Goal: Information Seeking & Learning: Learn about a topic

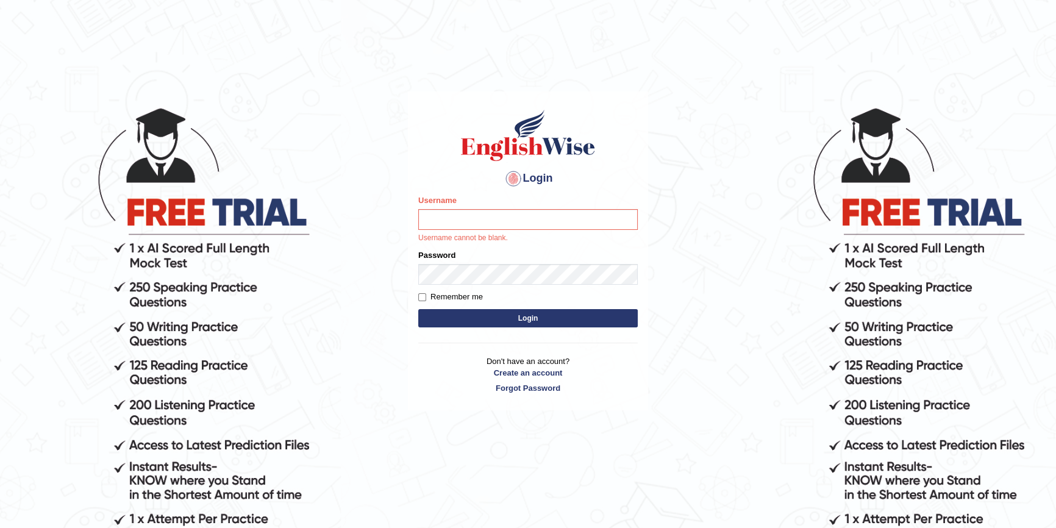
click at [453, 233] on p "Username cannot be blank." at bounding box center [527, 238] width 219 height 11
click at [457, 221] on input "Username" at bounding box center [527, 219] width 219 height 21
type input "Ozgur"
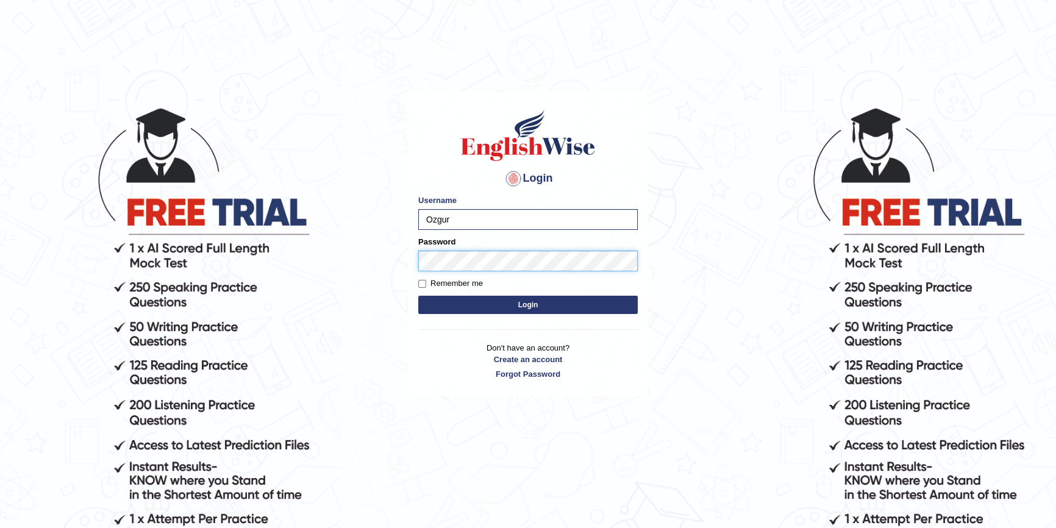
click at [418, 296] on button "Login" at bounding box center [527, 305] width 219 height 18
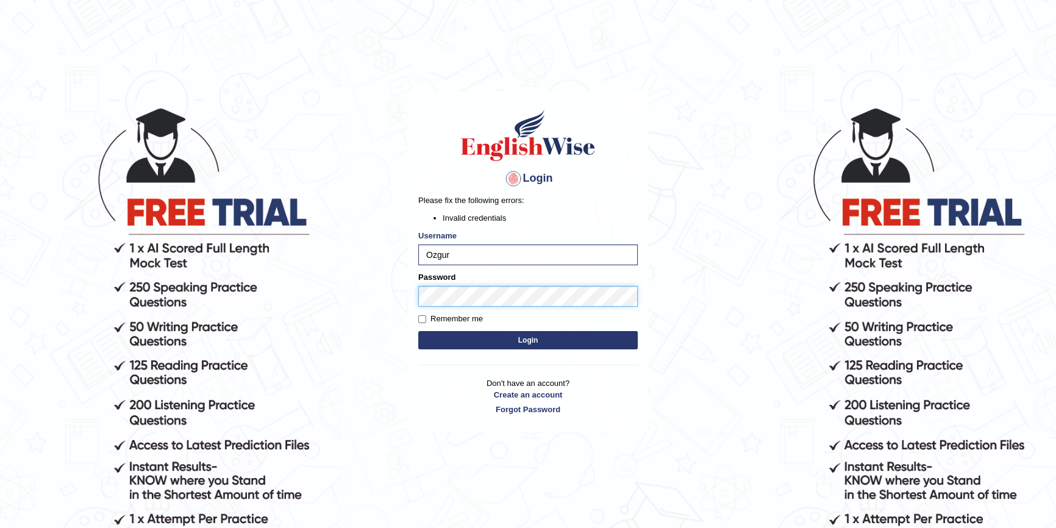
click at [418, 331] on button "Login" at bounding box center [527, 340] width 219 height 18
click at [506, 333] on button "Login" at bounding box center [527, 340] width 219 height 18
click at [418, 331] on button "Login" at bounding box center [527, 340] width 219 height 18
click at [187, 325] on body "Login Please fix the following errors: Invalid credentials Username Ozgur Passw…" at bounding box center [528, 317] width 1056 height 528
click at [418, 331] on button "Login" at bounding box center [527, 340] width 219 height 18
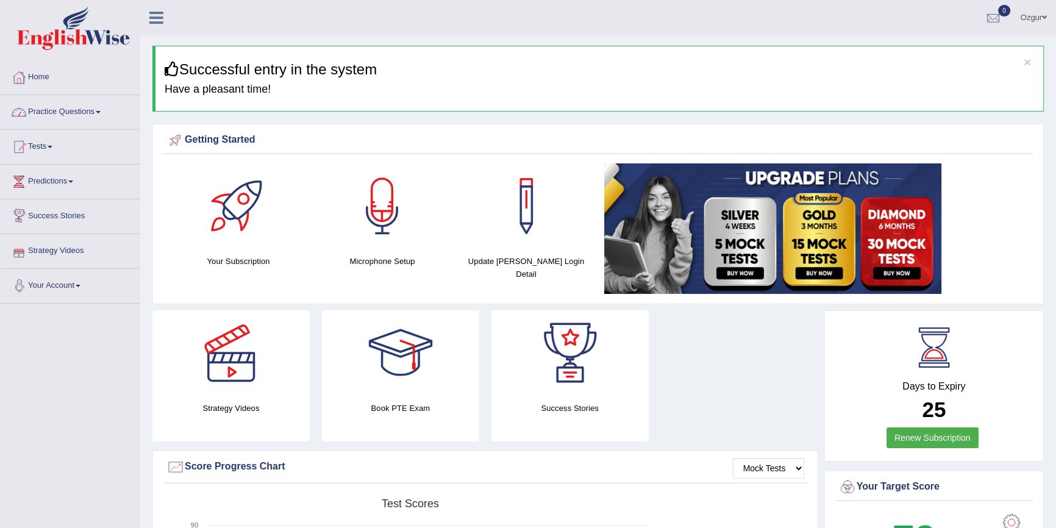
click at [60, 105] on link "Practice Questions" at bounding box center [70, 110] width 139 height 30
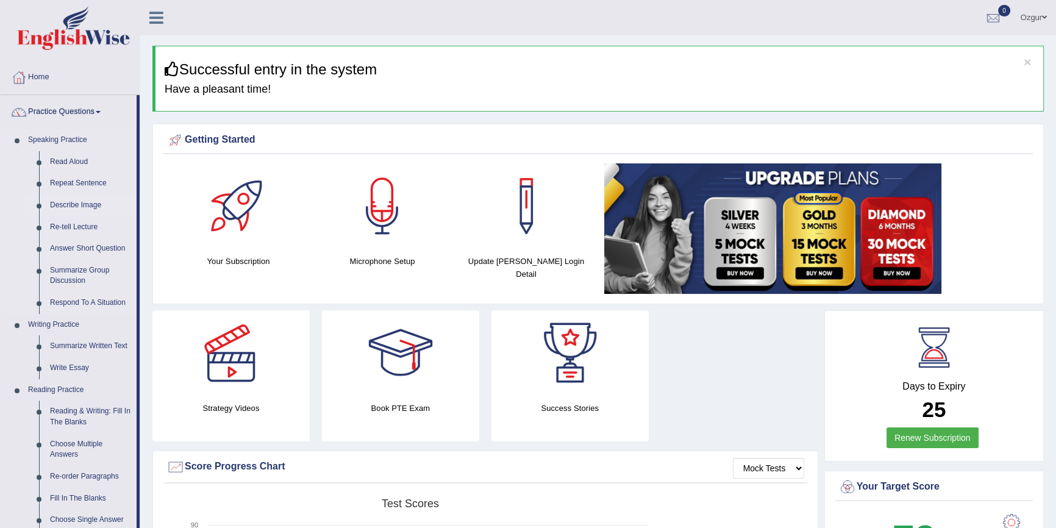
click at [86, 203] on link "Describe Image" at bounding box center [90, 205] width 92 height 22
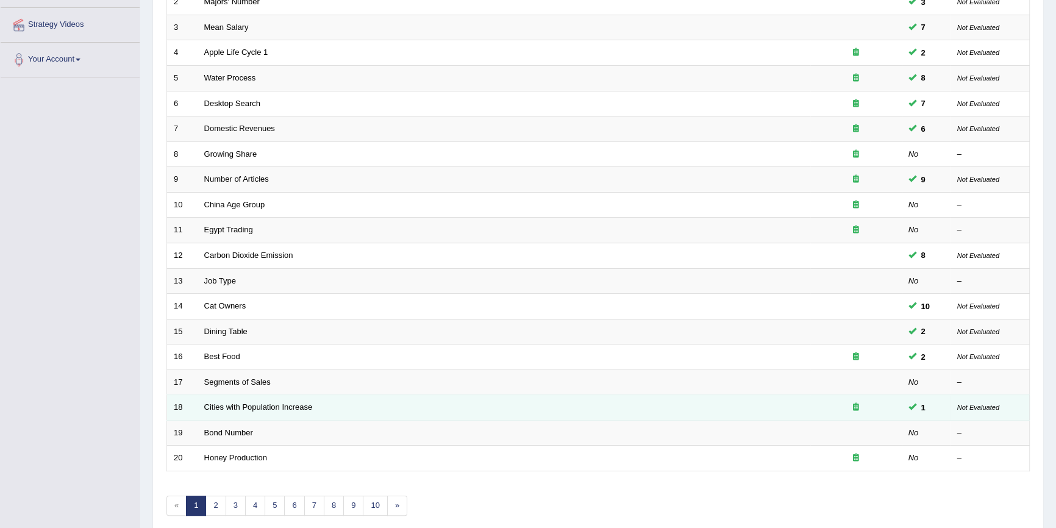
scroll to position [277, 0]
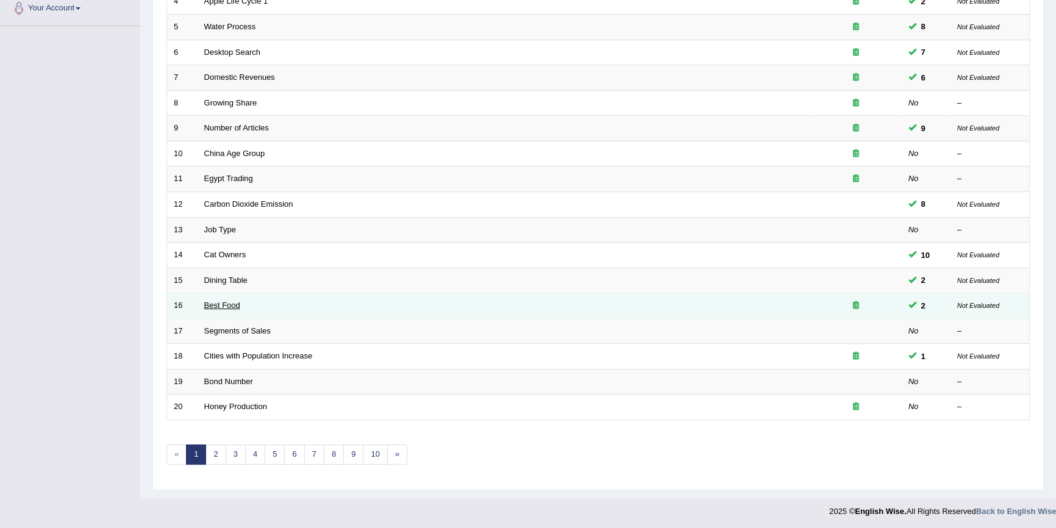
click at [223, 305] on link "Best Food" at bounding box center [222, 304] width 36 height 9
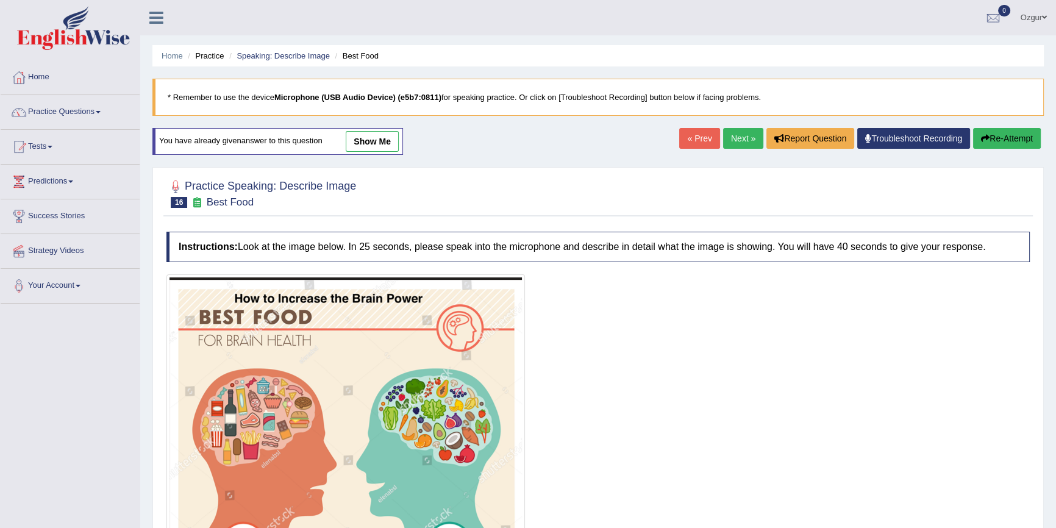
click at [749, 138] on link "Next »" at bounding box center [743, 138] width 40 height 21
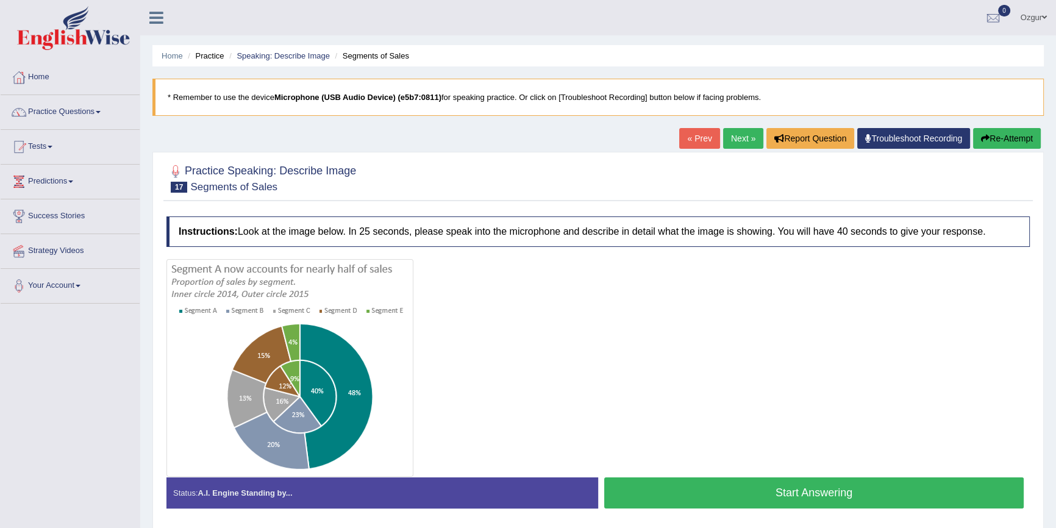
click at [781, 499] on button "Start Answering" at bounding box center [813, 492] width 419 height 31
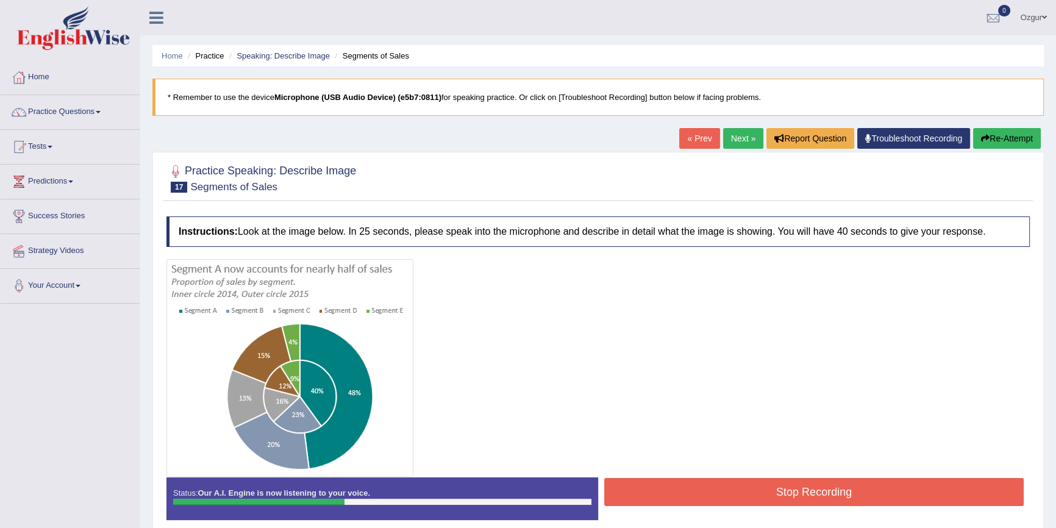
click at [776, 500] on button "Stop Recording" at bounding box center [813, 492] width 419 height 28
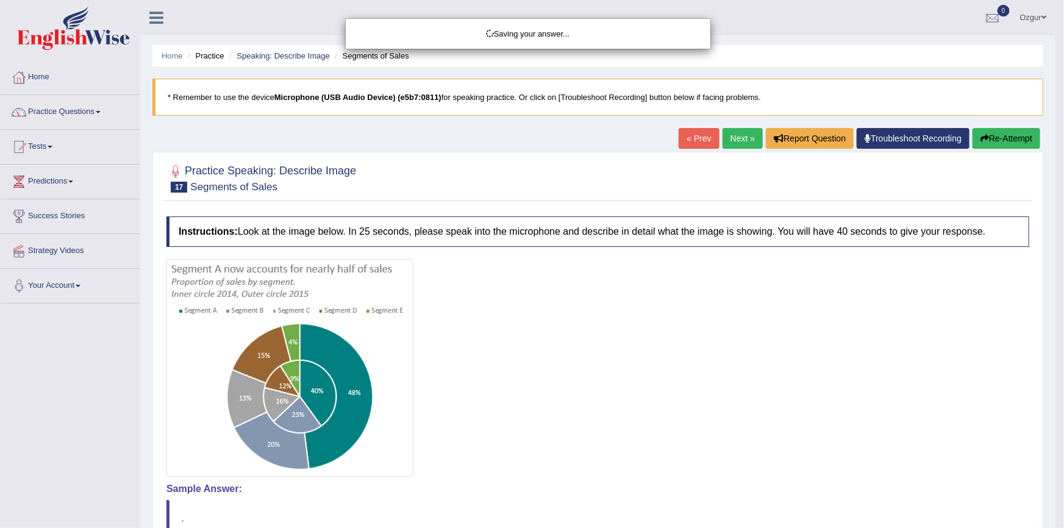
click at [1012, 133] on div "Saving your answer..." at bounding box center [532, 264] width 1064 height 528
click at [1005, 144] on div "Saving your answer..." at bounding box center [532, 264] width 1064 height 528
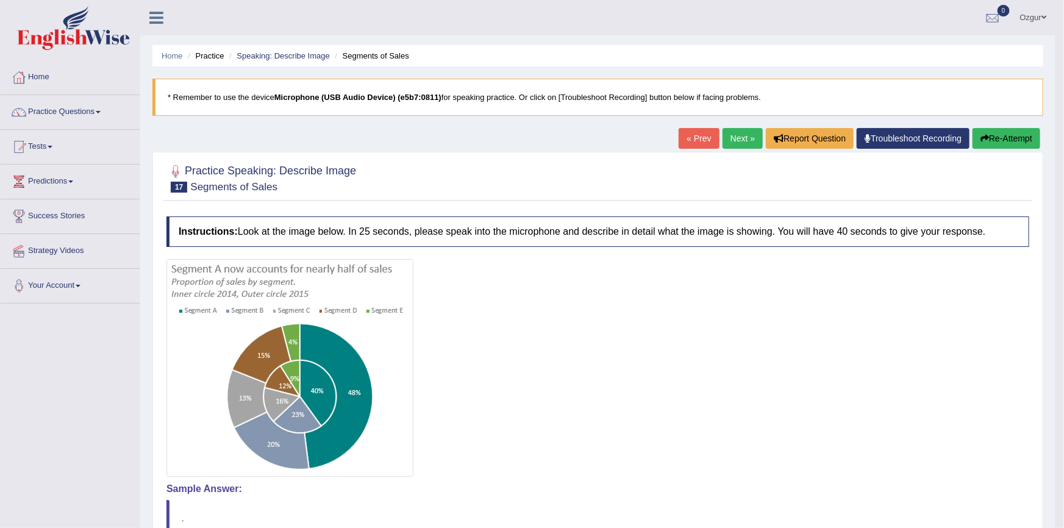
click at [0, 0] on div "Comparing text to speech..." at bounding box center [0, 0] width 0 height 0
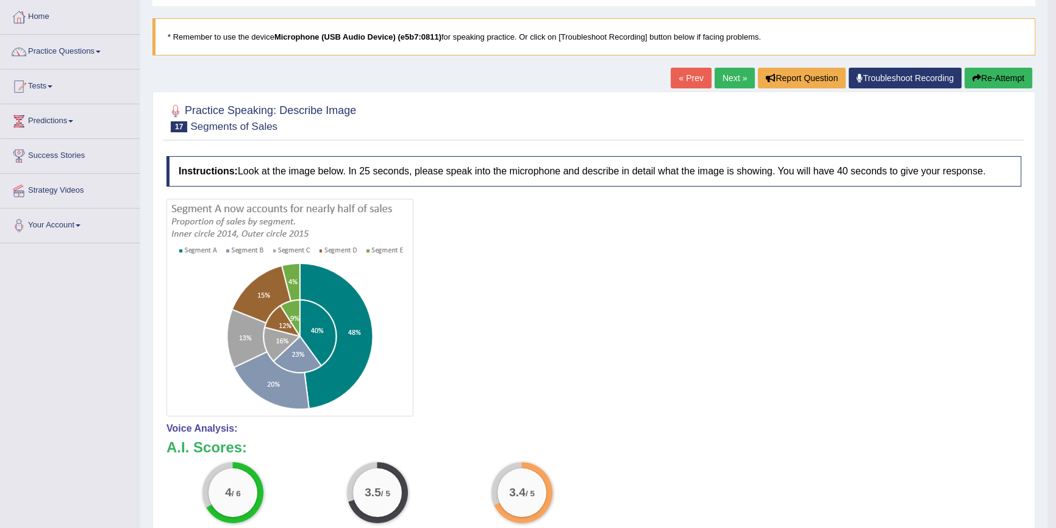
scroll to position [55, 0]
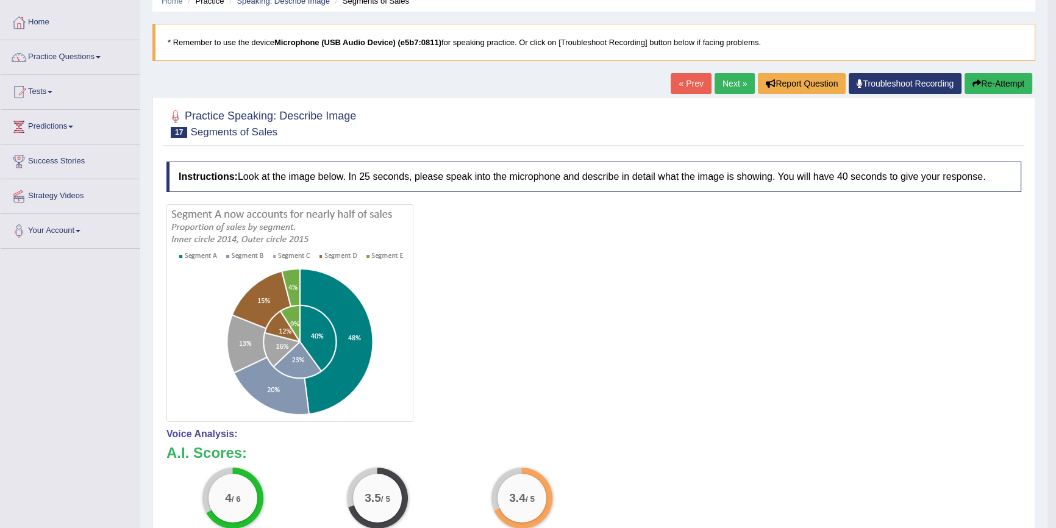
click at [993, 83] on button "Re-Attempt" at bounding box center [998, 83] width 68 height 21
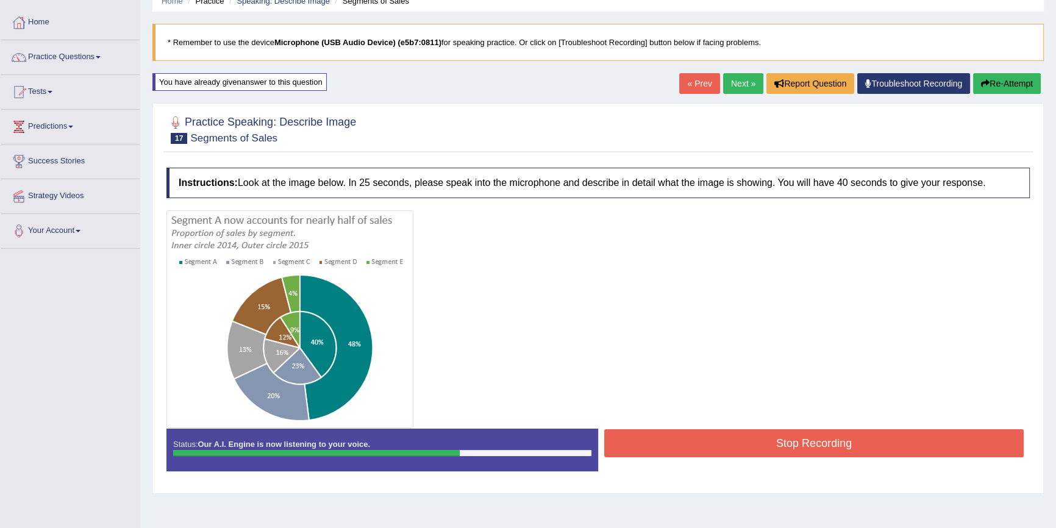
click at [719, 421] on div at bounding box center [597, 319] width 863 height 218
drag, startPoint x: 718, startPoint y: 421, endPoint x: 714, endPoint y: 444, distance: 23.4
click at [715, 441] on div "Instructions: Look at the image below. In 25 seconds, please speak into the mic…" at bounding box center [597, 324] width 869 height 325
click at [714, 444] on button "Stop Recording" at bounding box center [813, 443] width 419 height 28
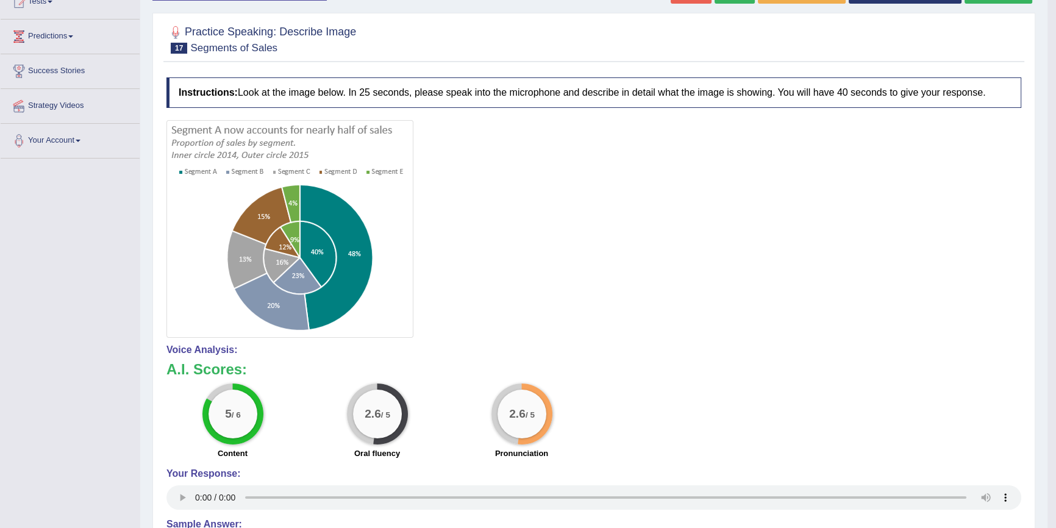
scroll to position [55, 0]
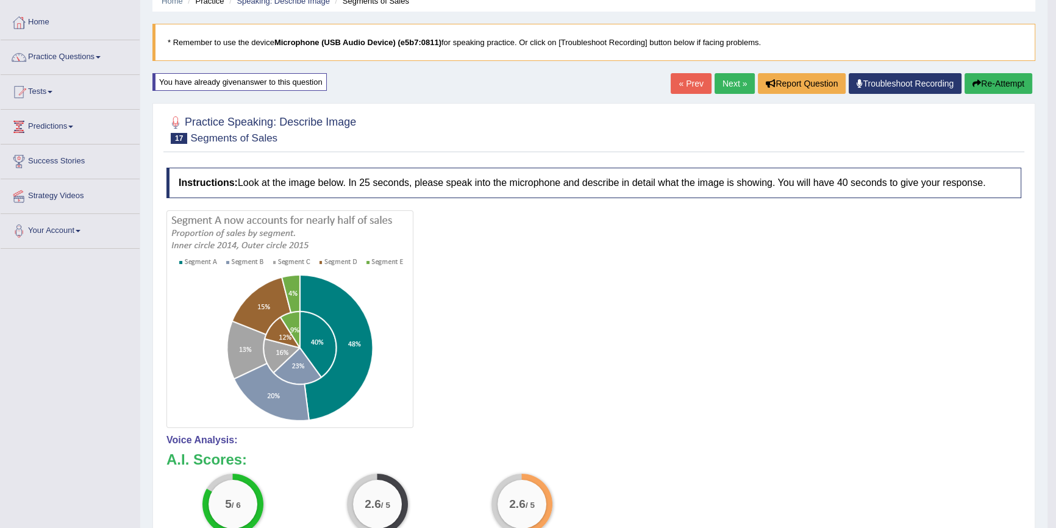
click at [1006, 85] on button "Re-Attempt" at bounding box center [998, 83] width 68 height 21
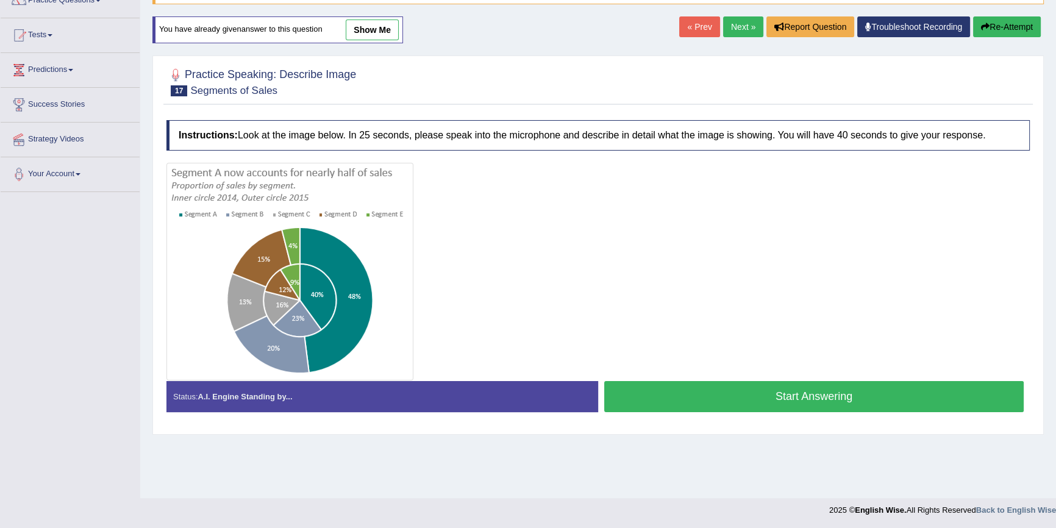
click at [756, 389] on button "Start Answering" at bounding box center [813, 396] width 419 height 31
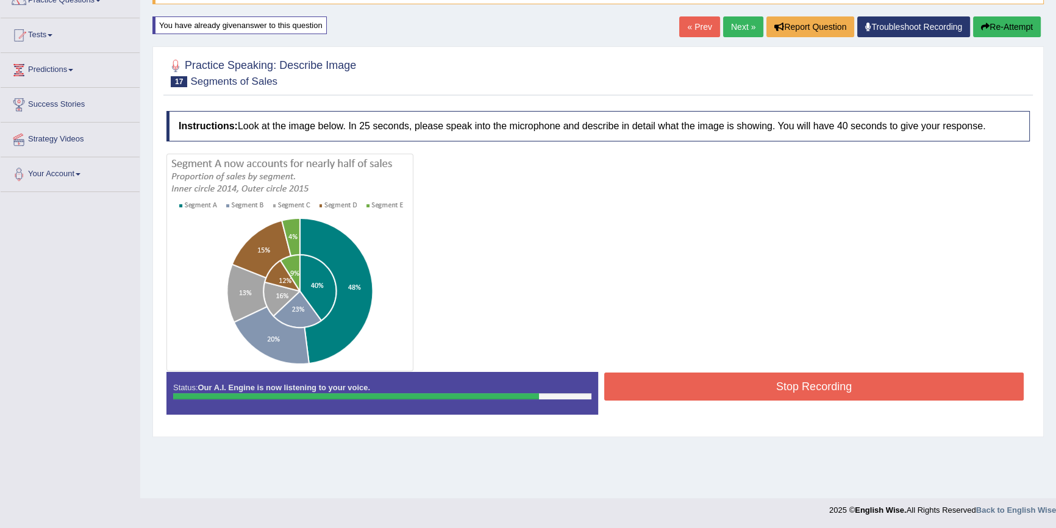
click at [756, 389] on button "Stop Recording" at bounding box center [813, 386] width 419 height 28
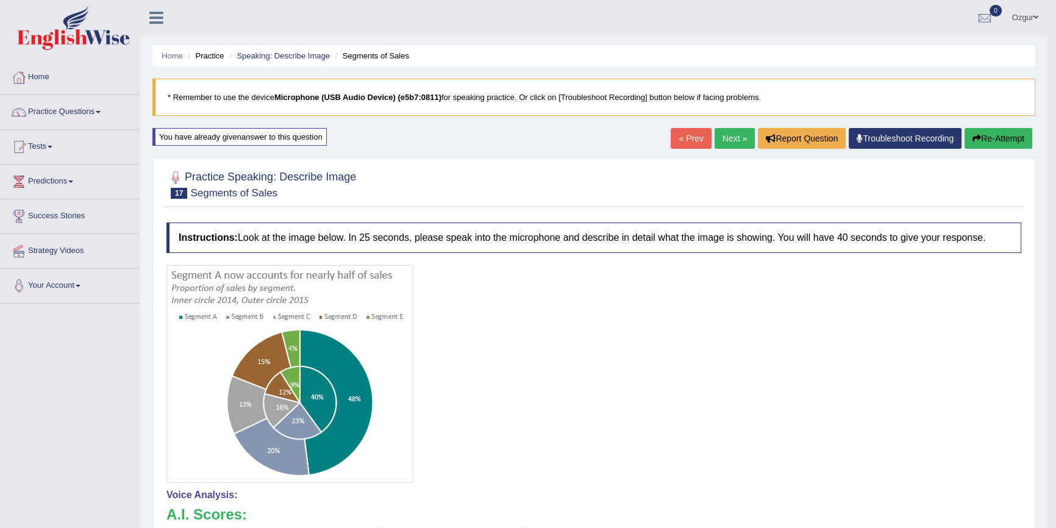
click at [1011, 130] on button "Re-Attempt" at bounding box center [998, 138] width 68 height 21
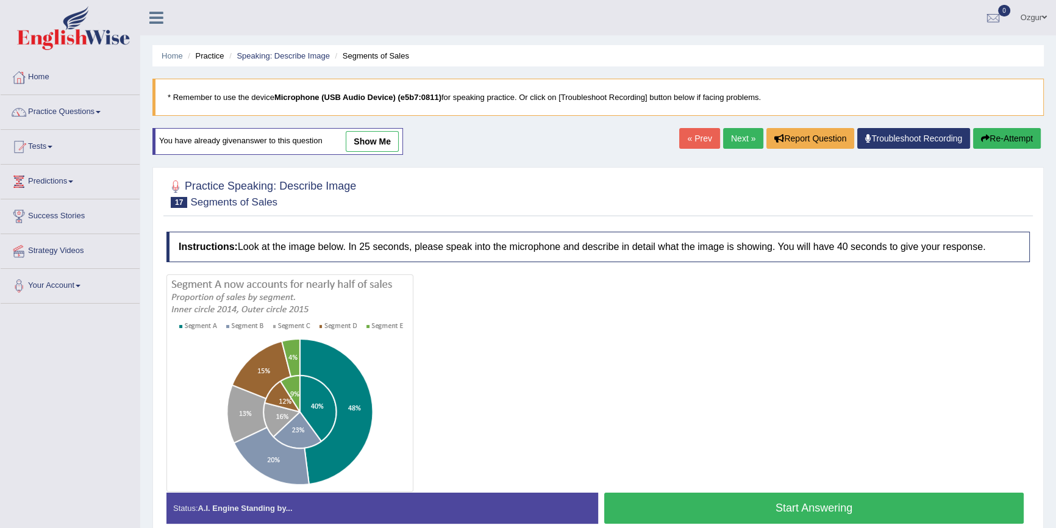
click at [1012, 137] on button "Re-Attempt" at bounding box center [1007, 138] width 68 height 21
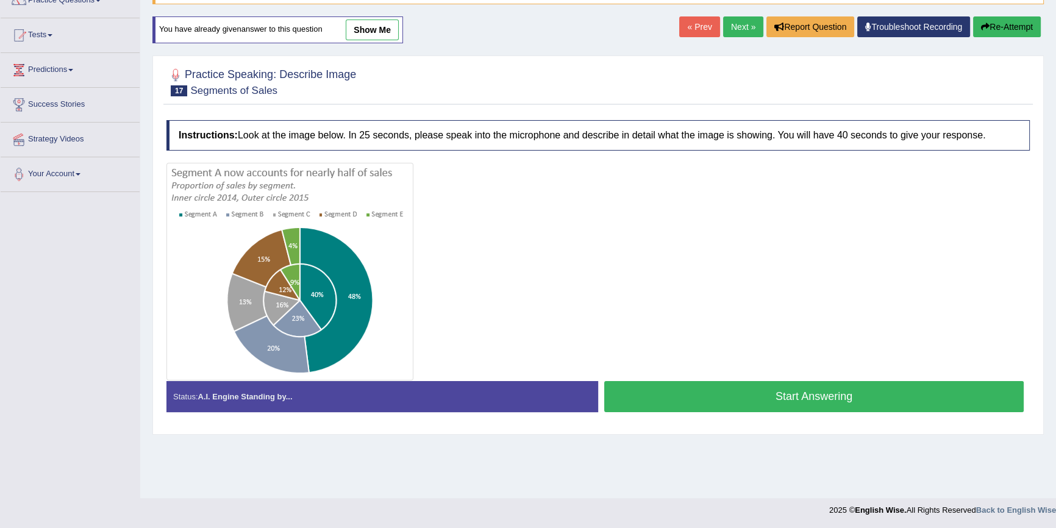
click at [820, 385] on button "Start Answering" at bounding box center [813, 396] width 419 height 31
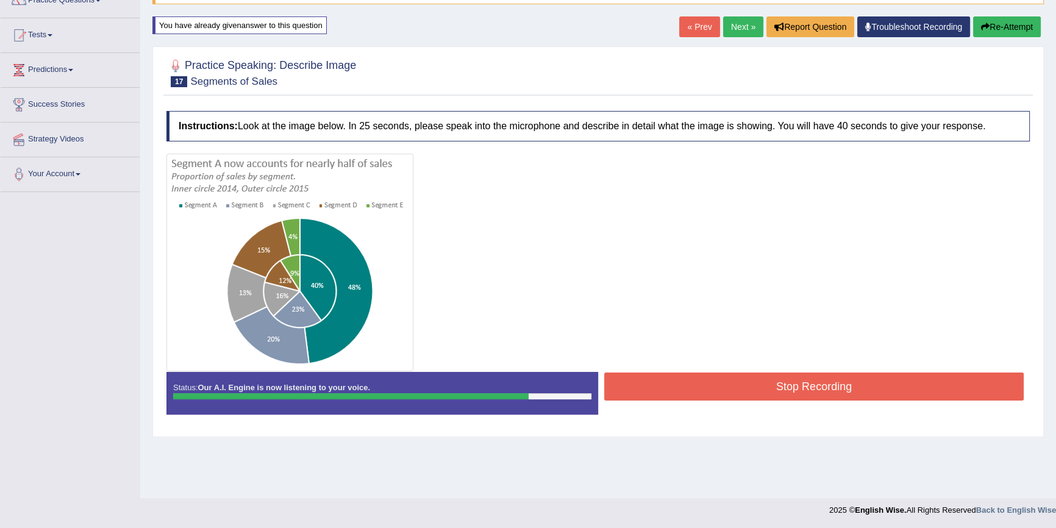
click at [691, 385] on button "Stop Recording" at bounding box center [813, 386] width 419 height 28
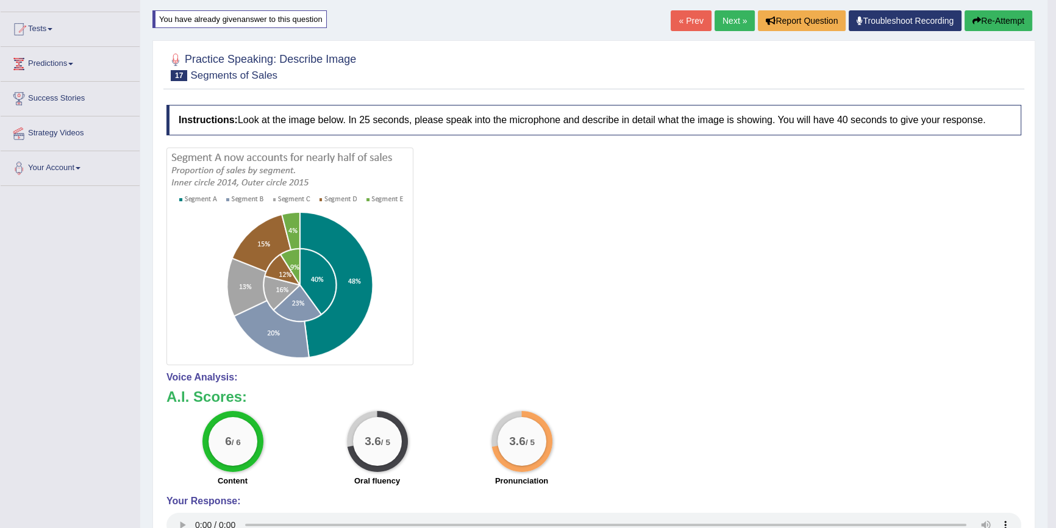
scroll to position [221, 0]
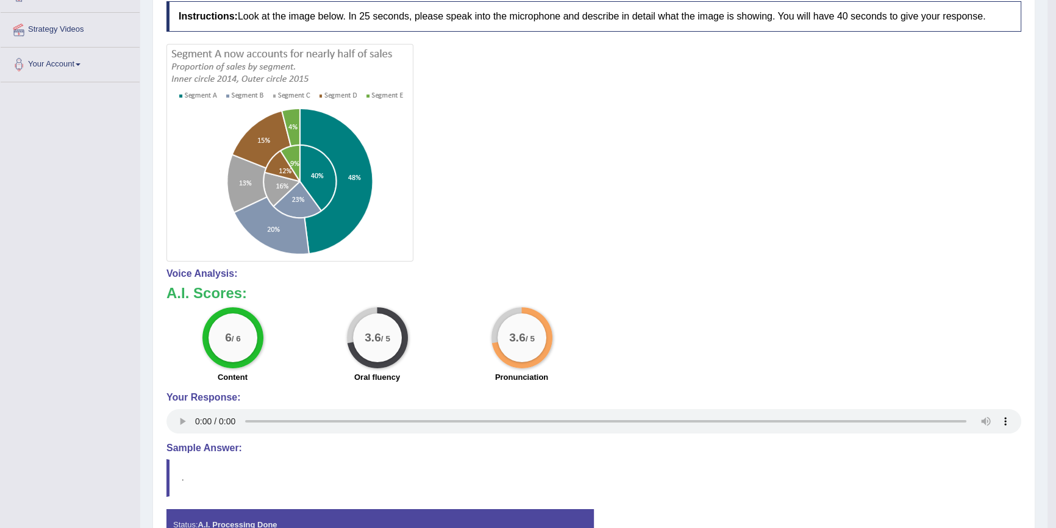
click at [894, 286] on h3 "A.I. Scores:" at bounding box center [593, 293] width 855 height 16
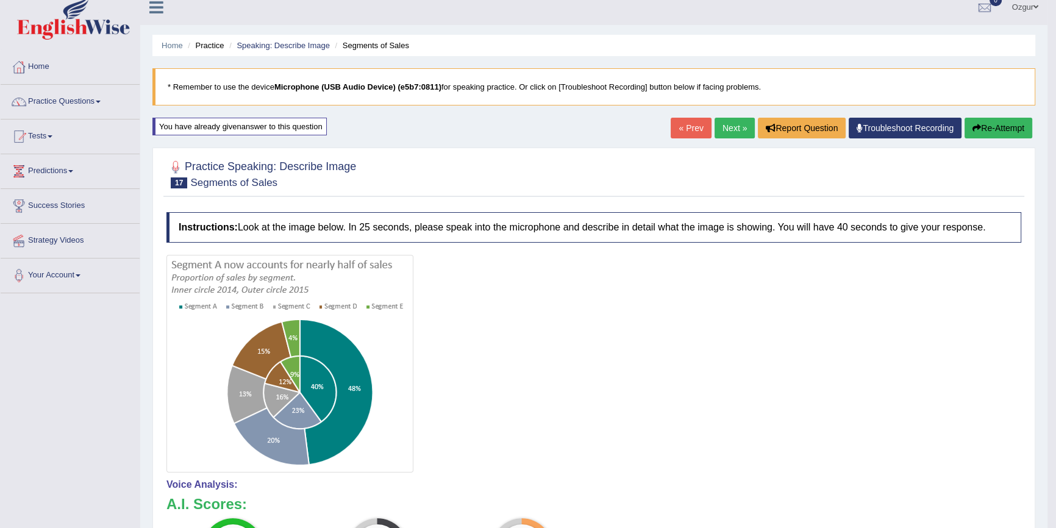
scroll to position [0, 0]
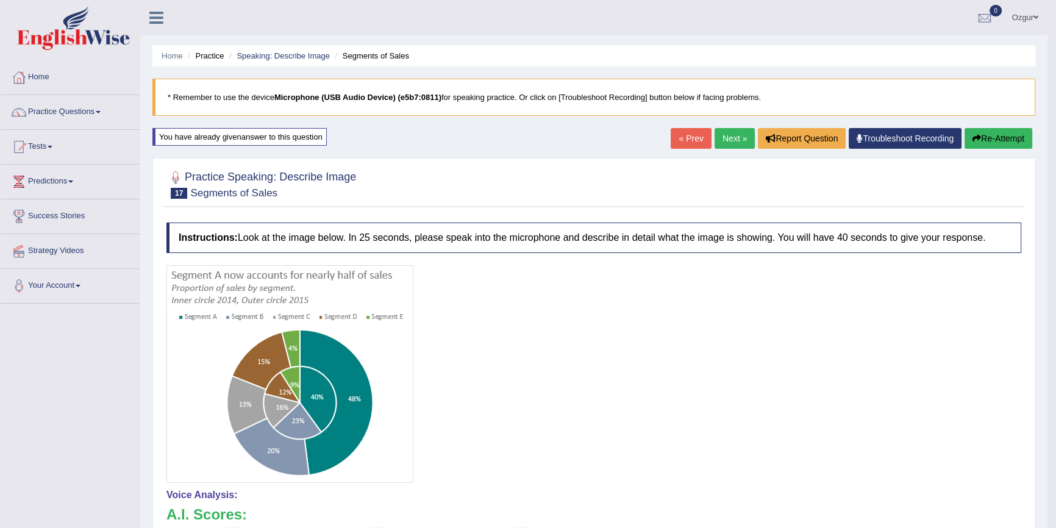
click at [1024, 143] on button "Re-Attempt" at bounding box center [998, 138] width 68 height 21
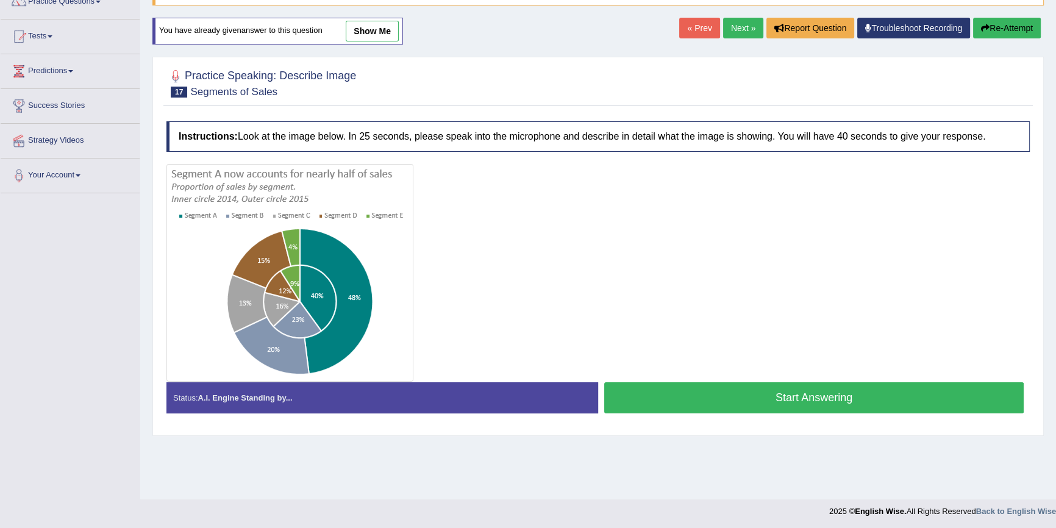
click at [709, 393] on button "Start Answering" at bounding box center [813, 397] width 419 height 31
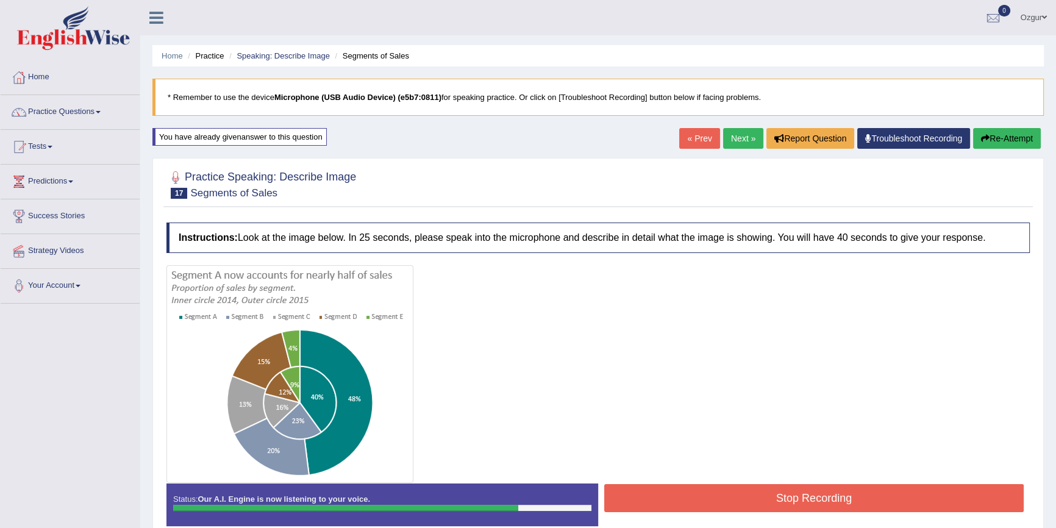
click at [1006, 136] on button "Re-Attempt" at bounding box center [1007, 138] width 68 height 21
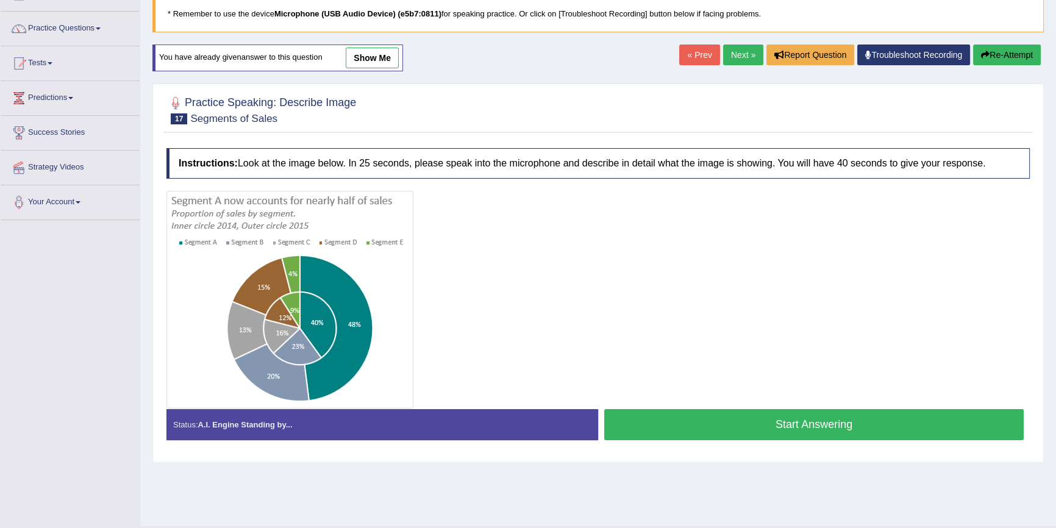
scroll to position [112, 0]
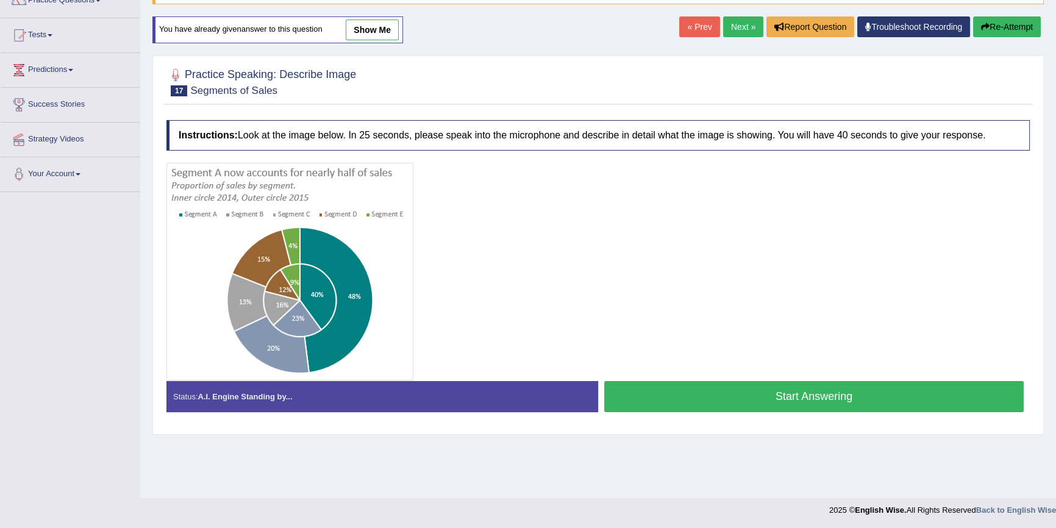
click at [807, 399] on button "Start Answering" at bounding box center [813, 396] width 419 height 31
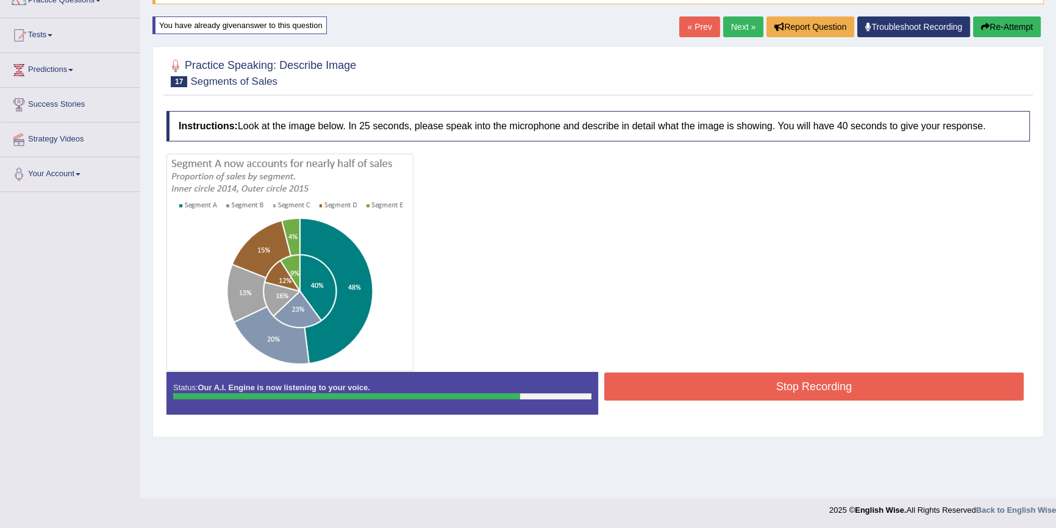
click at [791, 397] on button "Stop Recording" at bounding box center [813, 386] width 419 height 28
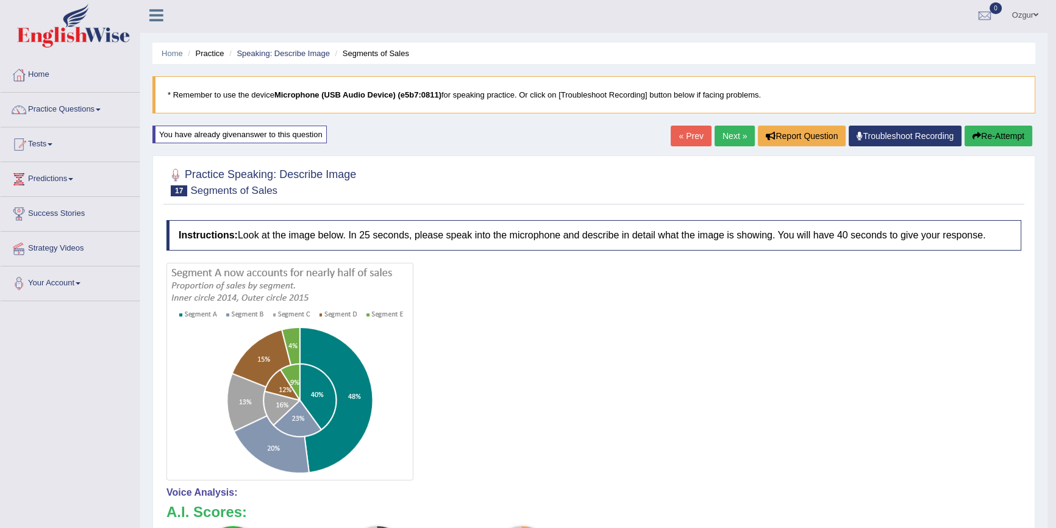
scroll to position [0, 0]
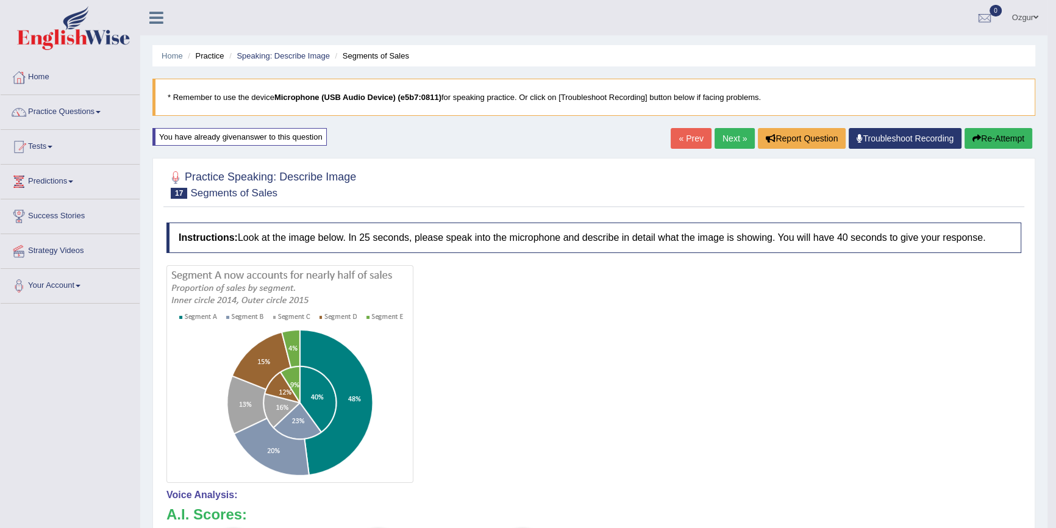
click at [724, 144] on link "Next »" at bounding box center [734, 138] width 40 height 21
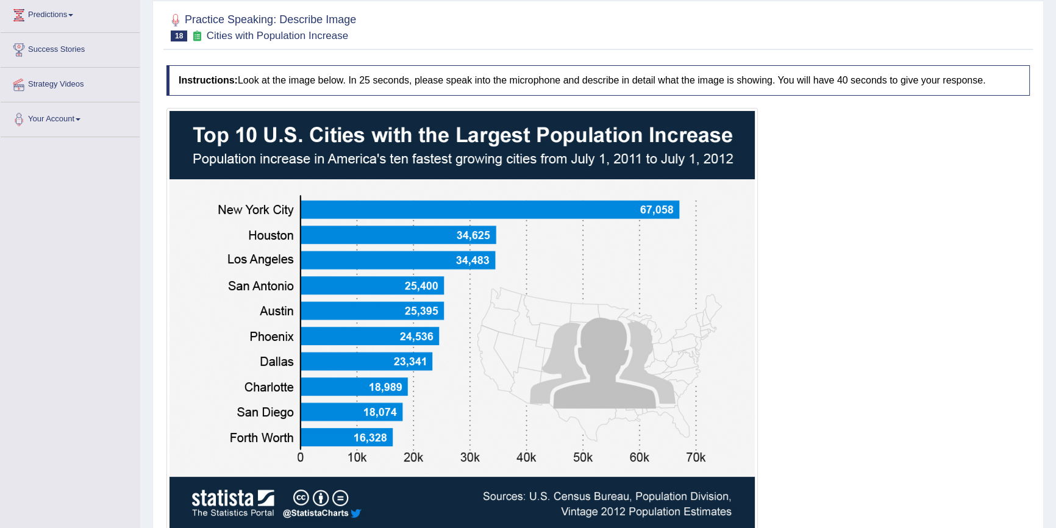
scroll to position [221, 0]
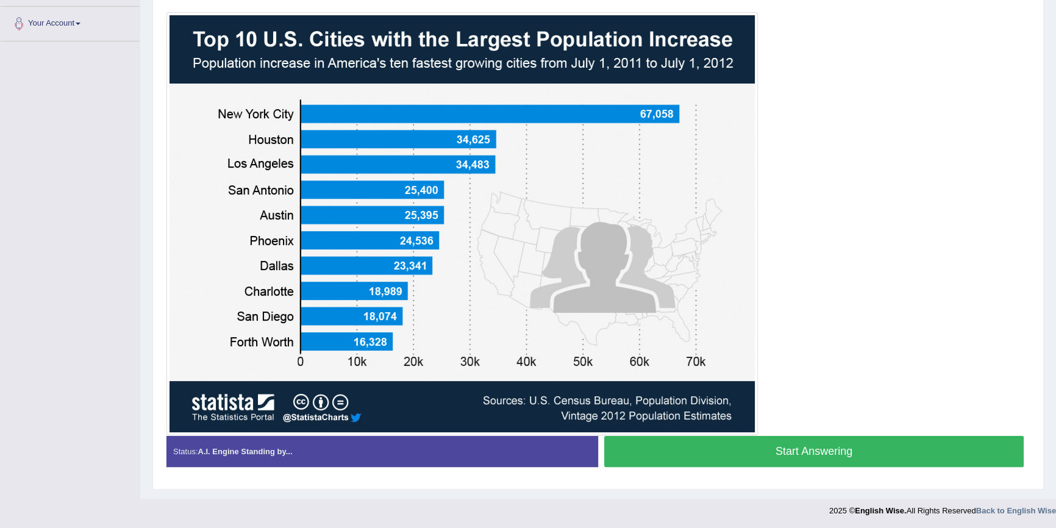
click at [794, 459] on button "Start Answering" at bounding box center [813, 451] width 419 height 31
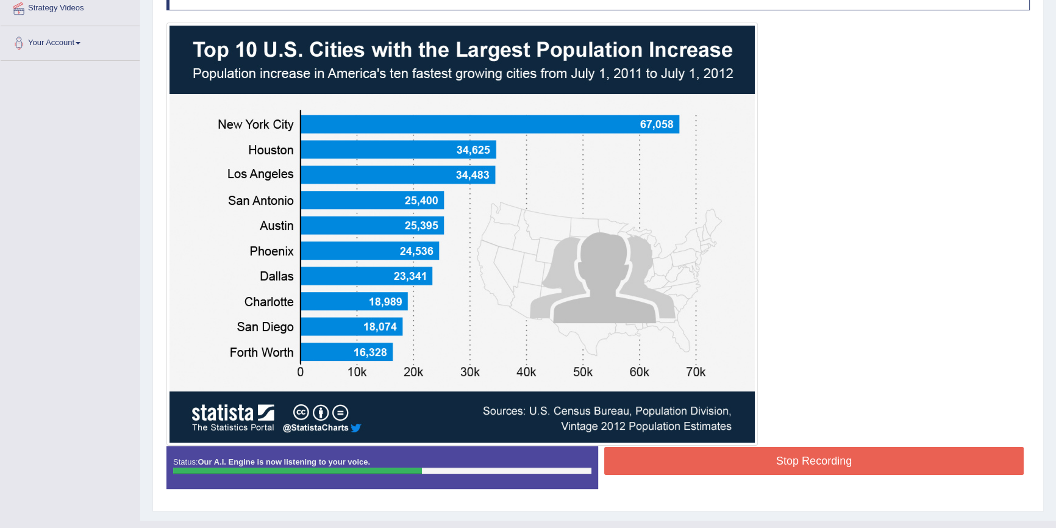
scroll to position [254, 0]
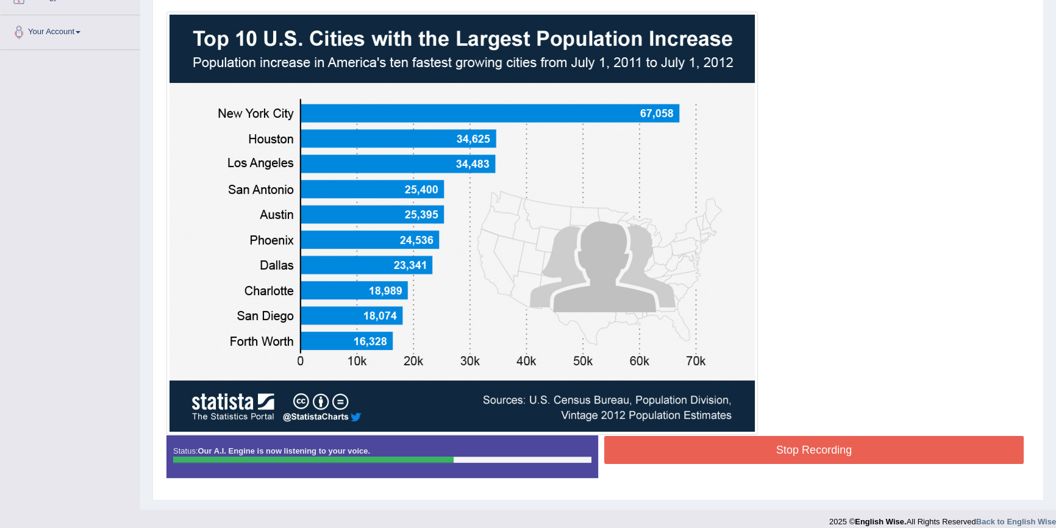
click at [753, 455] on button "Stop Recording" at bounding box center [813, 450] width 419 height 28
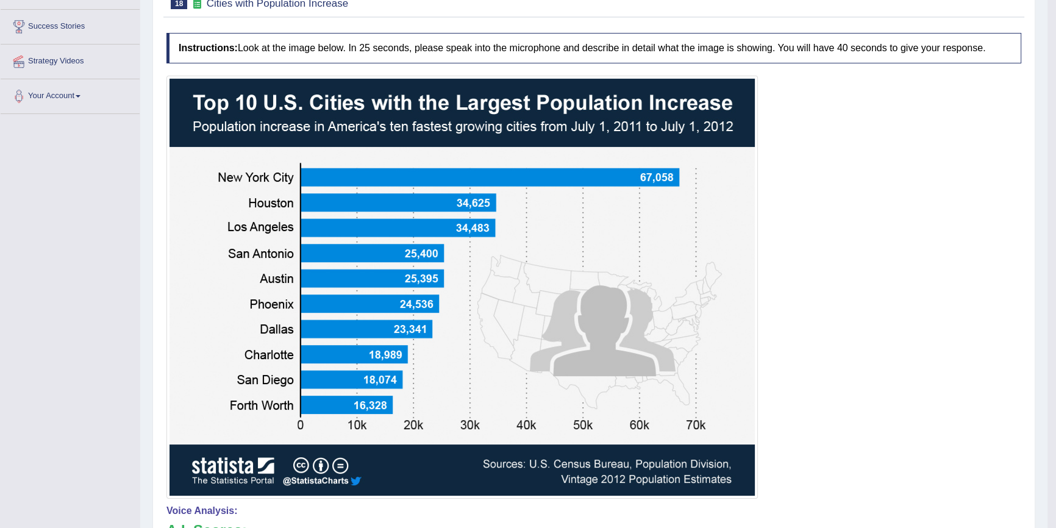
scroll to position [116, 0]
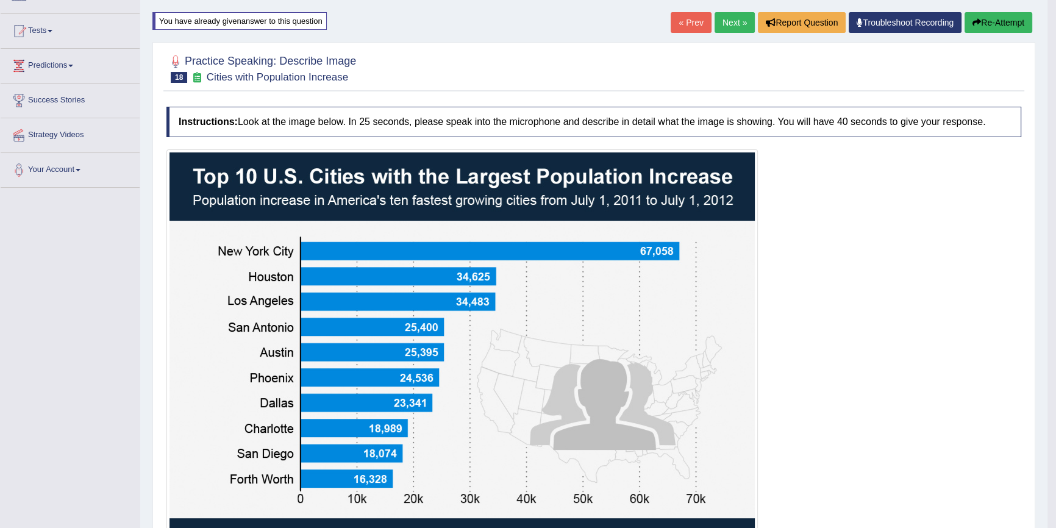
click at [998, 24] on button "Re-Attempt" at bounding box center [998, 22] width 68 height 21
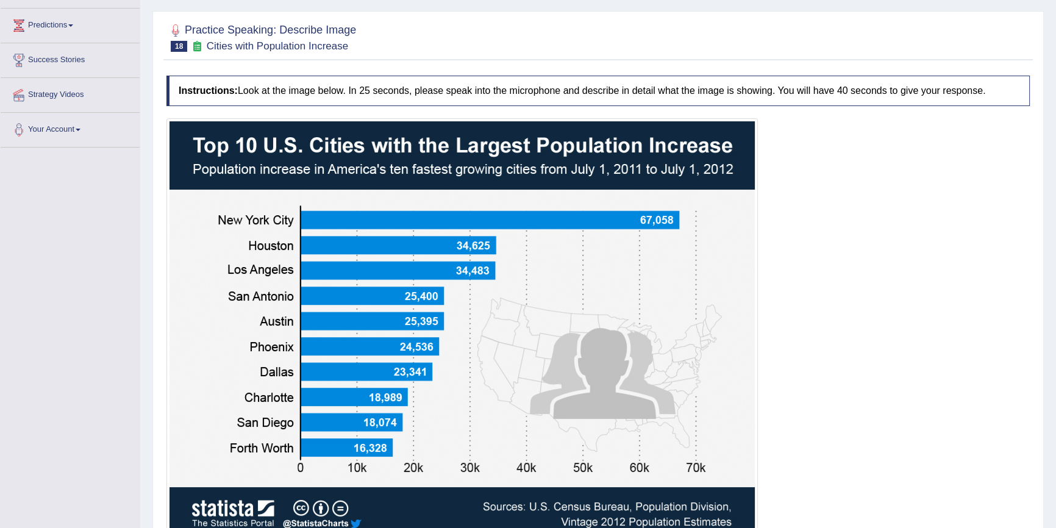
scroll to position [226, 0]
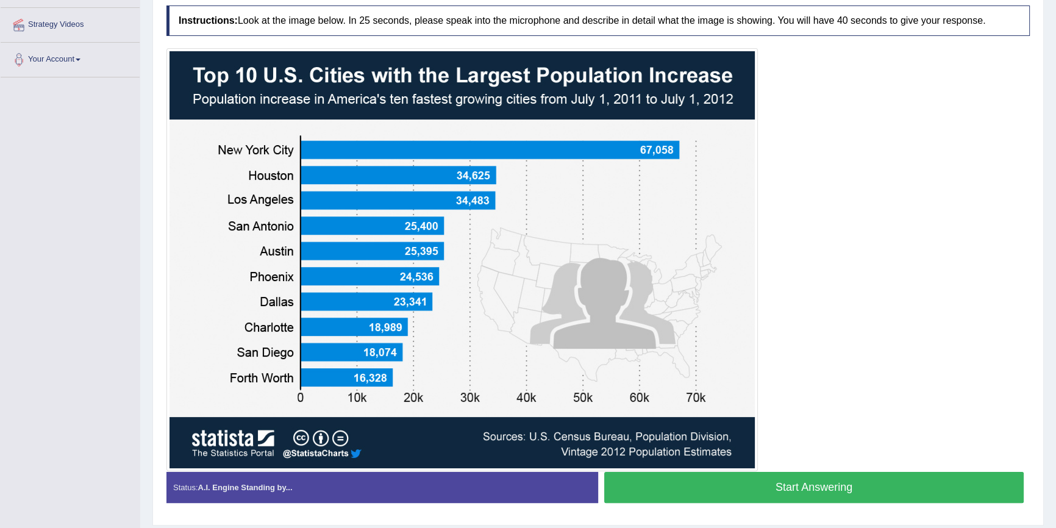
click at [836, 469] on div at bounding box center [597, 259] width 863 height 423
click at [837, 488] on button "Start Answering" at bounding box center [813, 487] width 419 height 31
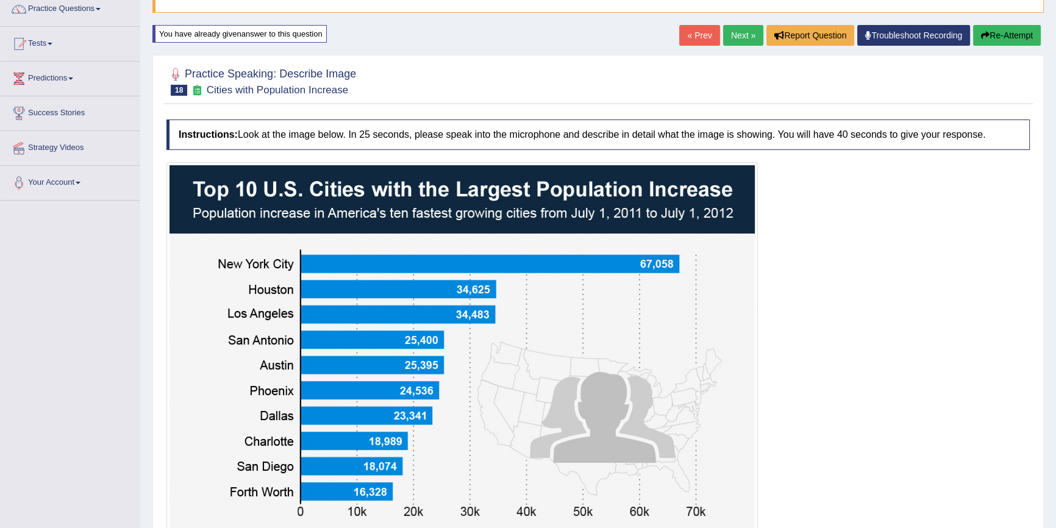
scroll to position [99, 0]
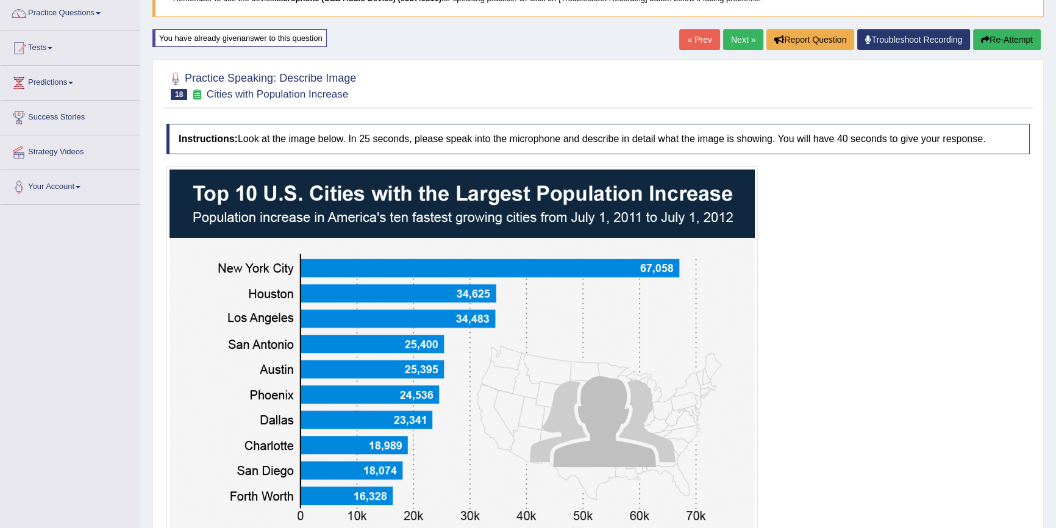
click at [1038, 35] on button "Re-Attempt" at bounding box center [1007, 39] width 68 height 21
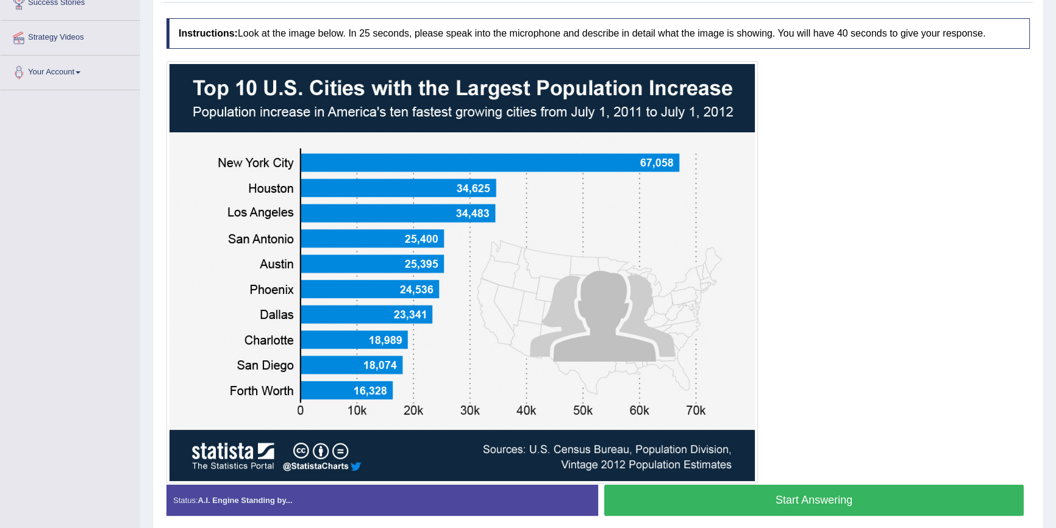
scroll to position [213, 0]
click at [809, 500] on button "Start Answering" at bounding box center [813, 500] width 419 height 31
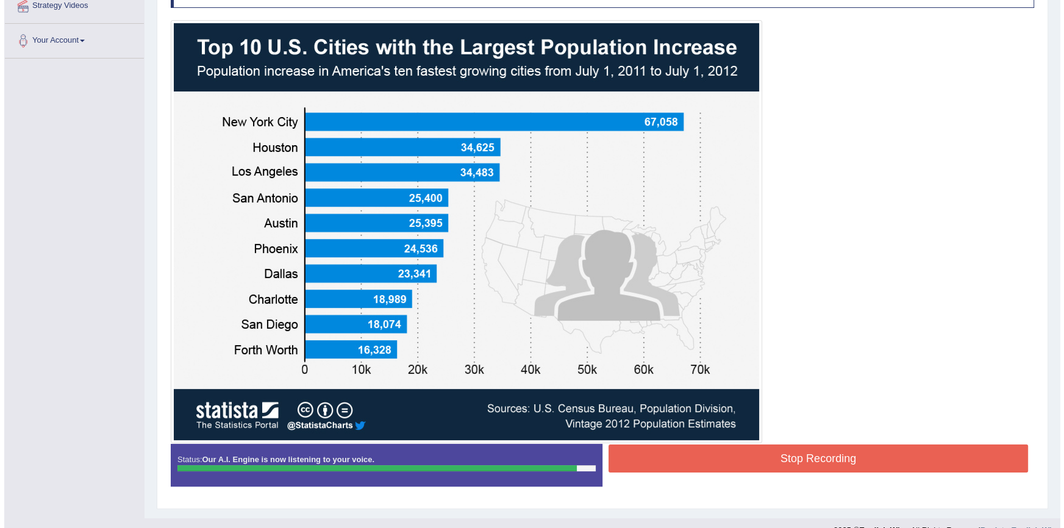
scroll to position [265, 0]
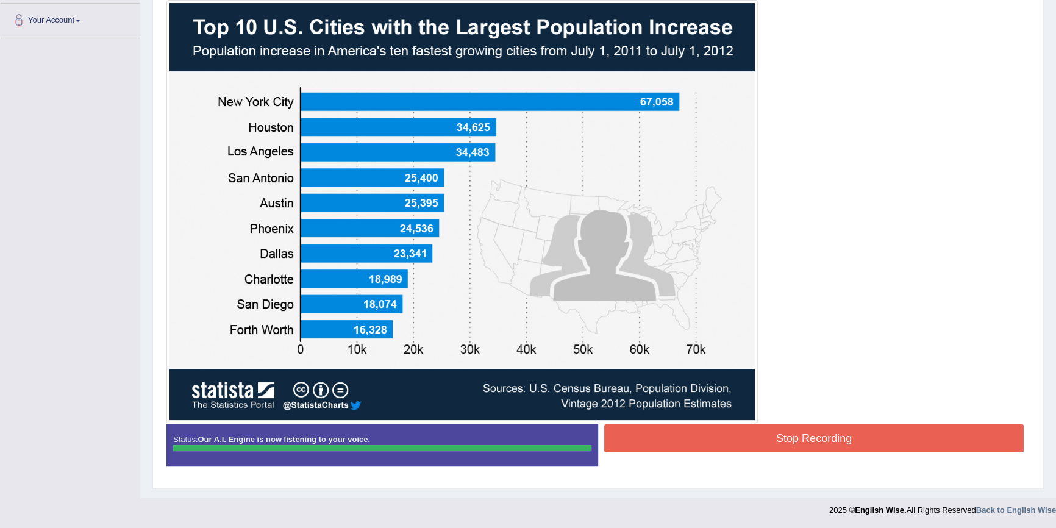
click at [790, 436] on div "Instructions: Look at the image below. In 25 seconds, please speak into the mic…" at bounding box center [597, 216] width 869 height 531
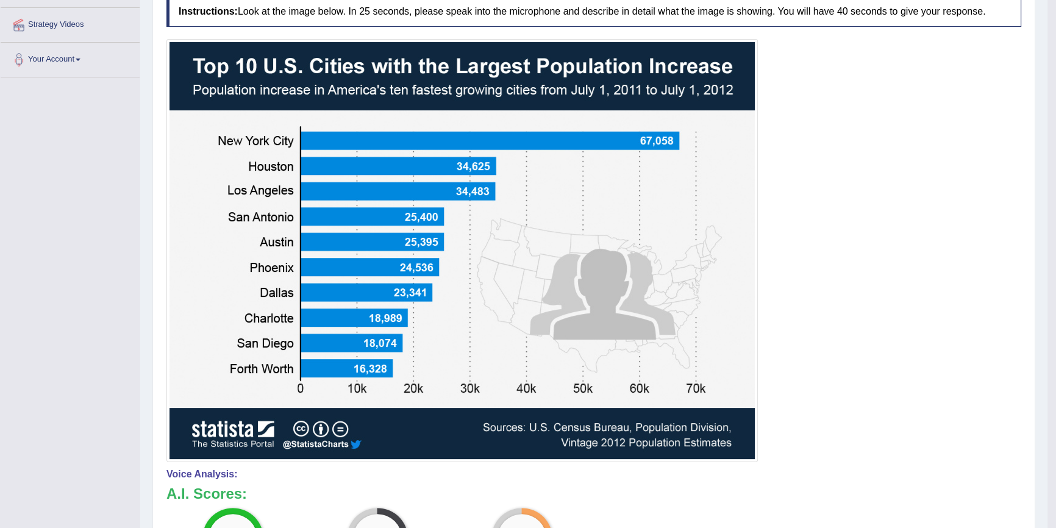
scroll to position [124, 0]
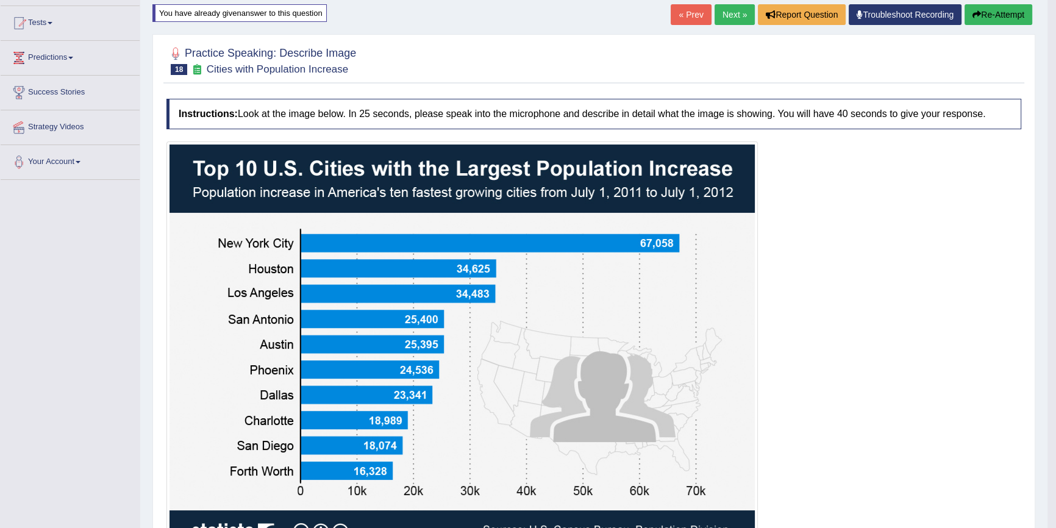
click at [731, 9] on link "Next »" at bounding box center [734, 14] width 40 height 21
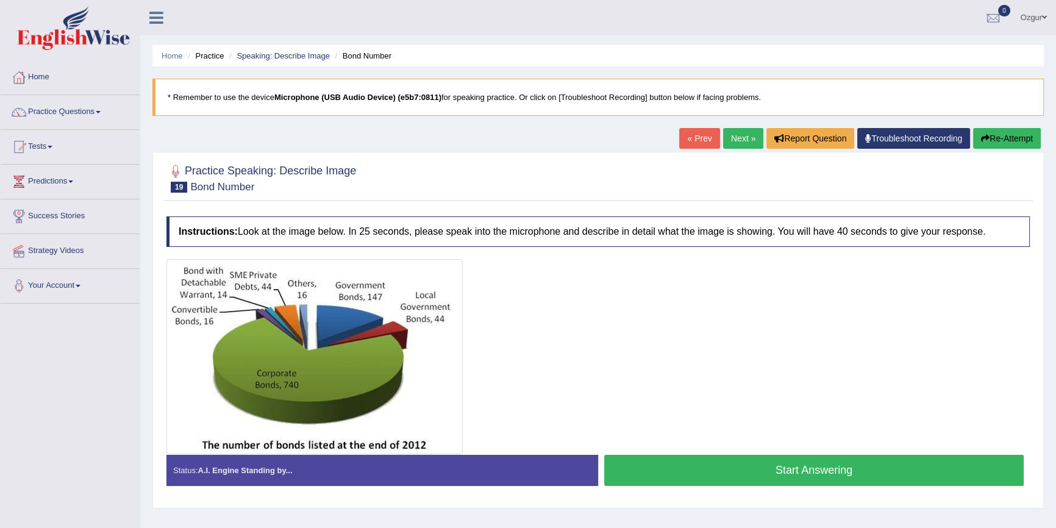
scroll to position [55, 0]
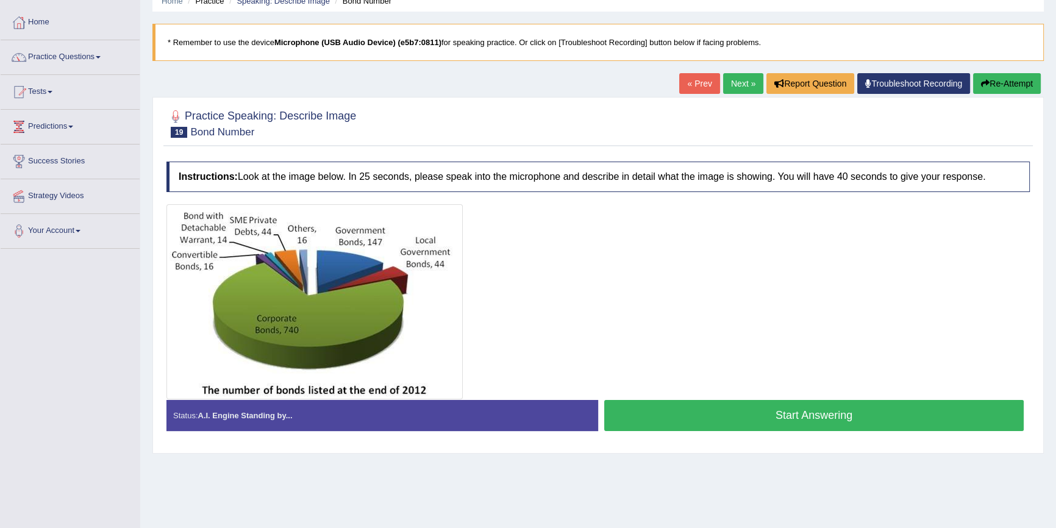
click at [671, 415] on button "Start Answering" at bounding box center [813, 415] width 419 height 31
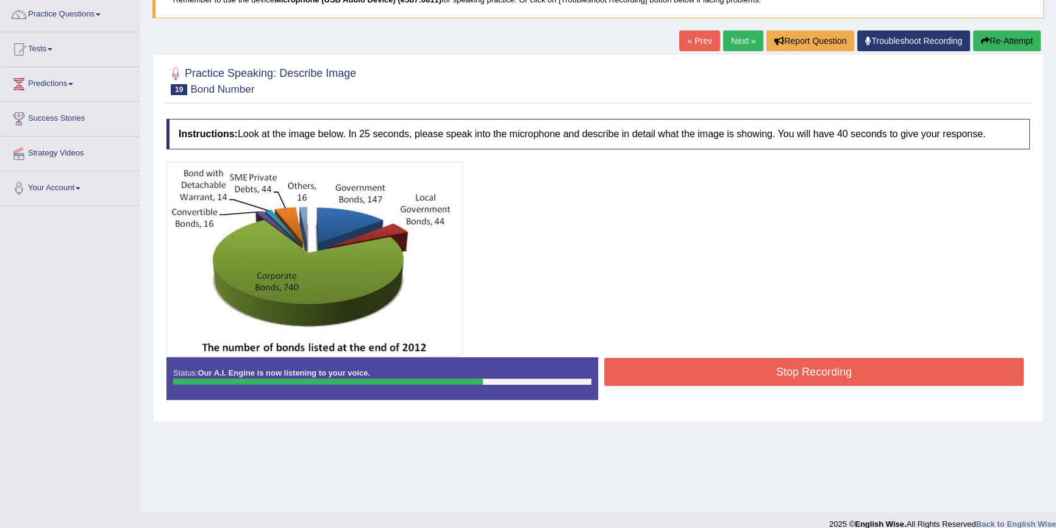
scroll to position [110, 0]
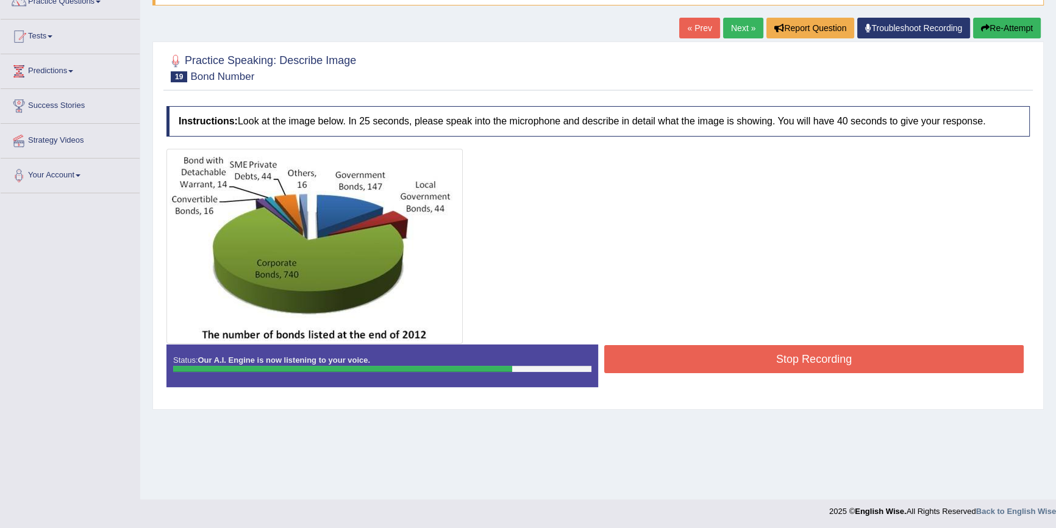
click at [694, 358] on button "Stop Recording" at bounding box center [813, 359] width 419 height 28
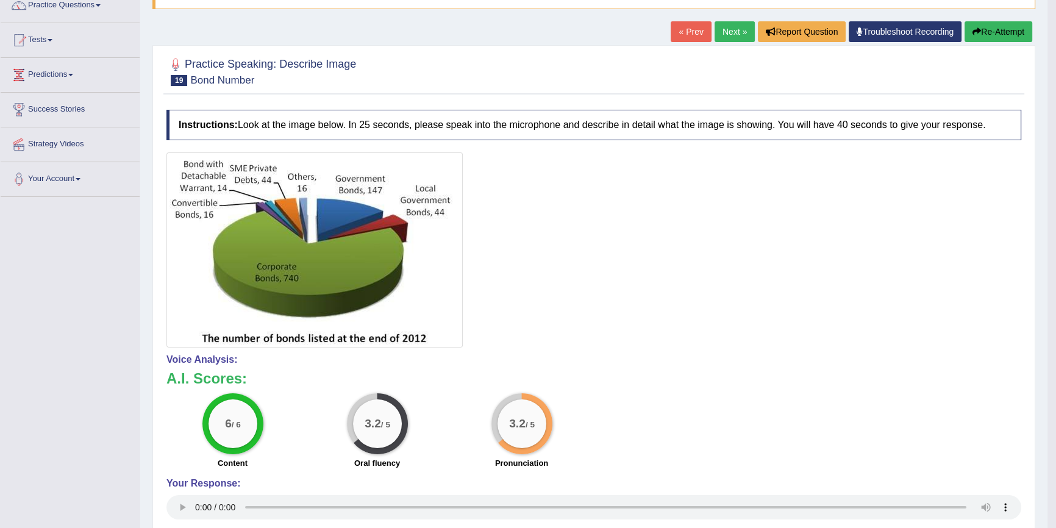
scroll to position [112, 0]
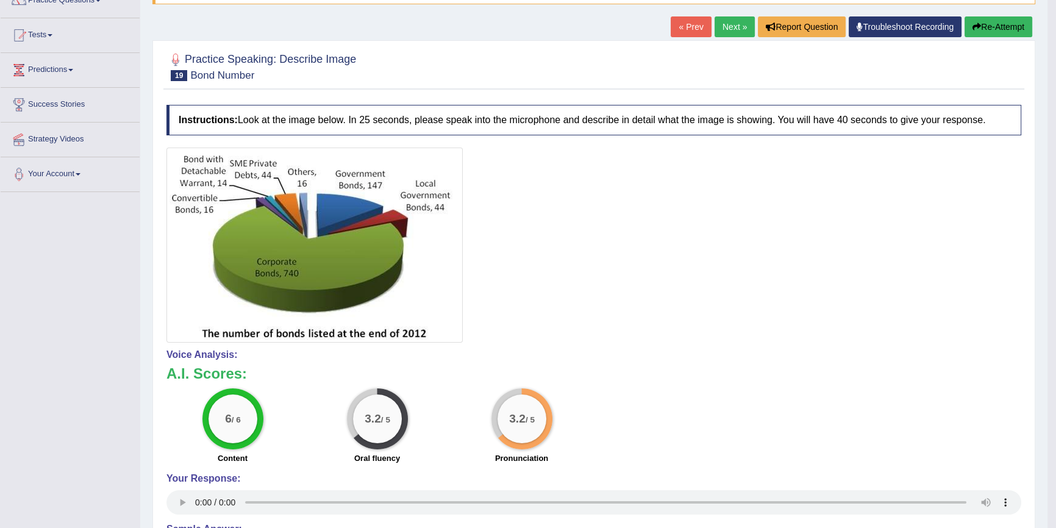
click at [980, 24] on button "Re-Attempt" at bounding box center [998, 26] width 68 height 21
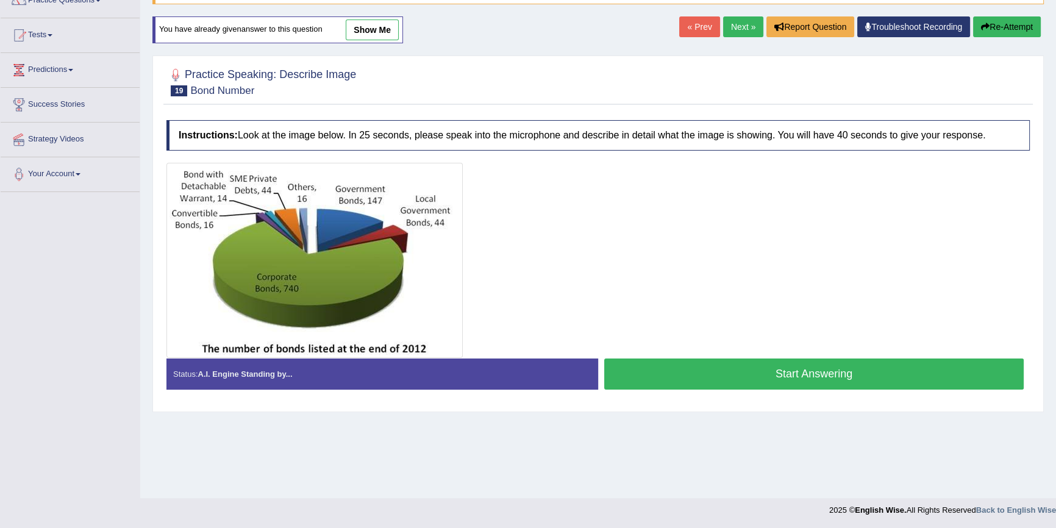
click at [677, 372] on button "Start Answering" at bounding box center [813, 373] width 419 height 31
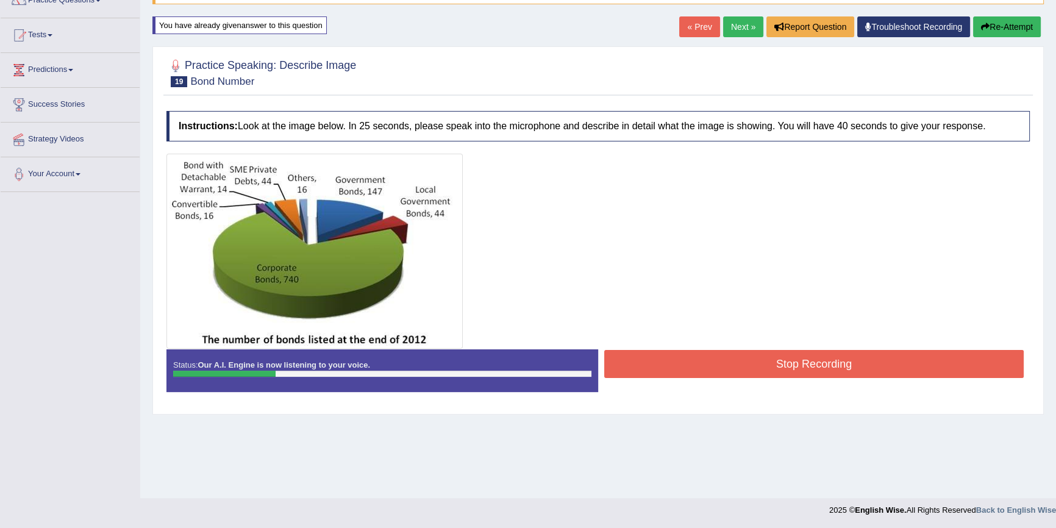
click at [691, 360] on button "Stop Recording" at bounding box center [813, 364] width 419 height 28
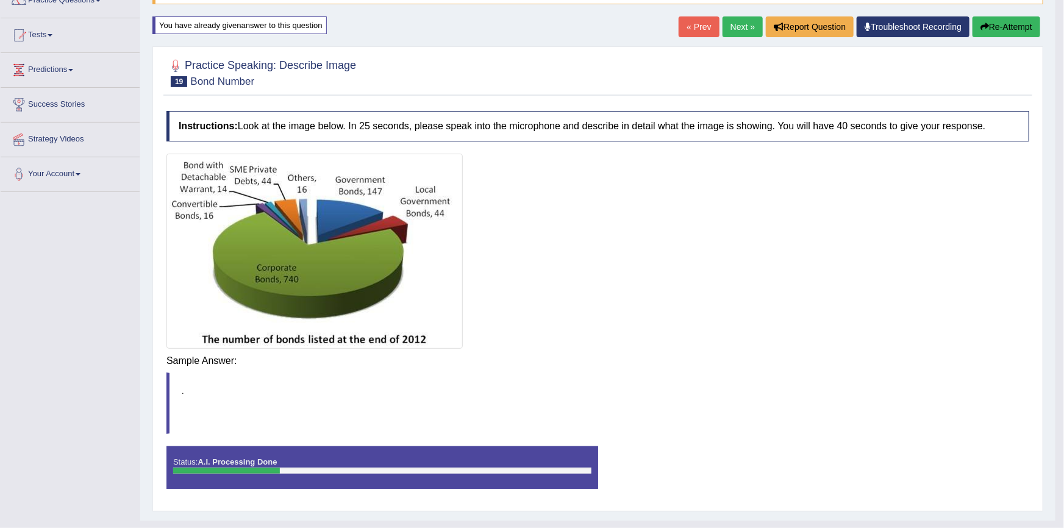
click at [0, 0] on div "Saving your answer..." at bounding box center [0, 0] width 0 height 0
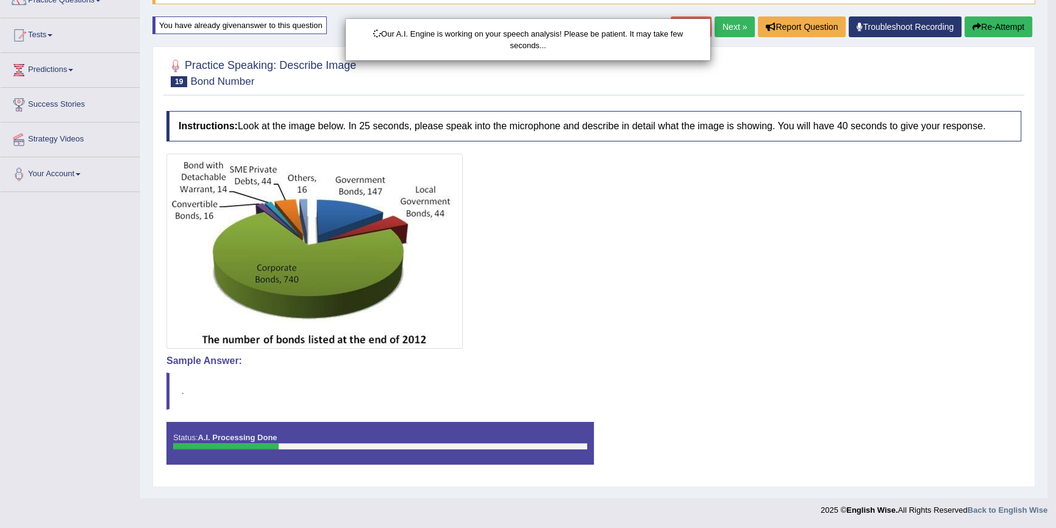
click at [1012, 24] on div "Our A.I. Engine is working on your speech analysis! Please be patient. It may t…" at bounding box center [528, 264] width 1056 height 528
click at [1013, 24] on div "Our A.I. Engine is working on your speech analysis! Please be patient. It may t…" at bounding box center [528, 264] width 1056 height 528
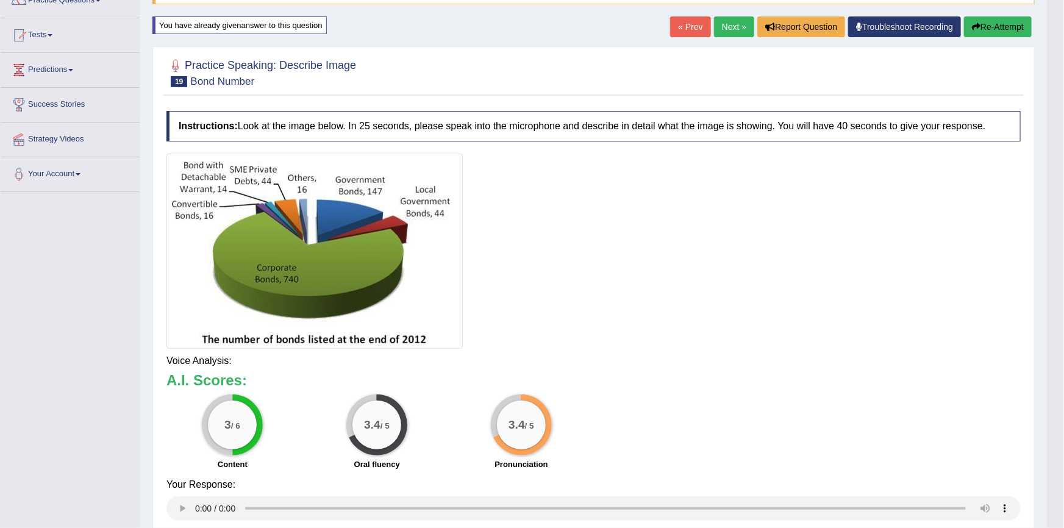
click at [0, 0] on div "Updating answer..." at bounding box center [0, 0] width 0 height 0
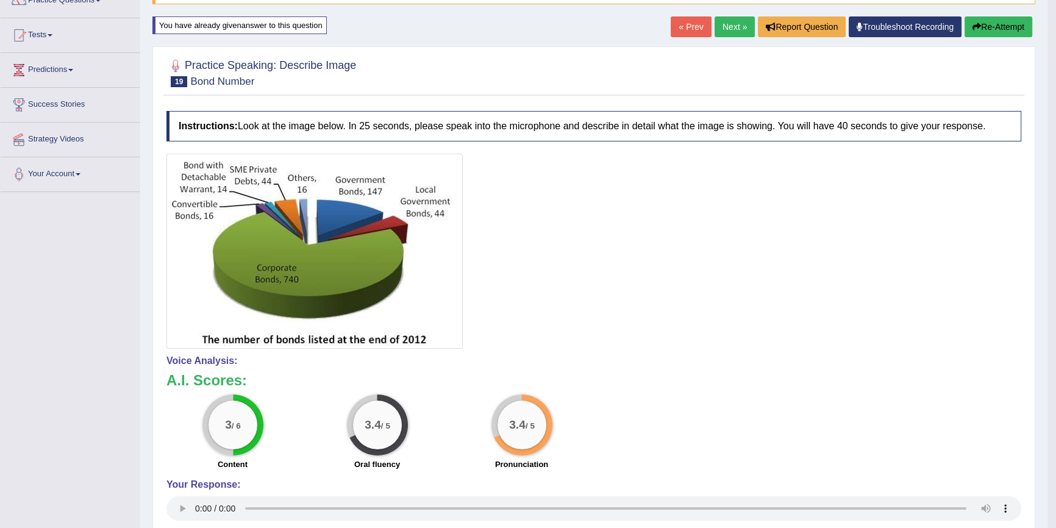
click at [1013, 24] on body "Toggle navigation Home Practice Questions Speaking Practice Read Aloud Repeat S…" at bounding box center [528, 152] width 1056 height 528
click at [992, 24] on button "Re-Attempt" at bounding box center [998, 26] width 68 height 21
click at [993, 24] on button "Re-Attempt" at bounding box center [998, 26] width 68 height 21
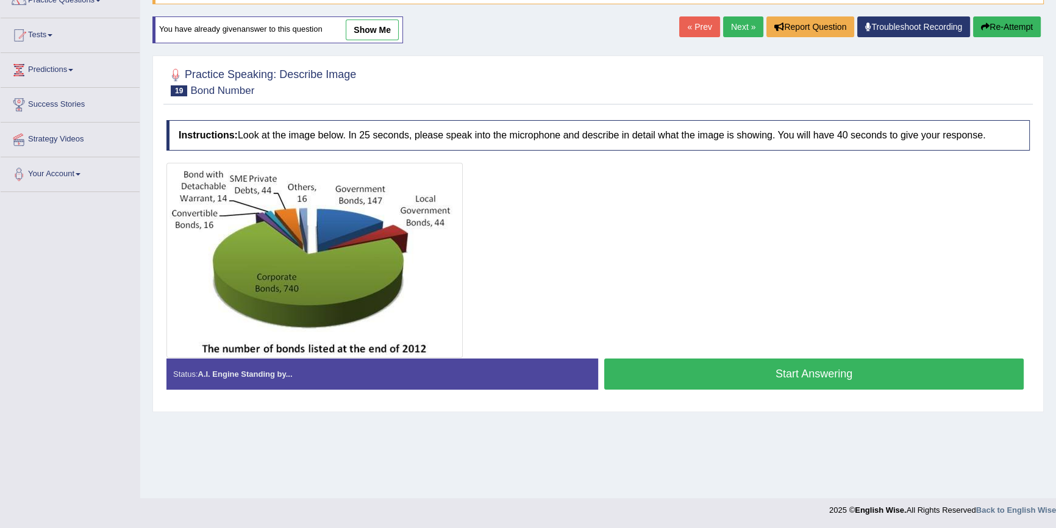
click at [739, 370] on button "Start Answering" at bounding box center [813, 373] width 419 height 31
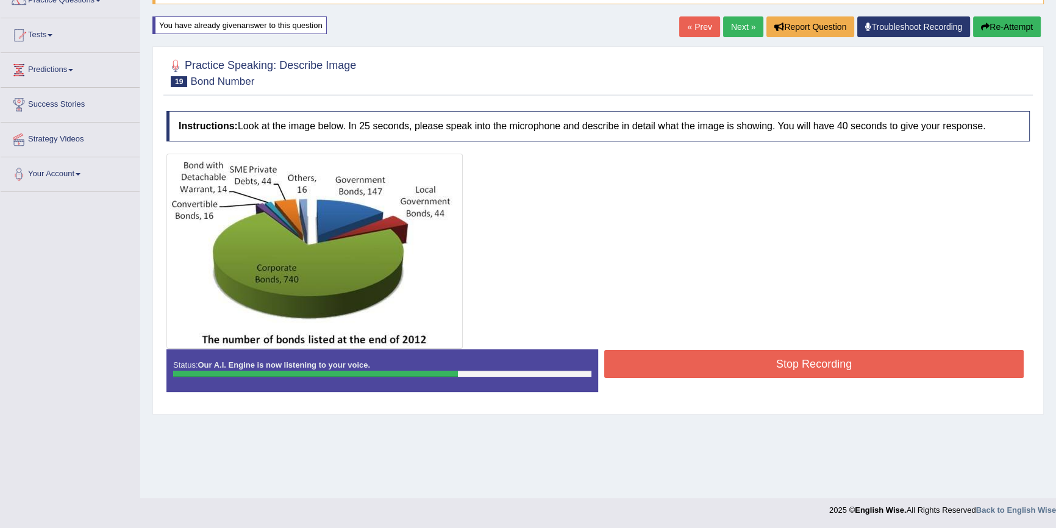
click at [741, 358] on button "Stop Recording" at bounding box center [813, 364] width 419 height 28
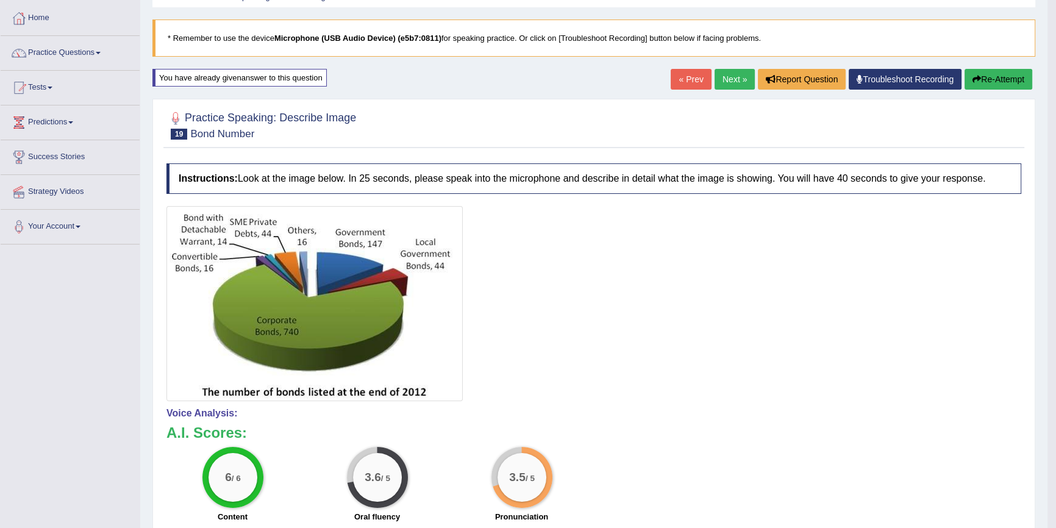
scroll to position [56, 0]
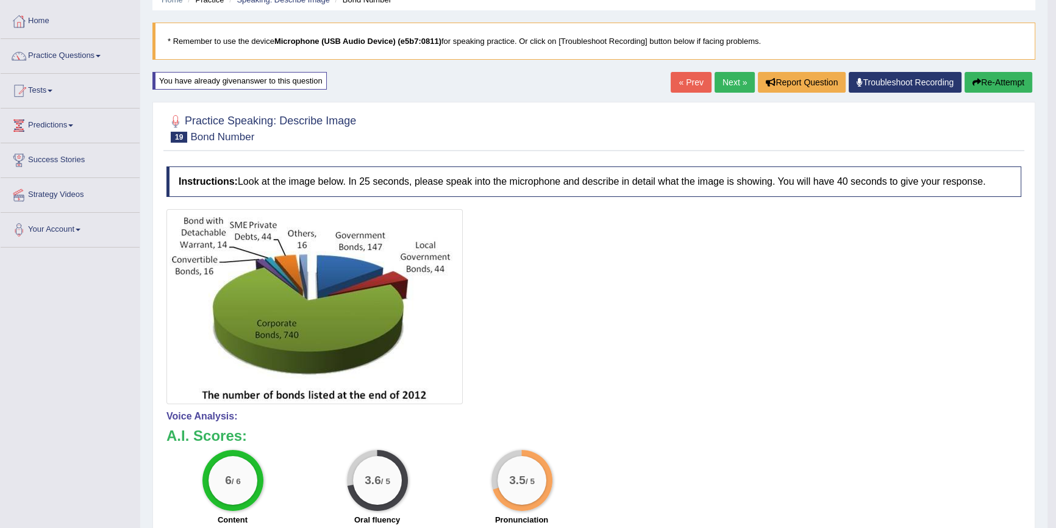
click at [1008, 80] on button "Re-Attempt" at bounding box center [998, 82] width 68 height 21
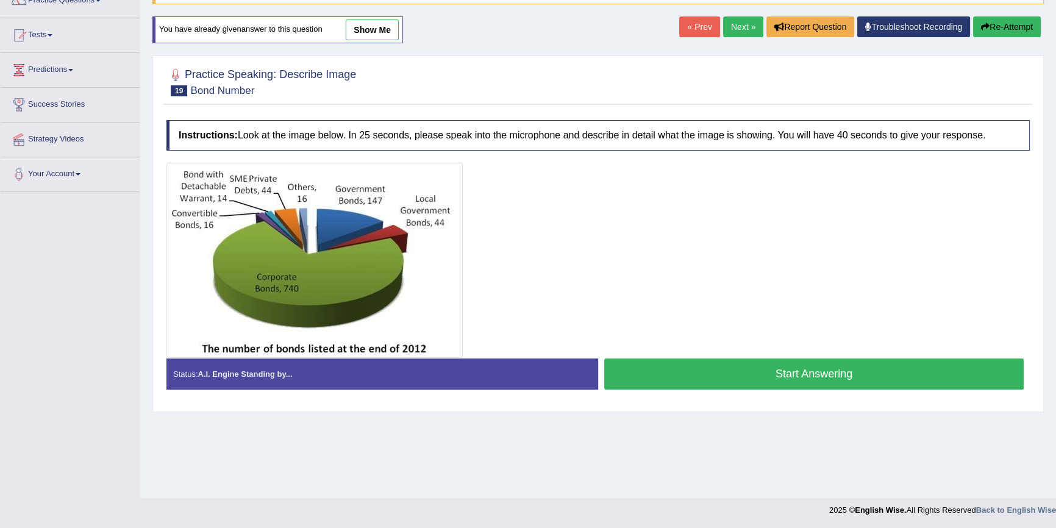
click at [700, 375] on button "Start Answering" at bounding box center [813, 373] width 419 height 31
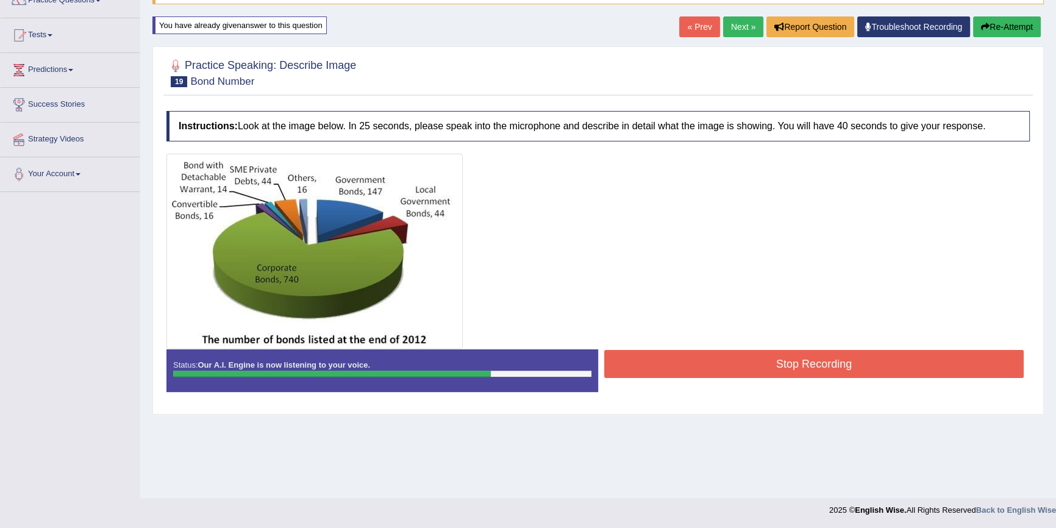
click at [725, 371] on button "Stop Recording" at bounding box center [813, 364] width 419 height 28
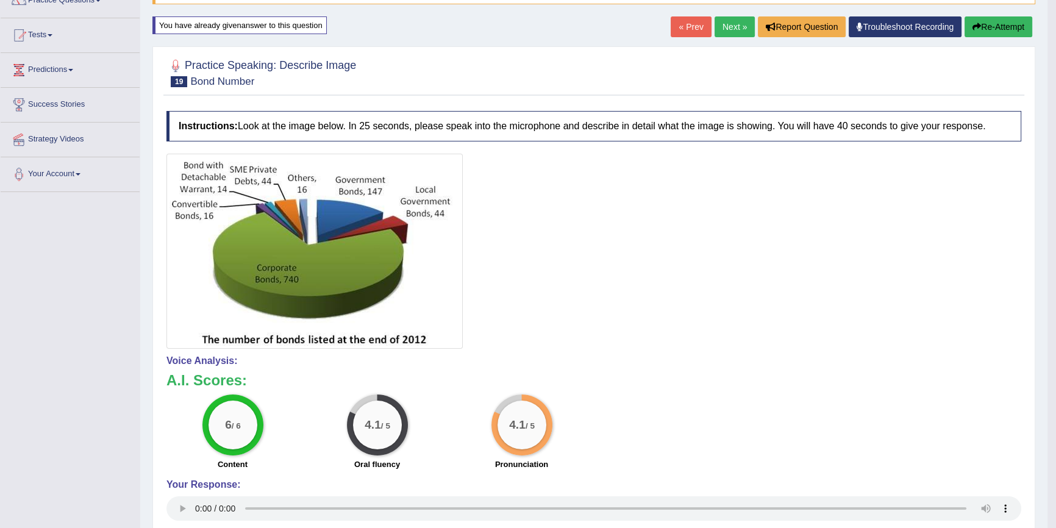
click at [725, 24] on link "Next »" at bounding box center [734, 26] width 40 height 21
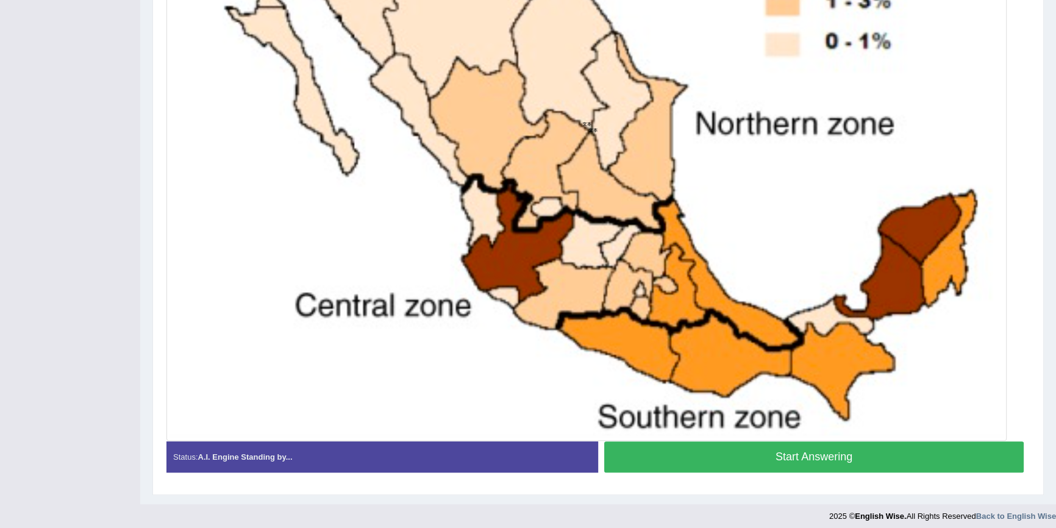
scroll to position [458, 0]
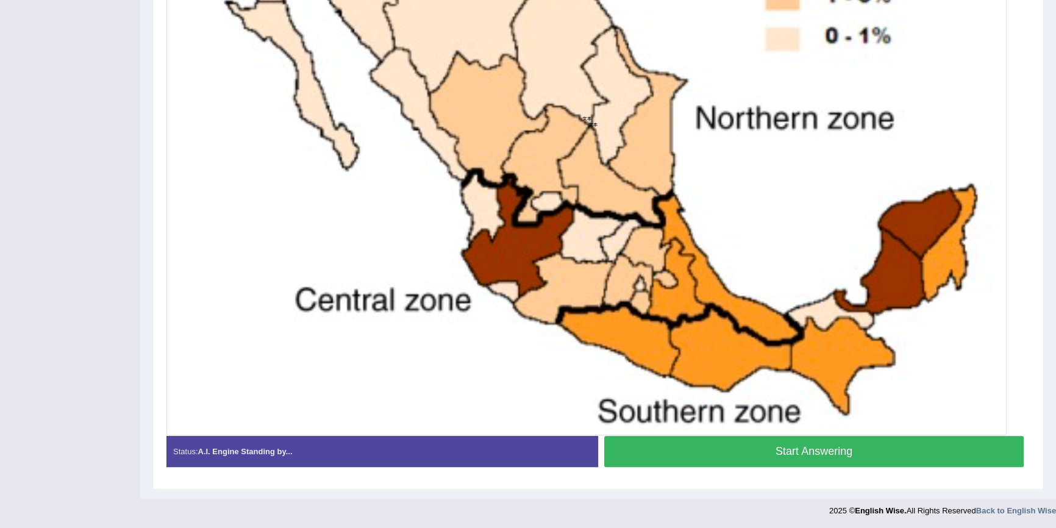
click at [734, 441] on button "Start Answering" at bounding box center [813, 451] width 419 height 31
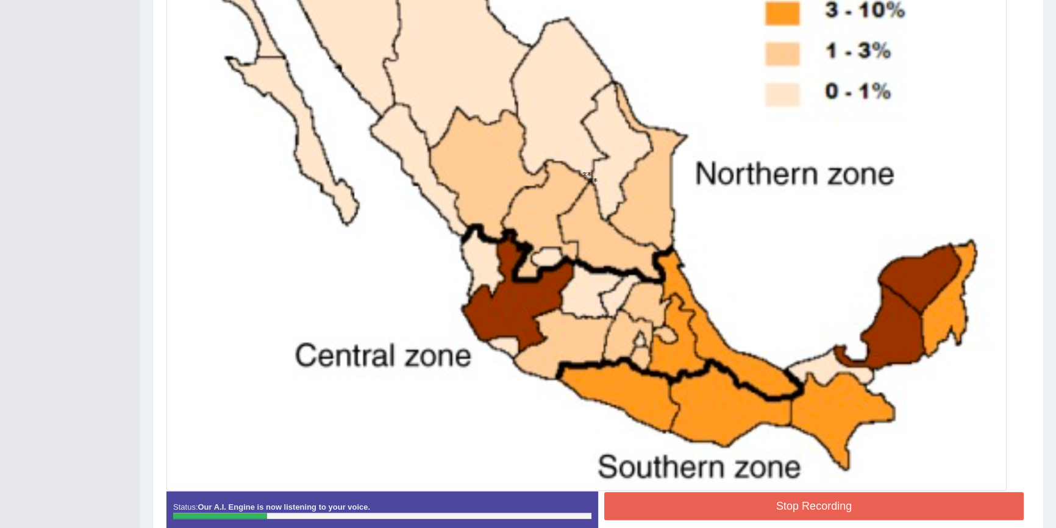
scroll to position [402, 0]
click at [744, 523] on div "Status: Our A.I. Engine is now listening to your voice. Start Answering Stop Re…" at bounding box center [597, 518] width 863 height 55
click at [741, 518] on button "Stop Recording" at bounding box center [813, 506] width 419 height 28
click at [741, 518] on div "Instructions: Look at the image below. In 25 seconds, please speak into the mic…" at bounding box center [597, 179] width 869 height 742
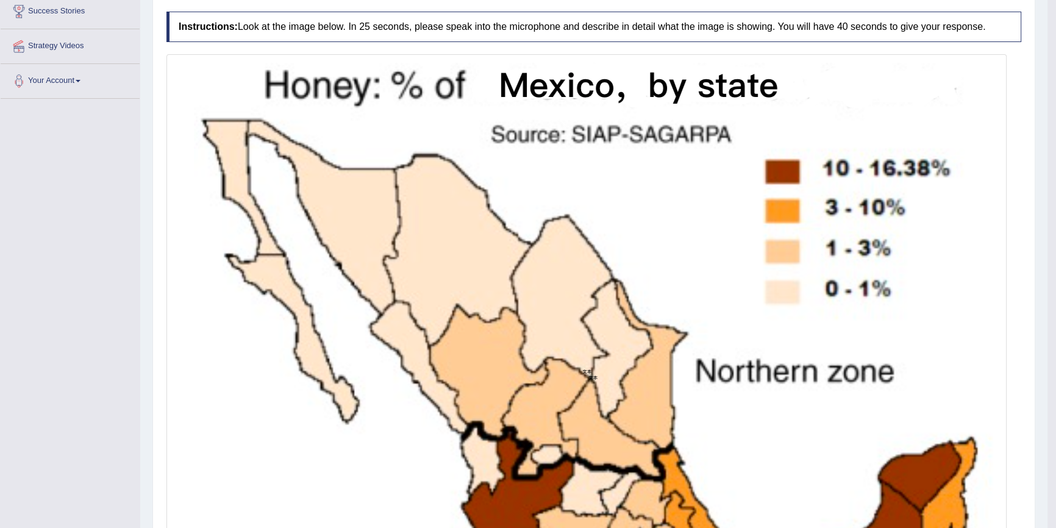
scroll to position [43, 0]
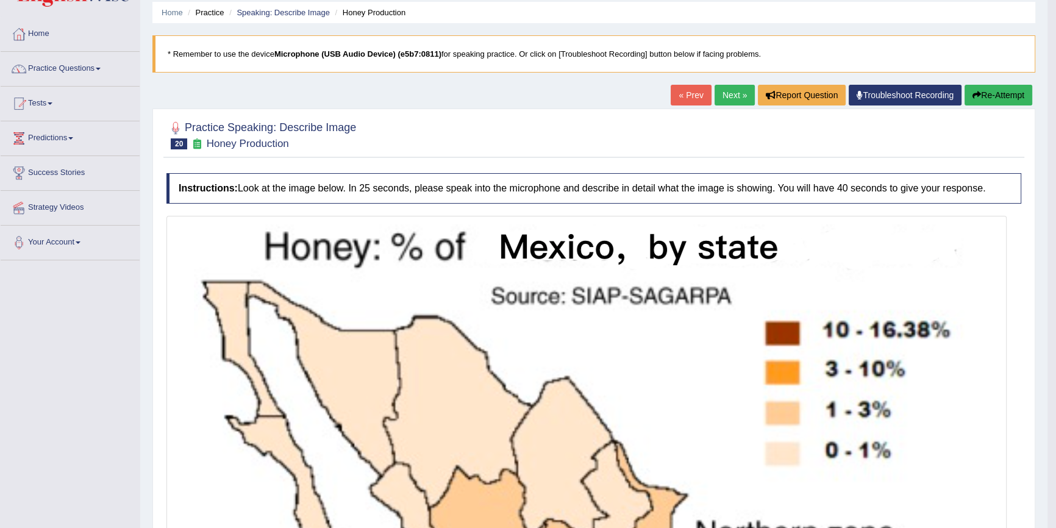
click at [989, 88] on button "Re-Attempt" at bounding box center [998, 95] width 68 height 21
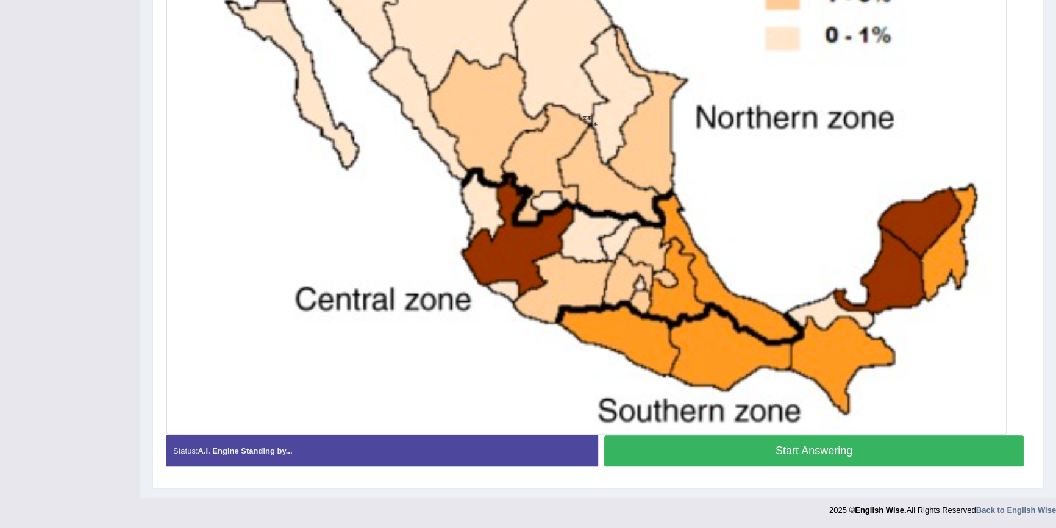
click at [686, 444] on button "Start Answering" at bounding box center [813, 450] width 419 height 31
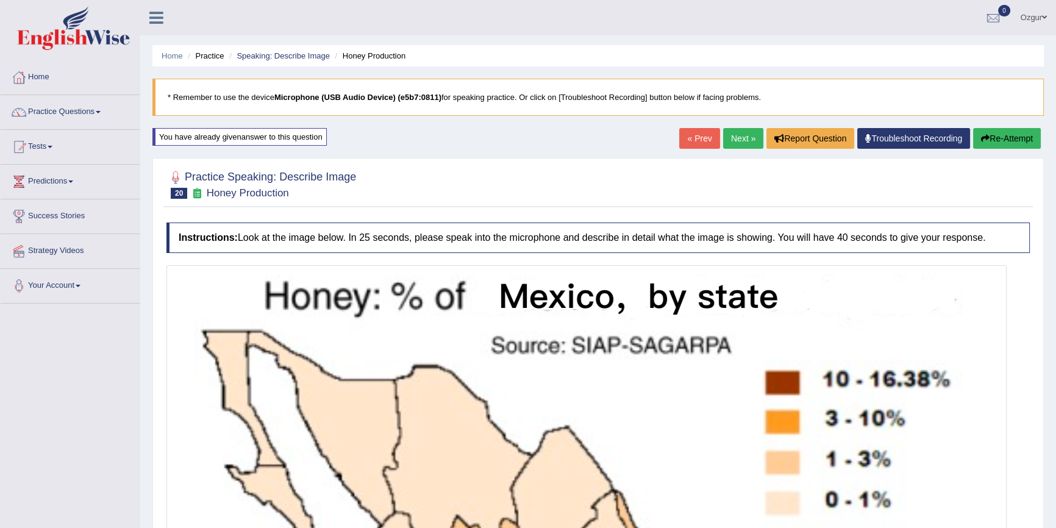
click at [1022, 148] on button "Re-Attempt" at bounding box center [1007, 138] width 68 height 21
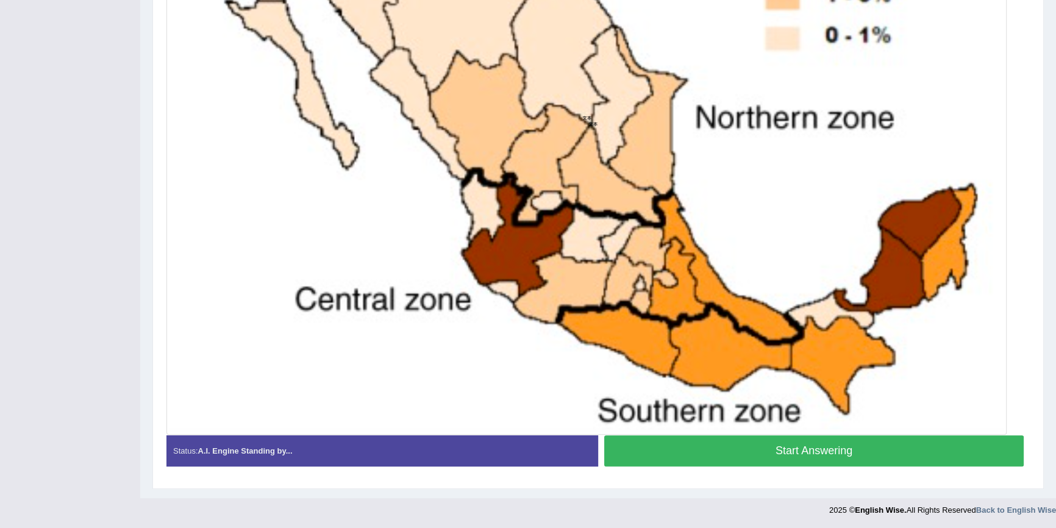
click at [726, 431] on div at bounding box center [586, 118] width 840 height 634
click at [726, 444] on button "Start Answering" at bounding box center [813, 450] width 419 height 31
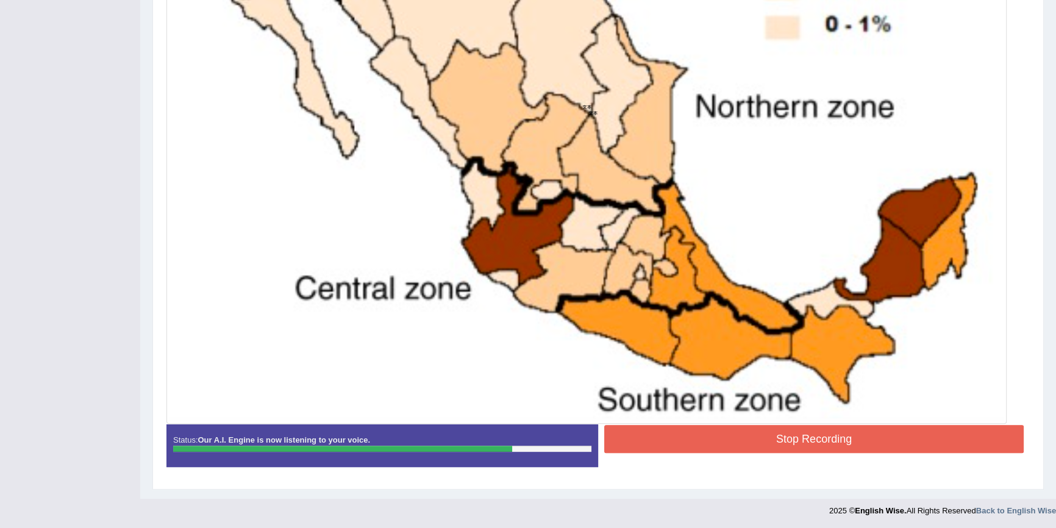
scroll to position [475, 0]
click at [726, 437] on button "Stop Recording" at bounding box center [813, 439] width 419 height 28
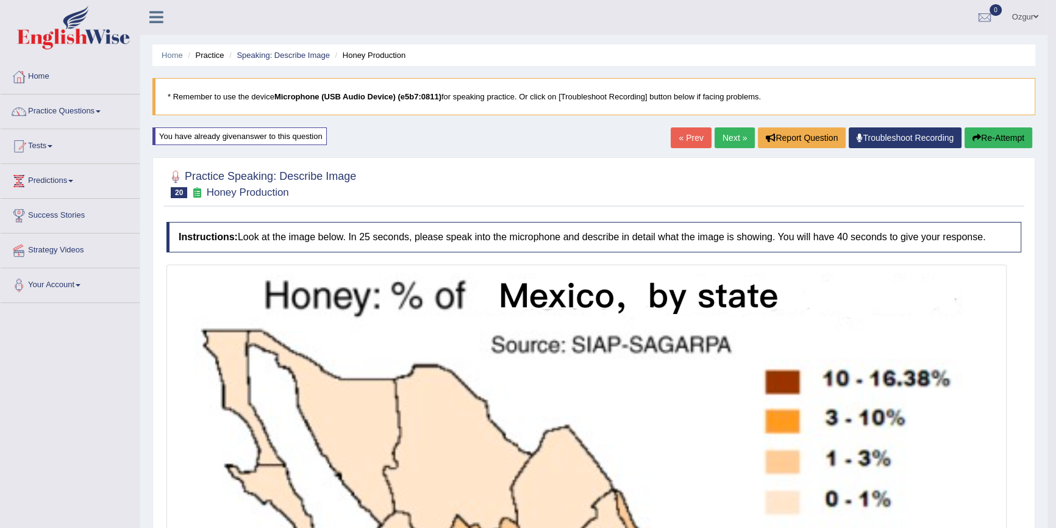
scroll to position [0, 0]
click at [987, 140] on button "Re-Attempt" at bounding box center [998, 138] width 68 height 21
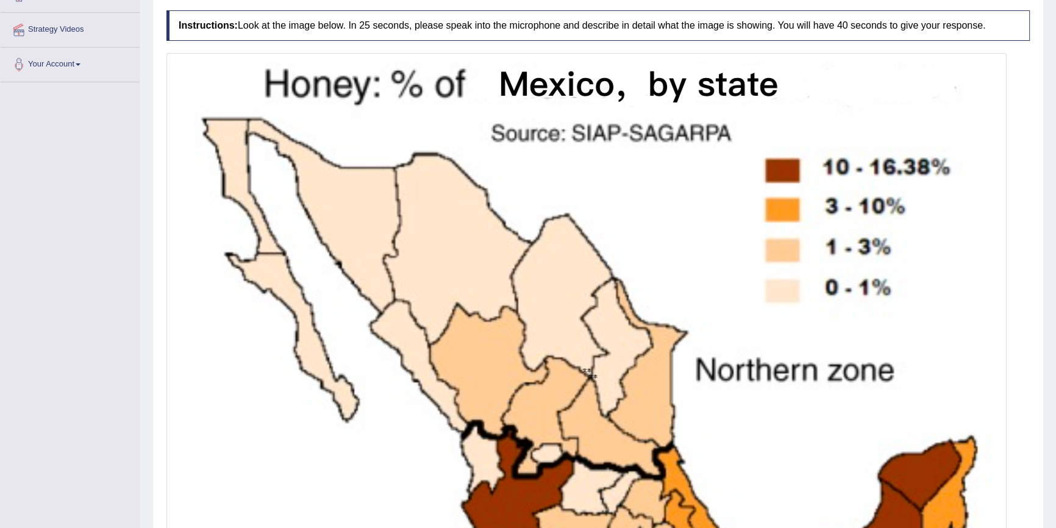
scroll to position [474, 0]
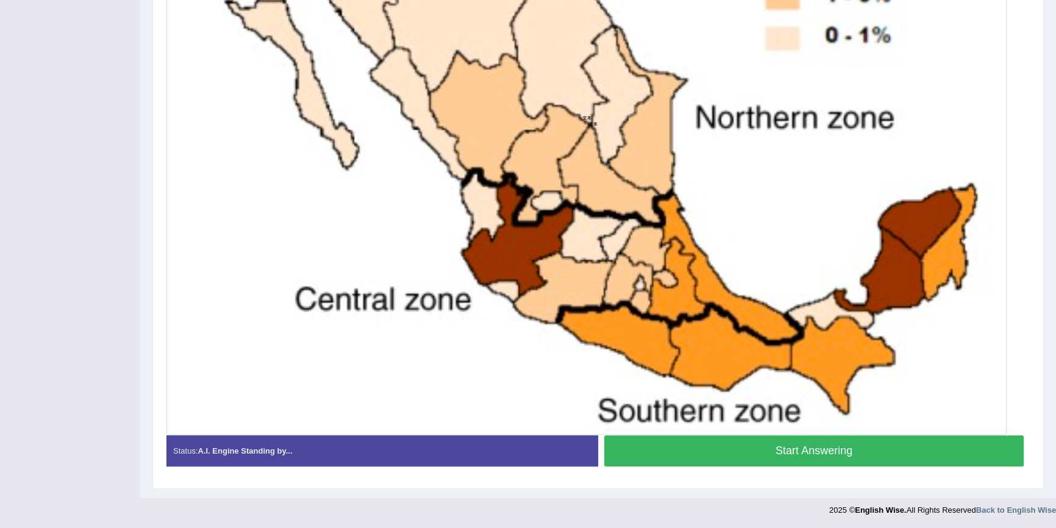
click at [753, 441] on button "Start Answering" at bounding box center [813, 450] width 419 height 31
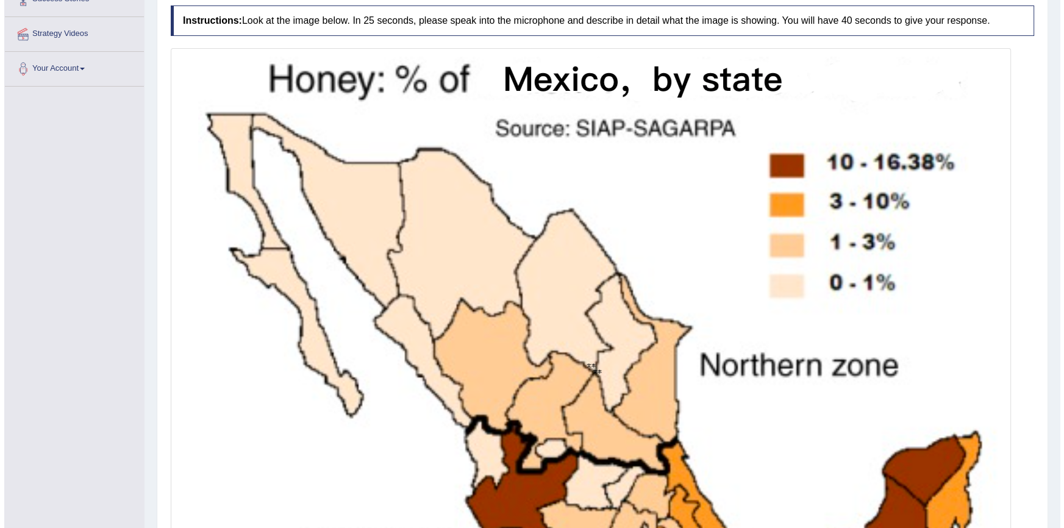
scroll to position [421, 0]
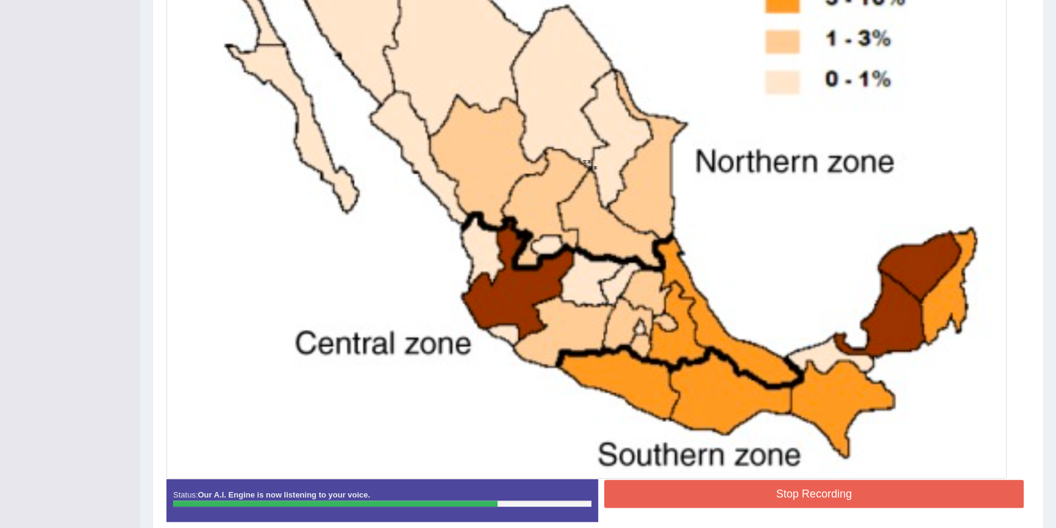
click at [729, 482] on button "Stop Recording" at bounding box center [813, 494] width 419 height 28
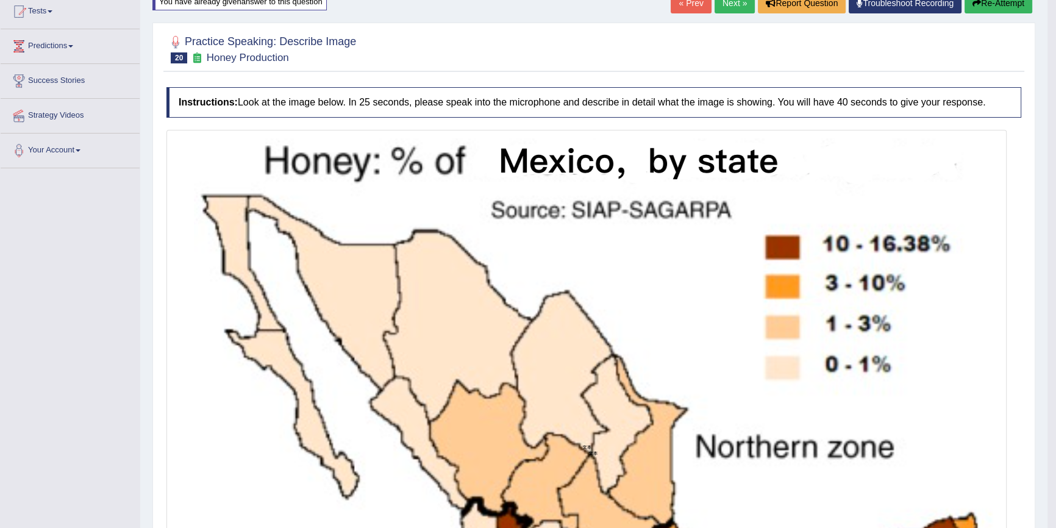
scroll to position [110, 0]
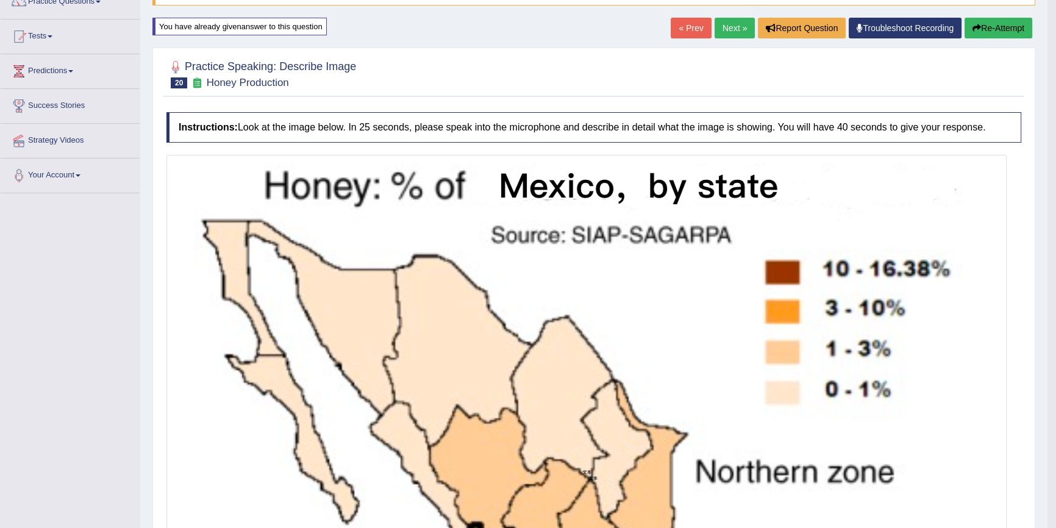
click at [982, 30] on button "Re-Attempt" at bounding box center [998, 28] width 68 height 21
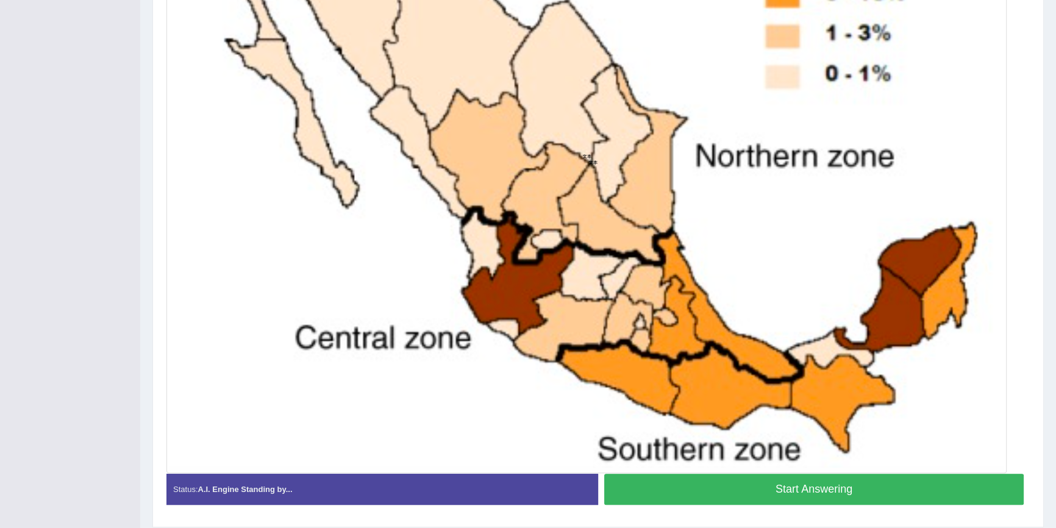
scroll to position [474, 0]
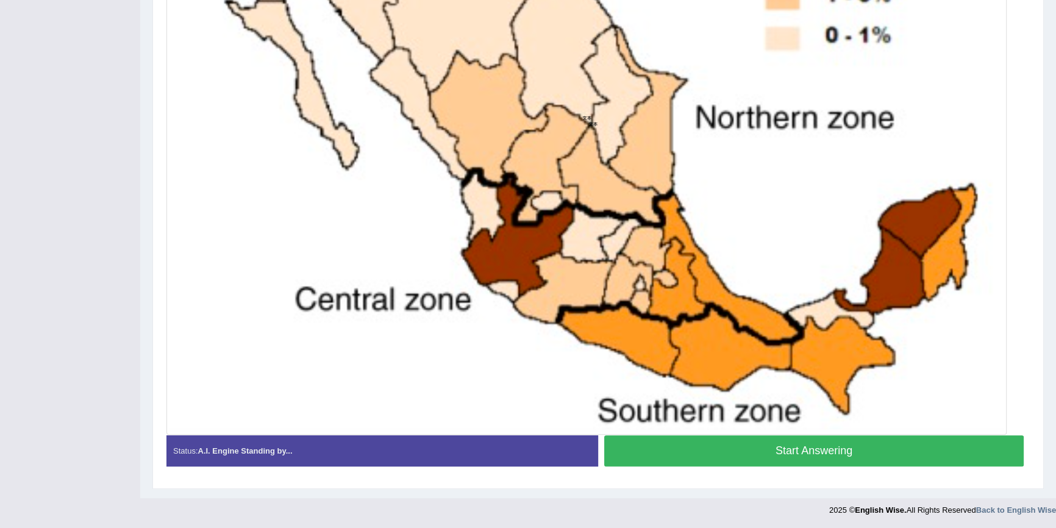
click at [781, 445] on button "Start Answering" at bounding box center [813, 450] width 419 height 31
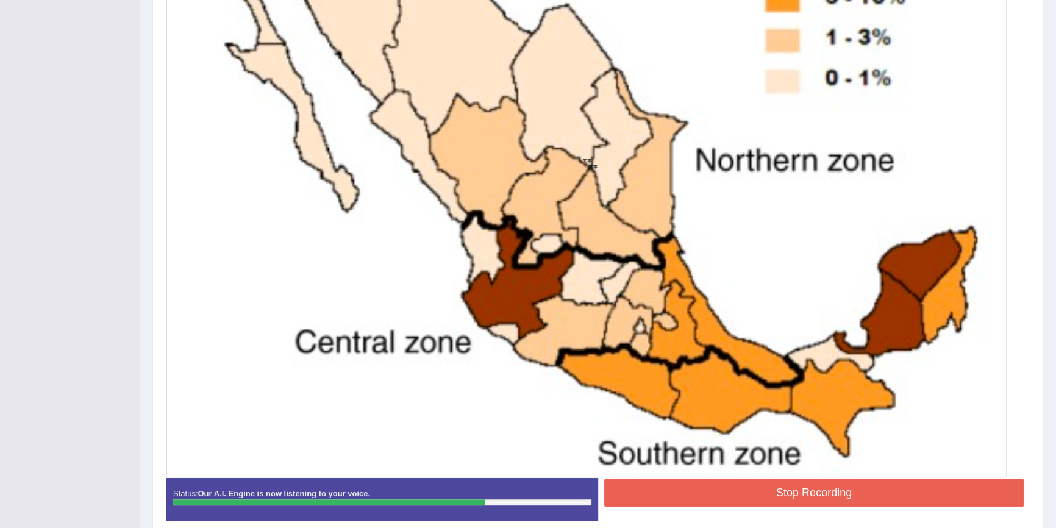
scroll to position [475, 0]
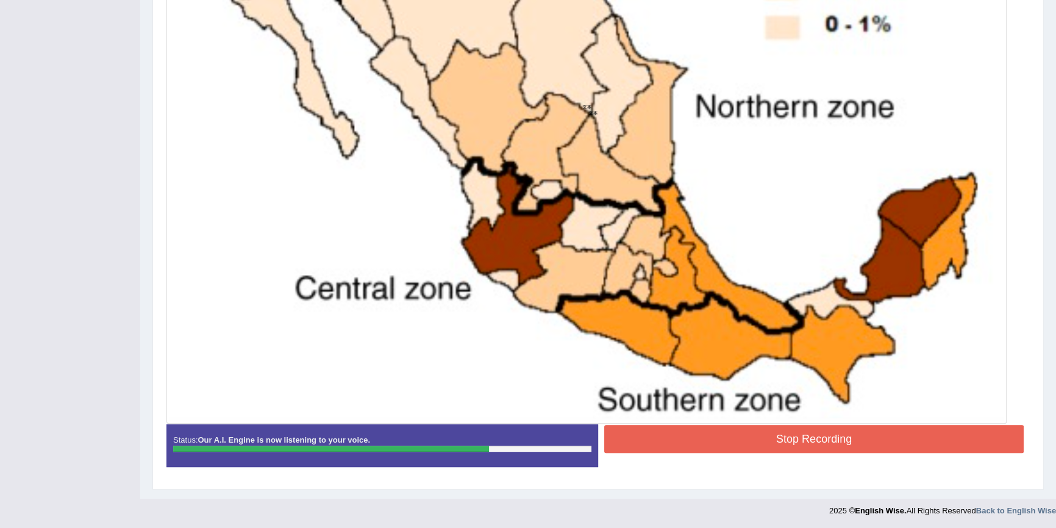
click at [731, 438] on button "Stop Recording" at bounding box center [813, 439] width 419 height 28
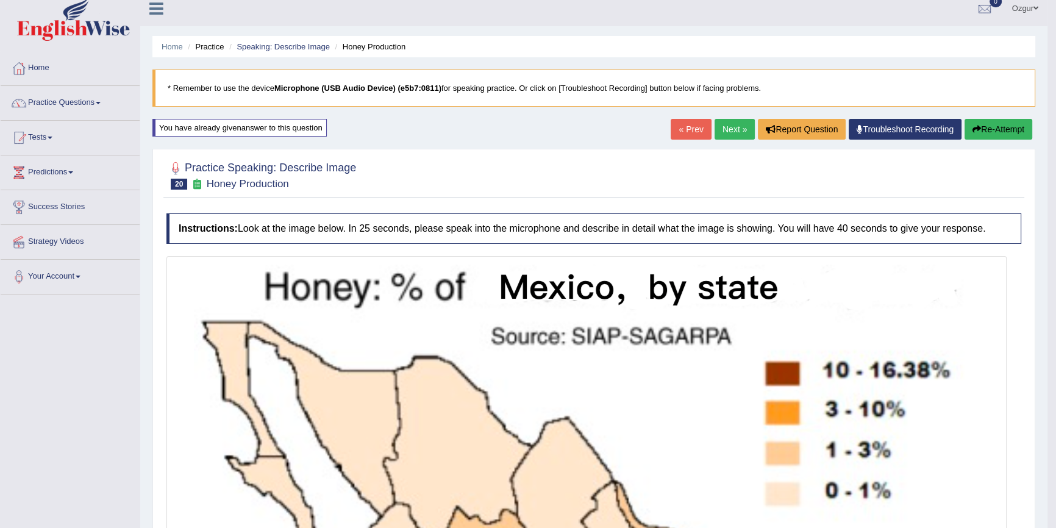
scroll to position [0, 0]
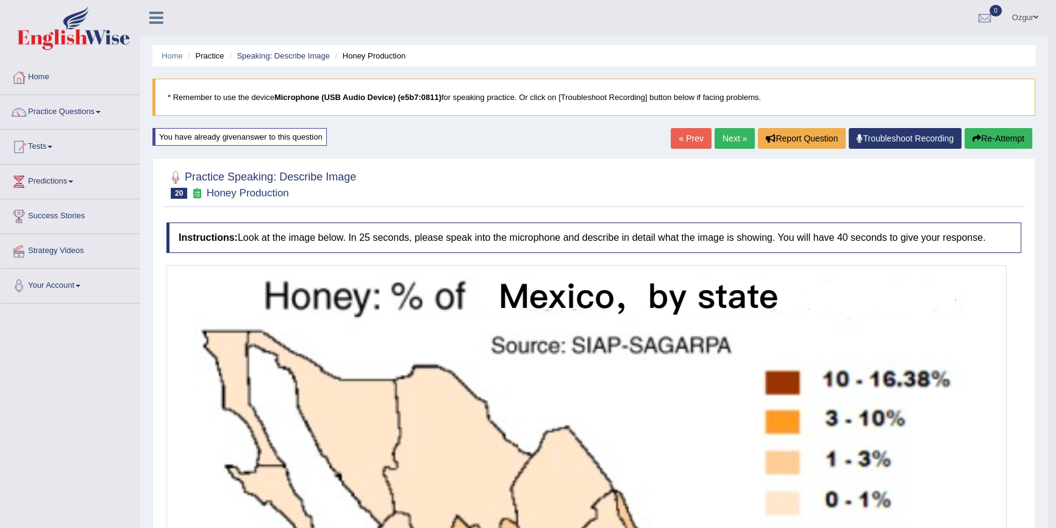
click at [1021, 133] on button "Re-Attempt" at bounding box center [998, 138] width 68 height 21
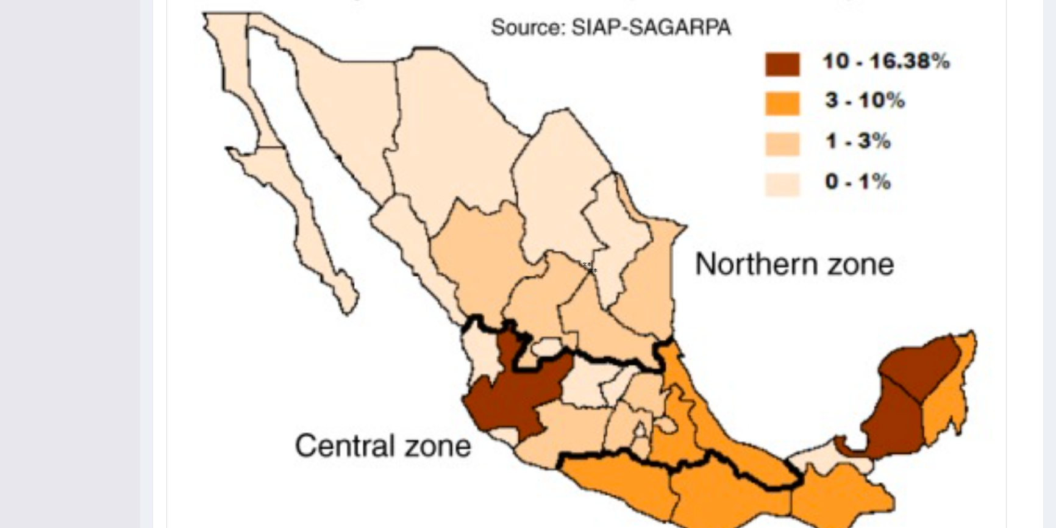
scroll to position [474, 0]
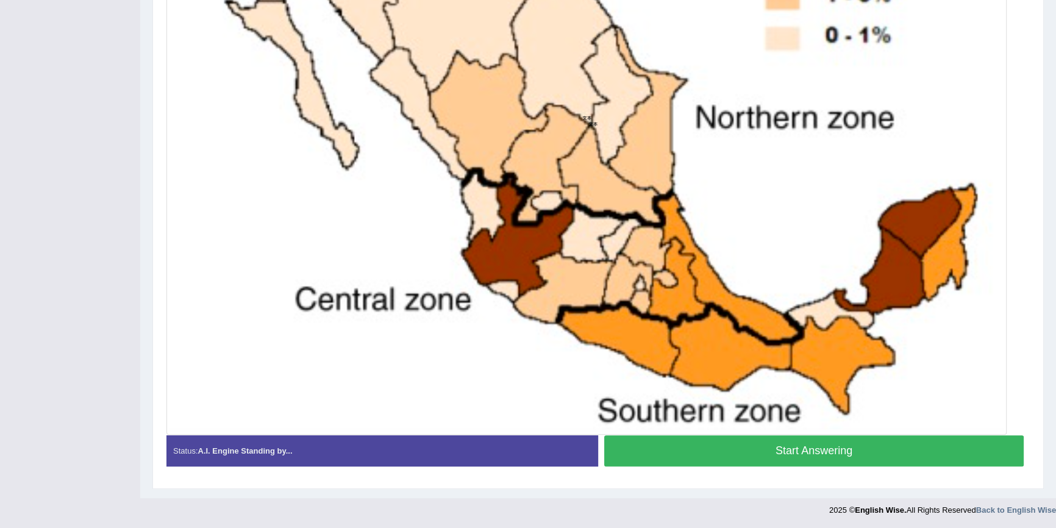
click at [817, 451] on button "Start Answering" at bounding box center [813, 450] width 419 height 31
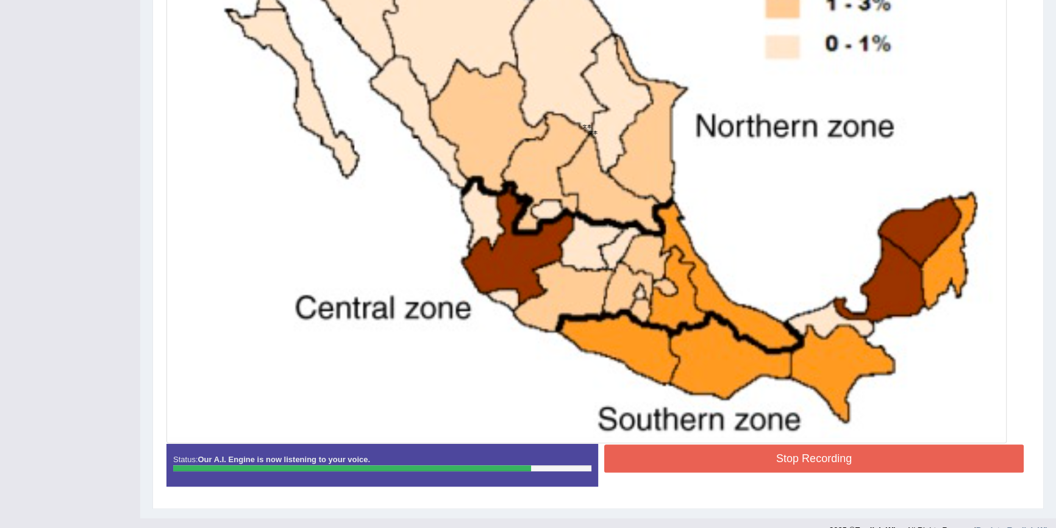
scroll to position [475, 0]
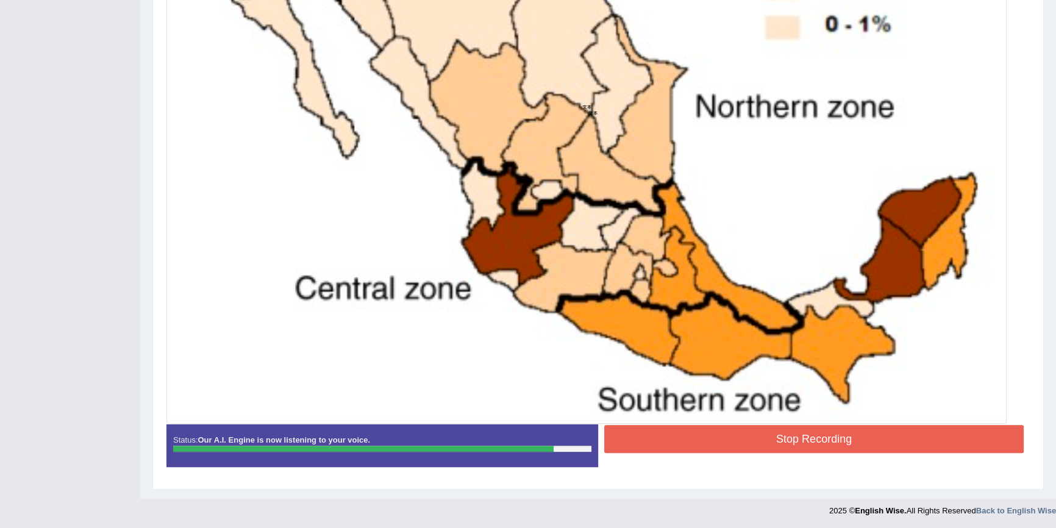
click at [781, 439] on button "Stop Recording" at bounding box center [813, 439] width 419 height 28
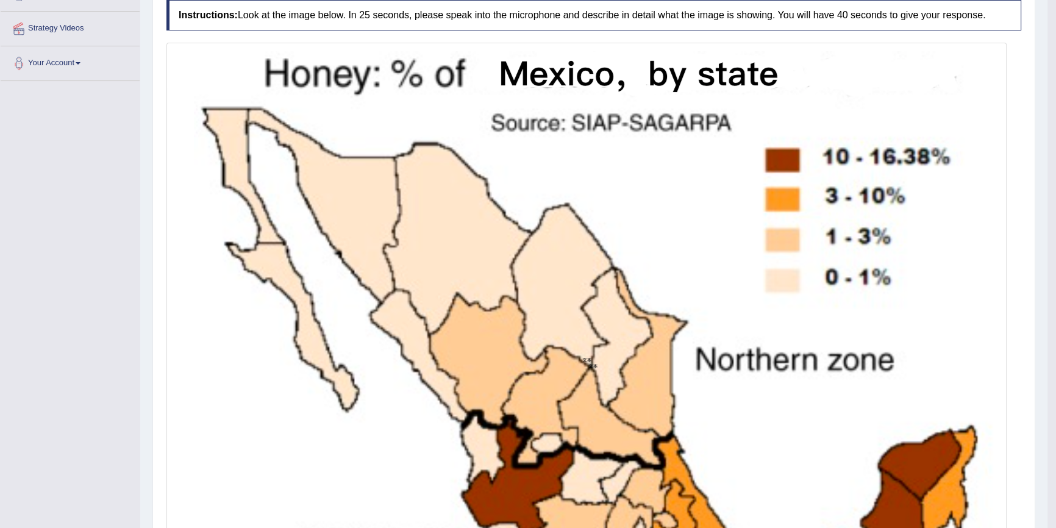
scroll to position [0, 0]
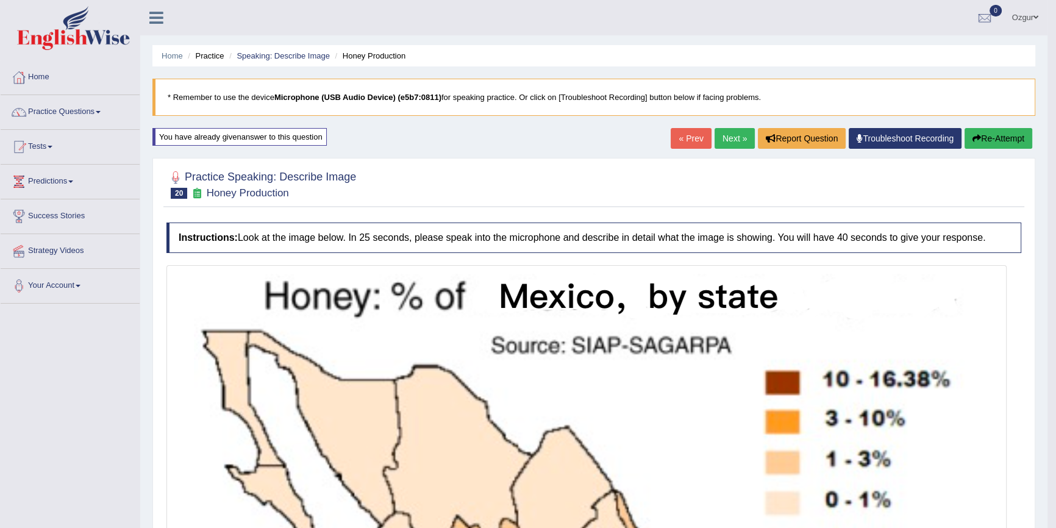
click at [730, 140] on link "Next »" at bounding box center [734, 138] width 40 height 21
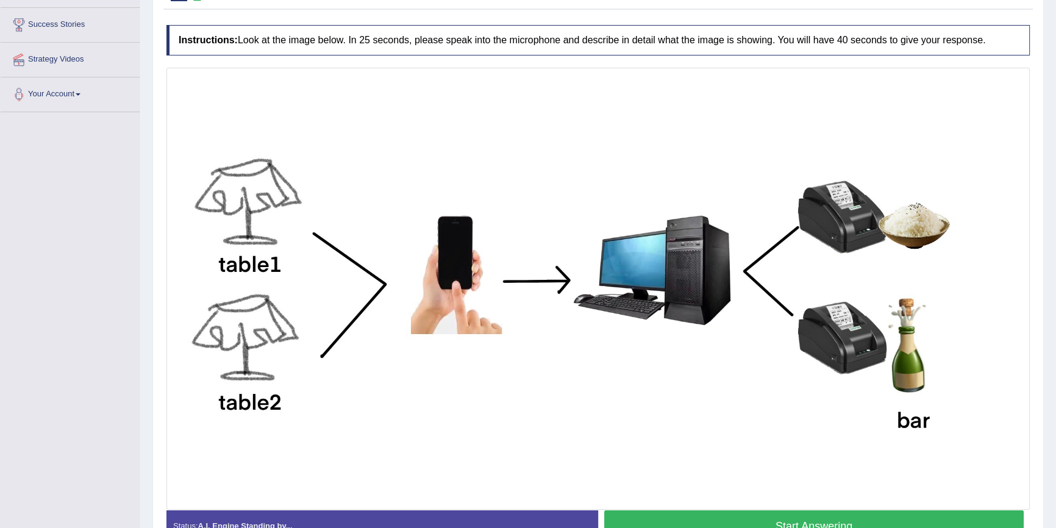
scroll to position [266, 0]
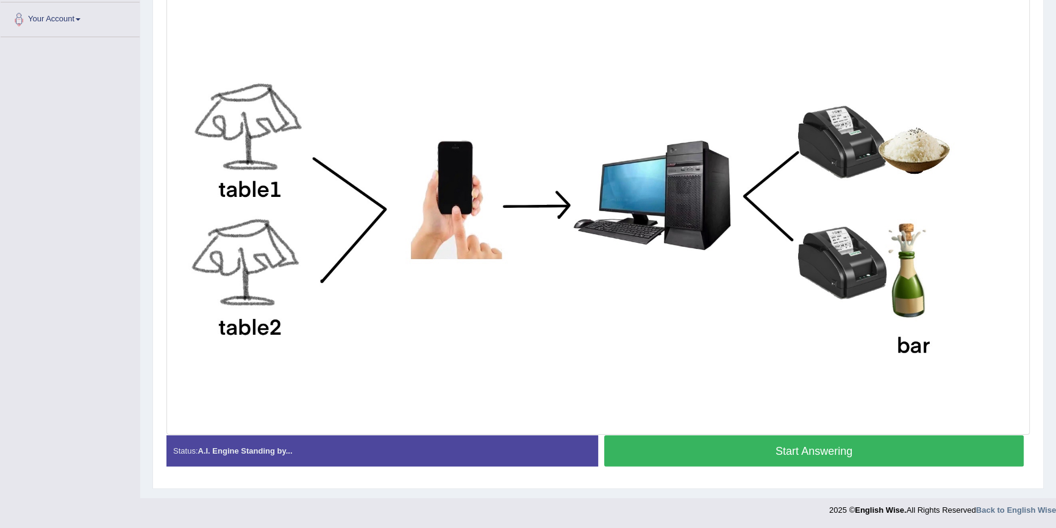
click at [686, 453] on button "Start Answering" at bounding box center [813, 450] width 419 height 31
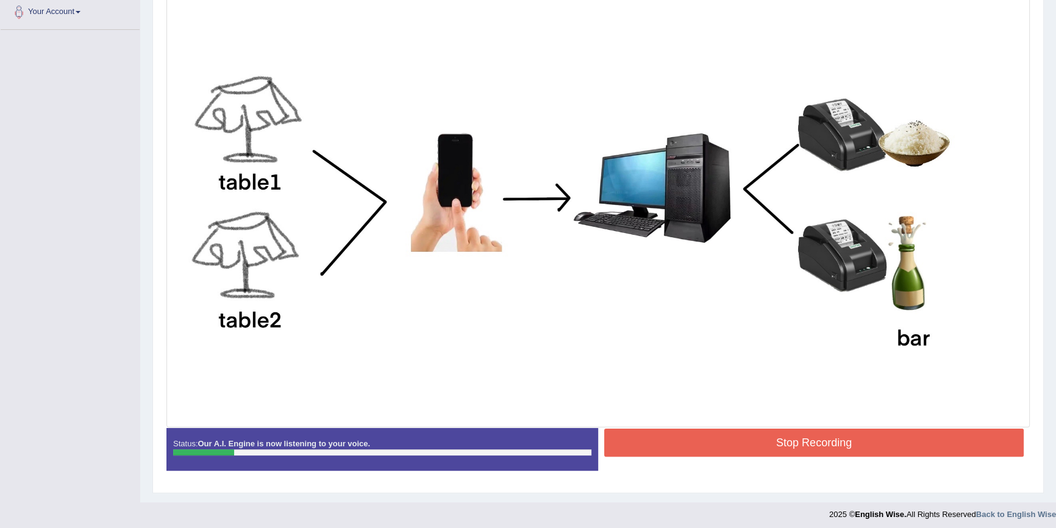
scroll to position [278, 0]
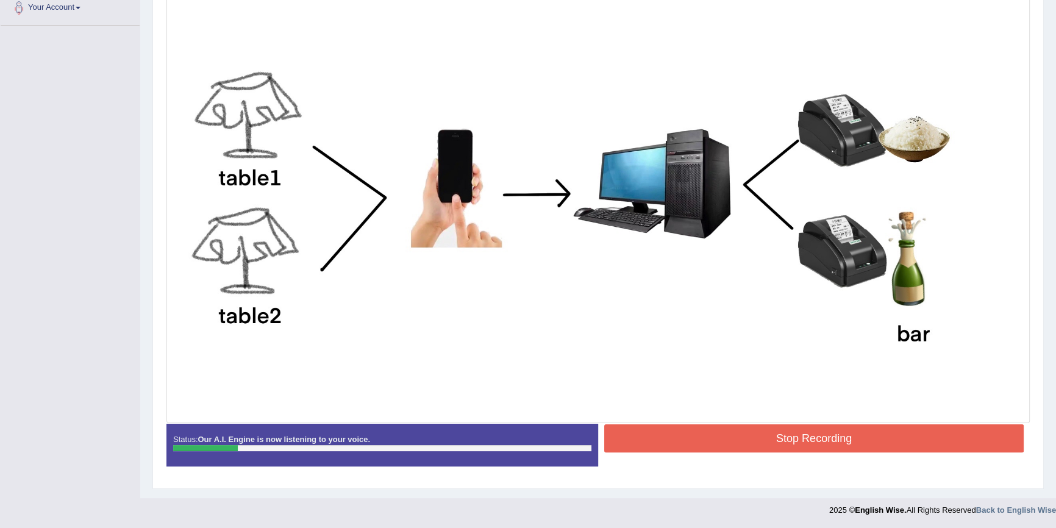
click at [826, 436] on button "Stop Recording" at bounding box center [813, 438] width 419 height 28
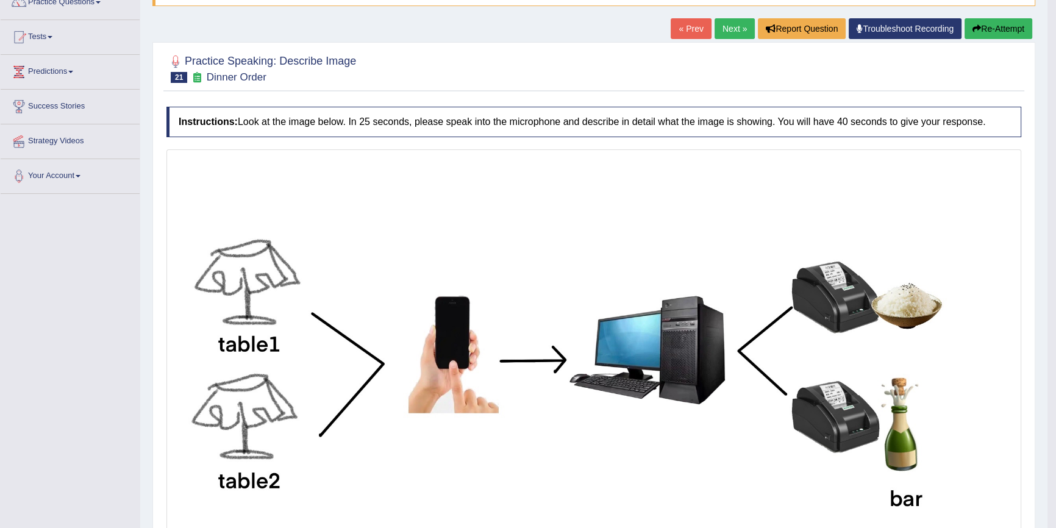
scroll to position [0, 0]
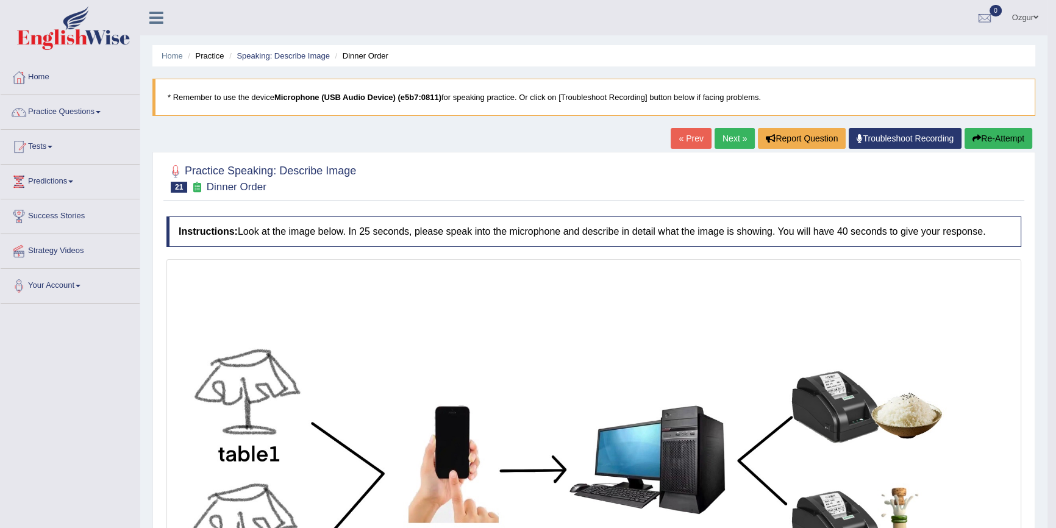
click at [996, 135] on button "Re-Attempt" at bounding box center [998, 138] width 68 height 21
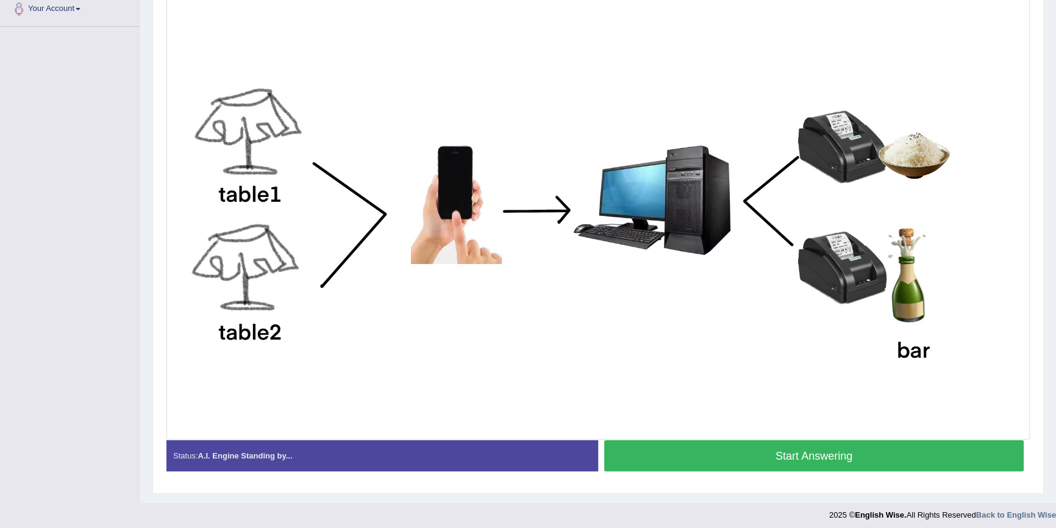
click at [686, 449] on button "Start Answering" at bounding box center [813, 455] width 419 height 31
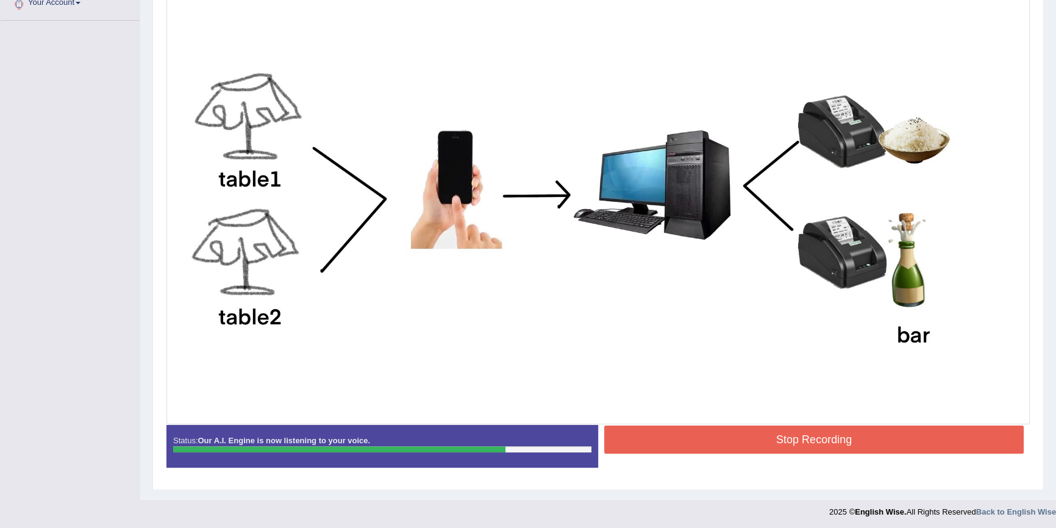
scroll to position [284, 0]
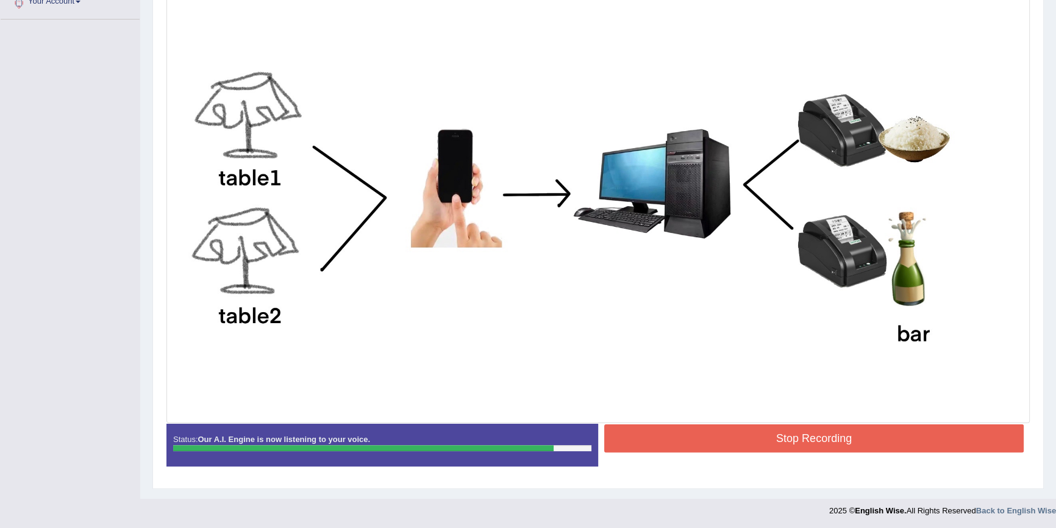
click at [690, 430] on button "Stop Recording" at bounding box center [813, 438] width 419 height 28
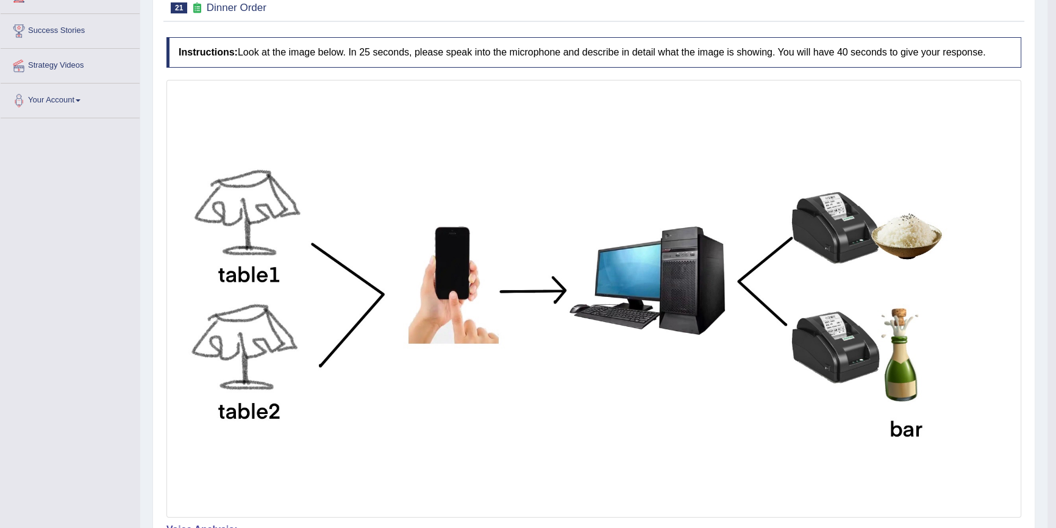
scroll to position [0, 0]
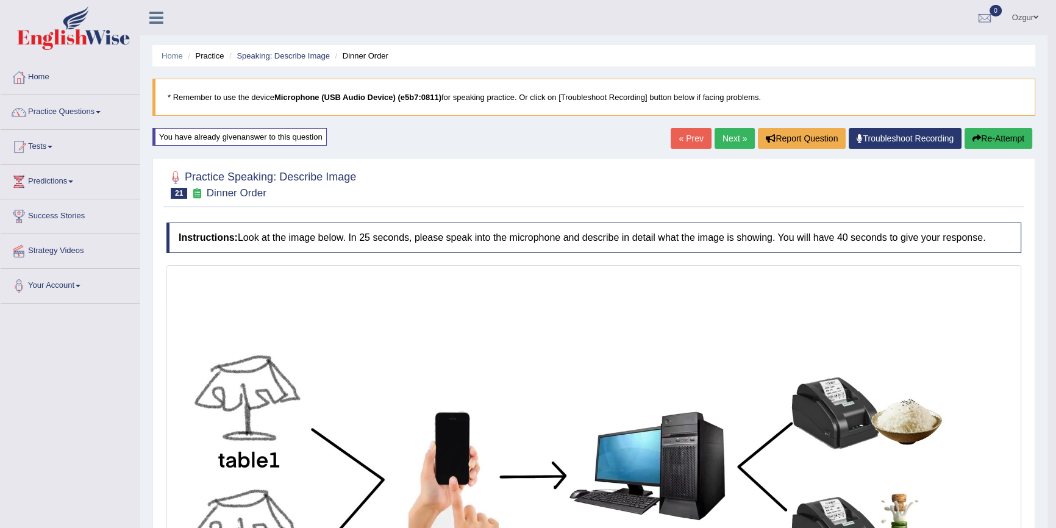
click at [719, 143] on link "Next »" at bounding box center [734, 138] width 40 height 21
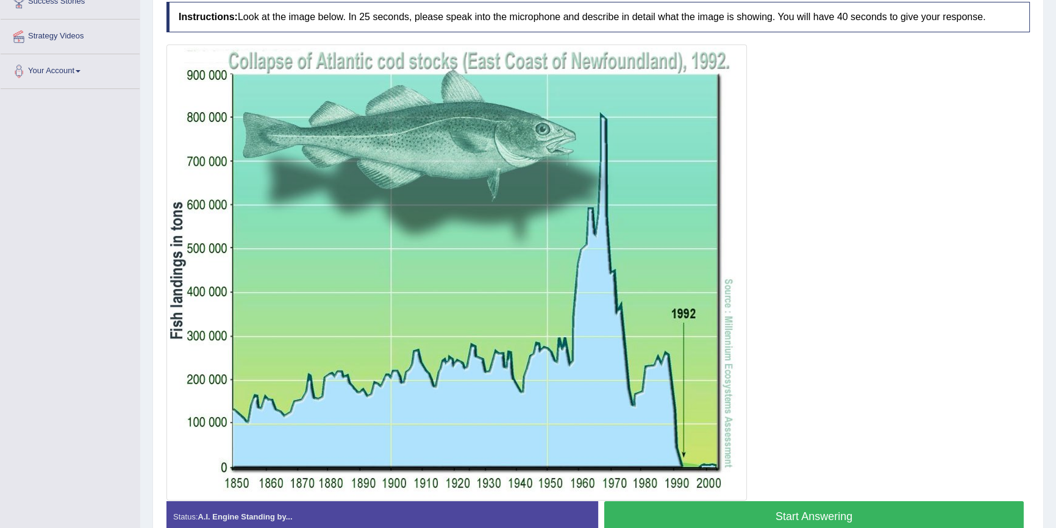
scroll to position [225, 0]
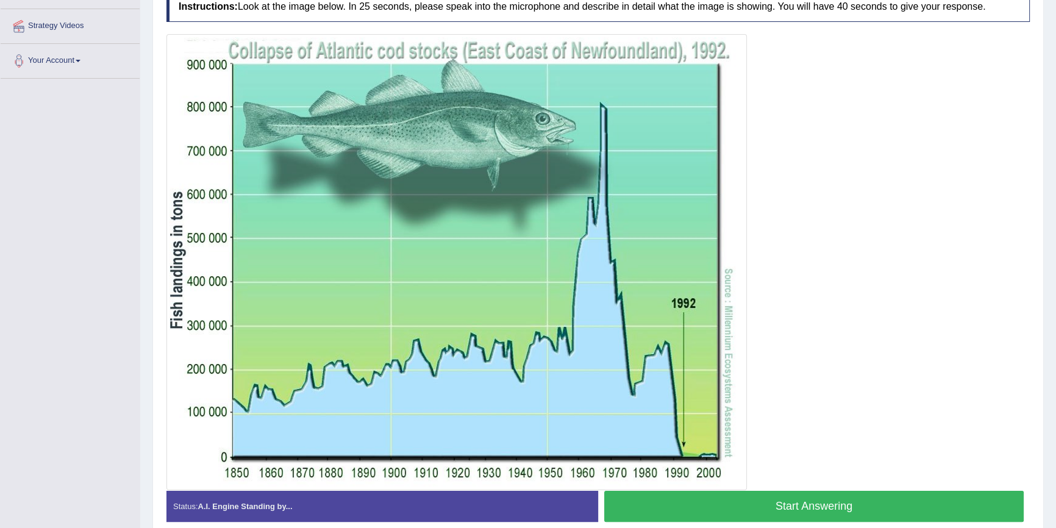
click at [699, 506] on button "Start Answering" at bounding box center [813, 506] width 419 height 31
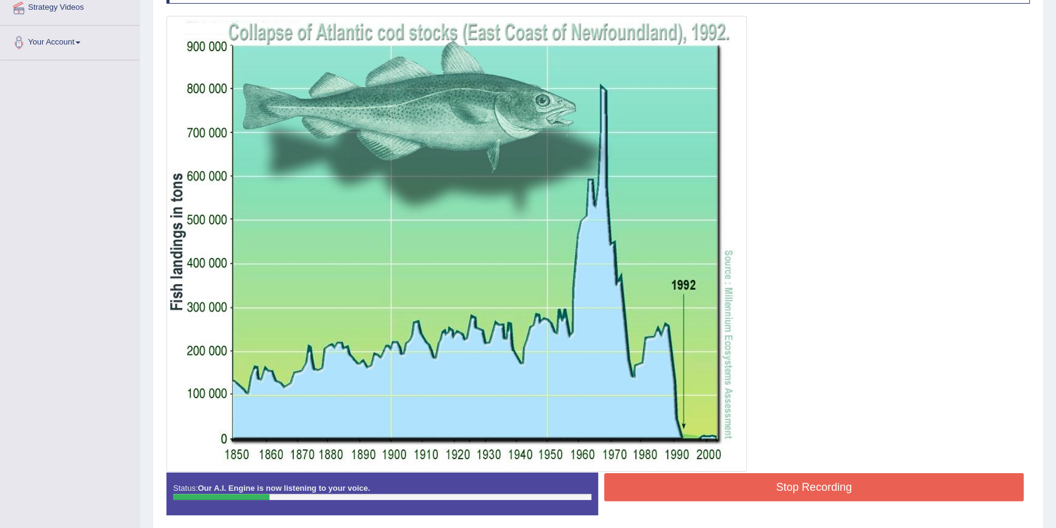
scroll to position [292, 0]
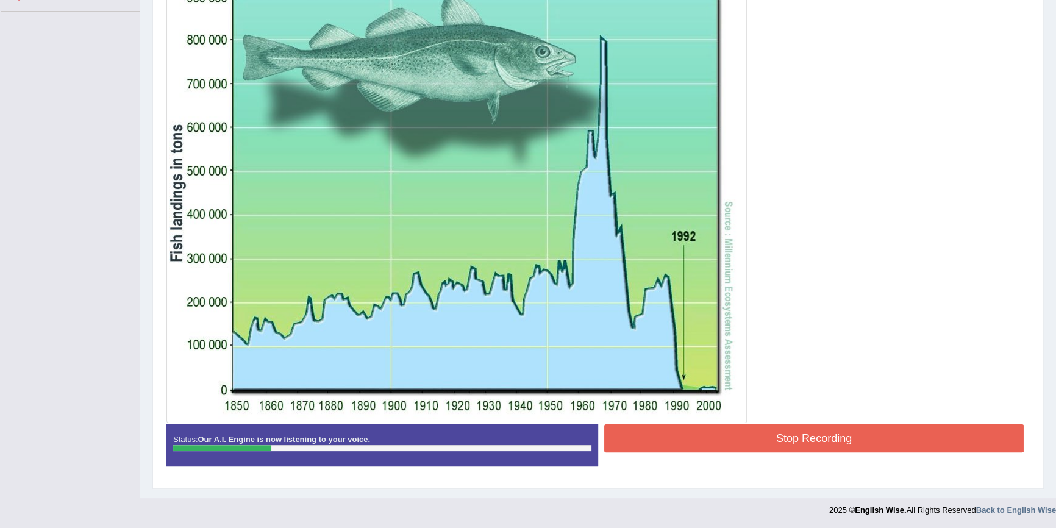
click at [748, 439] on button "Stop Recording" at bounding box center [813, 438] width 419 height 28
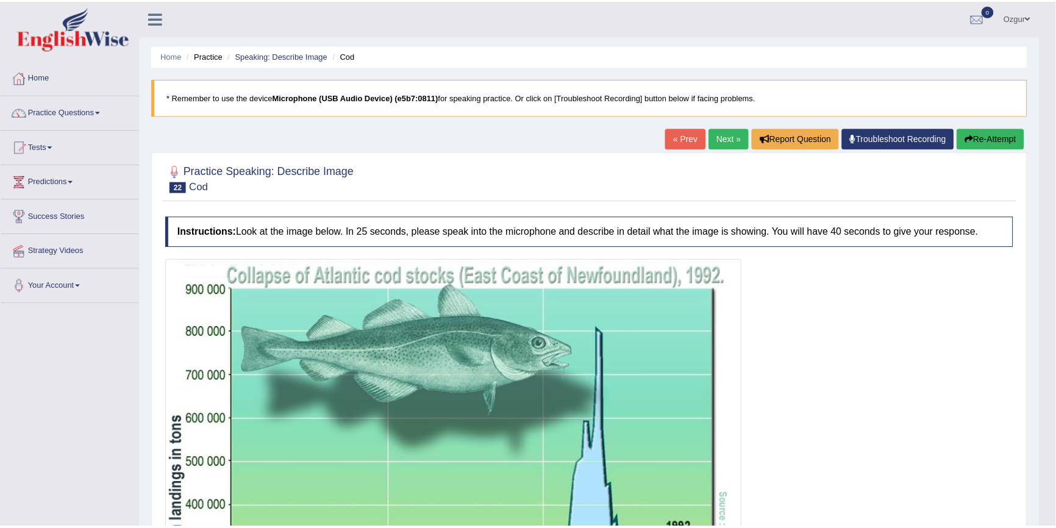
scroll to position [0, 0]
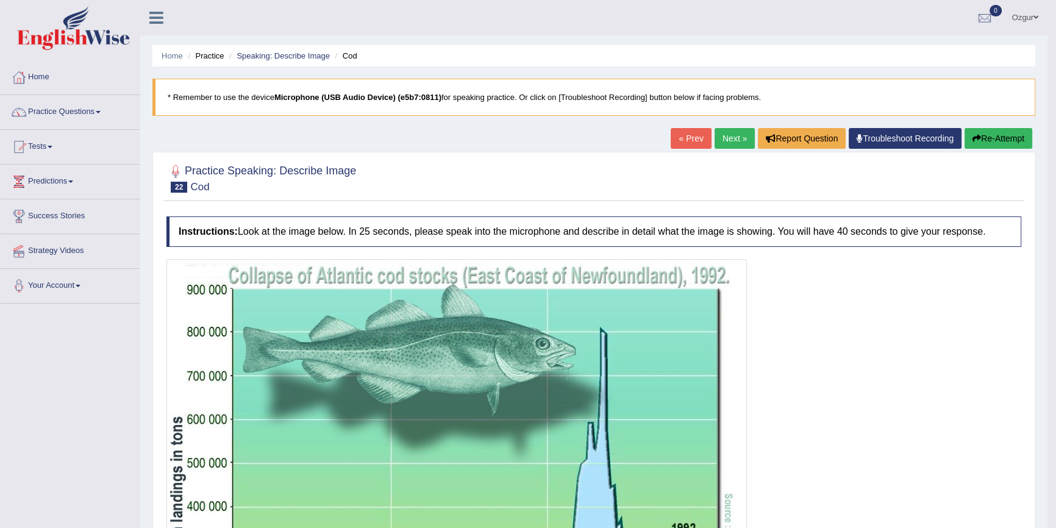
click at [989, 129] on button "Re-Attempt" at bounding box center [998, 138] width 68 height 21
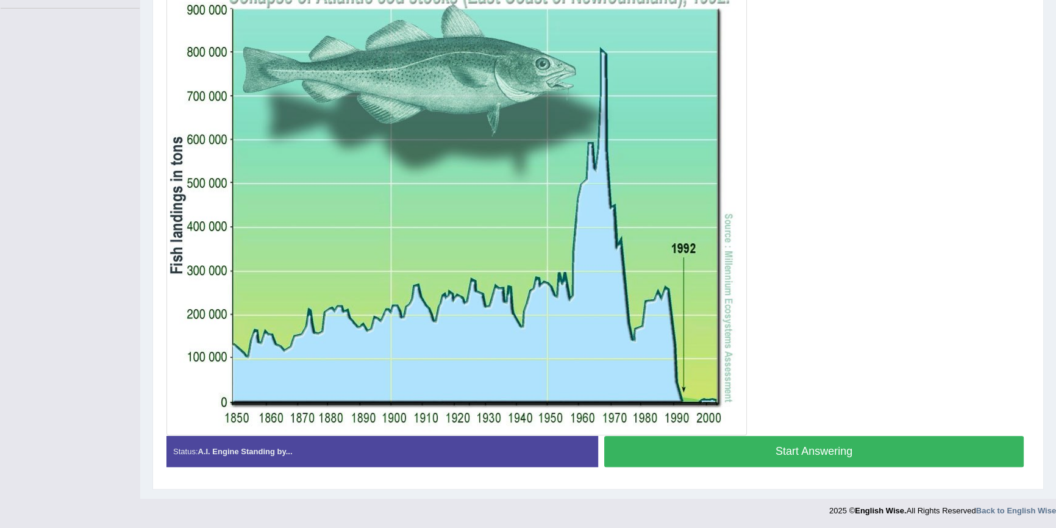
scroll to position [295, 0]
click at [717, 444] on button "Start Answering" at bounding box center [813, 451] width 419 height 31
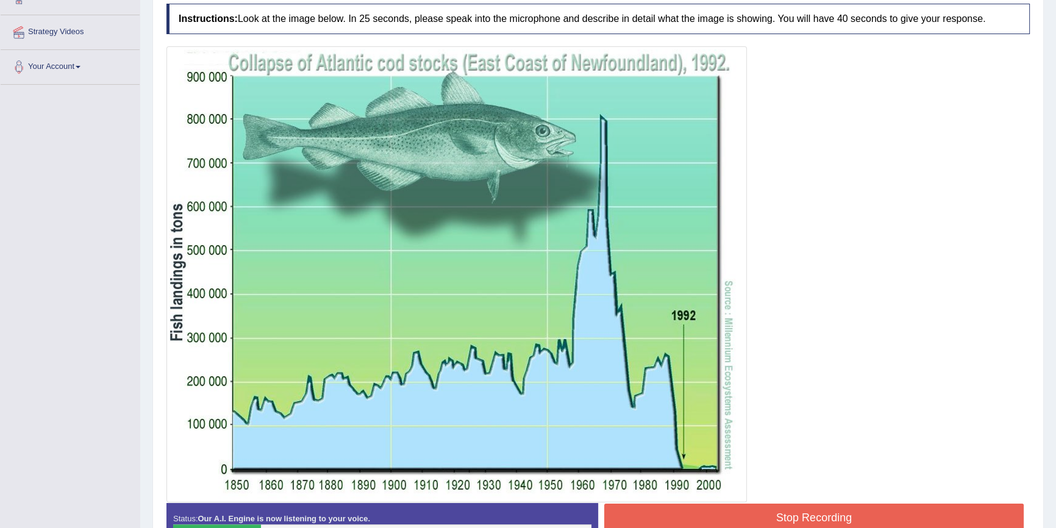
scroll to position [231, 0]
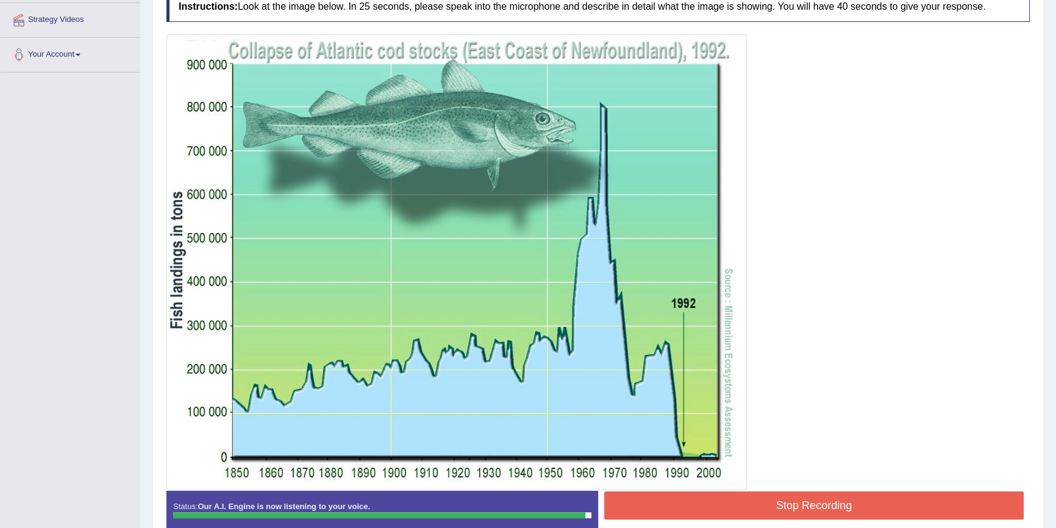
click at [927, 500] on button "Stop Recording" at bounding box center [813, 505] width 419 height 28
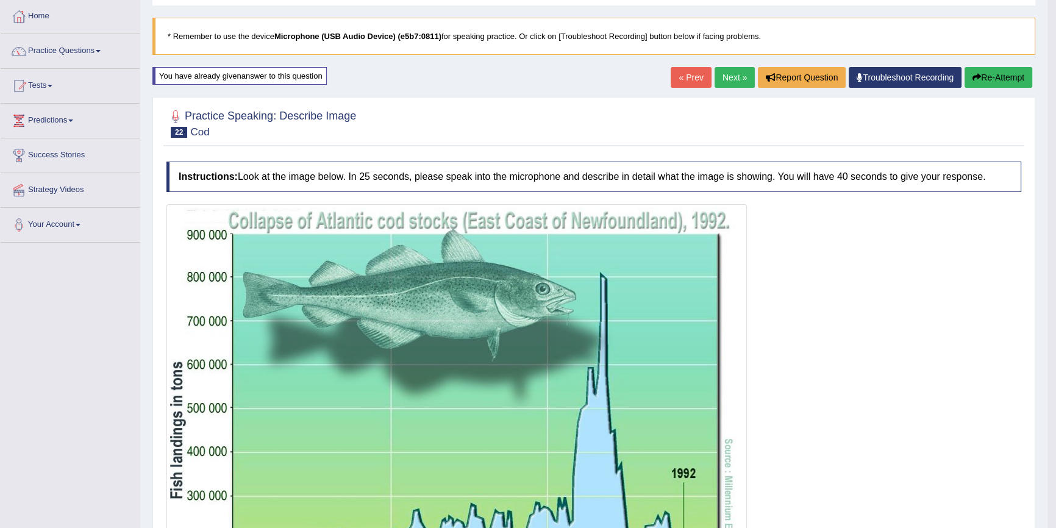
scroll to position [37, 0]
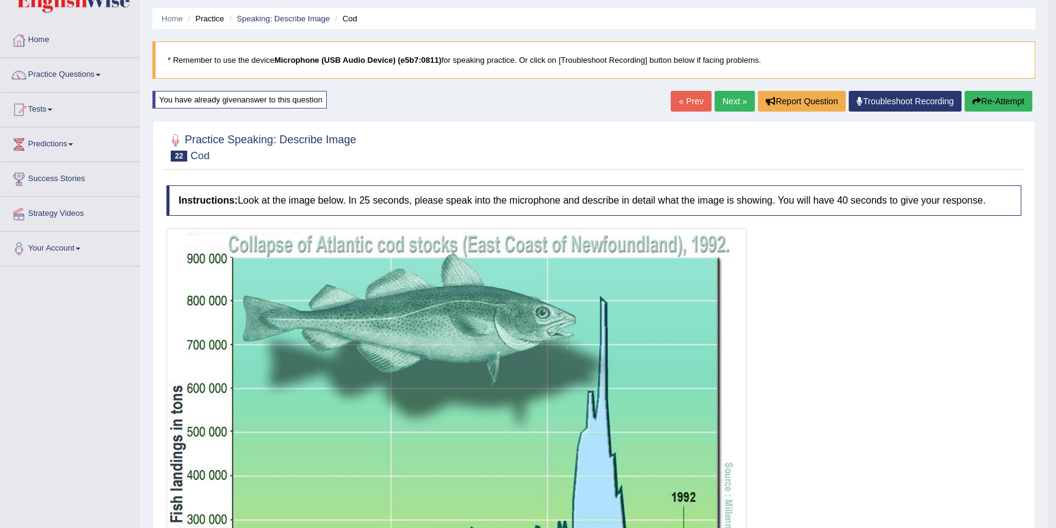
click at [991, 97] on button "Re-Attempt" at bounding box center [998, 101] width 68 height 21
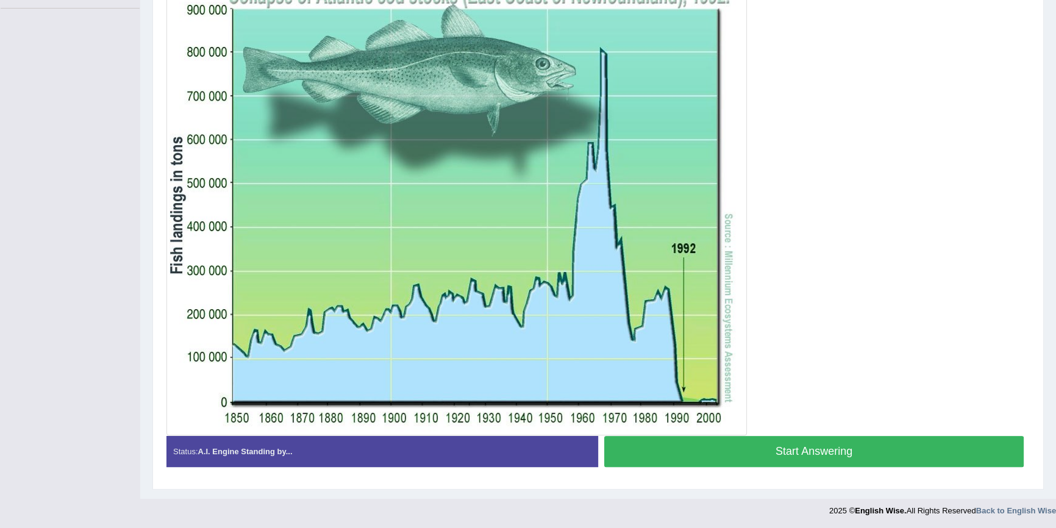
click at [734, 441] on button "Start Answering" at bounding box center [813, 451] width 419 height 31
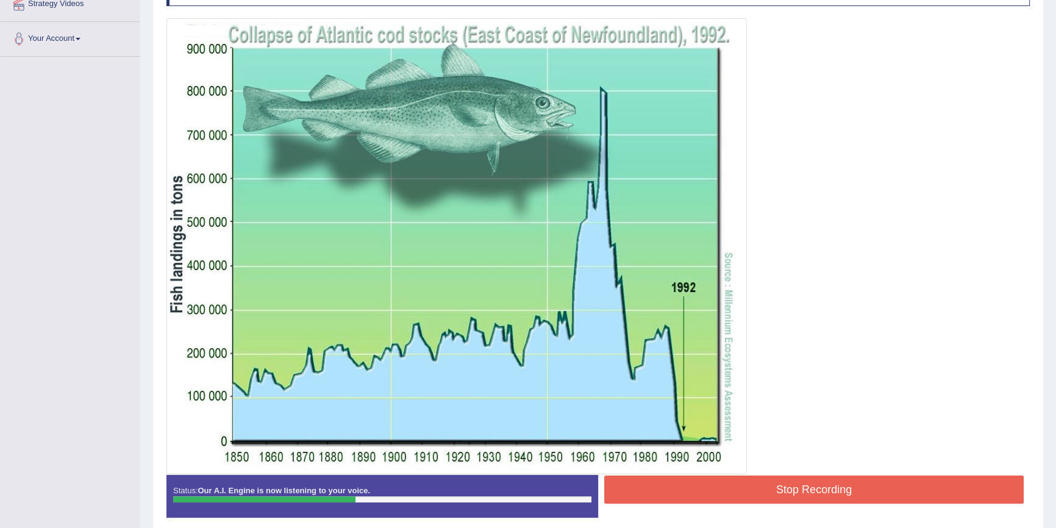
scroll to position [298, 0]
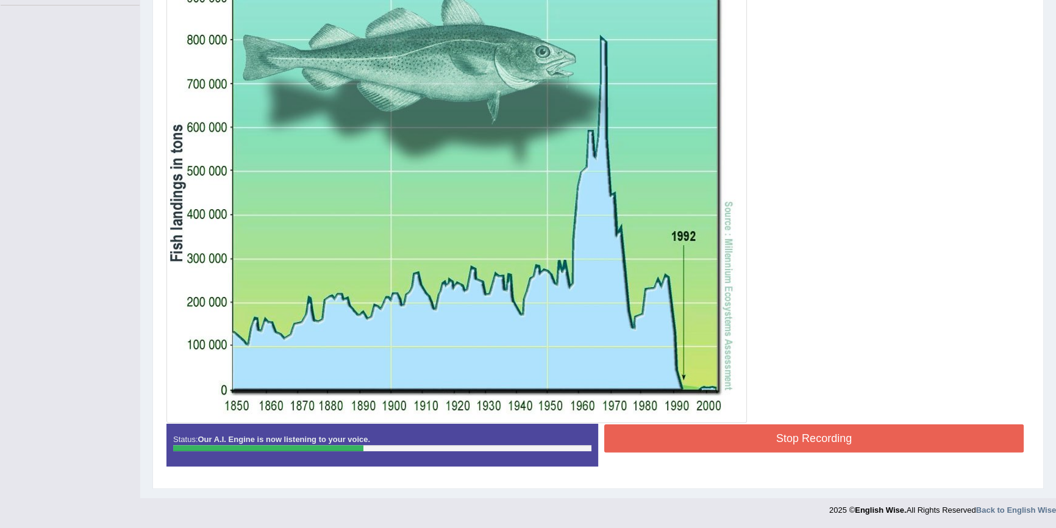
click at [786, 448] on button "Stop Recording" at bounding box center [813, 438] width 419 height 28
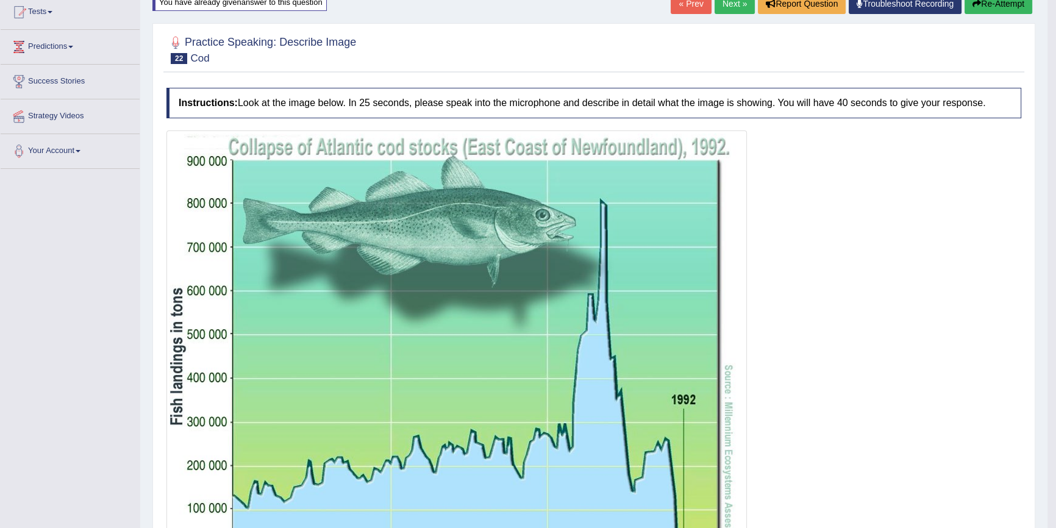
scroll to position [132, 0]
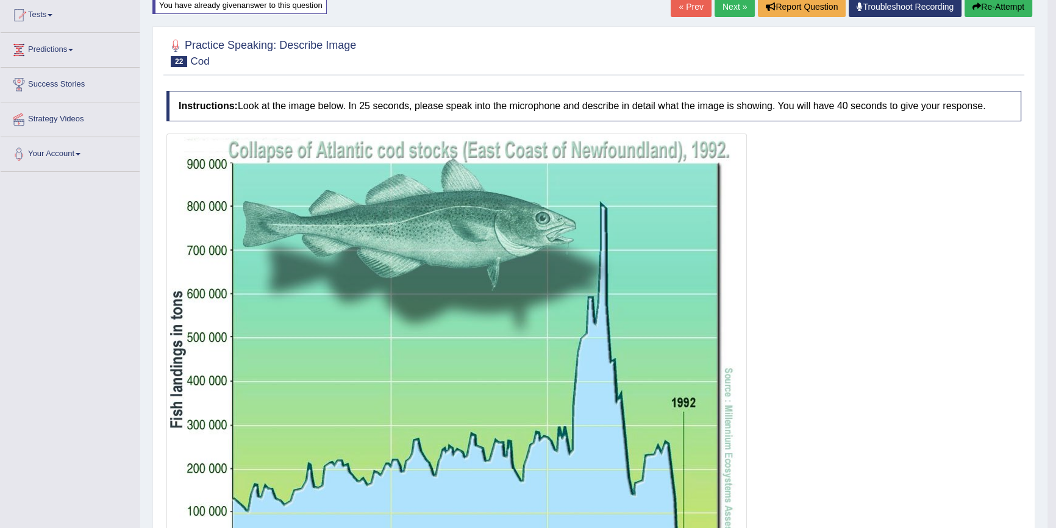
click at [980, 9] on button "Re-Attempt" at bounding box center [998, 6] width 68 height 21
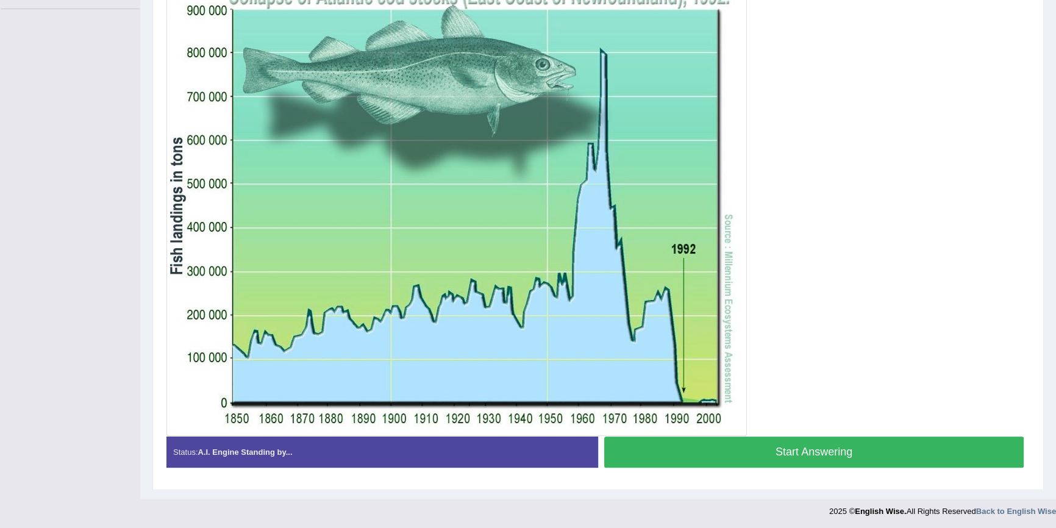
scroll to position [295, 0]
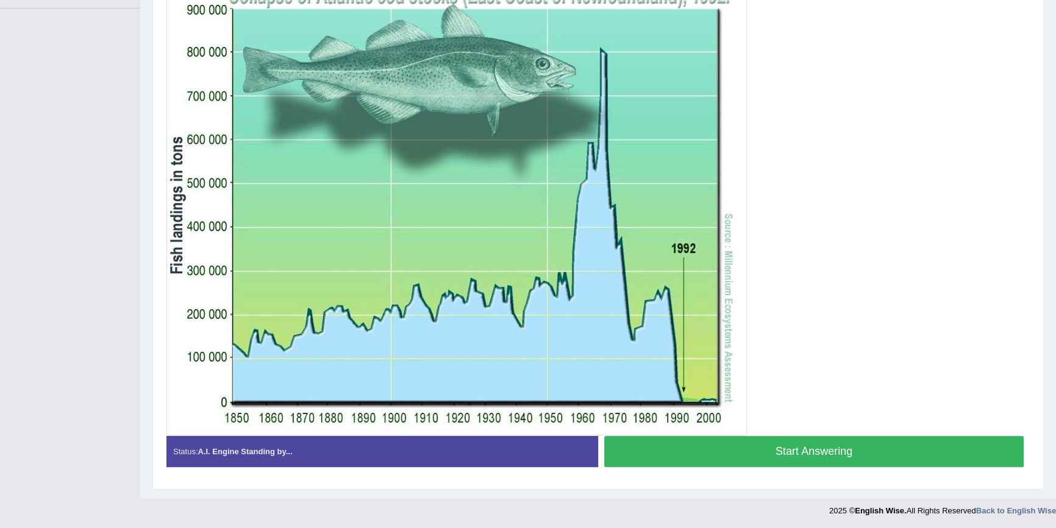
click at [797, 450] on button "Start Answering" at bounding box center [813, 451] width 419 height 31
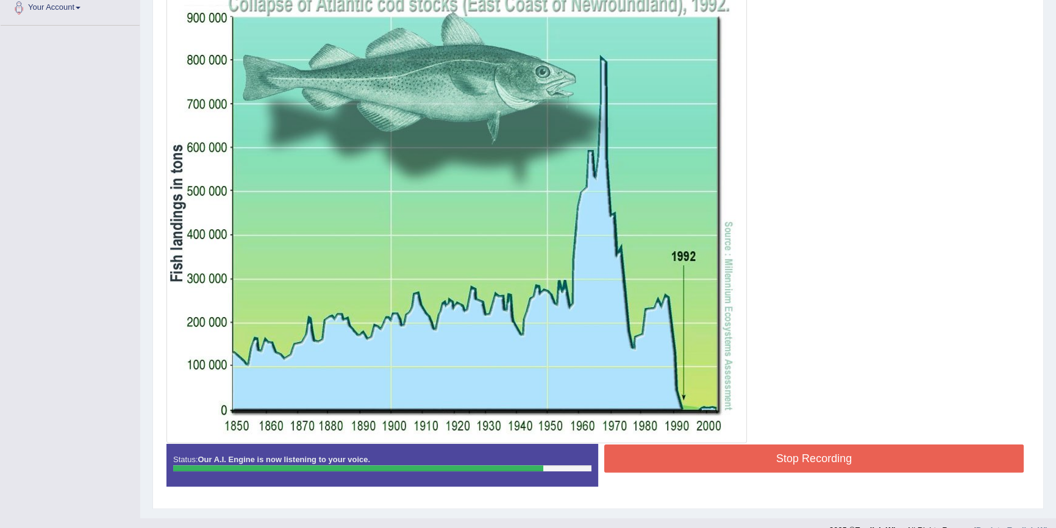
scroll to position [298, 0]
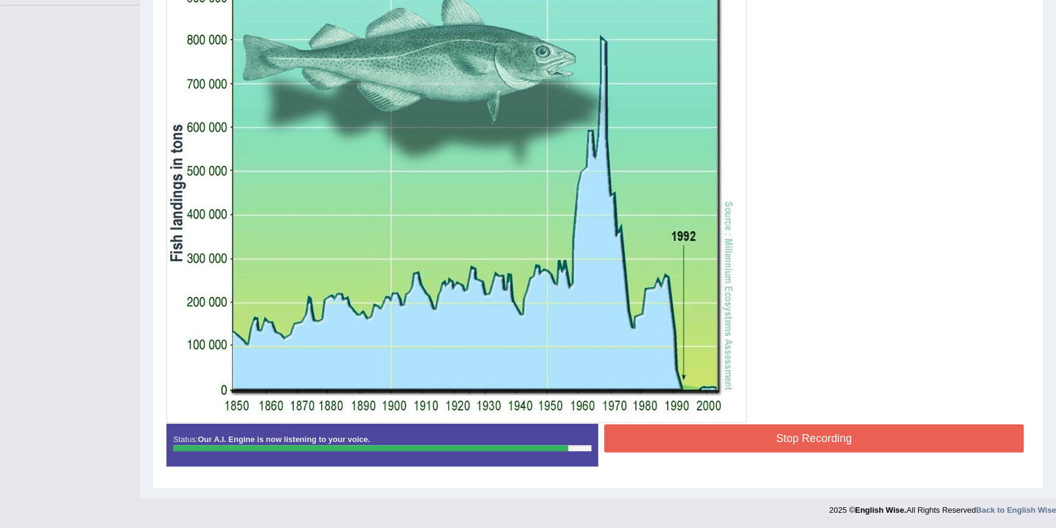
click at [730, 424] on div "Start Answering" at bounding box center [814, 424] width 432 height 1
click at [783, 436] on button "Stop Recording" at bounding box center [813, 438] width 419 height 28
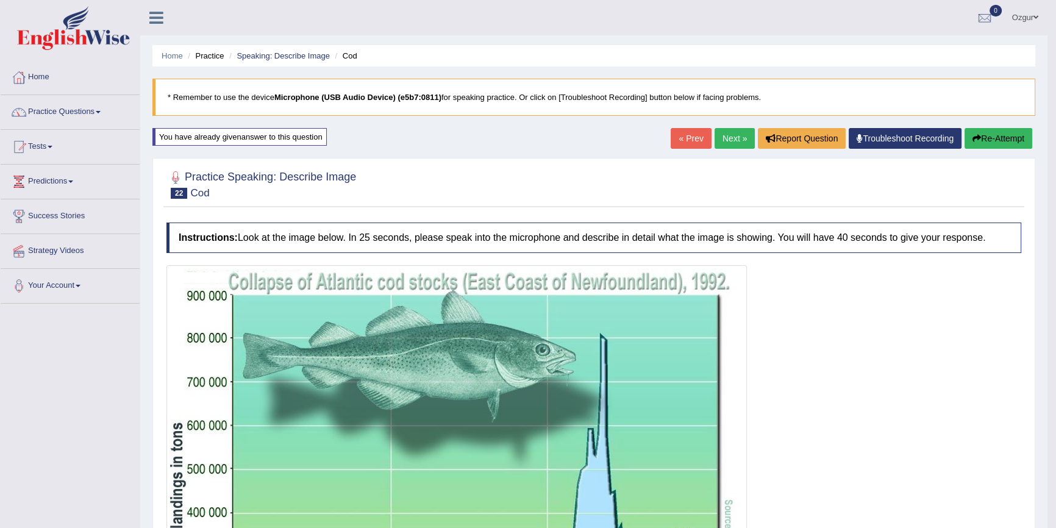
scroll to position [0, 0]
click at [1001, 140] on button "Re-Attempt" at bounding box center [998, 138] width 68 height 21
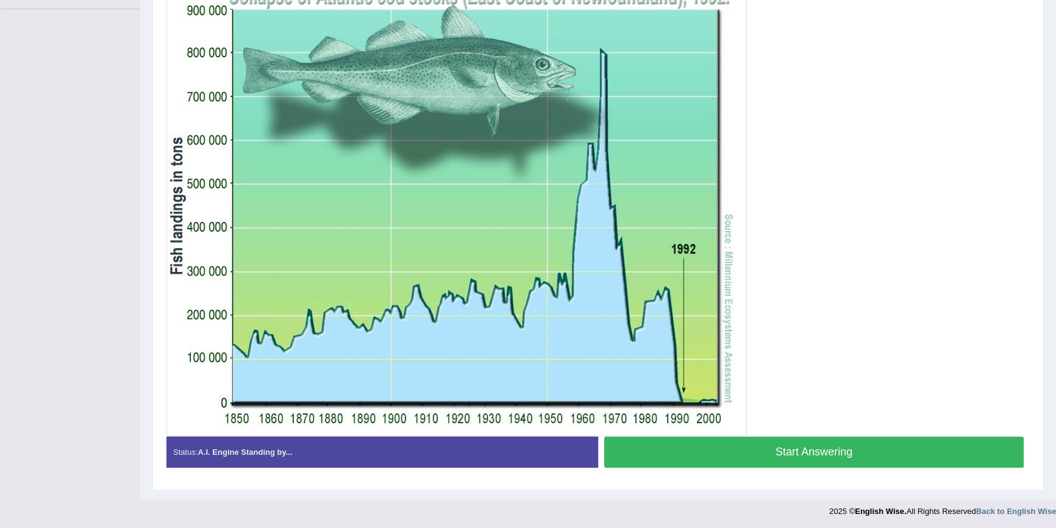
scroll to position [295, 0]
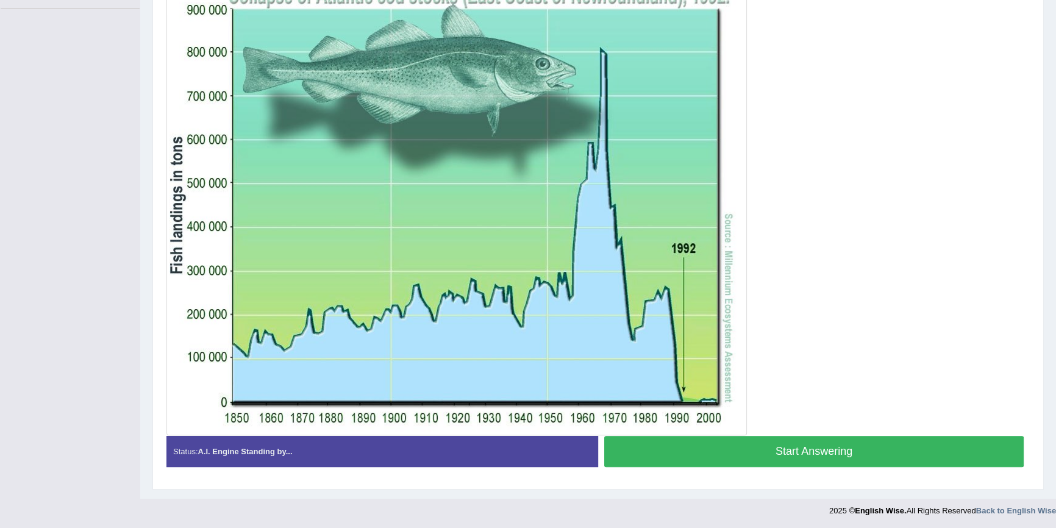
click at [737, 463] on button "Start Answering" at bounding box center [813, 451] width 419 height 31
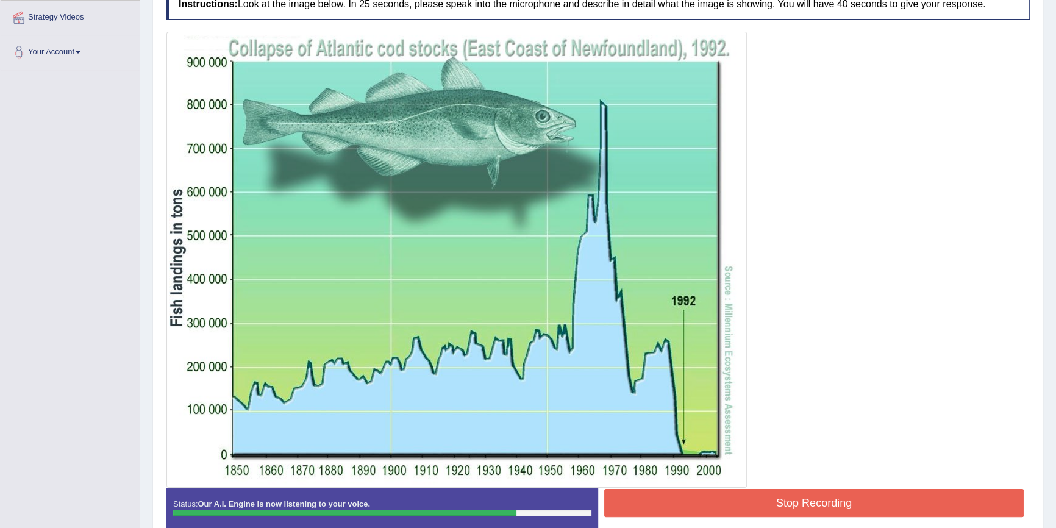
scroll to position [243, 0]
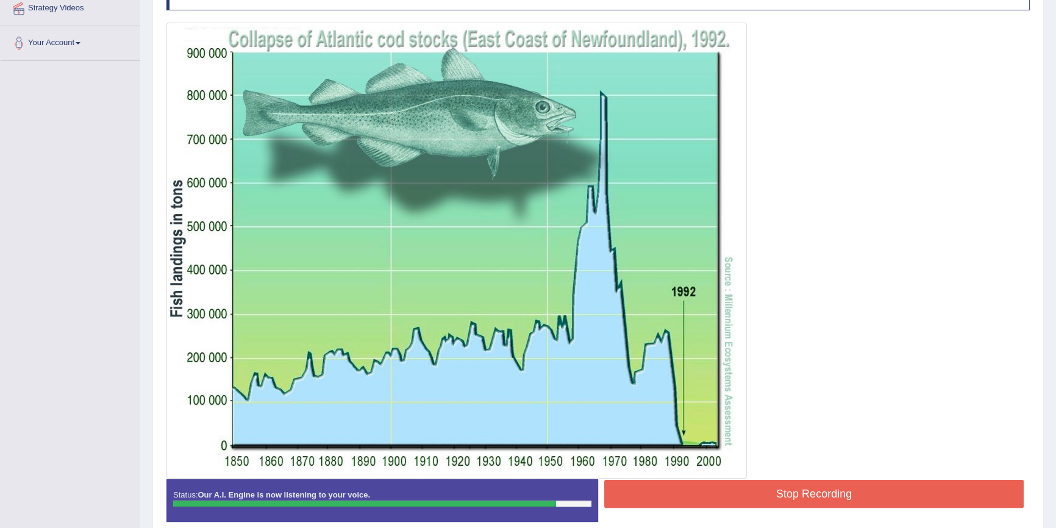
click at [774, 490] on button "Stop Recording" at bounding box center [813, 494] width 419 height 28
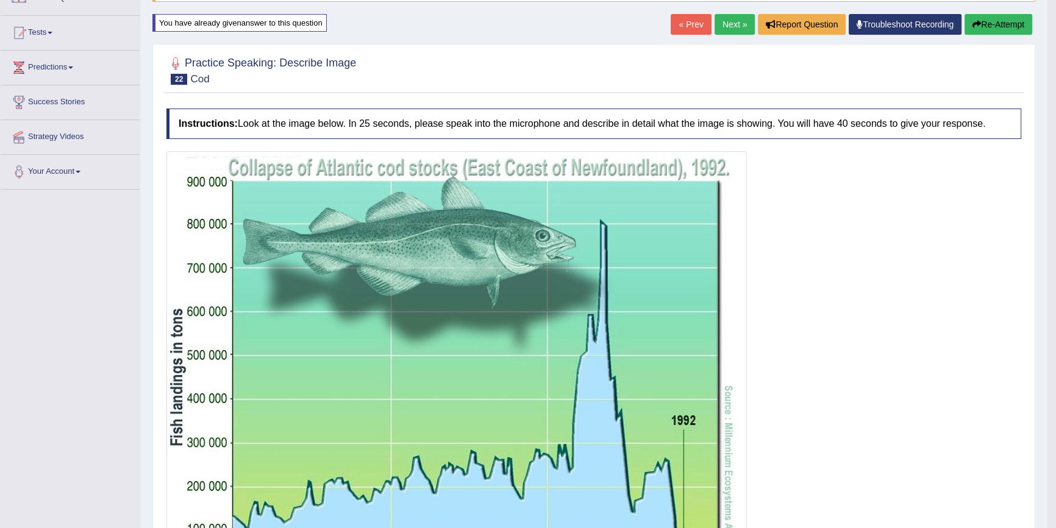
scroll to position [0, 0]
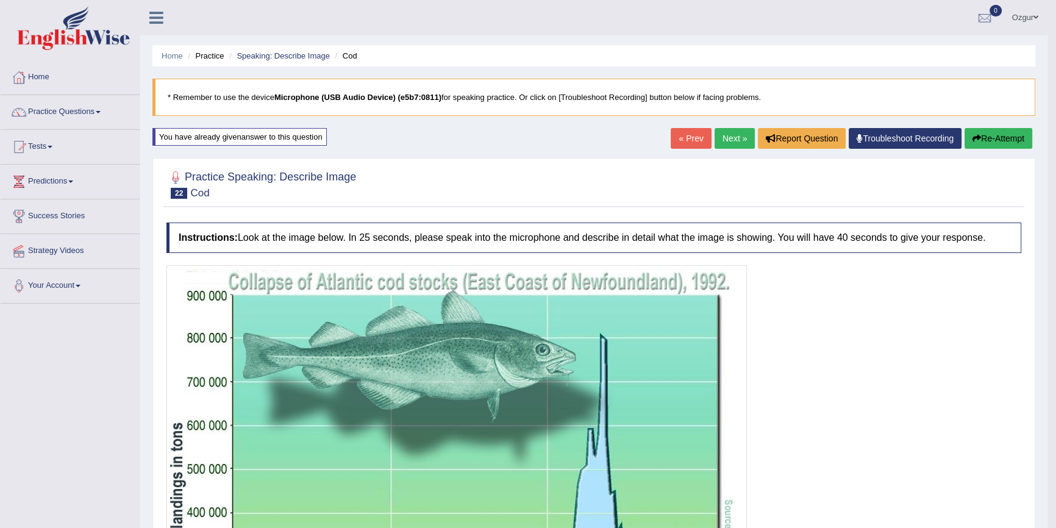
click at [1025, 138] on button "Re-Attempt" at bounding box center [998, 138] width 68 height 21
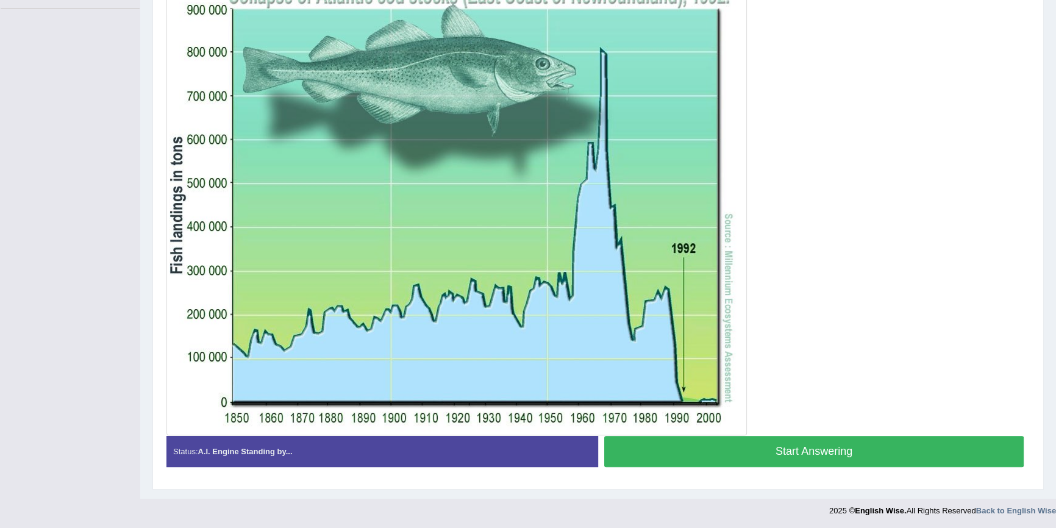
click at [853, 444] on button "Start Answering" at bounding box center [813, 451] width 419 height 31
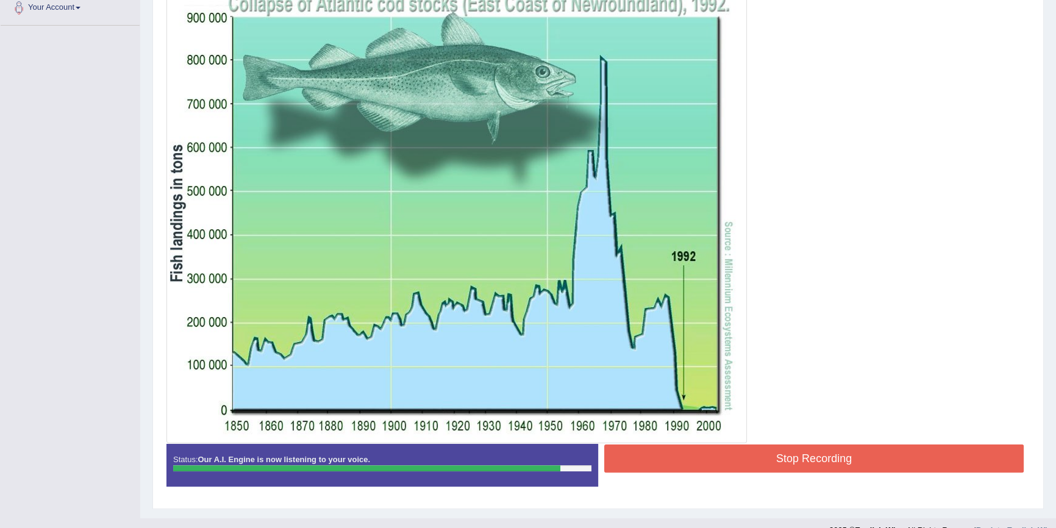
scroll to position [298, 0]
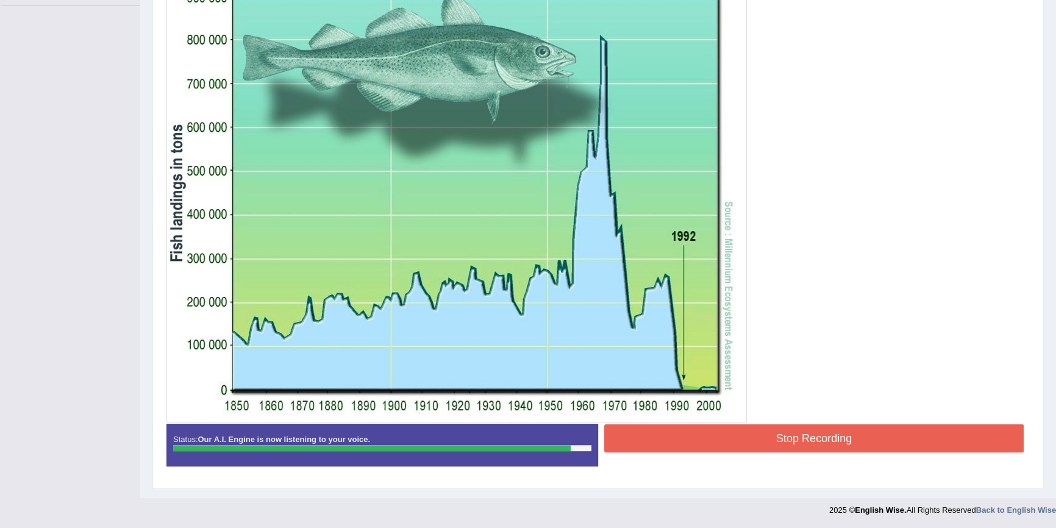
click at [769, 433] on button "Stop Recording" at bounding box center [813, 438] width 419 height 28
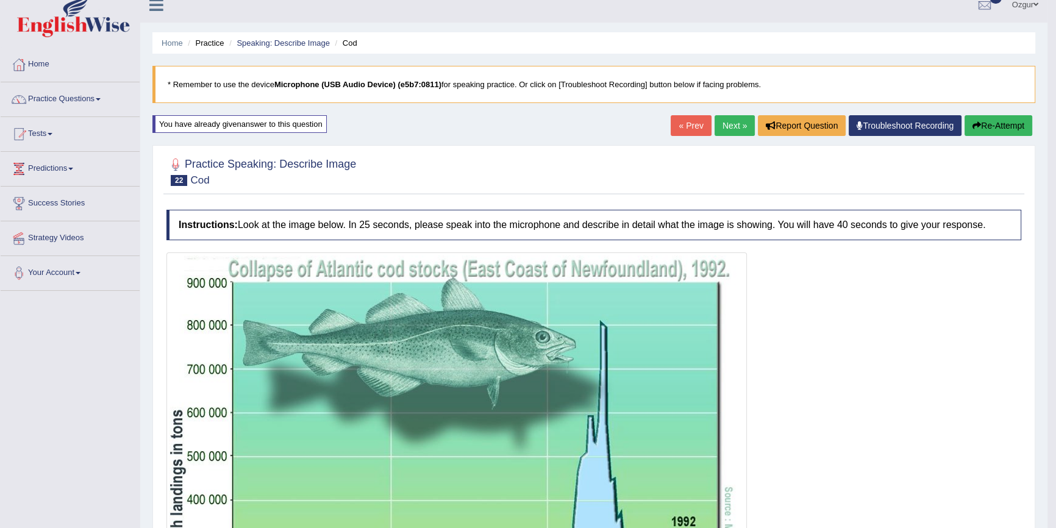
scroll to position [0, 0]
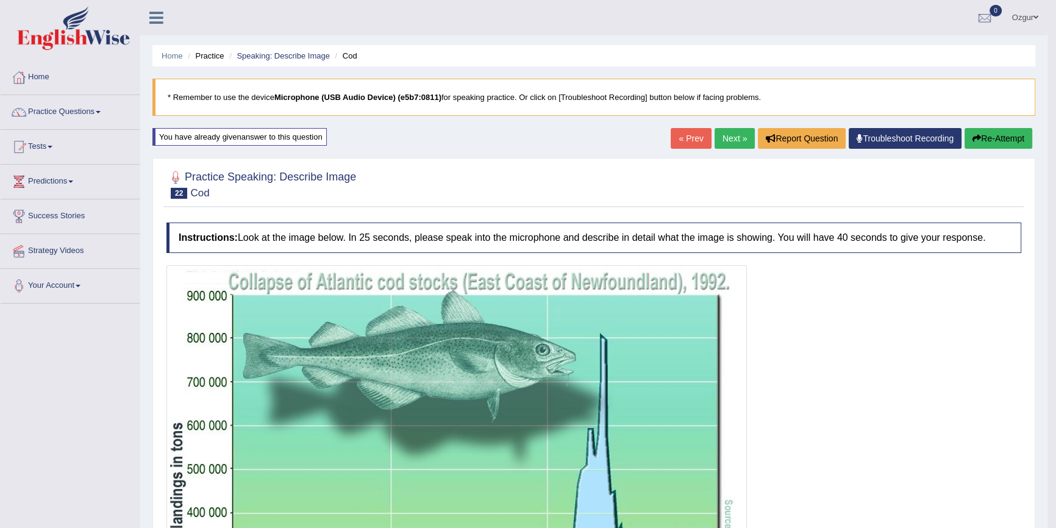
click at [1015, 135] on button "Re-Attempt" at bounding box center [998, 138] width 68 height 21
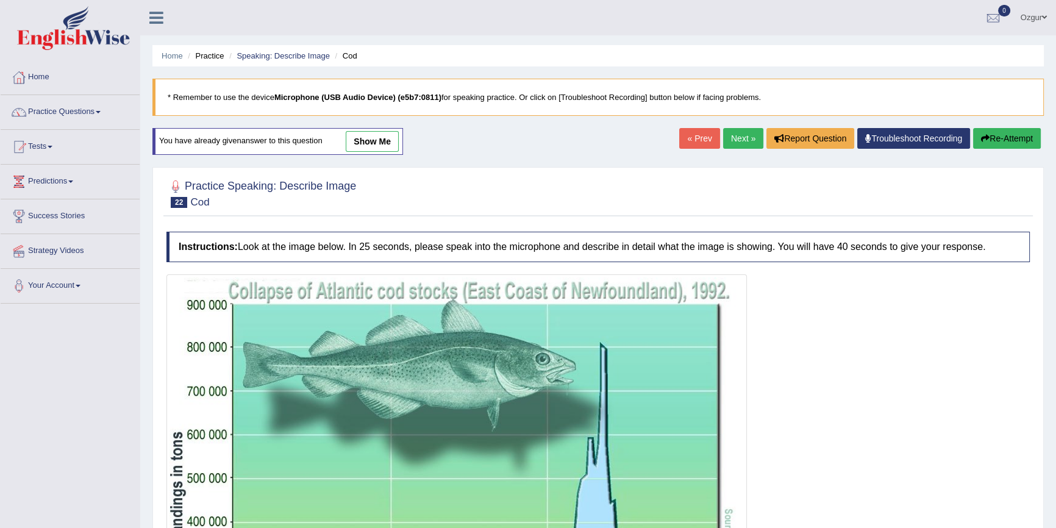
click at [1009, 135] on button "Re-Attempt" at bounding box center [1007, 138] width 68 height 21
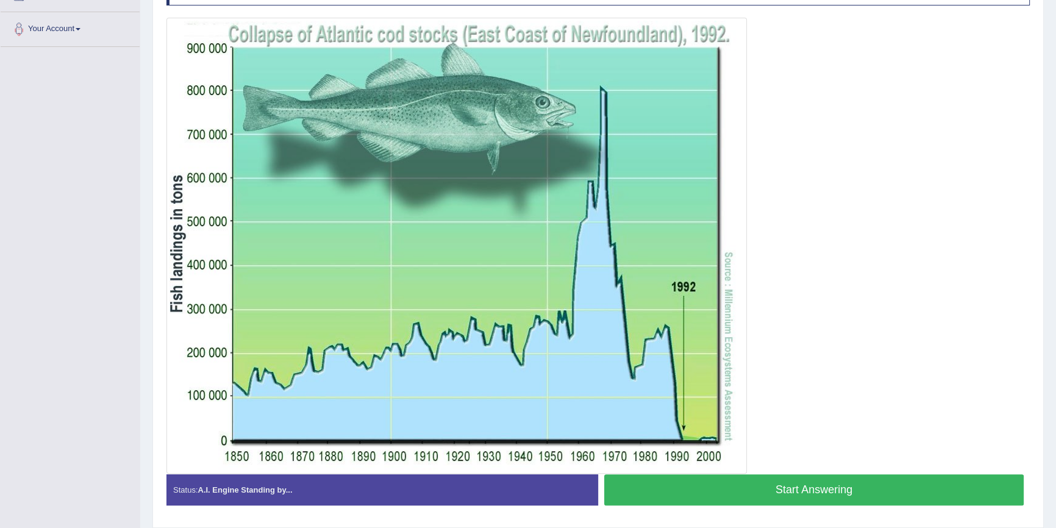
scroll to position [277, 0]
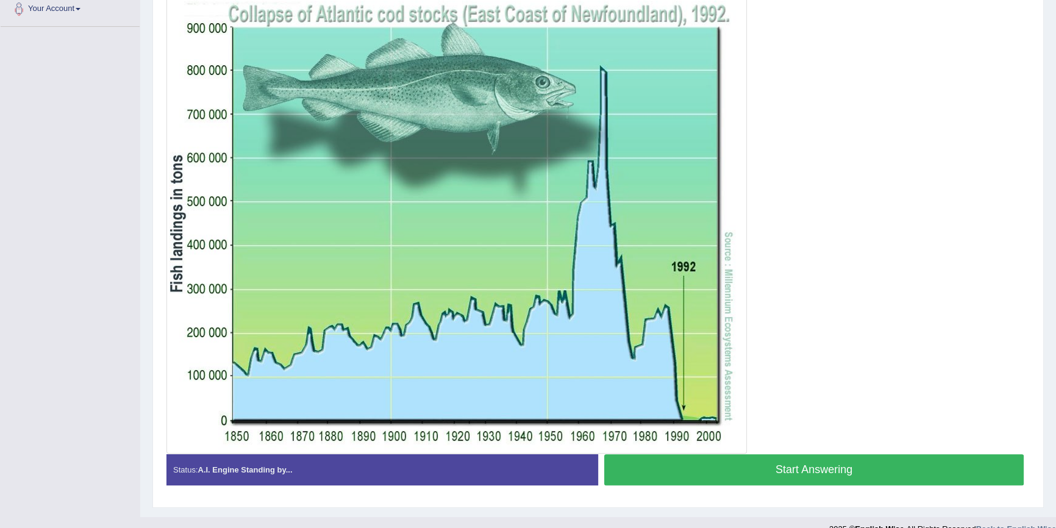
click at [789, 468] on button "Start Answering" at bounding box center [813, 469] width 419 height 31
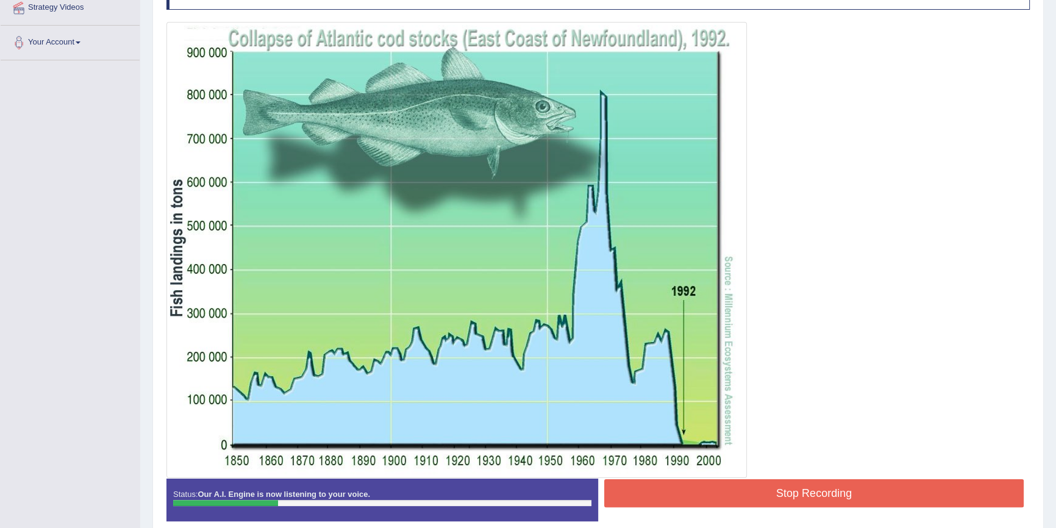
scroll to position [243, 0]
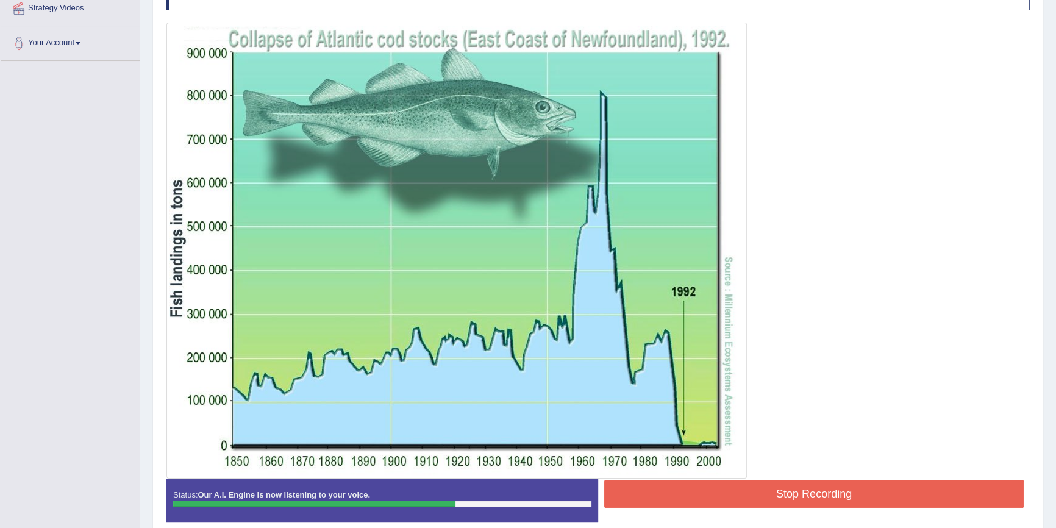
click at [764, 491] on button "Stop Recording" at bounding box center [813, 494] width 419 height 28
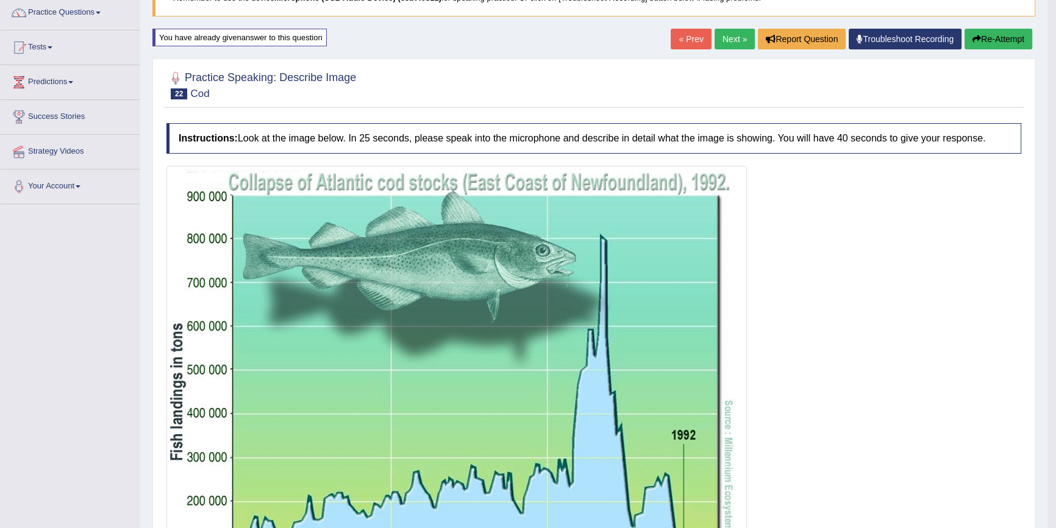
scroll to position [0, 0]
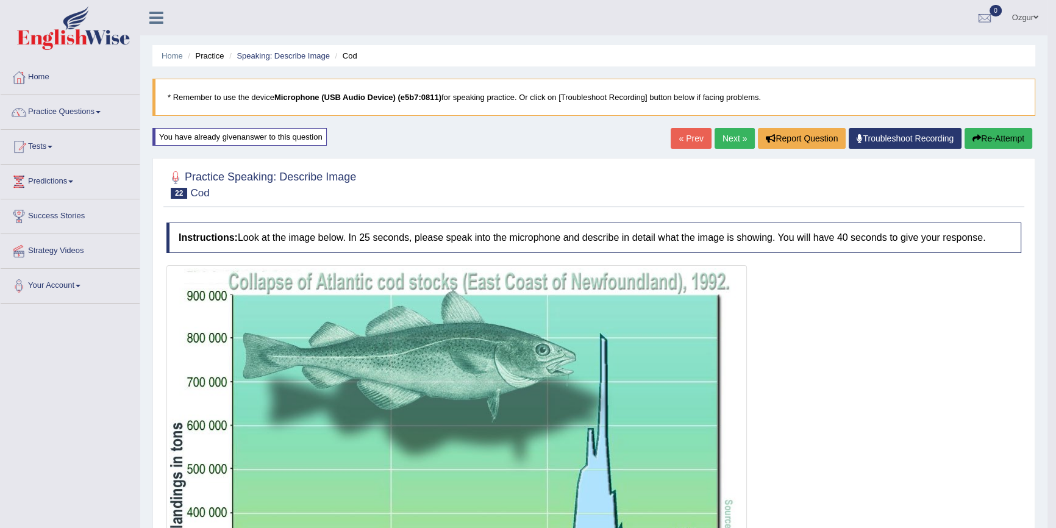
click at [1000, 147] on button "Re-Attempt" at bounding box center [998, 138] width 68 height 21
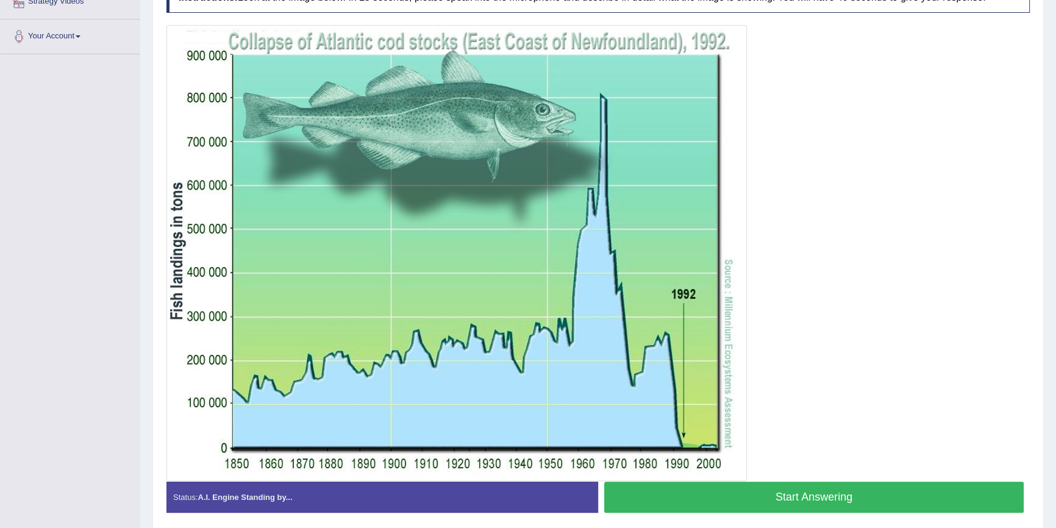
scroll to position [295, 0]
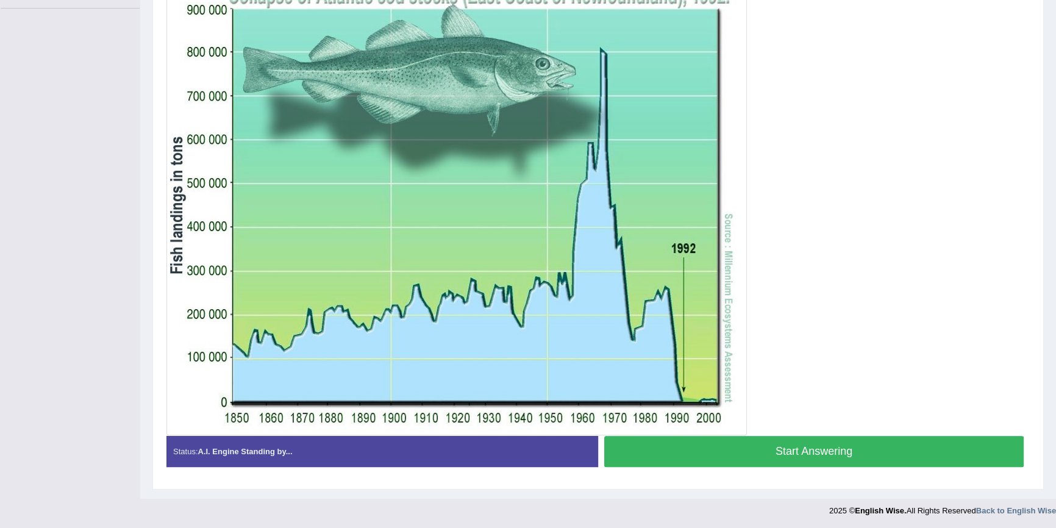
click at [759, 428] on div at bounding box center [597, 207] width 863 height 456
click at [758, 440] on button "Start Answering" at bounding box center [813, 451] width 419 height 31
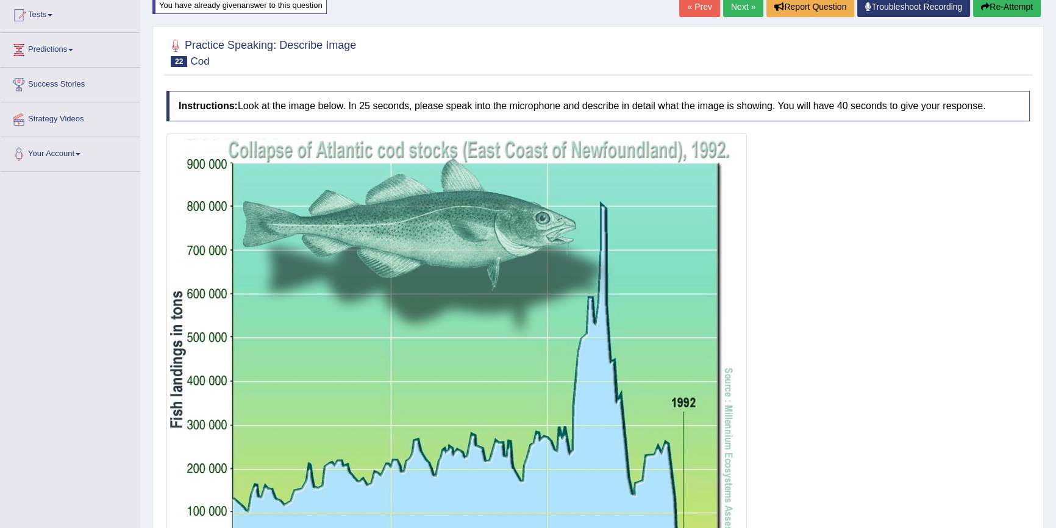
scroll to position [298, 0]
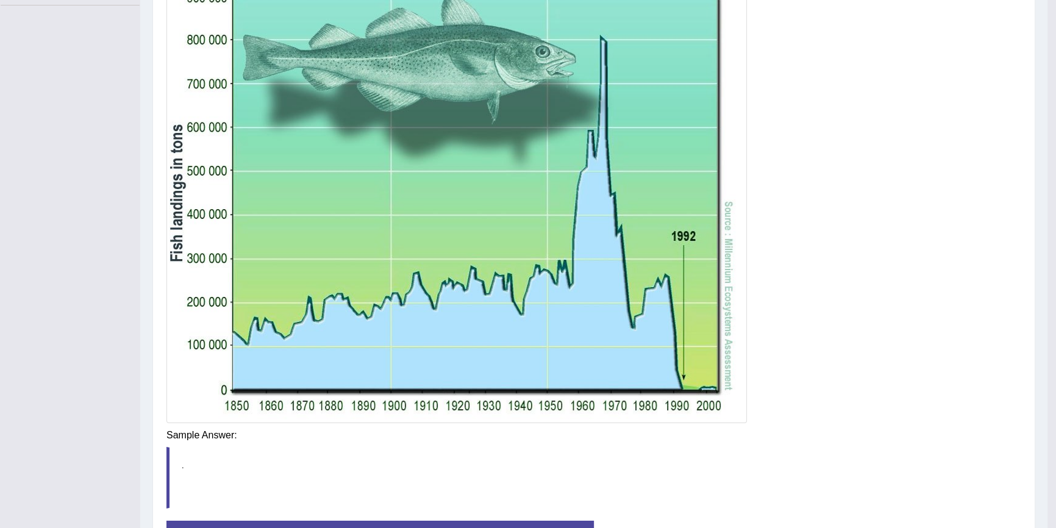
click at [778, 437] on div "Instructions: Look at the image below. In 25 seconds, please speak into the mic…" at bounding box center [593, 248] width 861 height 661
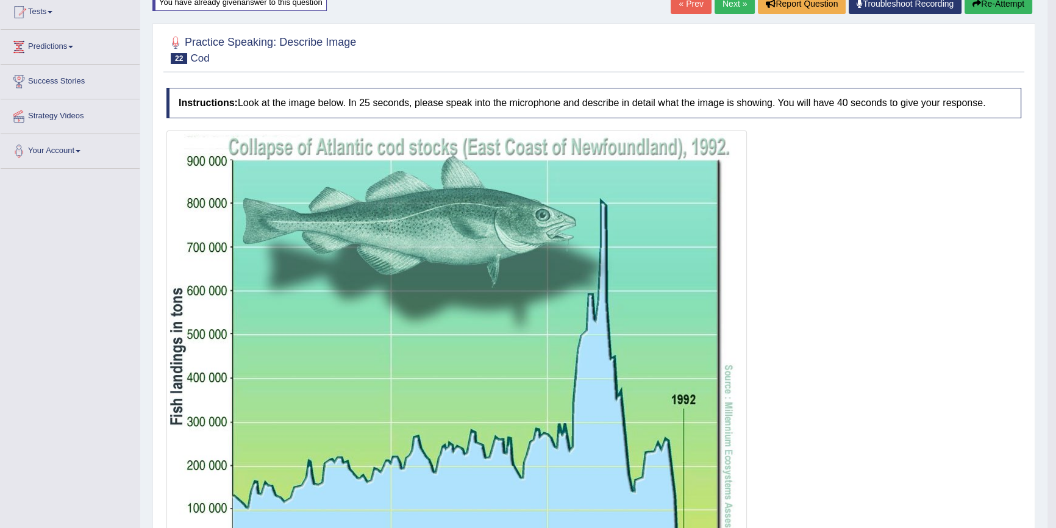
scroll to position [0, 0]
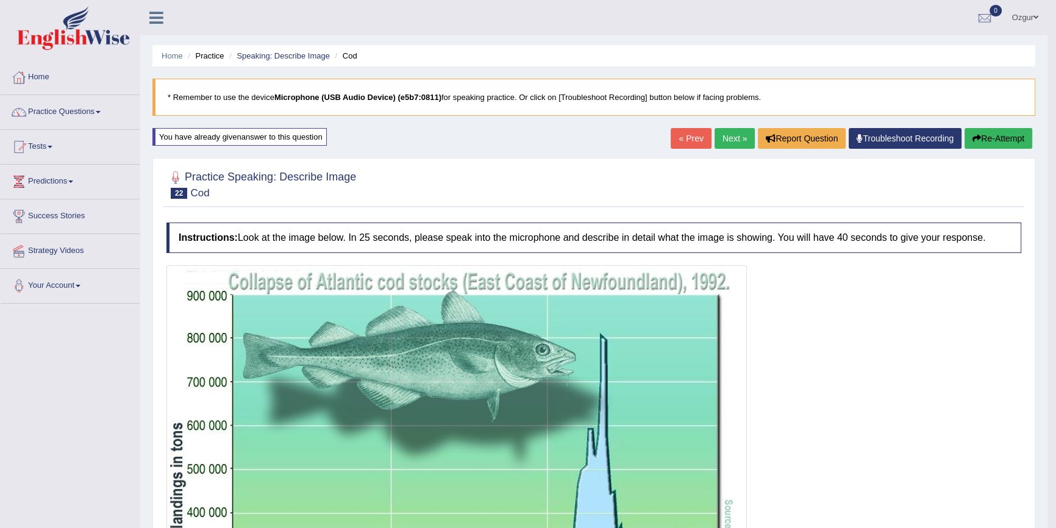
click at [1009, 144] on button "Re-Attempt" at bounding box center [998, 138] width 68 height 21
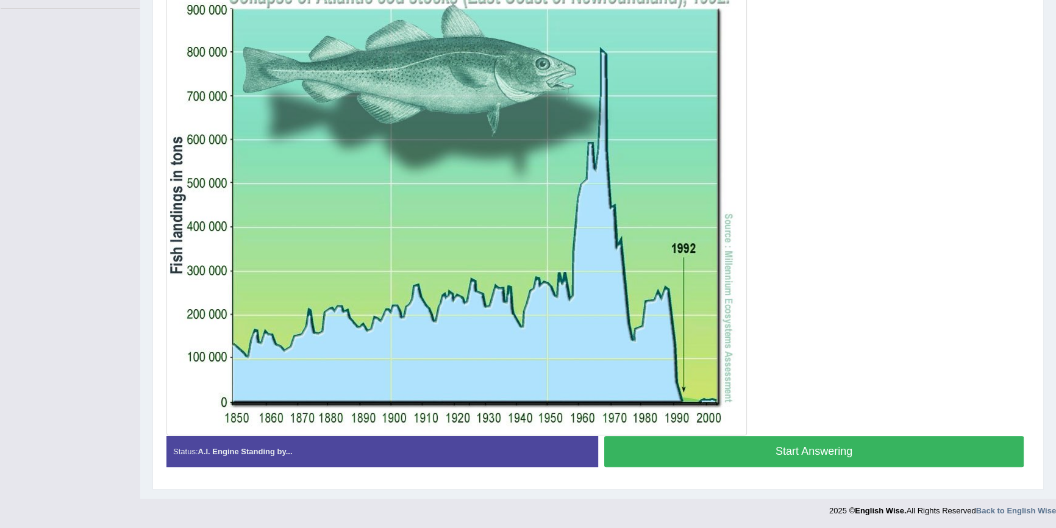
click at [802, 446] on button "Start Answering" at bounding box center [813, 451] width 419 height 31
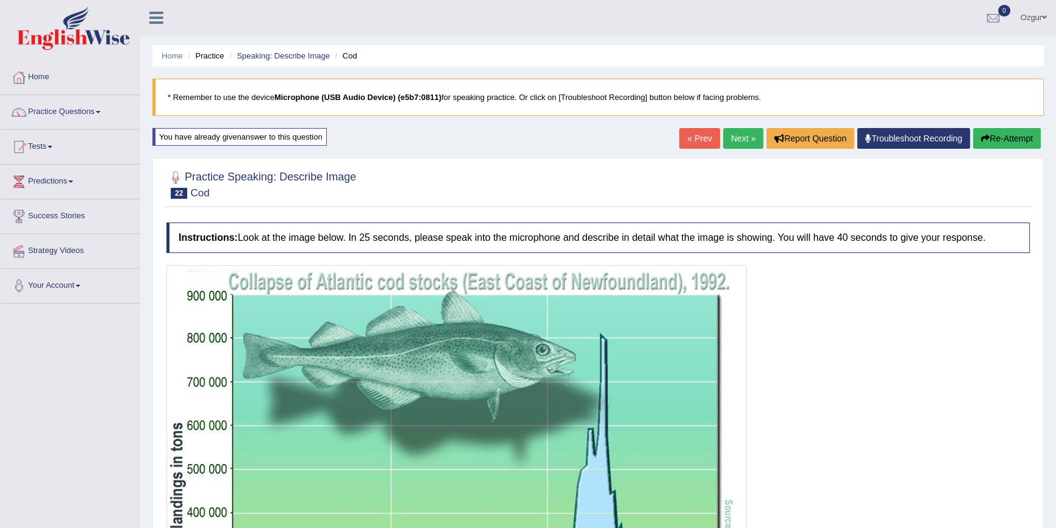
click at [991, 123] on div "Home Practice Speaking: Describe Image Cod * Remember to use the device Microph…" at bounding box center [597, 398] width 915 height 796
click at [993, 126] on div "Home Practice Speaking: Describe Image Cod * Remember to use the device Microph…" at bounding box center [597, 398] width 915 height 796
click at [993, 132] on button "Re-Attempt" at bounding box center [1007, 138] width 68 height 21
click at [993, 135] on button "Re-Attempt" at bounding box center [1007, 138] width 68 height 21
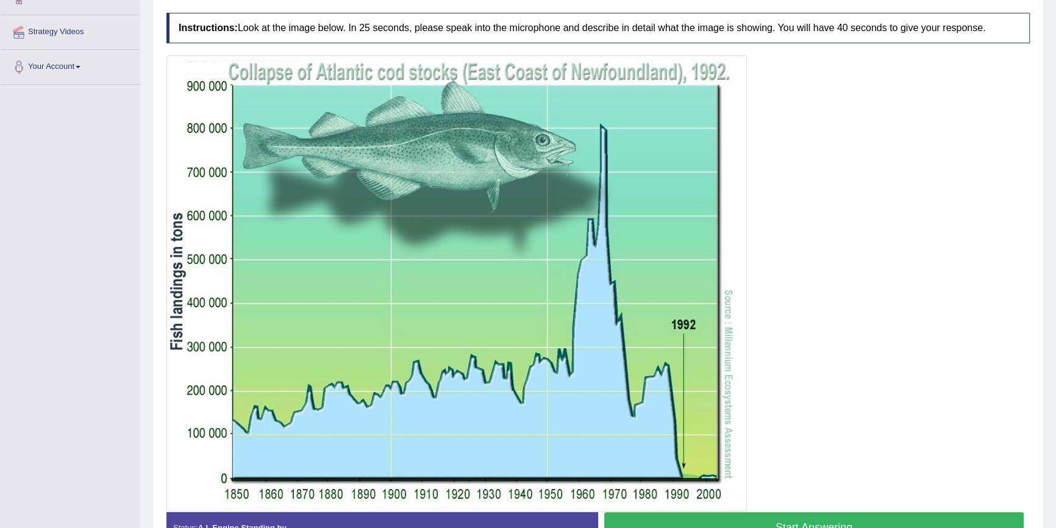
scroll to position [277, 0]
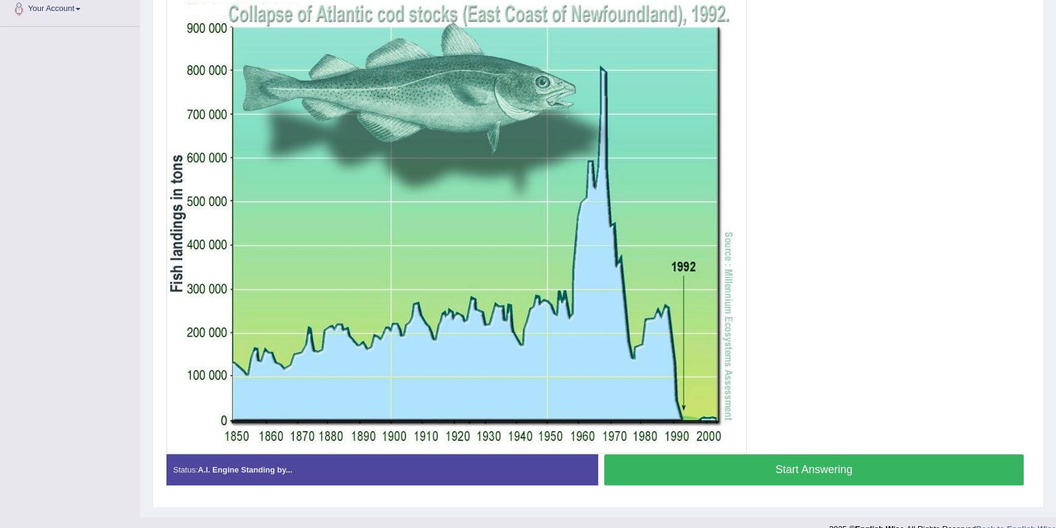
click at [829, 477] on button "Start Answering" at bounding box center [813, 469] width 419 height 31
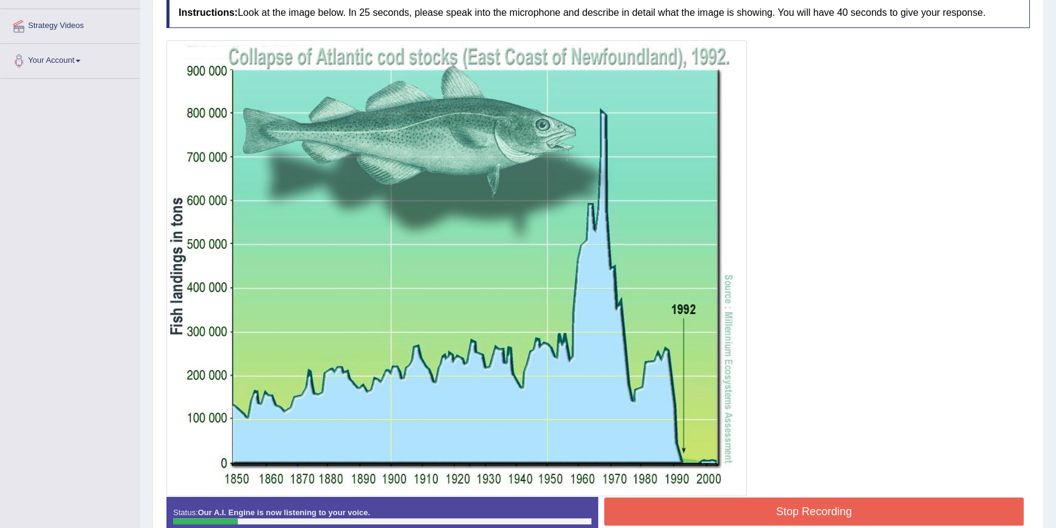
scroll to position [298, 0]
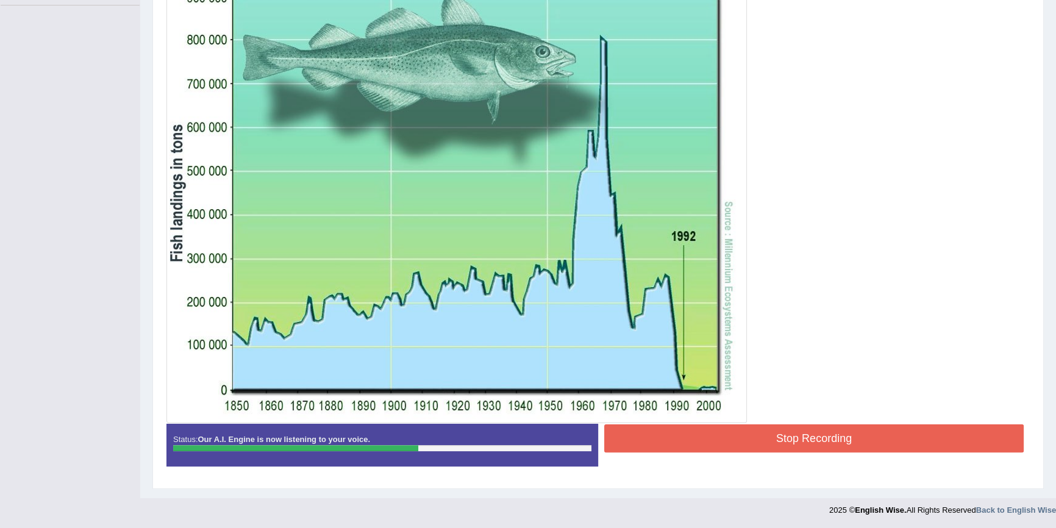
click at [714, 424] on button "Stop Recording" at bounding box center [813, 438] width 419 height 28
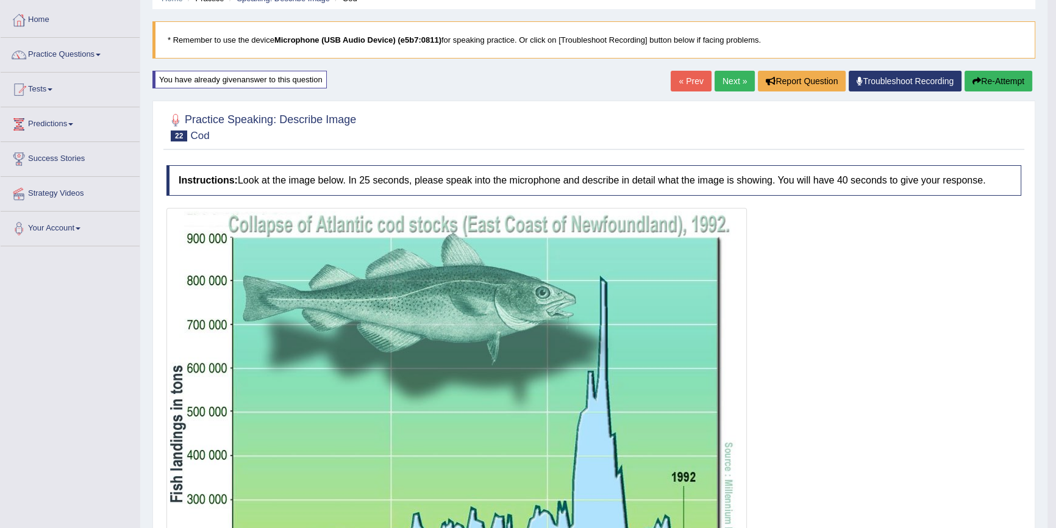
scroll to position [37, 0]
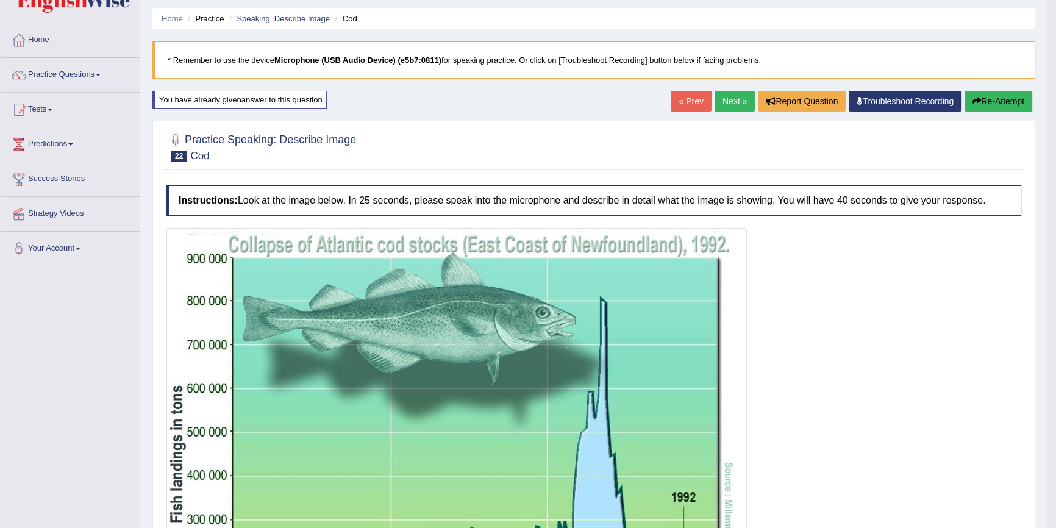
click at [1012, 107] on button "Re-Attempt" at bounding box center [998, 101] width 68 height 21
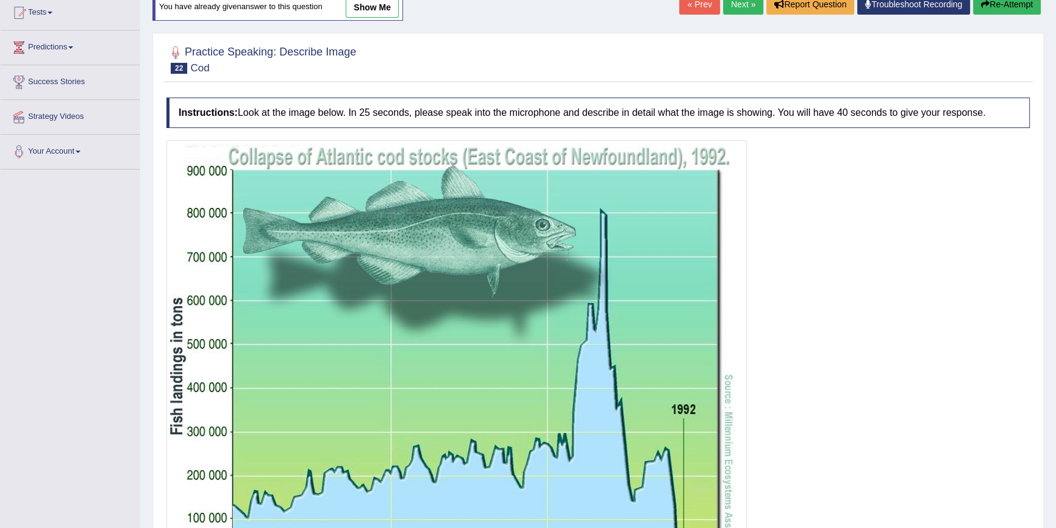
scroll to position [259, 0]
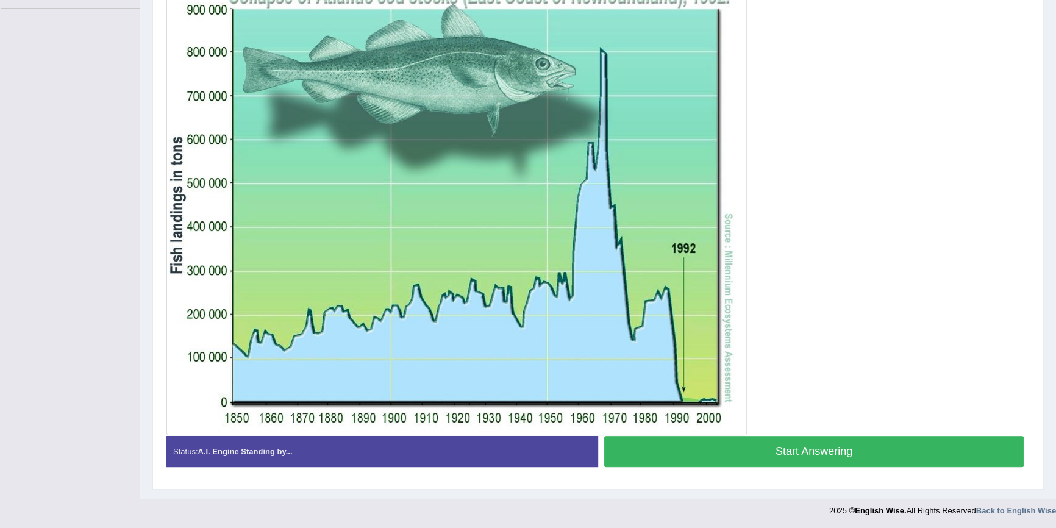
click at [737, 455] on button "Start Answering" at bounding box center [813, 451] width 419 height 31
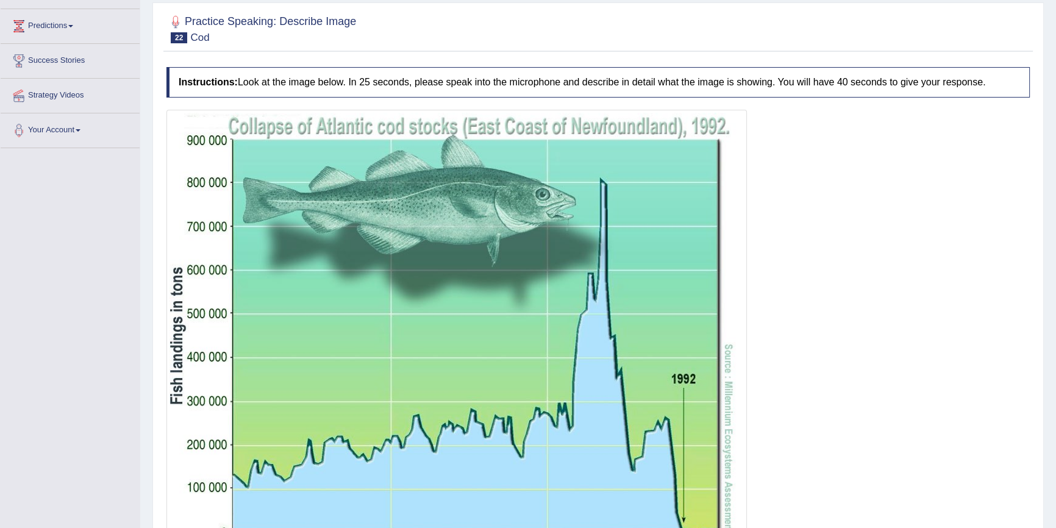
scroll to position [231, 0]
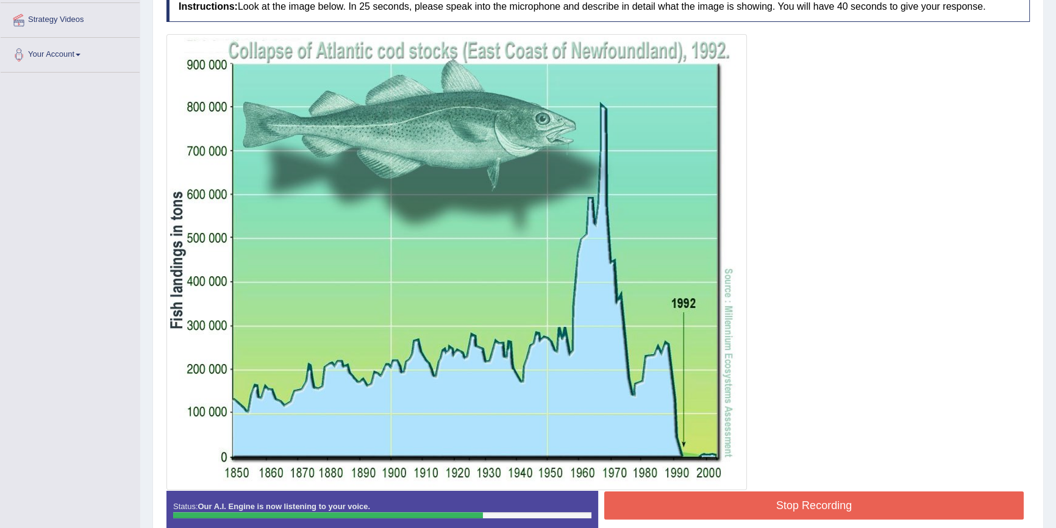
click at [813, 503] on button "Stop Recording" at bounding box center [813, 505] width 419 height 28
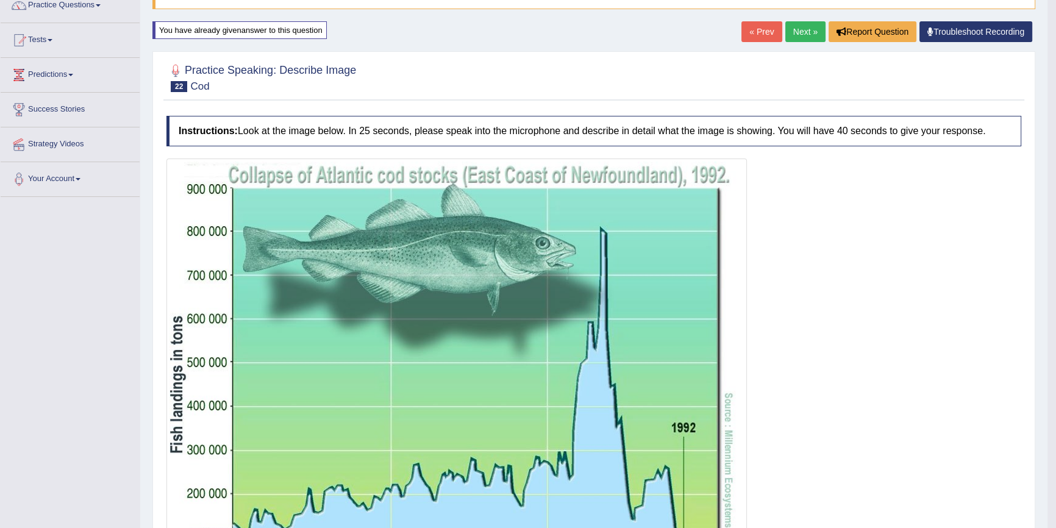
scroll to position [0, 0]
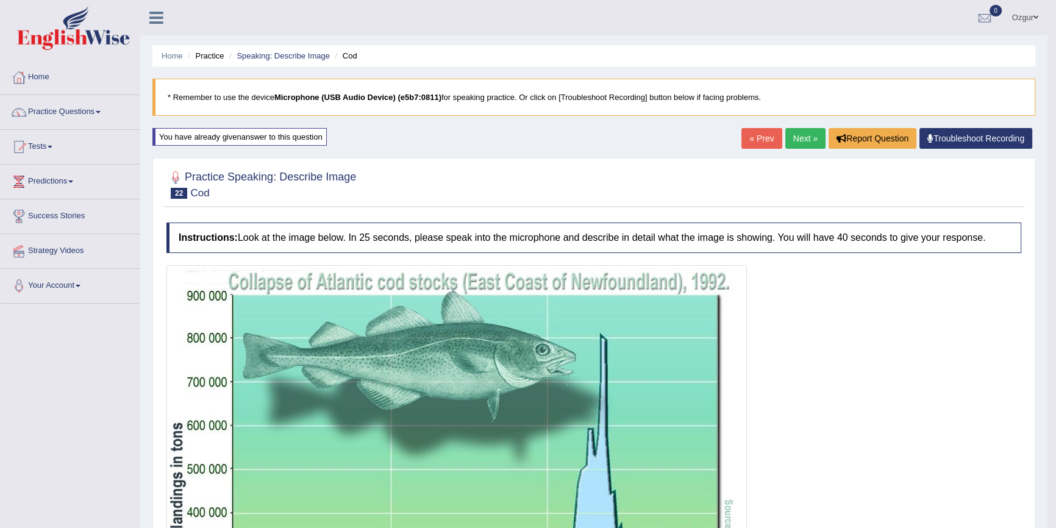
click at [806, 133] on link "Next »" at bounding box center [805, 138] width 40 height 21
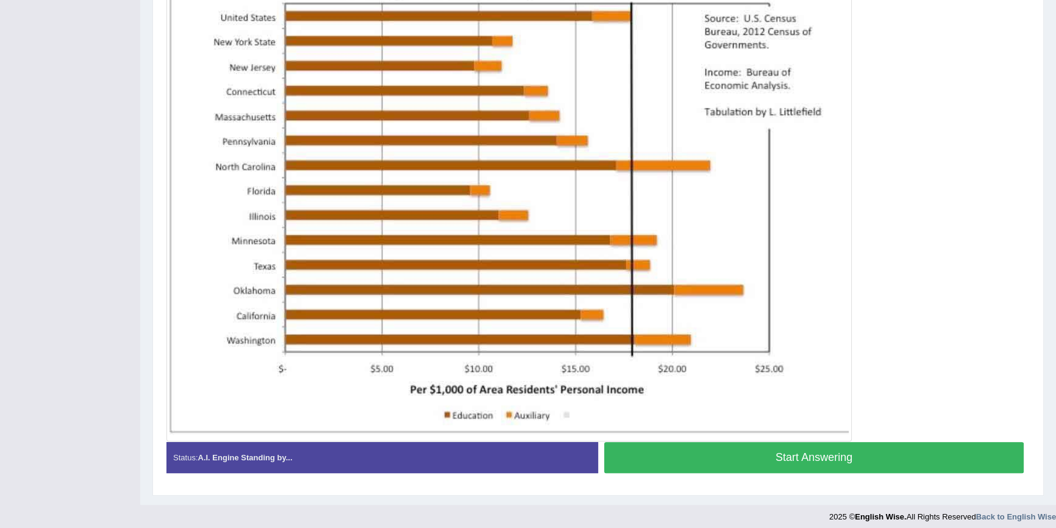
scroll to position [311, 0]
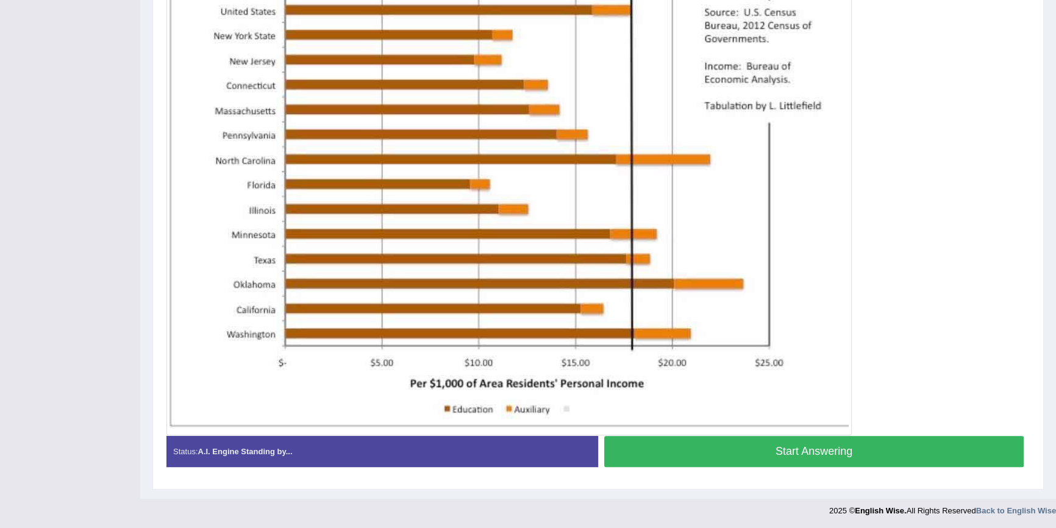
click at [701, 453] on button "Start Answering" at bounding box center [813, 451] width 419 height 31
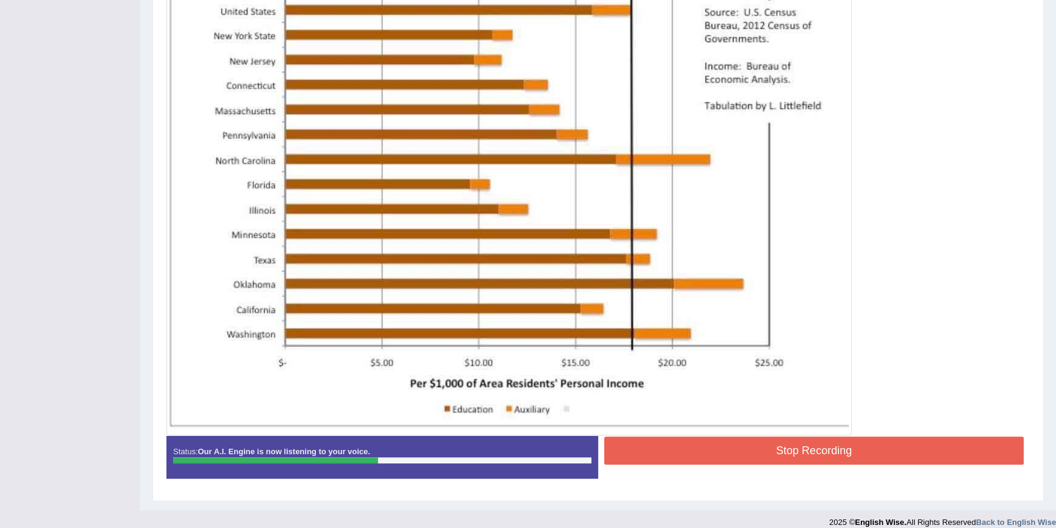
click at [858, 461] on button "Stop Recording" at bounding box center [813, 450] width 419 height 28
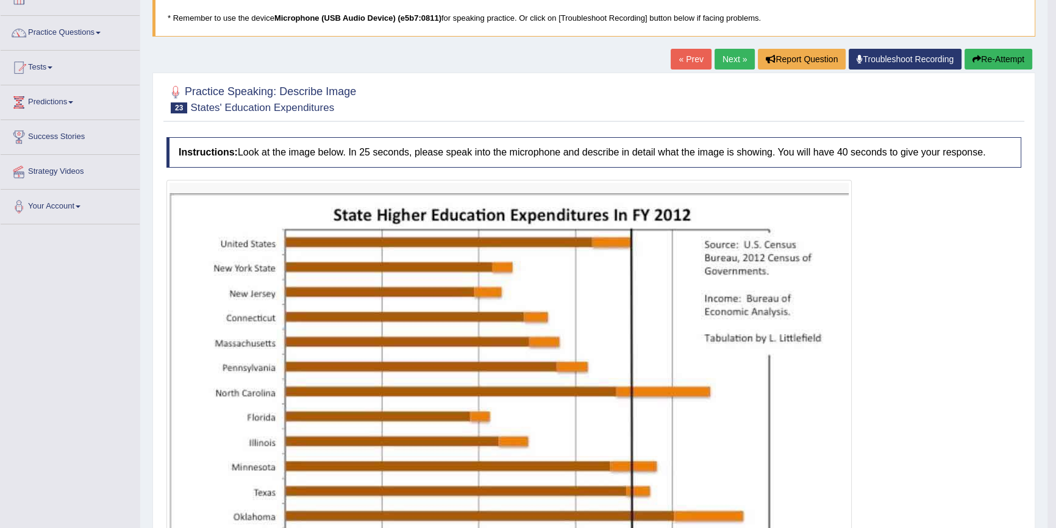
scroll to position [0, 0]
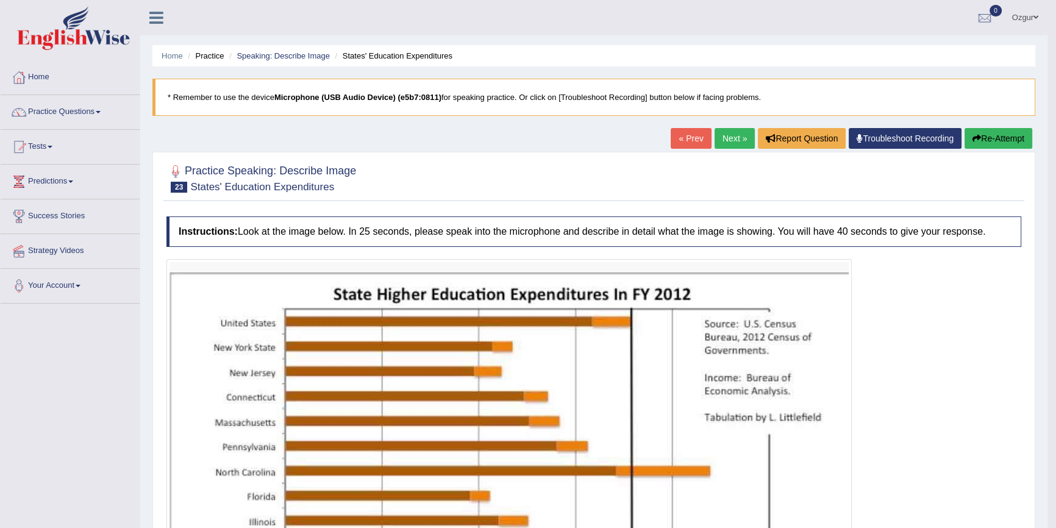
click at [975, 130] on button "Re-Attempt" at bounding box center [998, 138] width 68 height 21
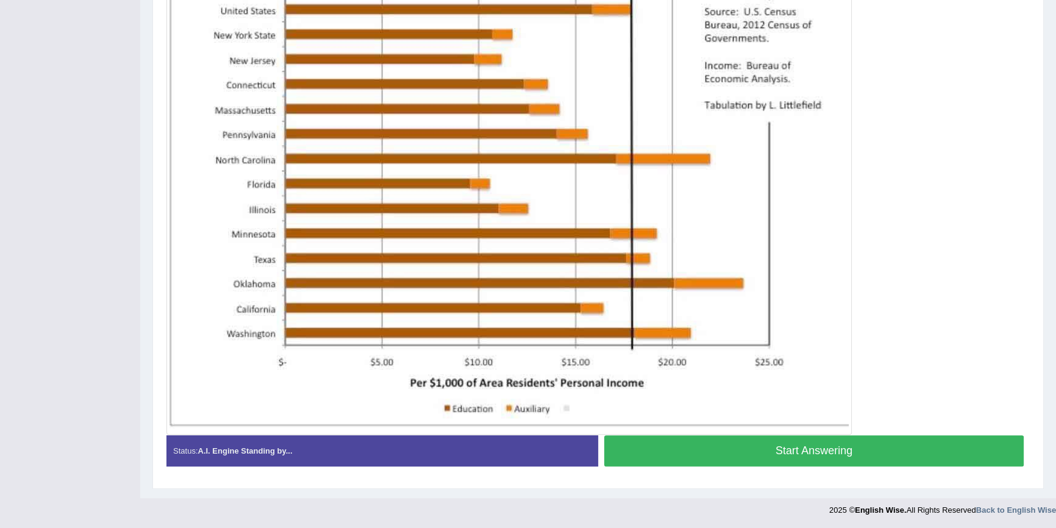
click at [775, 455] on button "Start Answering" at bounding box center [813, 450] width 419 height 31
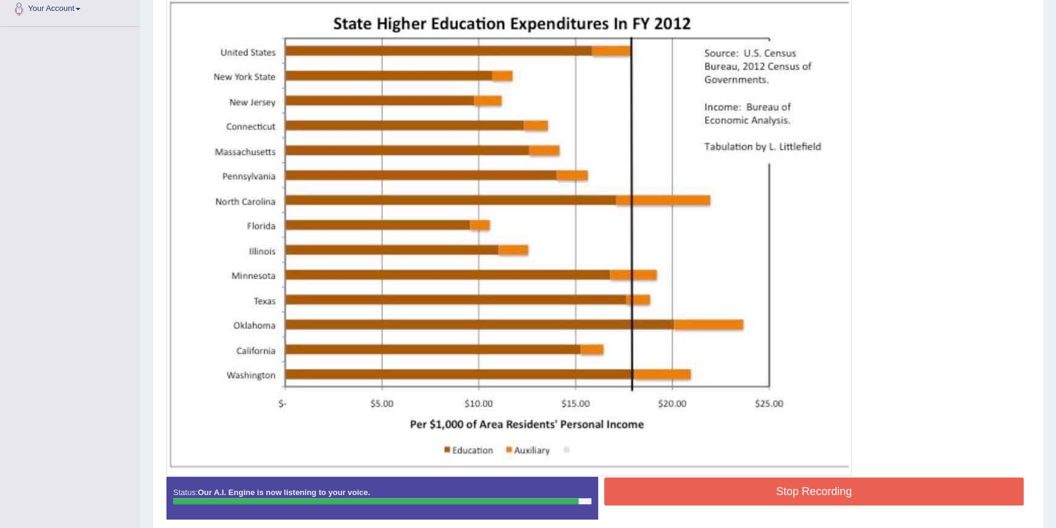
scroll to position [329, 0]
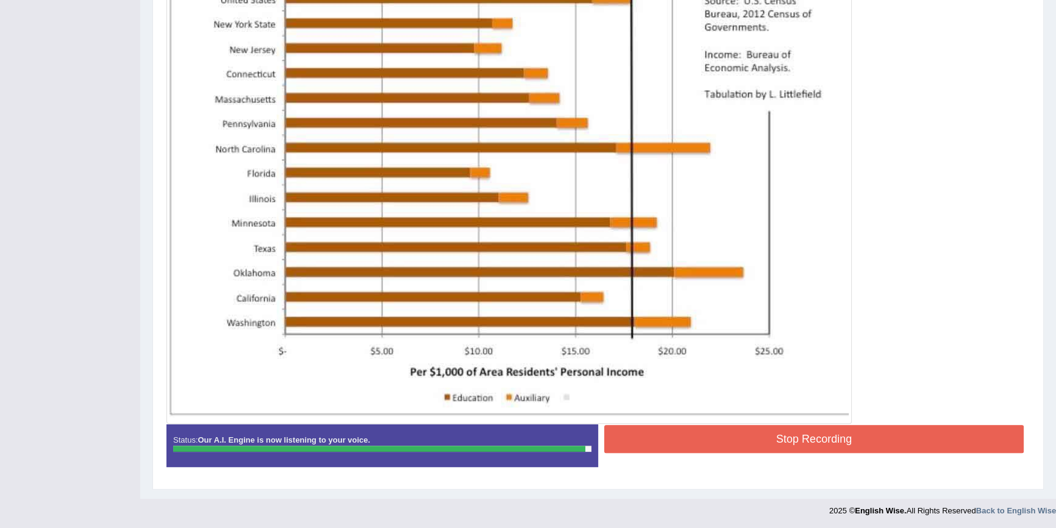
click at [695, 445] on button "Stop Recording" at bounding box center [813, 439] width 419 height 28
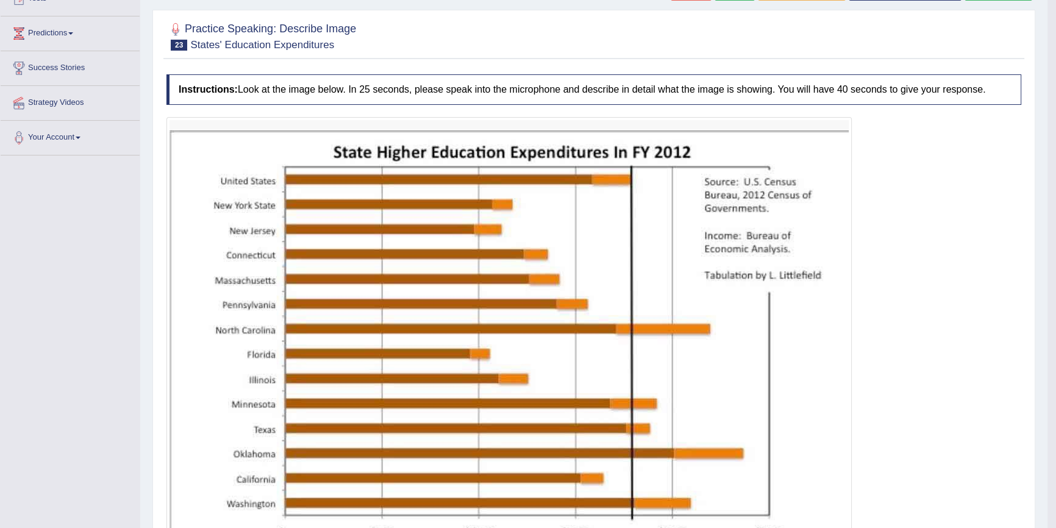
scroll to position [0, 0]
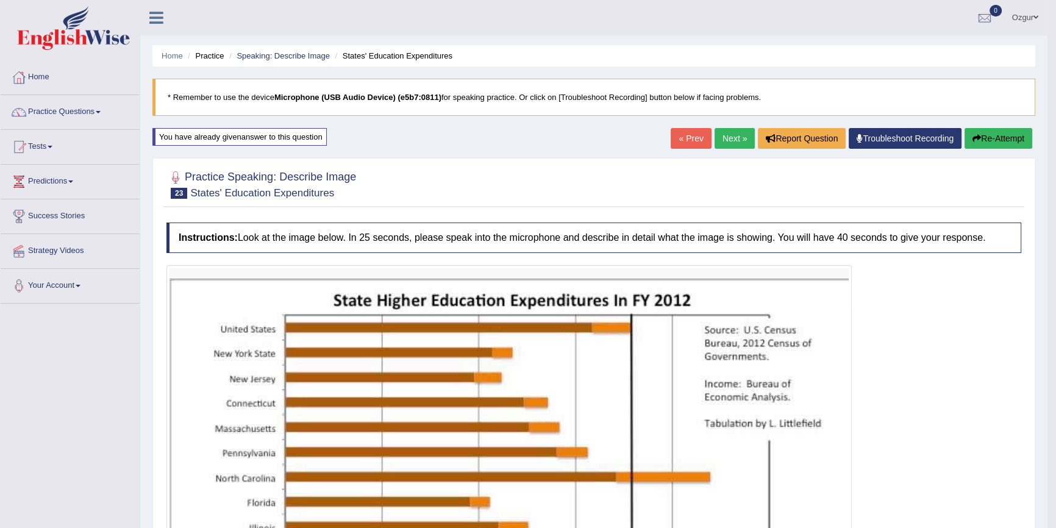
click at [728, 141] on link "Next »" at bounding box center [734, 138] width 40 height 21
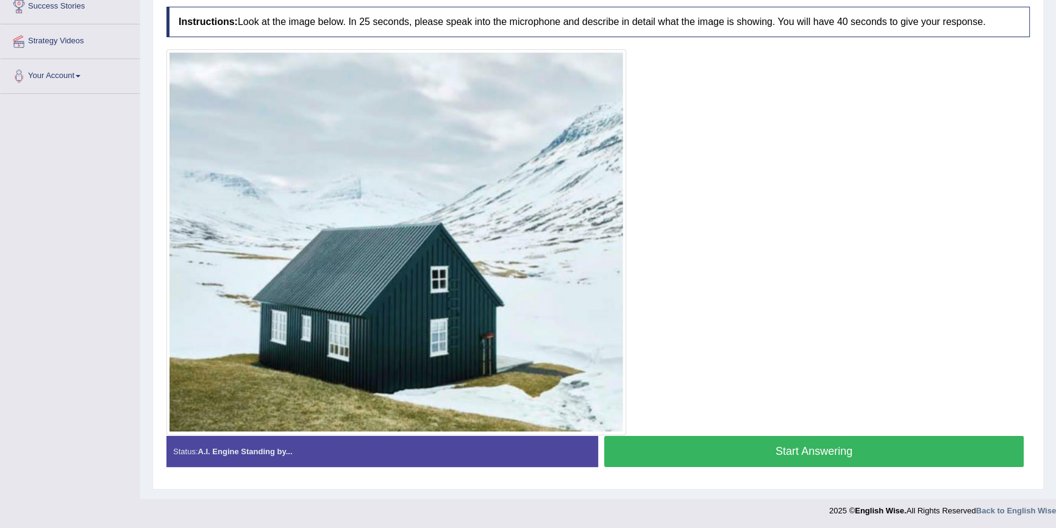
scroll to position [210, 0]
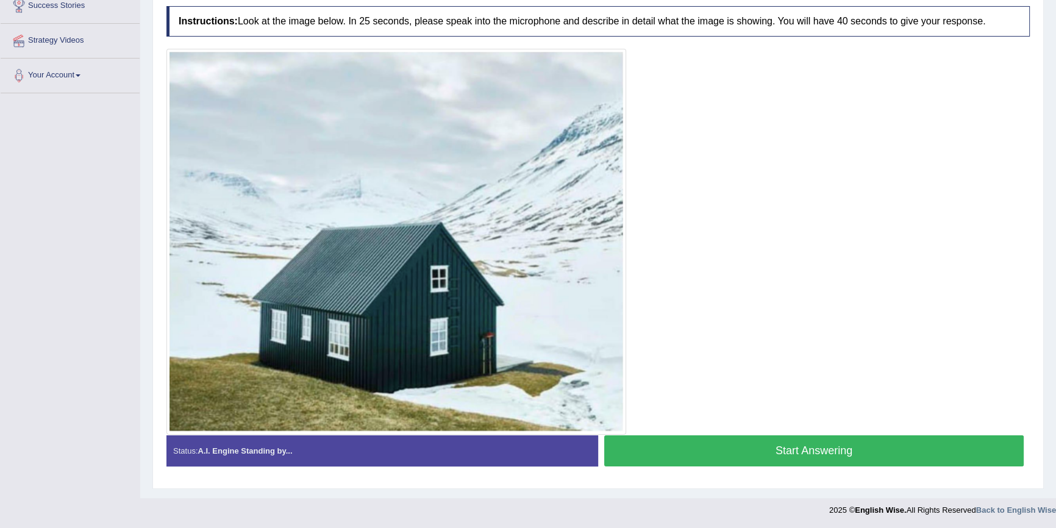
click at [677, 457] on button "Start Answering" at bounding box center [813, 450] width 419 height 31
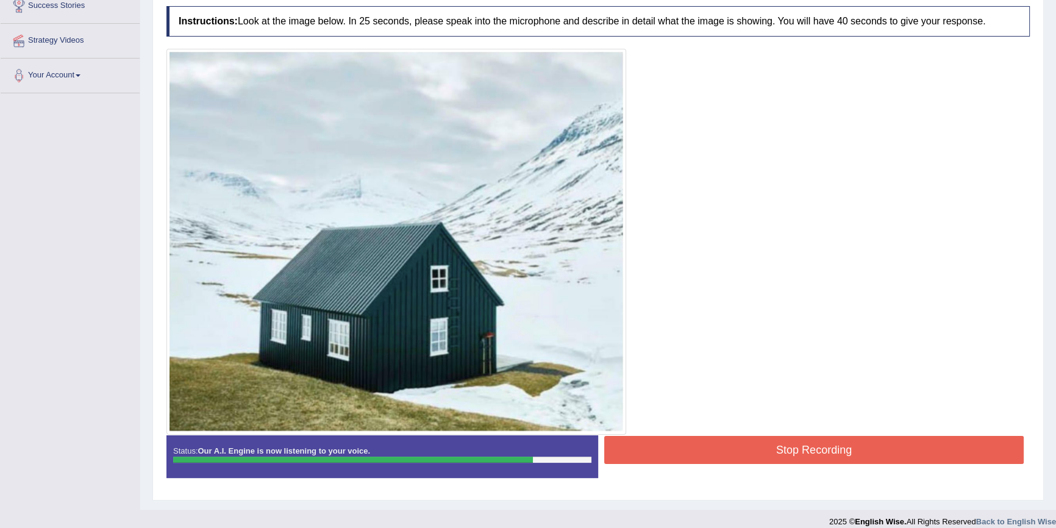
click at [757, 455] on button "Stop Recording" at bounding box center [813, 450] width 419 height 28
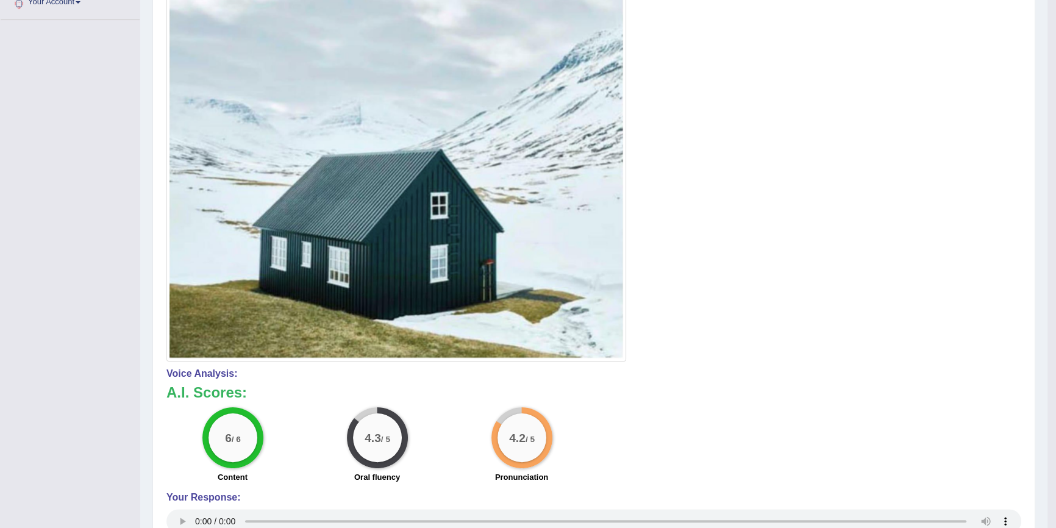
scroll to position [128, 0]
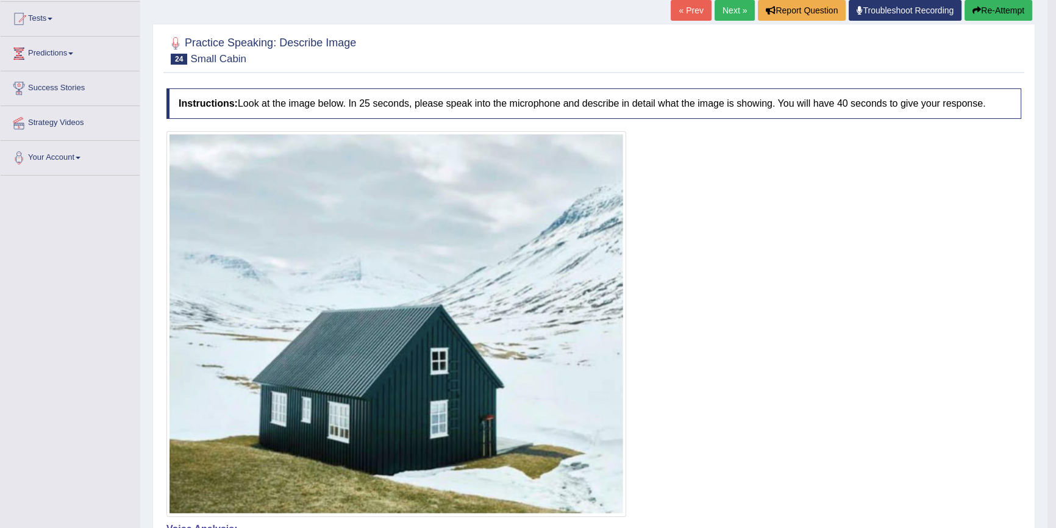
click at [971, 26] on div "Practice Speaking: Describe Image 24 Small Cabin Instructions: Look at the imag…" at bounding box center [593, 426] width 883 height 805
click at [977, 12] on icon "button" at bounding box center [976, 10] width 9 height 9
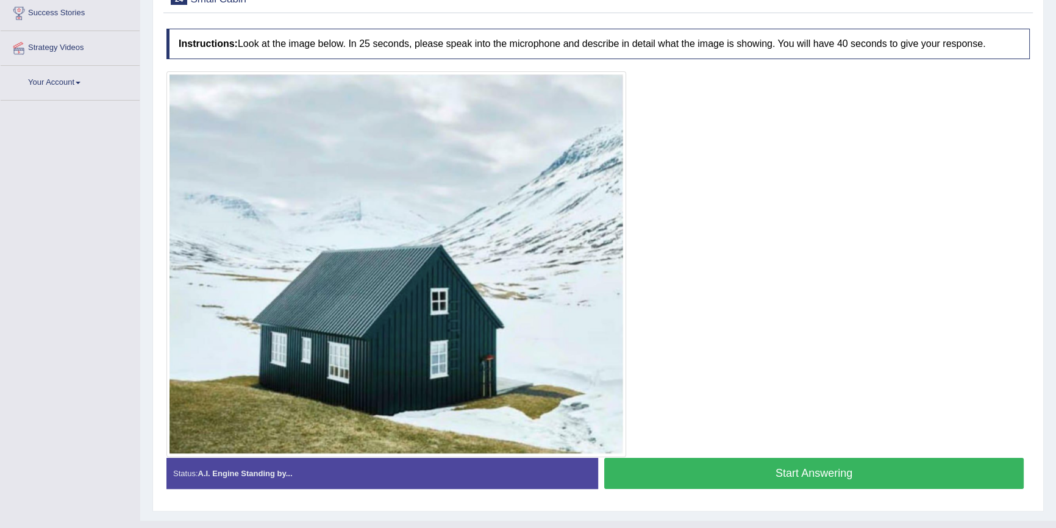
scroll to position [226, 0]
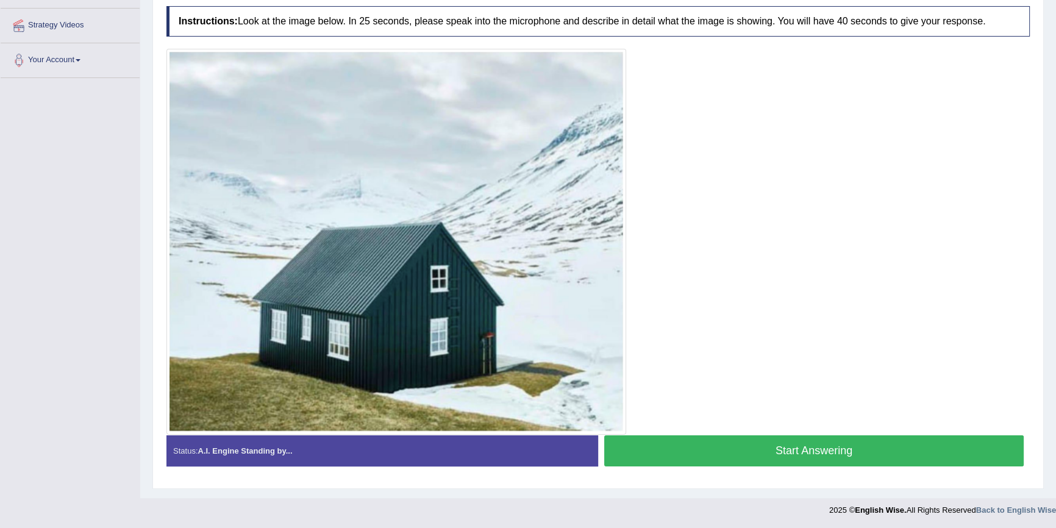
click at [769, 442] on button "Start Answering" at bounding box center [813, 450] width 419 height 31
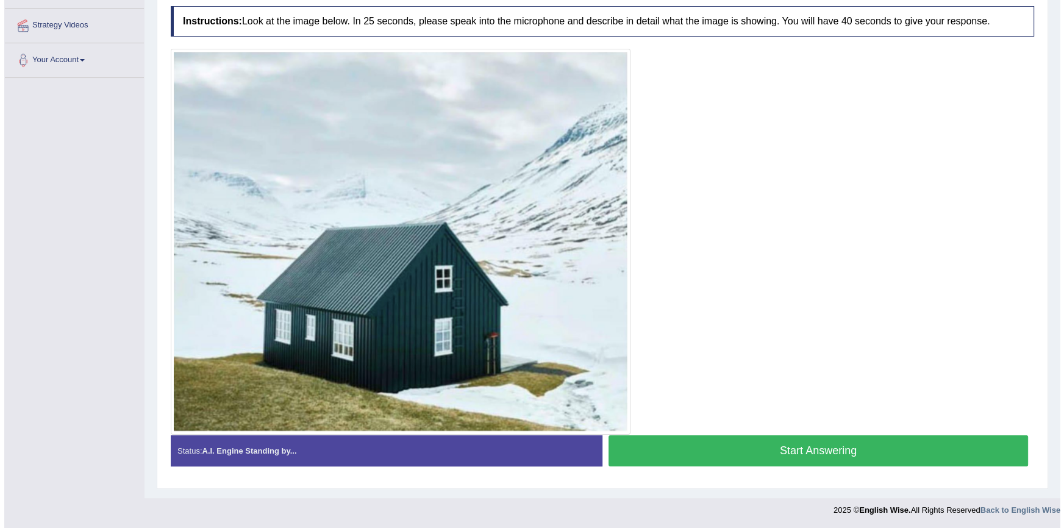
scroll to position [216, 0]
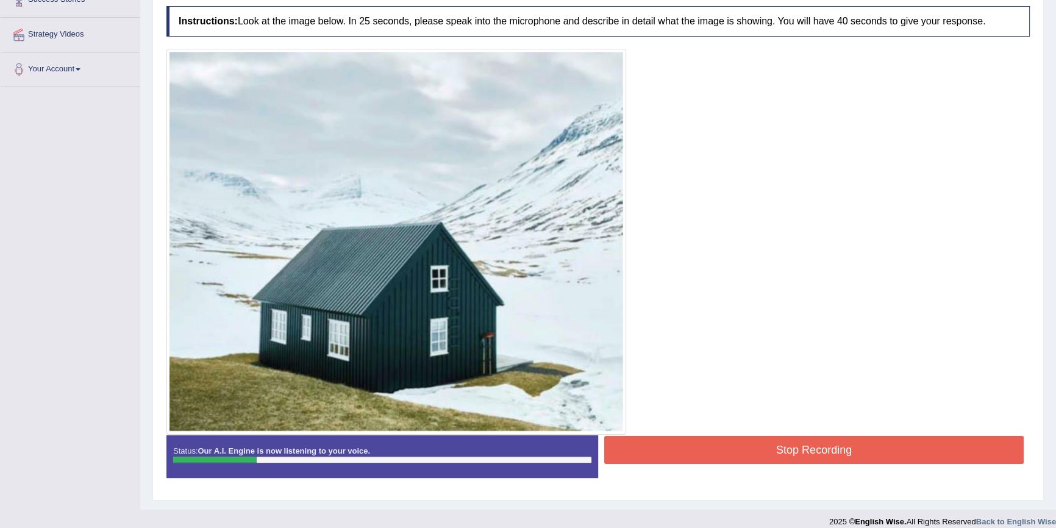
click at [800, 452] on button "Stop Recording" at bounding box center [813, 450] width 419 height 28
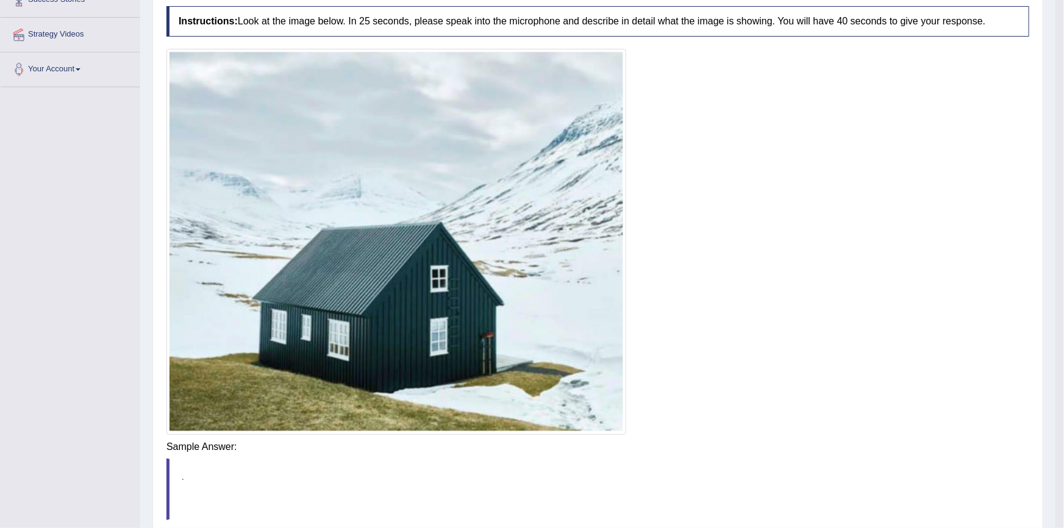
click at [0, 0] on div "Saving your answer..." at bounding box center [0, 0] width 0 height 0
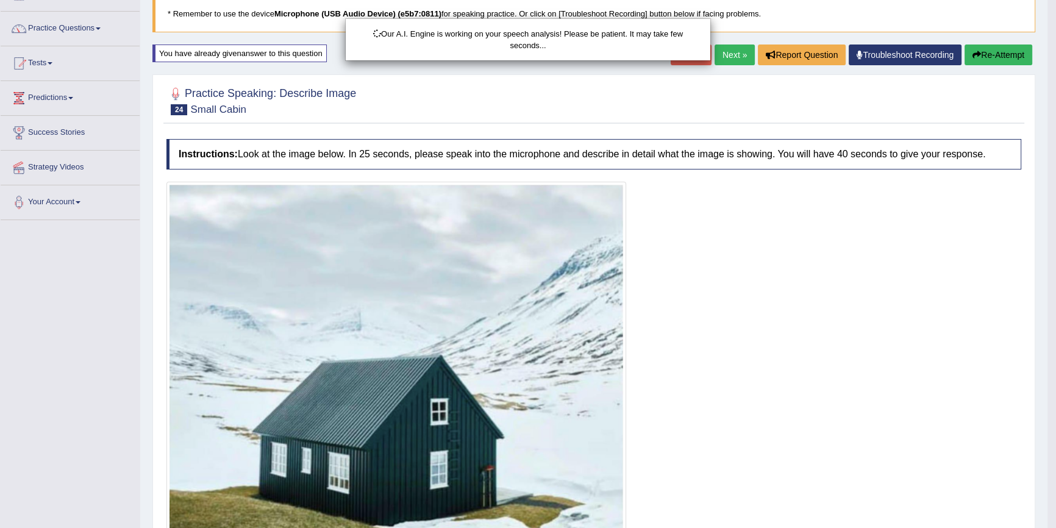
scroll to position [0, 0]
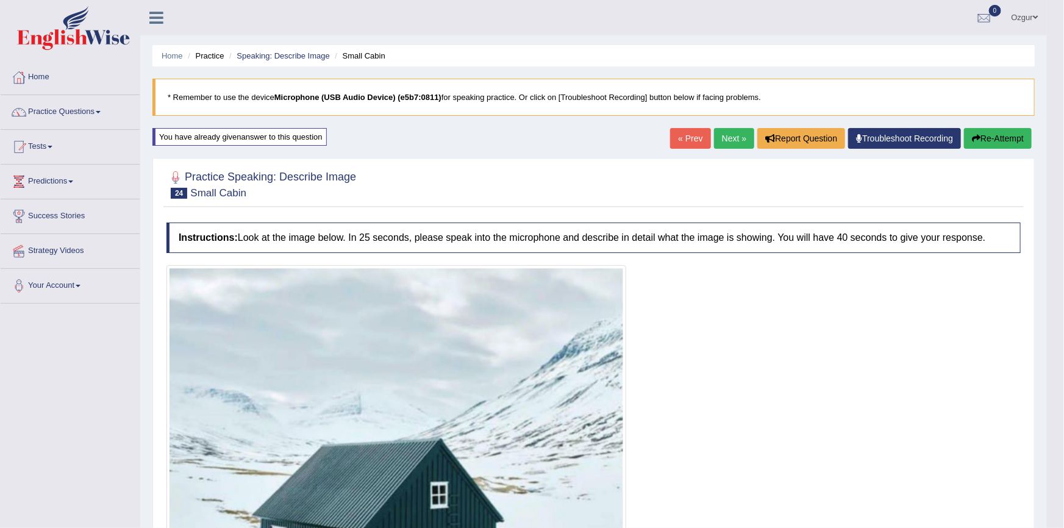
click at [995, 130] on div "Updating answer..." at bounding box center [532, 264] width 1064 height 528
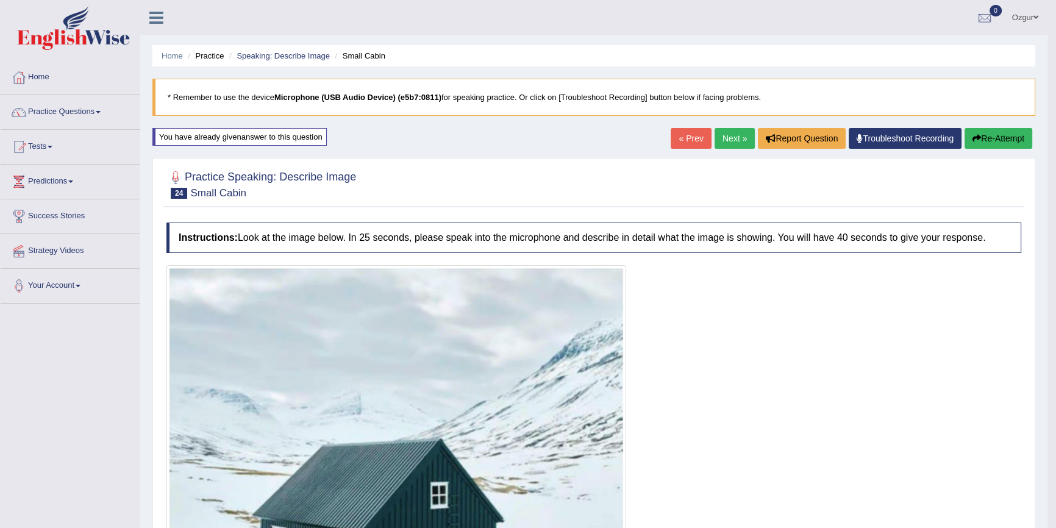
click at [995, 135] on button "Re-Attempt" at bounding box center [998, 138] width 68 height 21
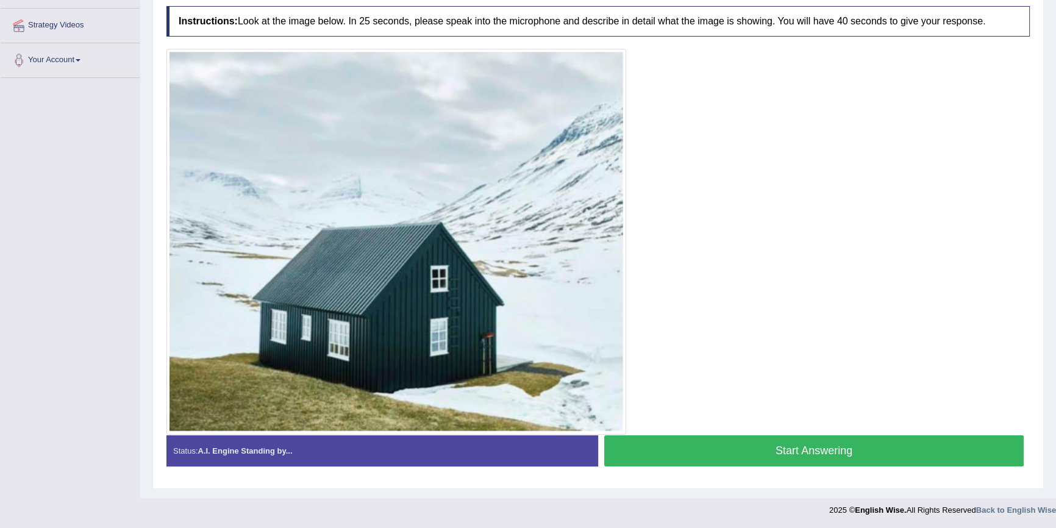
click at [718, 451] on button "Start Answering" at bounding box center [813, 450] width 419 height 31
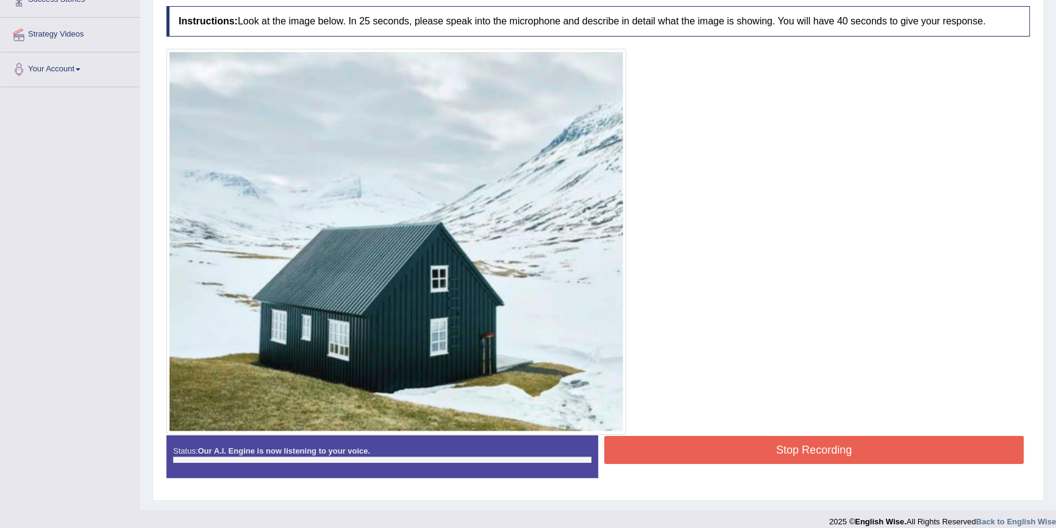
scroll to position [226, 0]
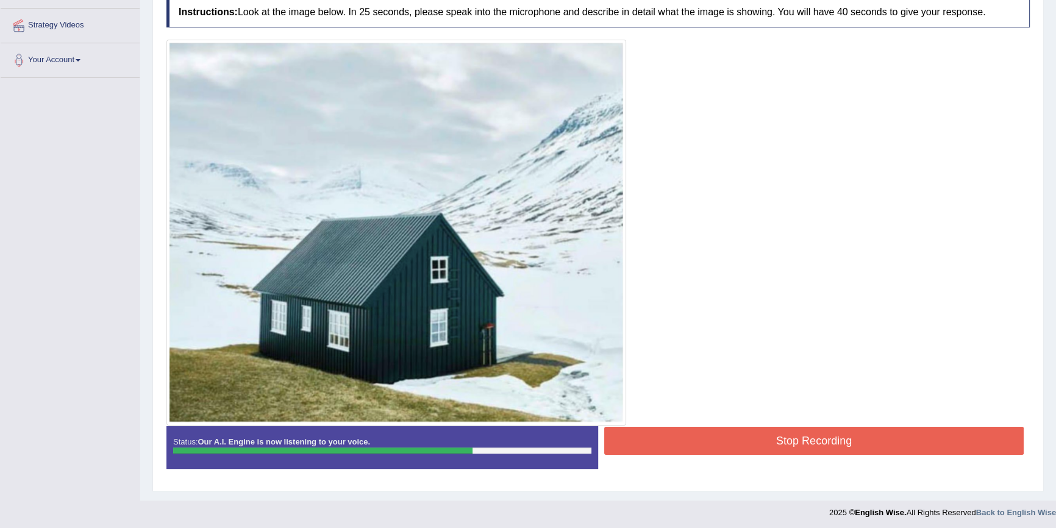
click at [692, 450] on button "Stop Recording" at bounding box center [813, 441] width 419 height 28
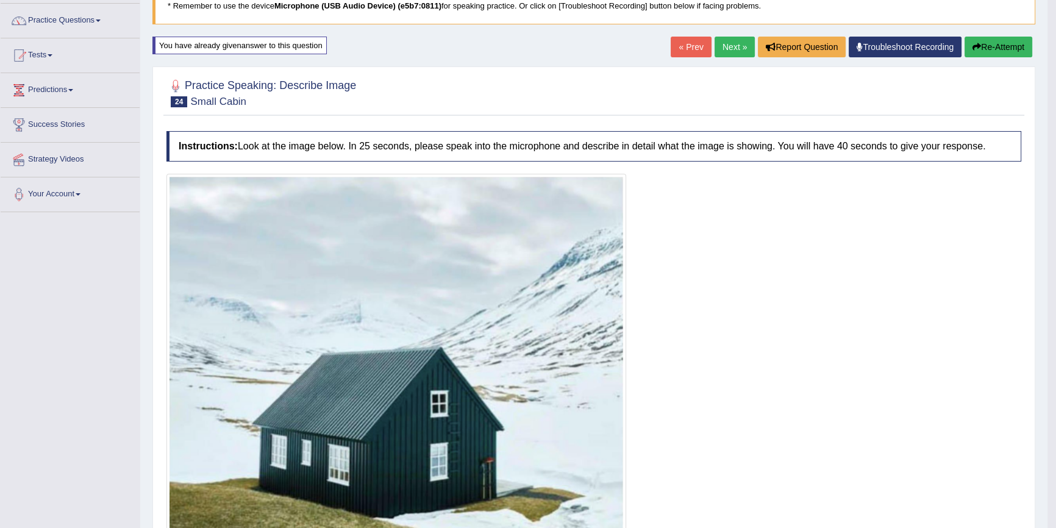
scroll to position [0, 0]
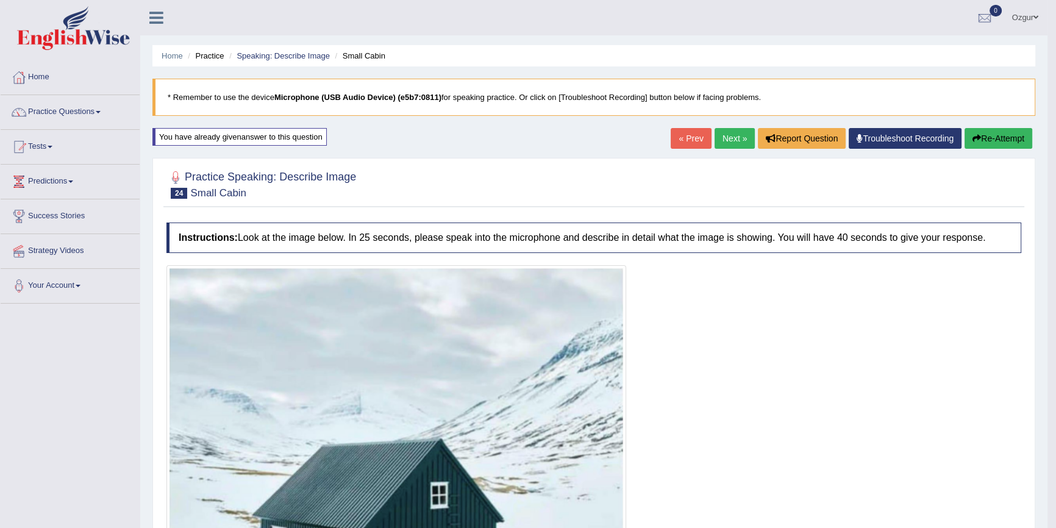
click at [993, 133] on button "Re-Attempt" at bounding box center [998, 138] width 68 height 21
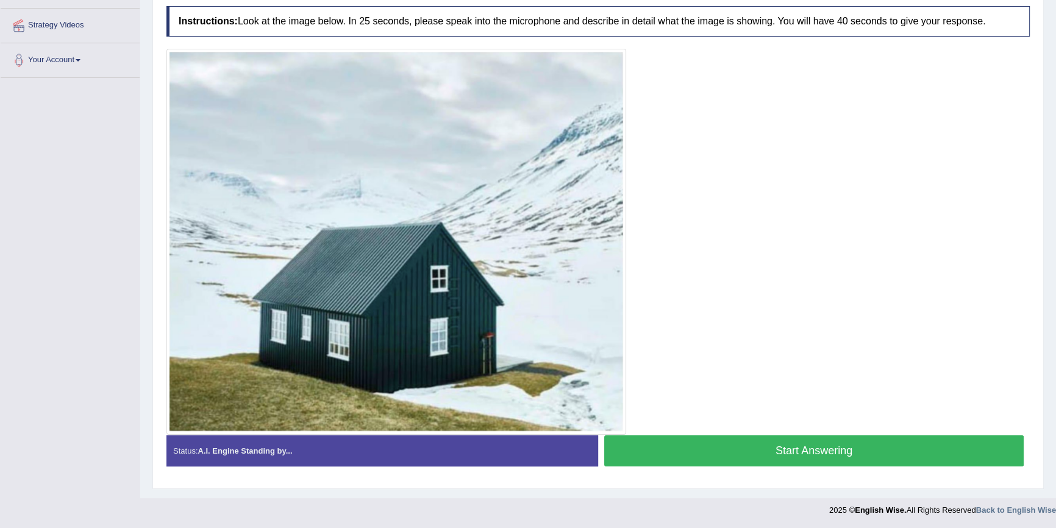
click at [690, 447] on button "Start Answering" at bounding box center [813, 450] width 419 height 31
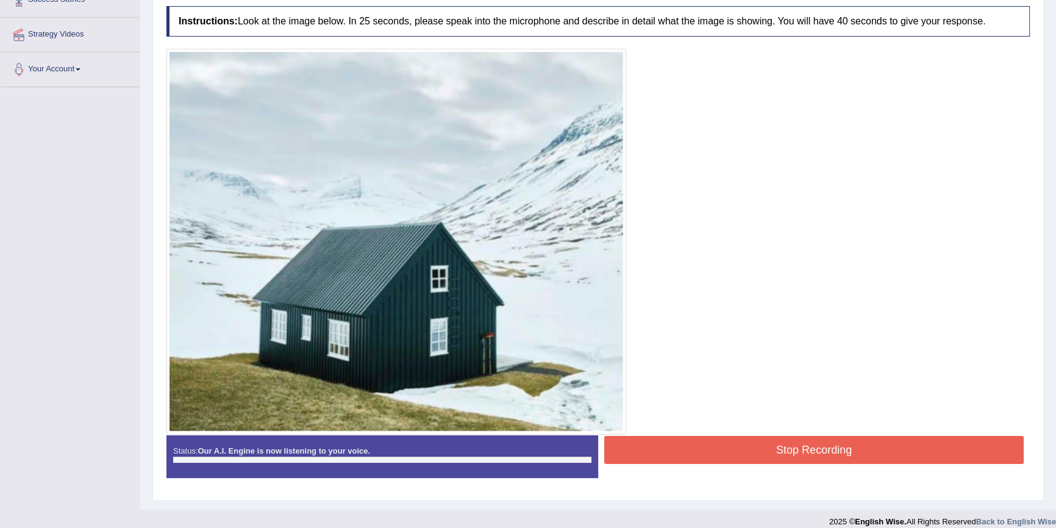
scroll to position [226, 0]
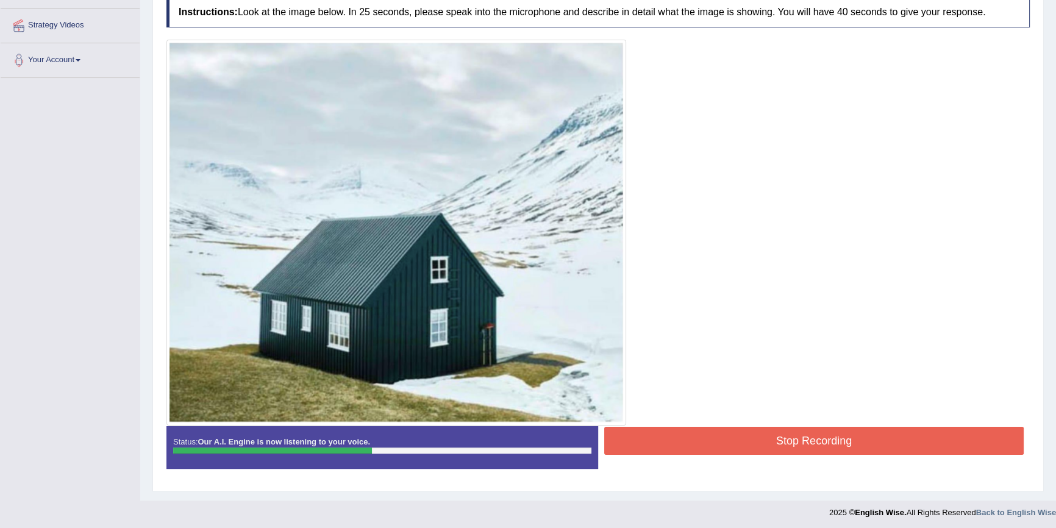
click at [832, 458] on div "Status: Our A.I. Engine is now listening to your voice. Start Answering Stop Re…" at bounding box center [597, 453] width 863 height 55
click at [826, 447] on button "Stop Recording" at bounding box center [813, 441] width 419 height 28
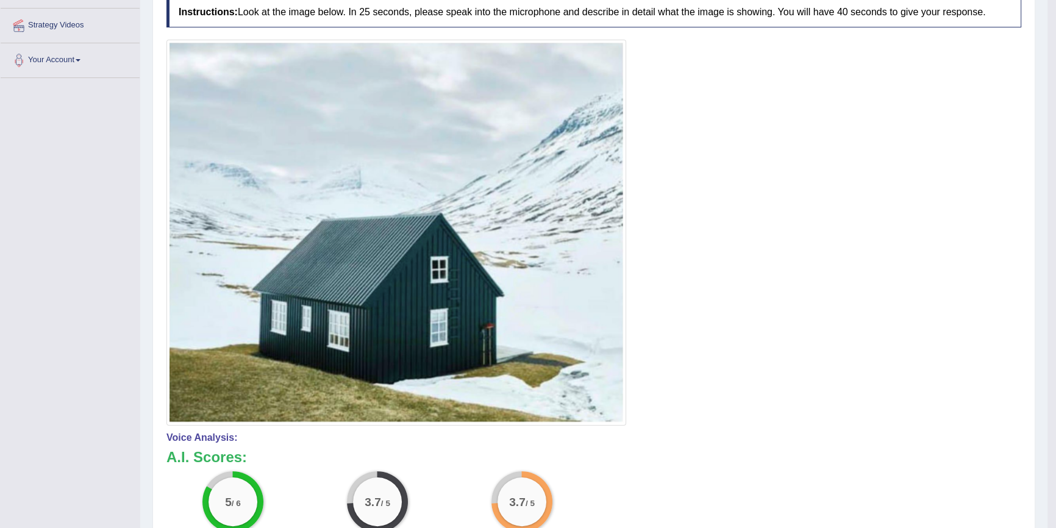
scroll to position [59, 0]
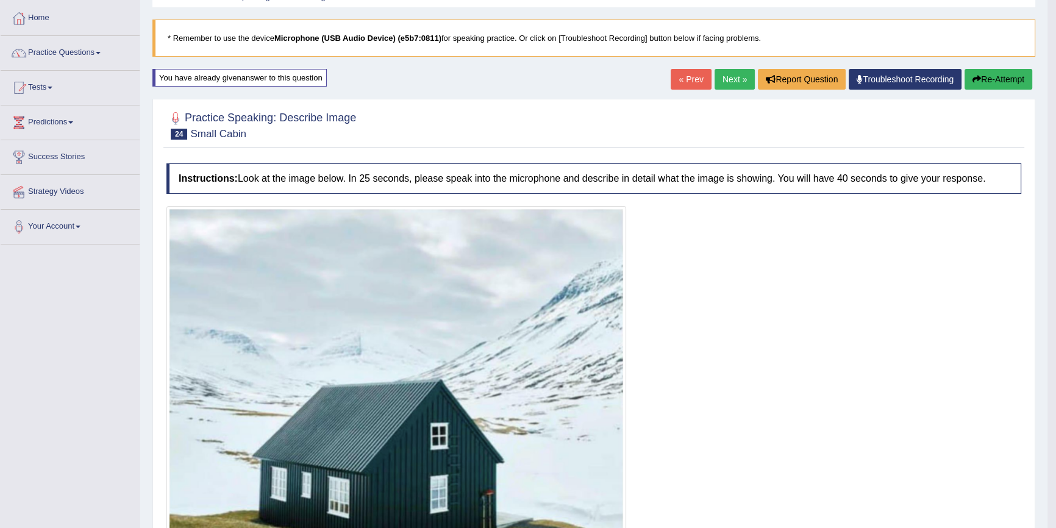
click at [1000, 80] on button "Re-Attempt" at bounding box center [998, 79] width 68 height 21
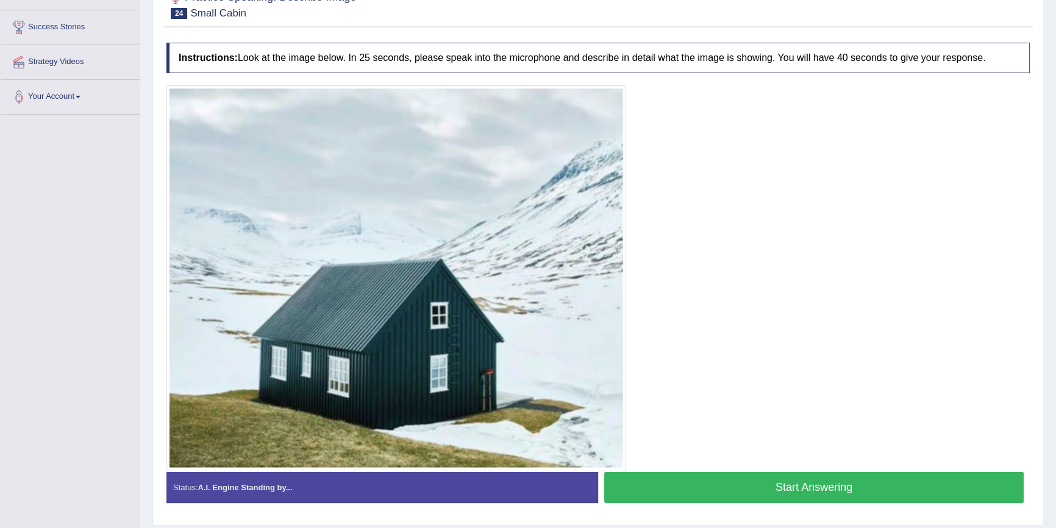
scroll to position [226, 0]
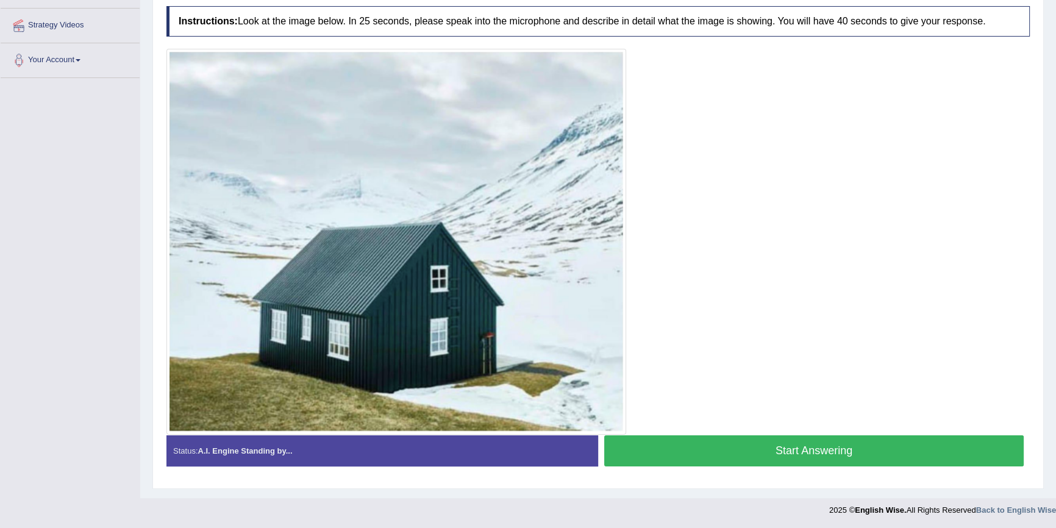
click at [679, 450] on button "Start Answering" at bounding box center [813, 450] width 419 height 31
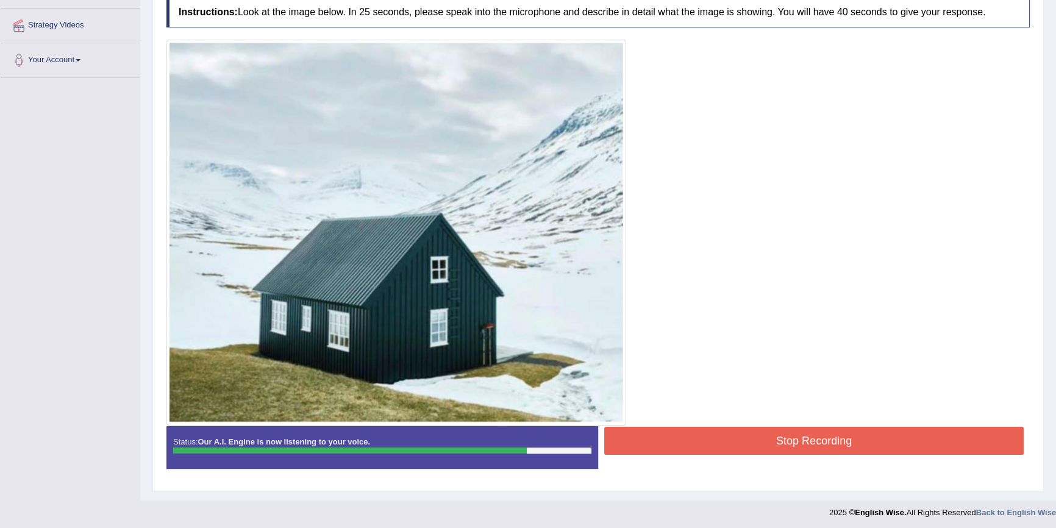
click at [731, 437] on button "Stop Recording" at bounding box center [813, 441] width 419 height 28
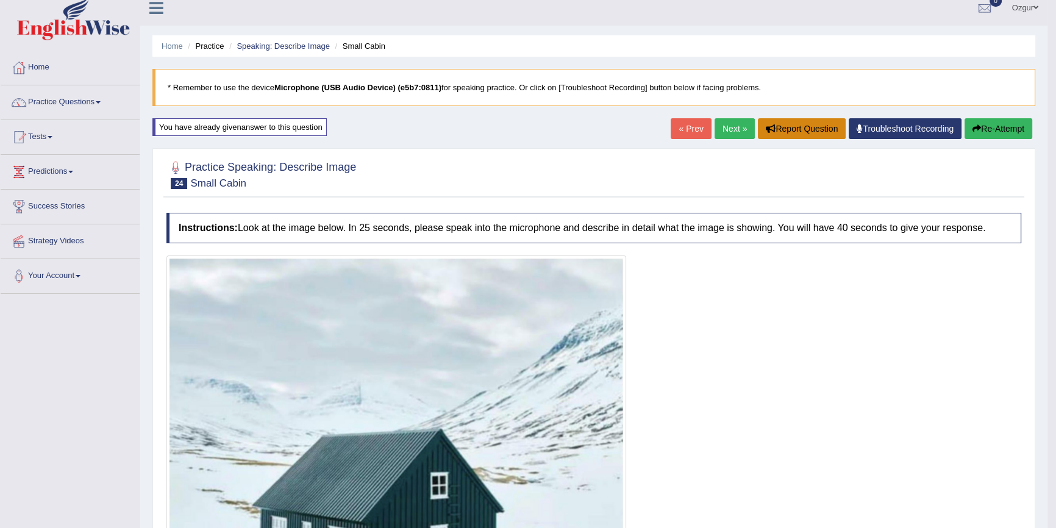
scroll to position [0, 0]
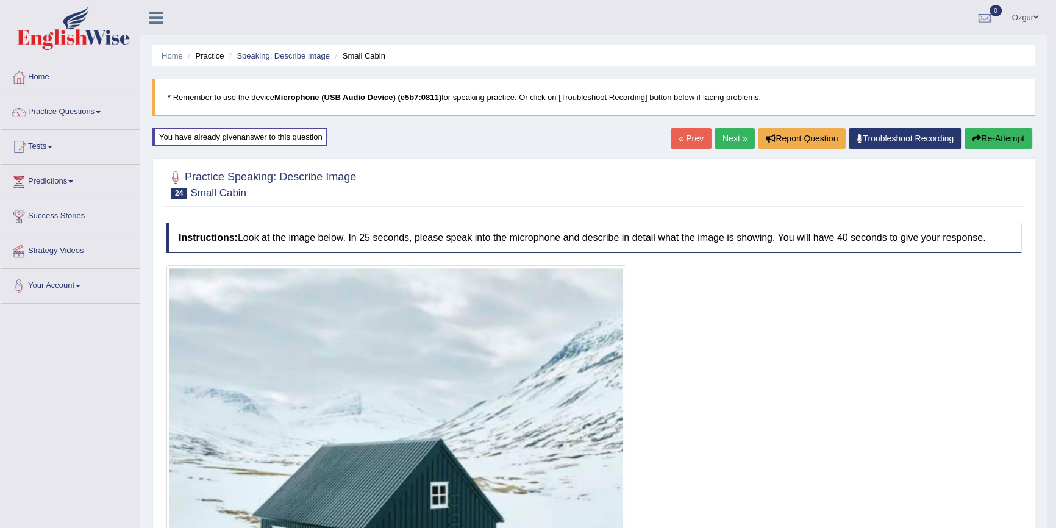
click at [737, 143] on link "Next »" at bounding box center [734, 138] width 40 height 21
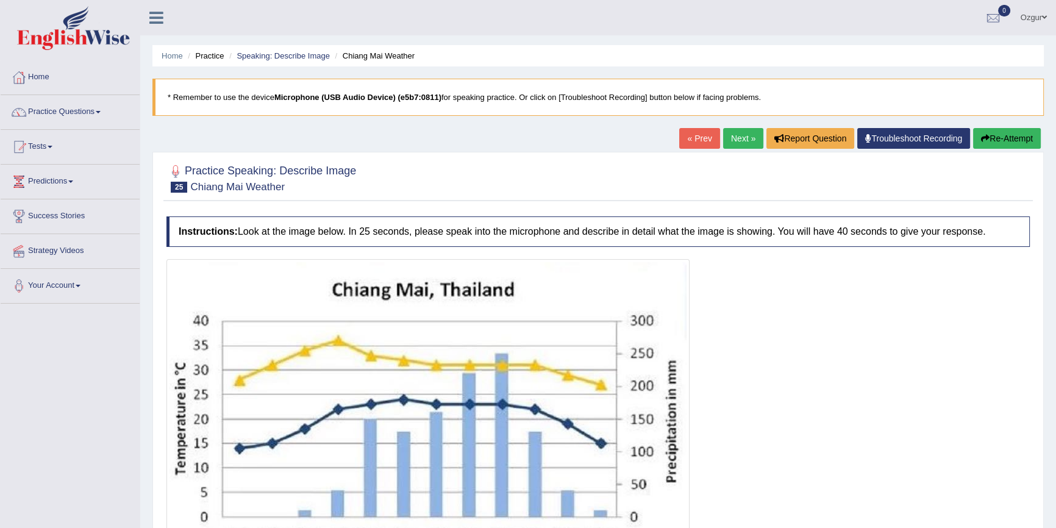
click at [734, 145] on link "Next »" at bounding box center [743, 138] width 40 height 21
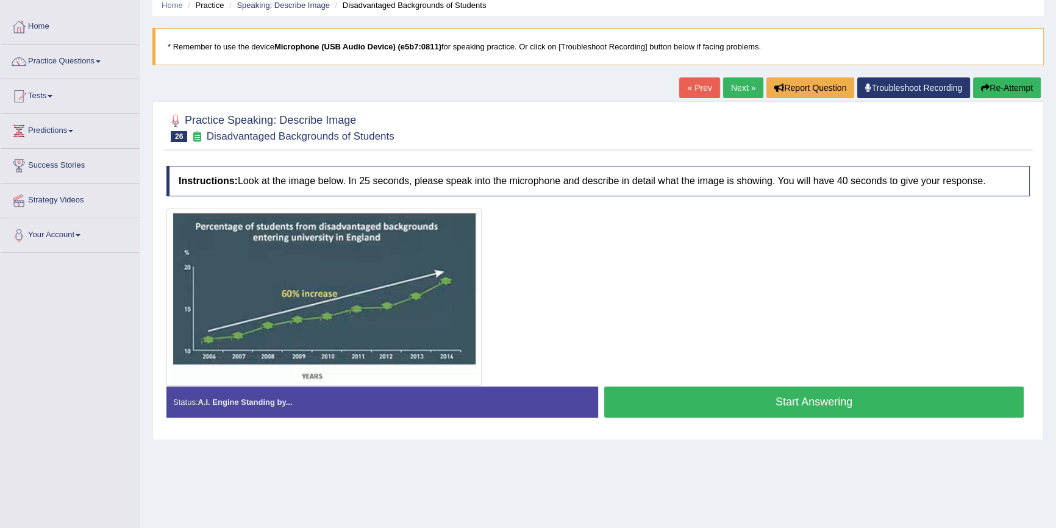
scroll to position [112, 0]
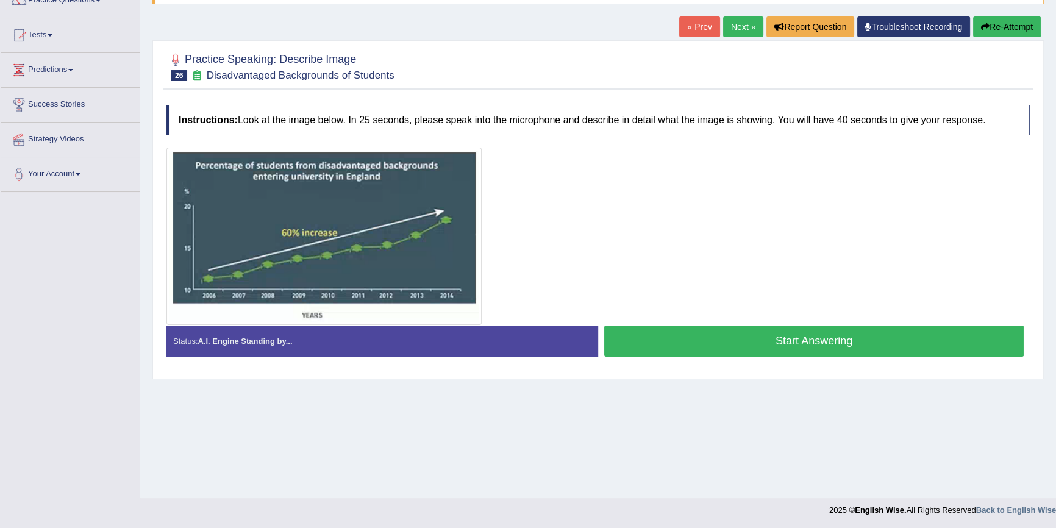
click at [688, 330] on button "Start Answering" at bounding box center [813, 340] width 419 height 31
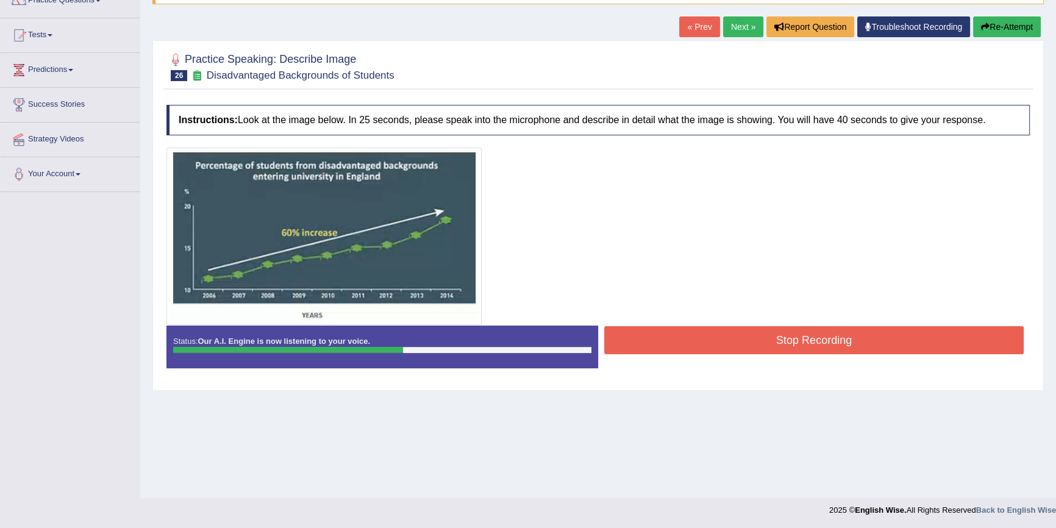
click at [683, 353] on button "Stop Recording" at bounding box center [813, 340] width 419 height 28
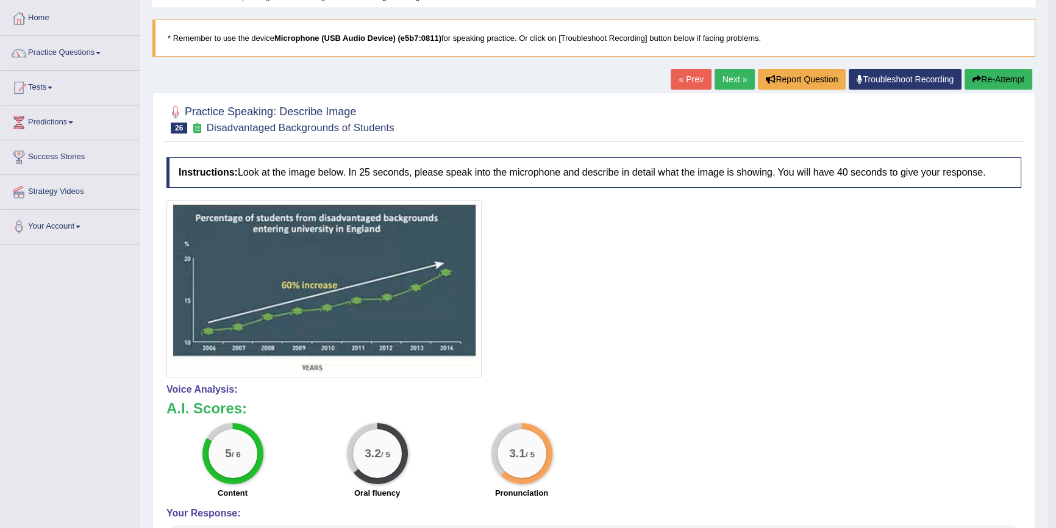
scroll to position [56, 0]
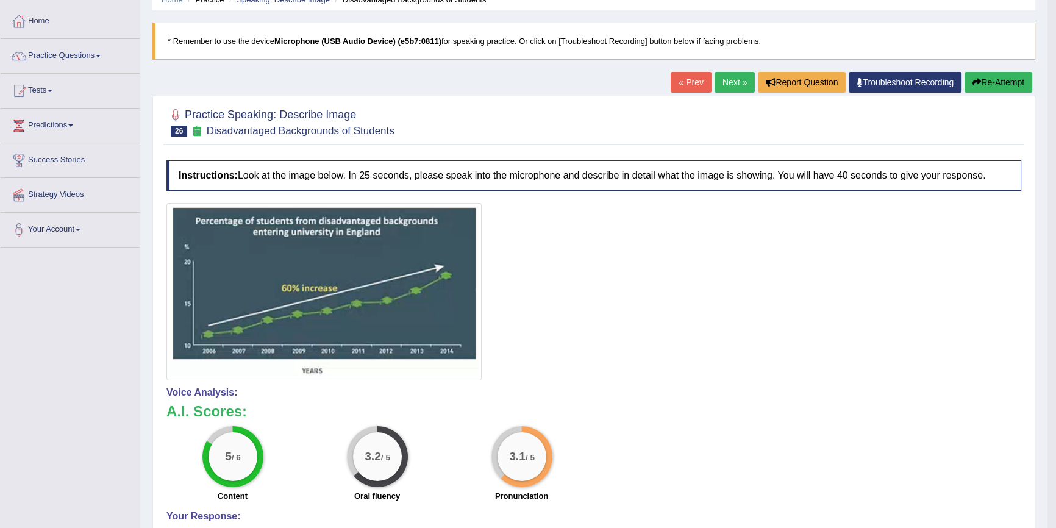
click at [1020, 82] on button "Re-Attempt" at bounding box center [998, 82] width 68 height 21
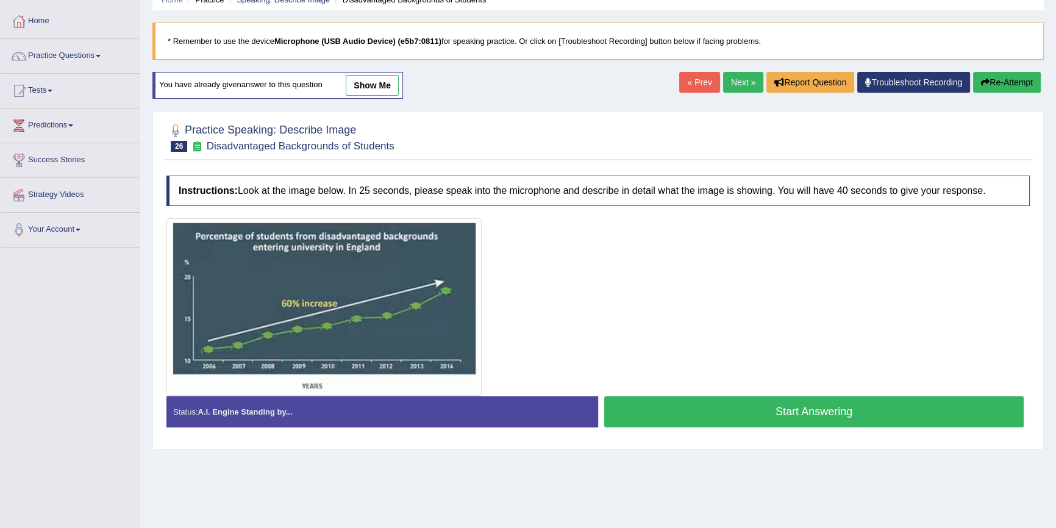
scroll to position [56, 0]
click at [705, 413] on button "Start Answering" at bounding box center [813, 411] width 419 height 31
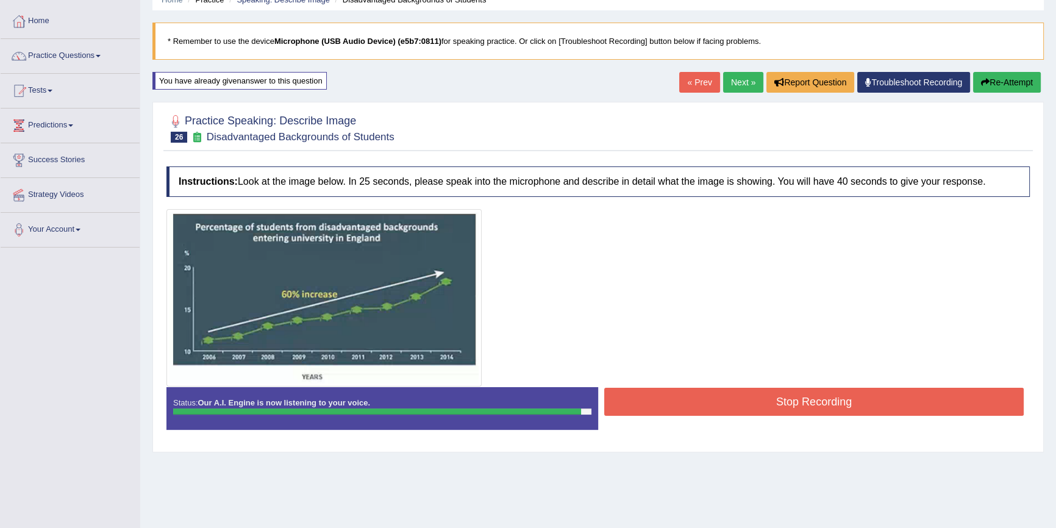
click at [719, 410] on button "Stop Recording" at bounding box center [813, 402] width 419 height 28
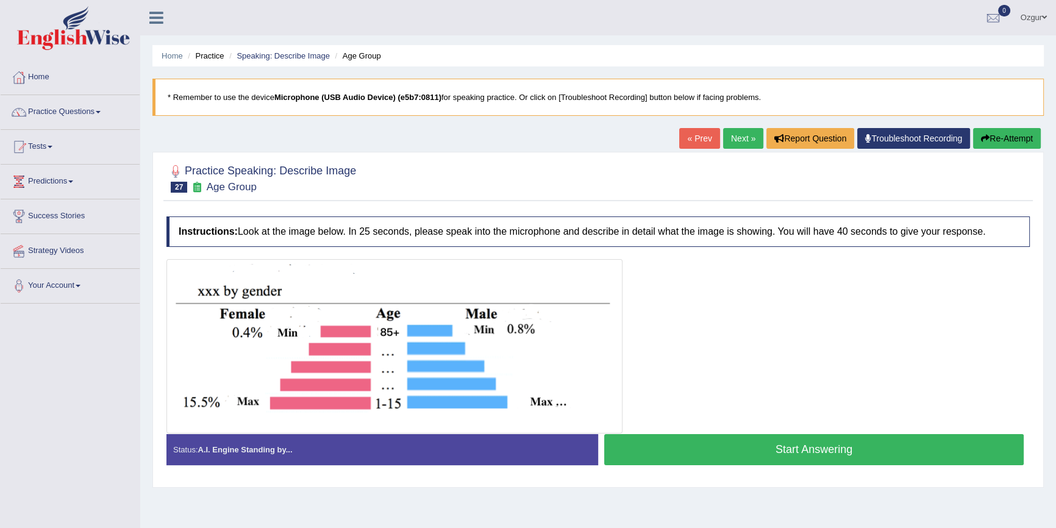
scroll to position [55, 0]
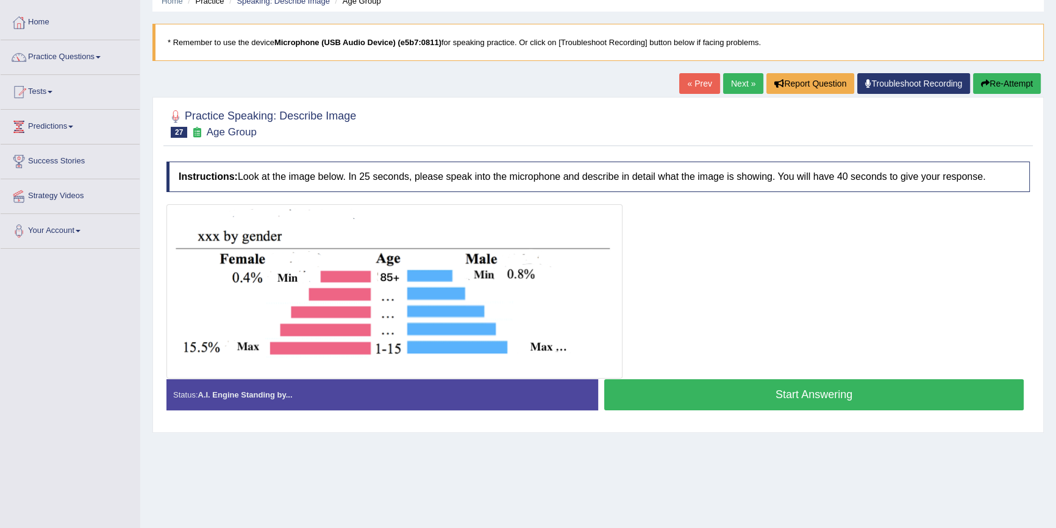
click at [760, 389] on button "Start Answering" at bounding box center [813, 394] width 419 height 31
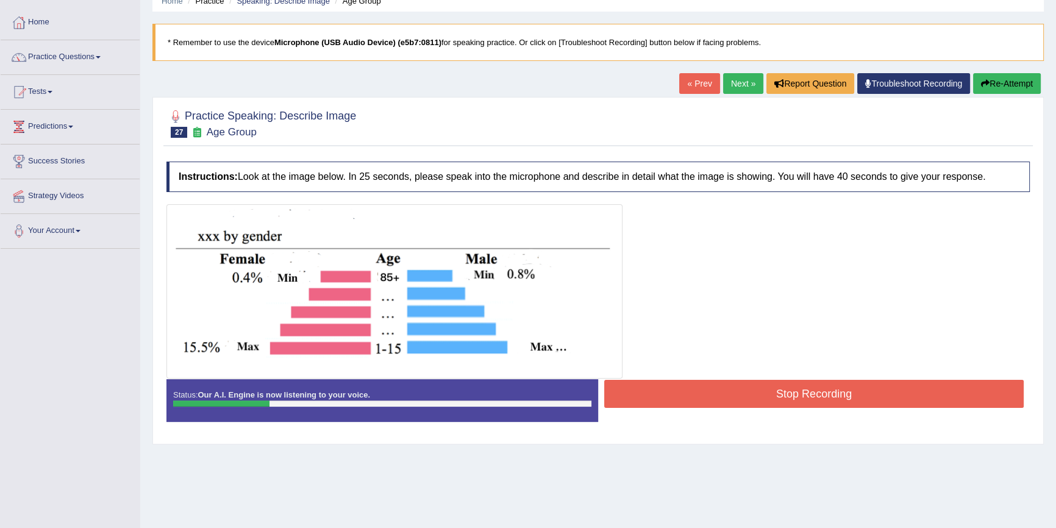
click at [758, 395] on button "Stop Recording" at bounding box center [813, 394] width 419 height 28
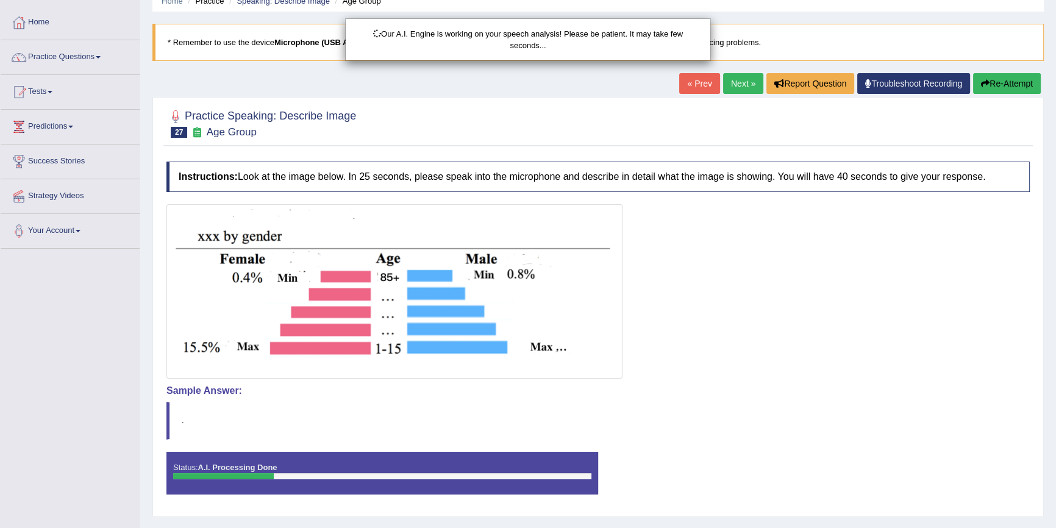
click at [995, 88] on div "Our A.I. Engine is working on your speech analysis! Please be patient. It may t…" at bounding box center [528, 264] width 1056 height 528
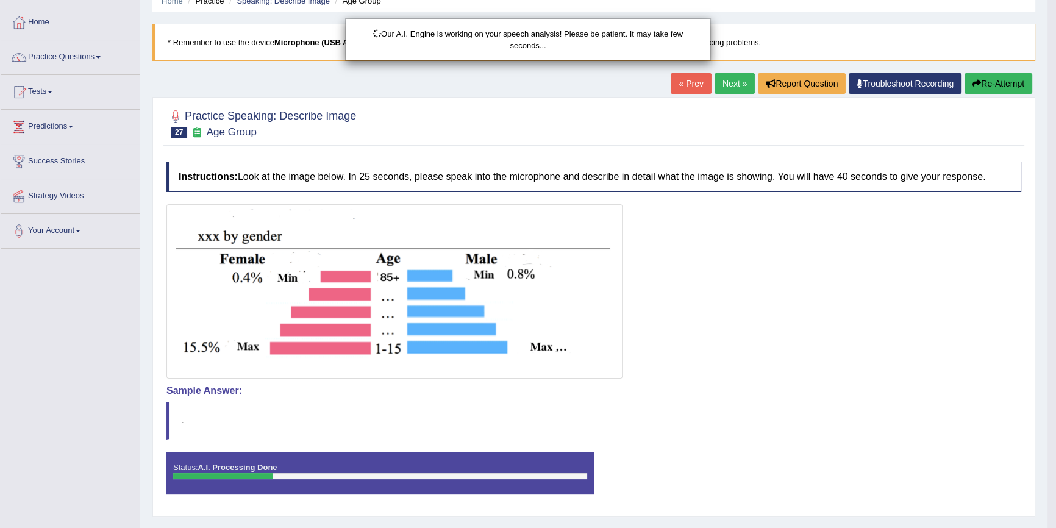
click at [995, 83] on div "Our A.I. Engine is working on your speech analysis! Please be patient. It may t…" at bounding box center [528, 264] width 1056 height 528
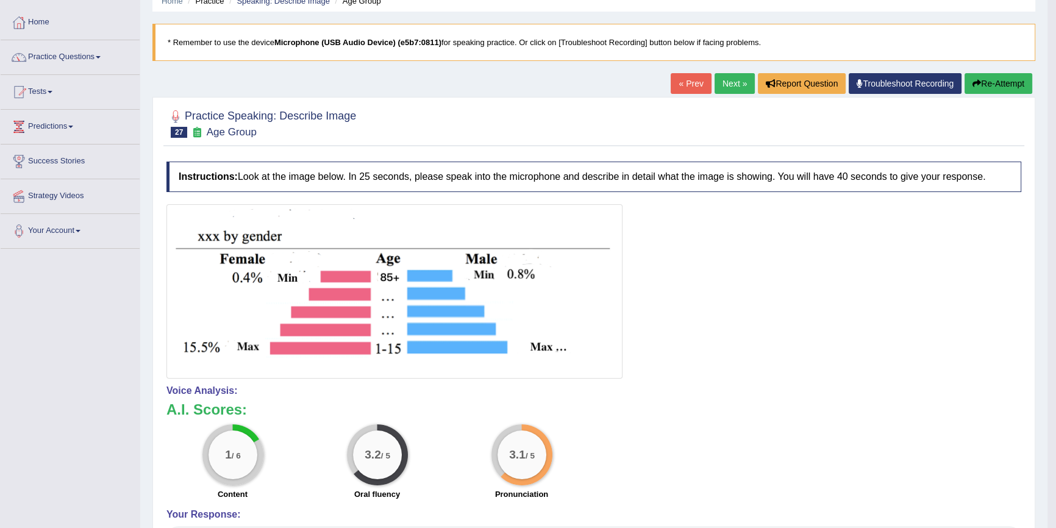
click at [993, 83] on button "Re-Attempt" at bounding box center [998, 83] width 68 height 21
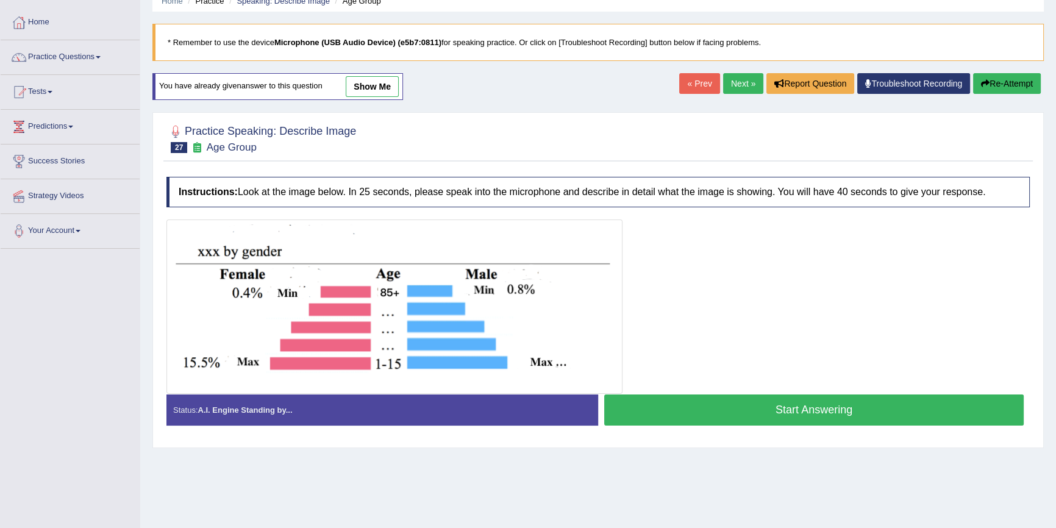
scroll to position [55, 0]
click at [792, 413] on button "Start Answering" at bounding box center [813, 409] width 419 height 31
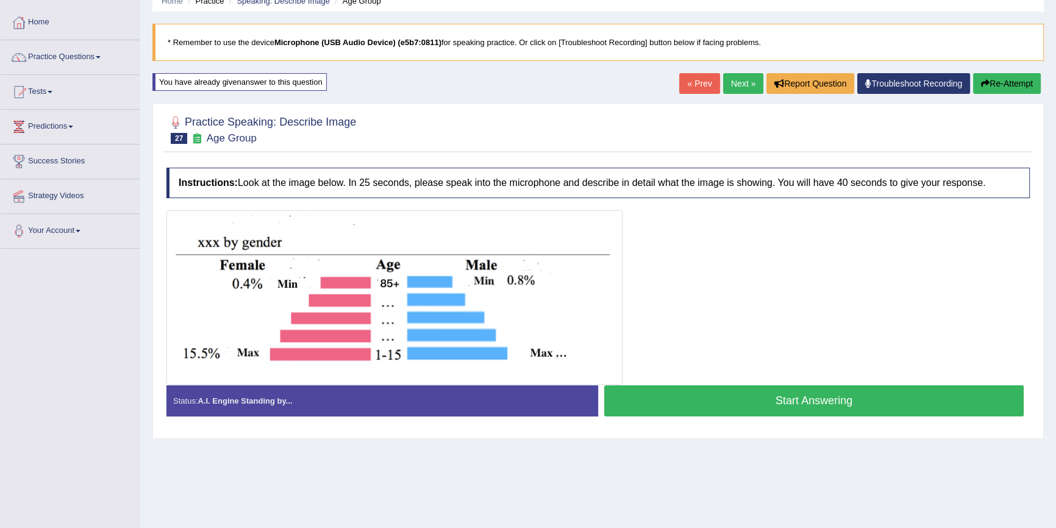
scroll to position [0, 0]
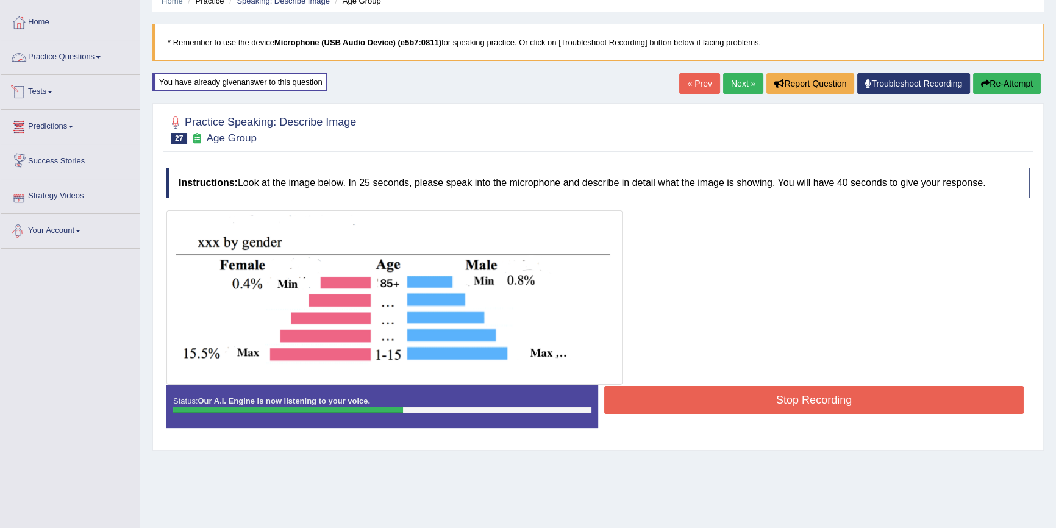
click at [731, 75] on link "Next »" at bounding box center [743, 83] width 40 height 21
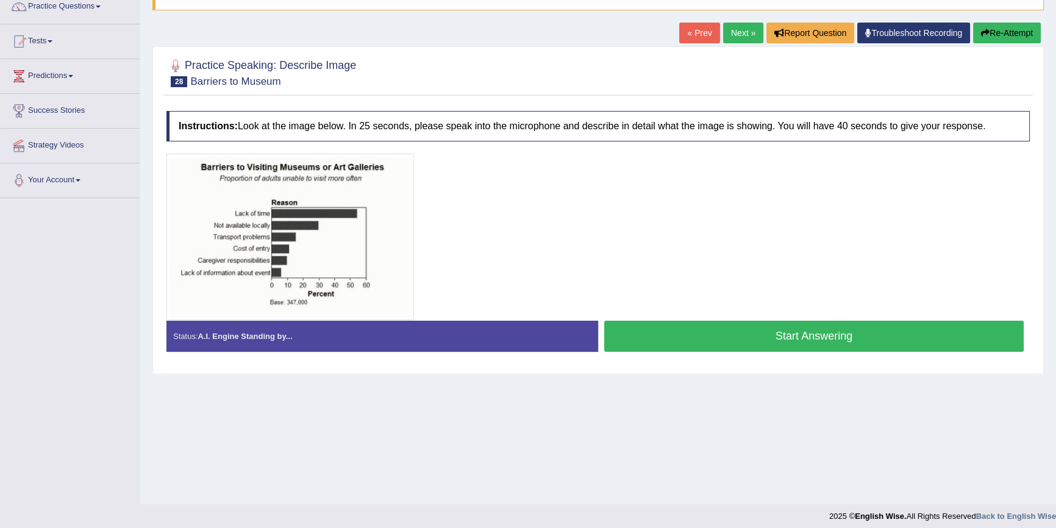
scroll to position [110, 0]
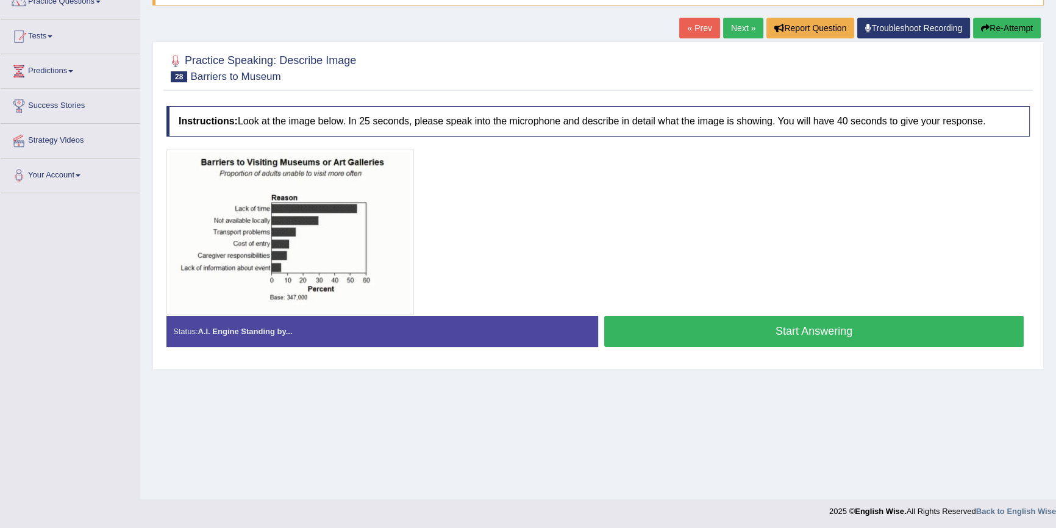
click at [662, 328] on button "Start Answering" at bounding box center [813, 331] width 419 height 31
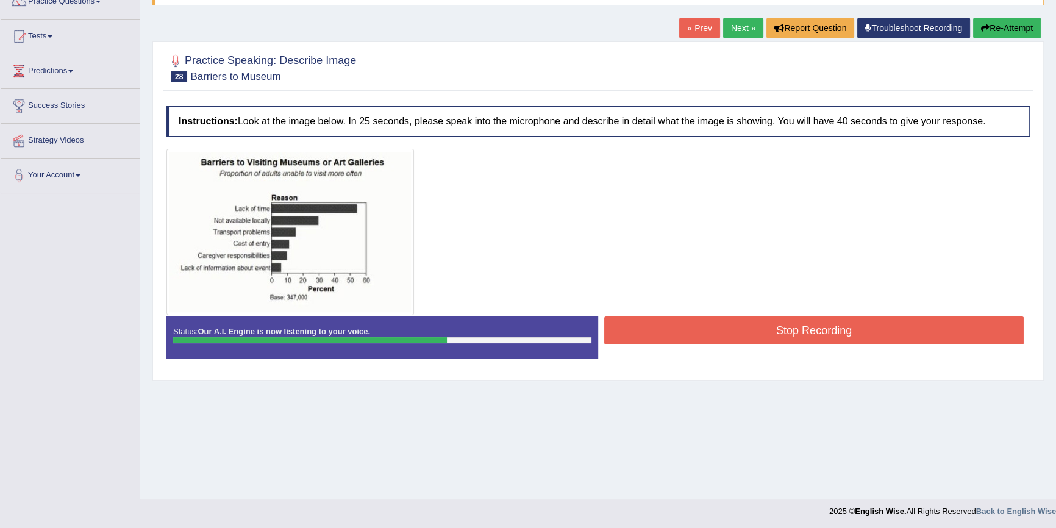
click at [652, 323] on button "Stop Recording" at bounding box center [813, 330] width 419 height 28
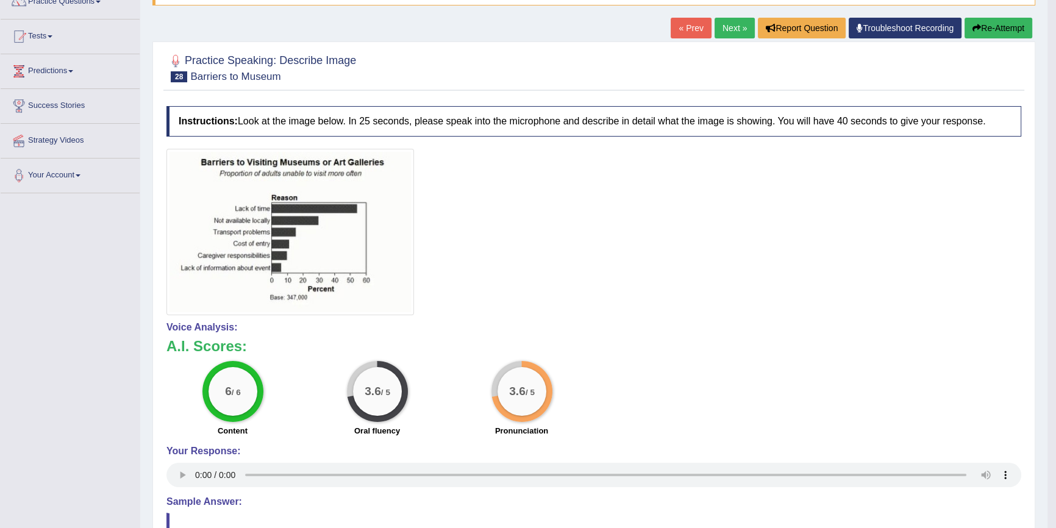
click at [1011, 21] on button "Re-Attempt" at bounding box center [998, 28] width 68 height 21
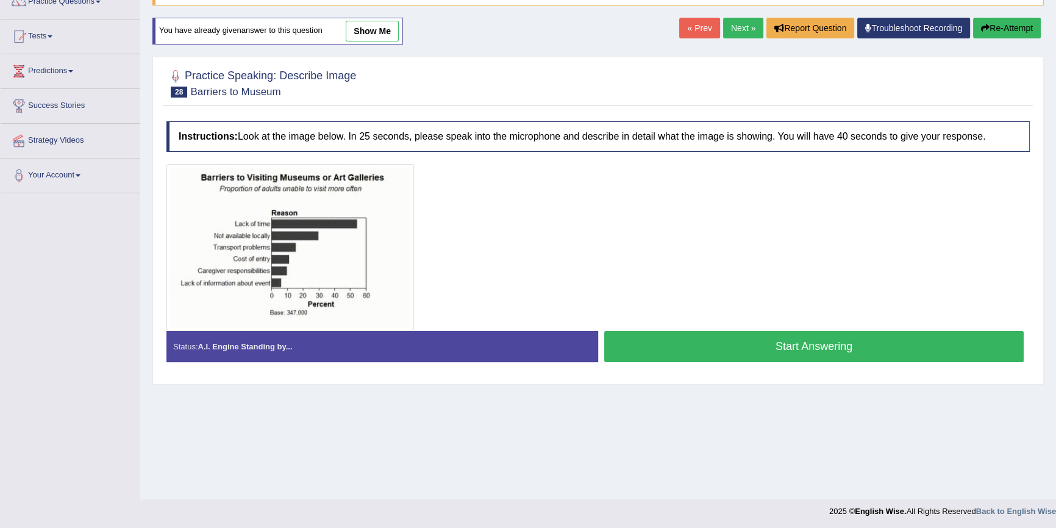
scroll to position [110, 0]
click at [744, 355] on button "Start Answering" at bounding box center [813, 346] width 419 height 31
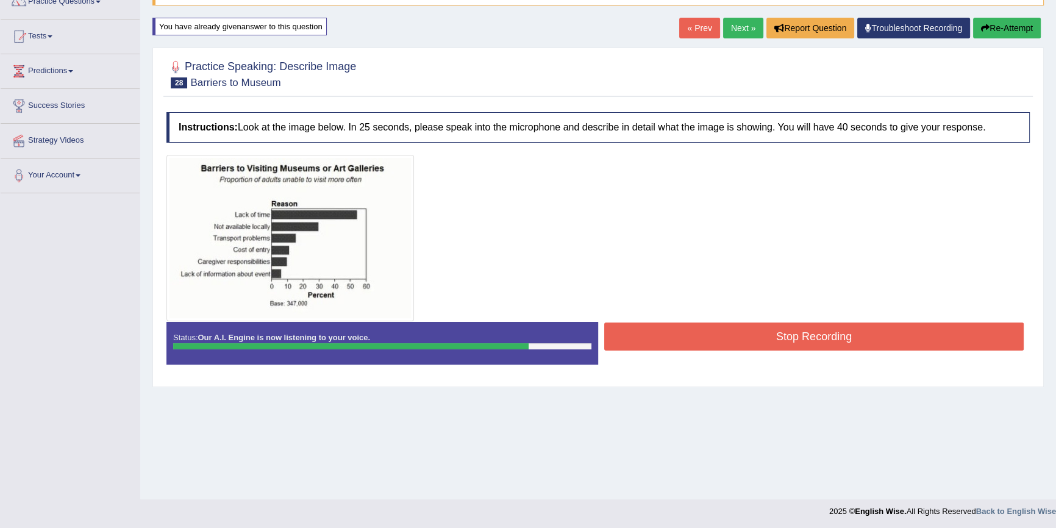
click at [684, 336] on button "Stop Recording" at bounding box center [813, 336] width 419 height 28
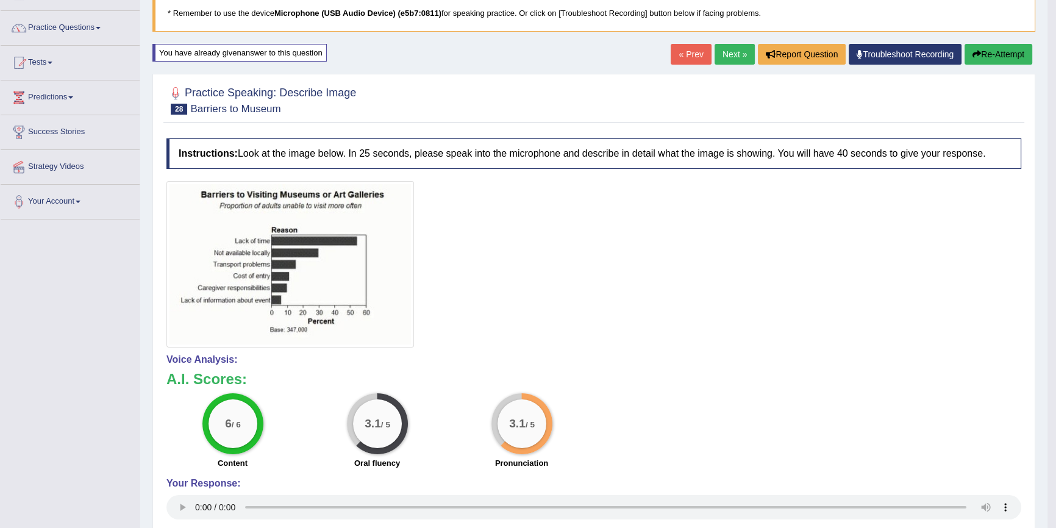
scroll to position [0, 0]
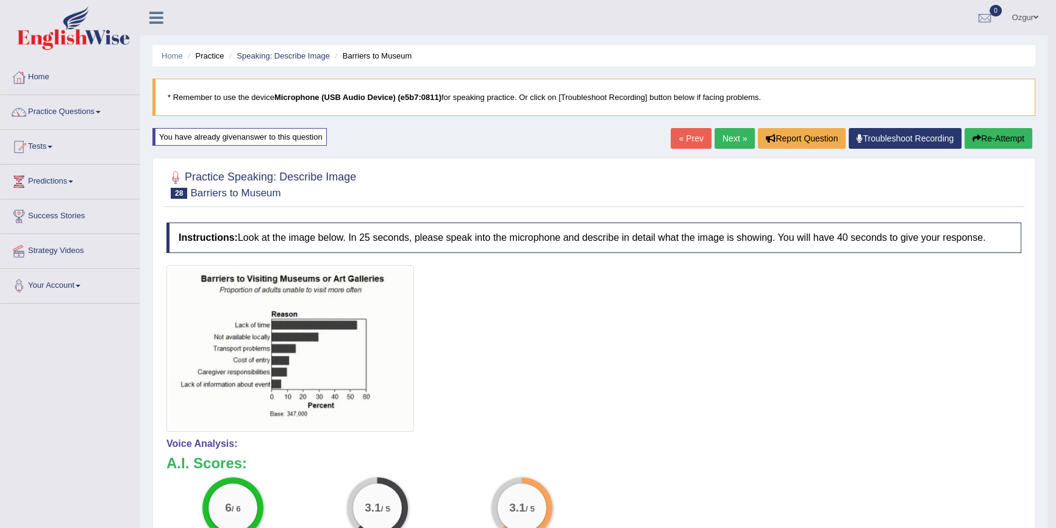
click at [993, 135] on button "Re-Attempt" at bounding box center [998, 138] width 68 height 21
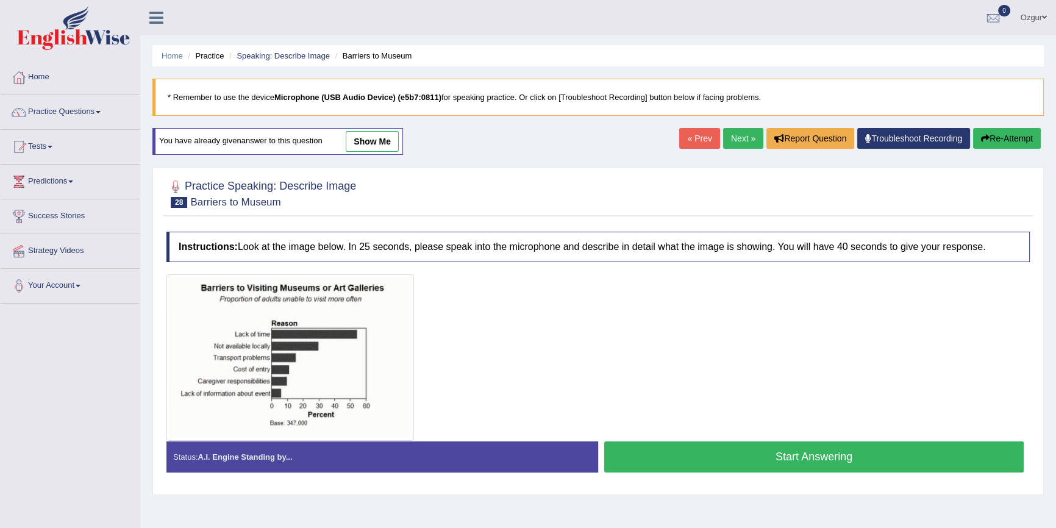
click at [734, 137] on link "Next »" at bounding box center [743, 138] width 40 height 21
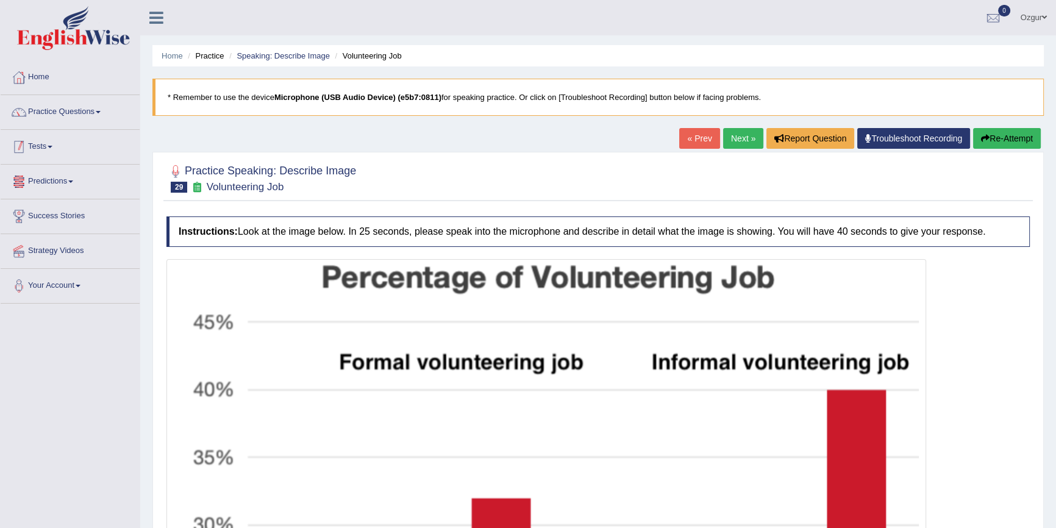
click at [35, 146] on link "Tests" at bounding box center [70, 145] width 139 height 30
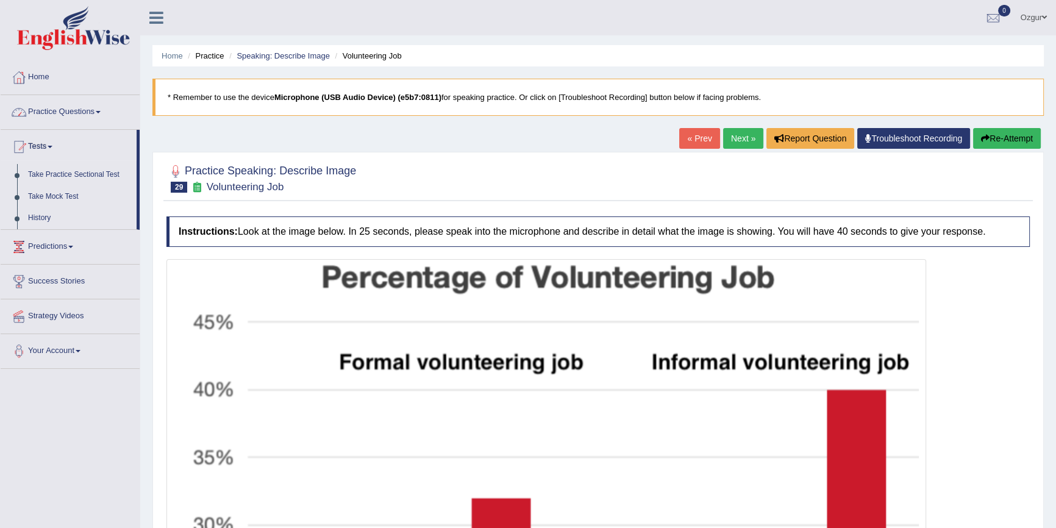
click at [71, 119] on link "Practice Questions" at bounding box center [70, 110] width 139 height 30
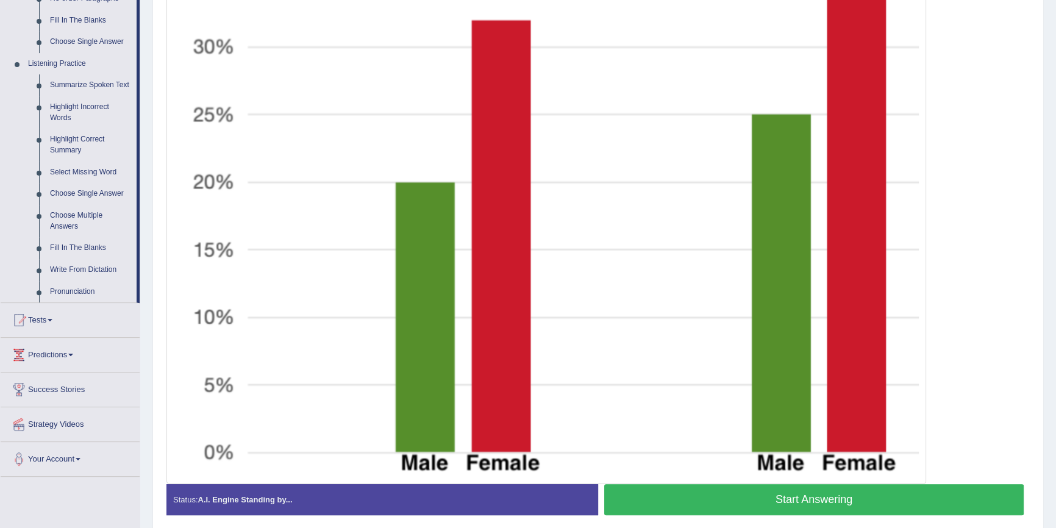
scroll to position [527, 0]
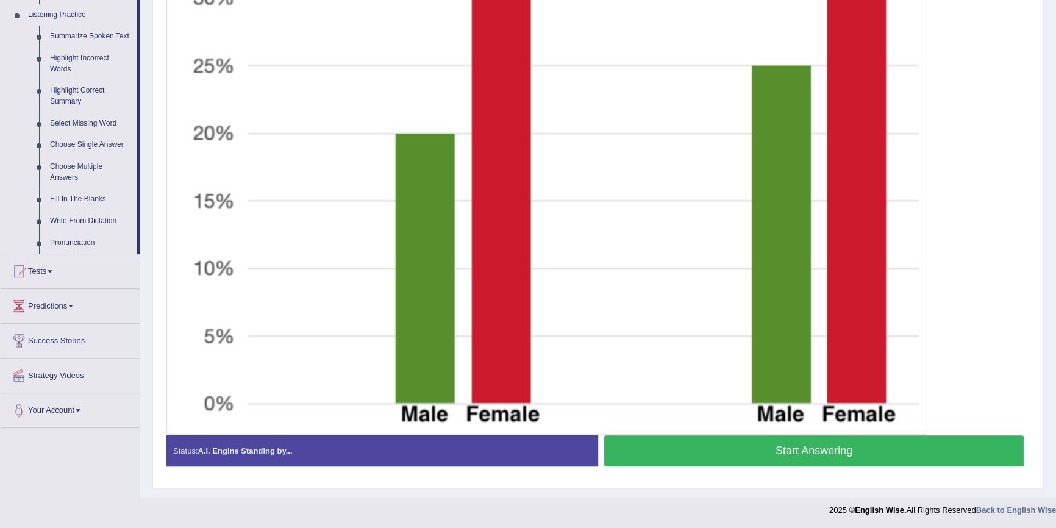
click at [687, 448] on button "Start Answering" at bounding box center [813, 450] width 419 height 31
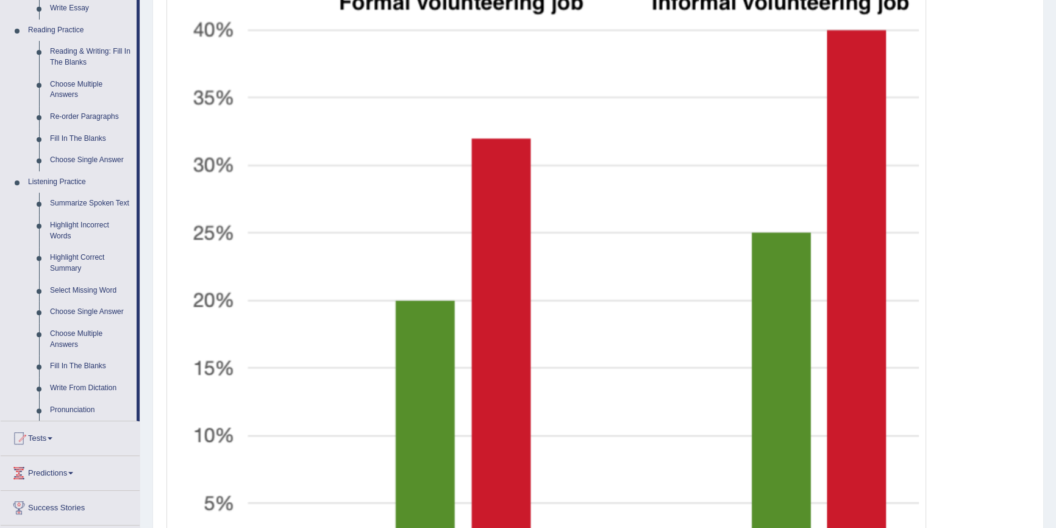
scroll to position [482, 0]
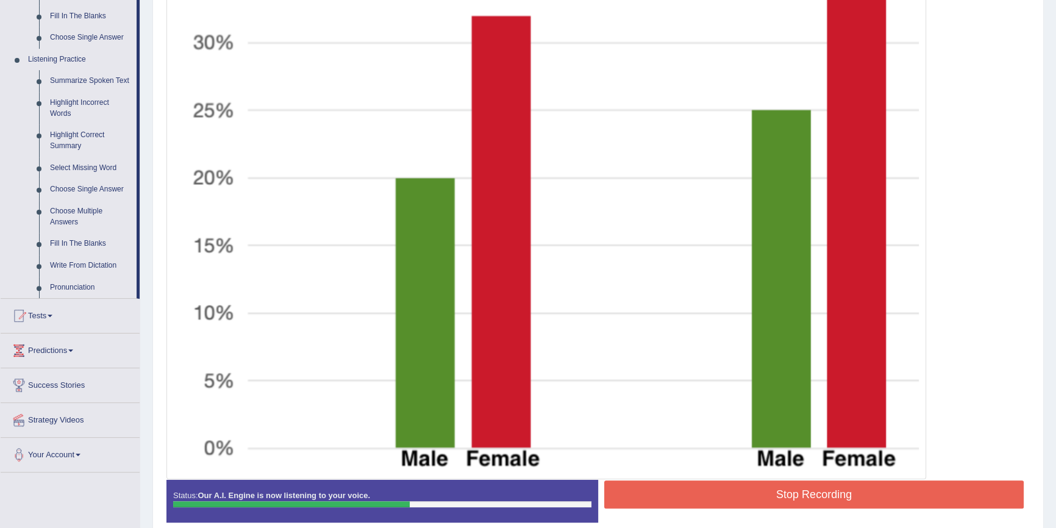
click at [705, 488] on button "Stop Recording" at bounding box center [813, 494] width 419 height 28
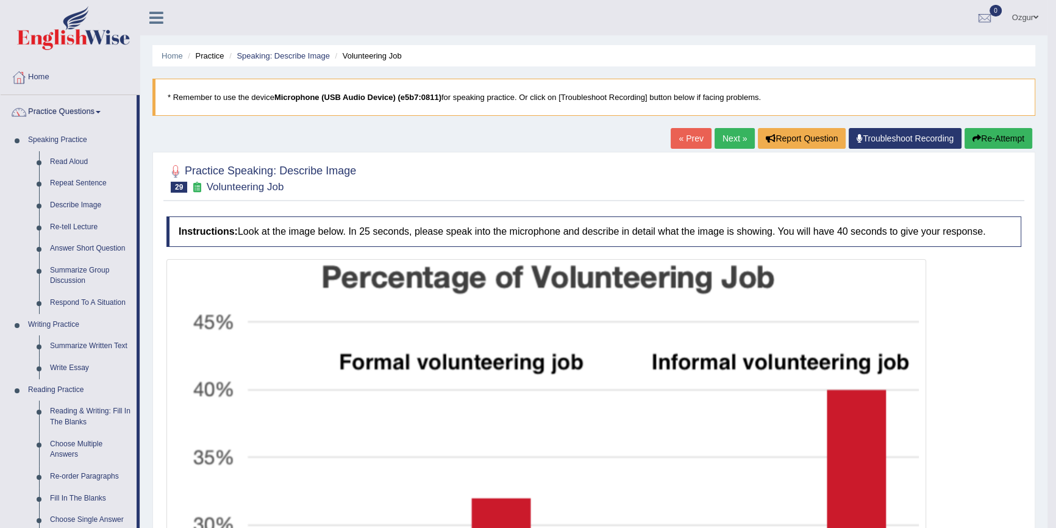
scroll to position [0, 0]
click at [993, 131] on button "Re-Attempt" at bounding box center [998, 138] width 68 height 21
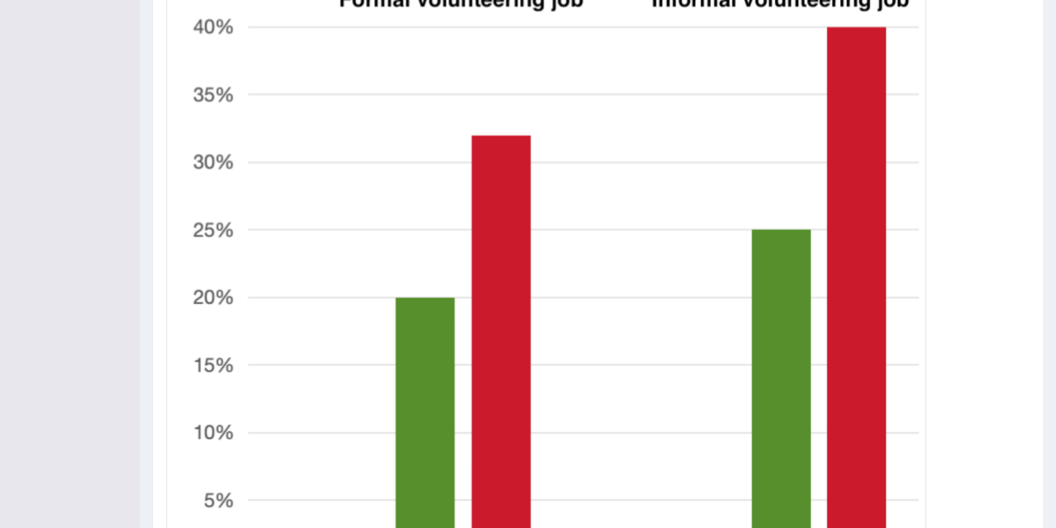
scroll to position [209, 0]
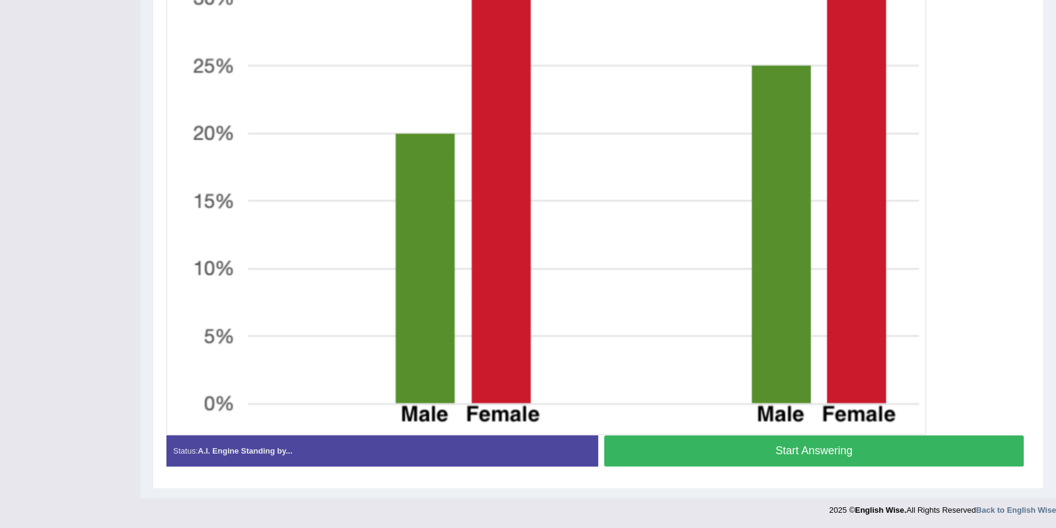
drag, startPoint x: 702, startPoint y: 440, endPoint x: 684, endPoint y: 386, distance: 56.3
click at [703, 440] on button "Start Answering" at bounding box center [813, 450] width 419 height 31
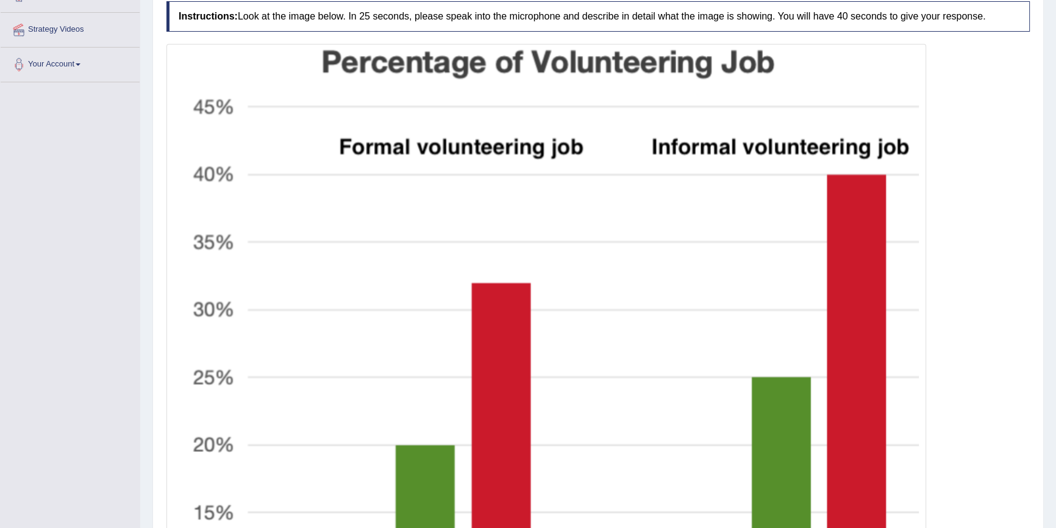
scroll to position [544, 0]
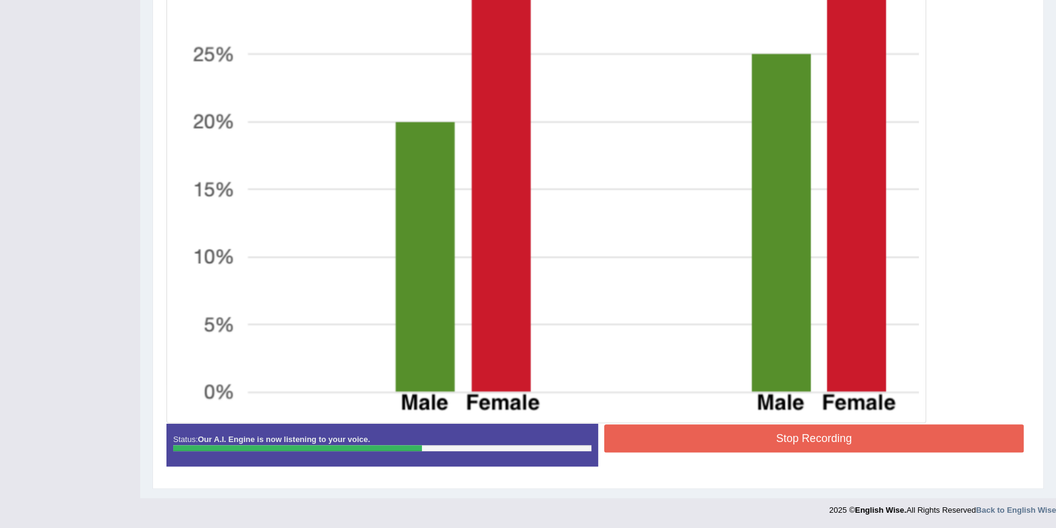
drag, startPoint x: 733, startPoint y: 420, endPoint x: 735, endPoint y: 428, distance: 8.9
click at [733, 420] on div at bounding box center [545, 72] width 759 height 702
click at [737, 431] on button "Stop Recording" at bounding box center [813, 438] width 419 height 28
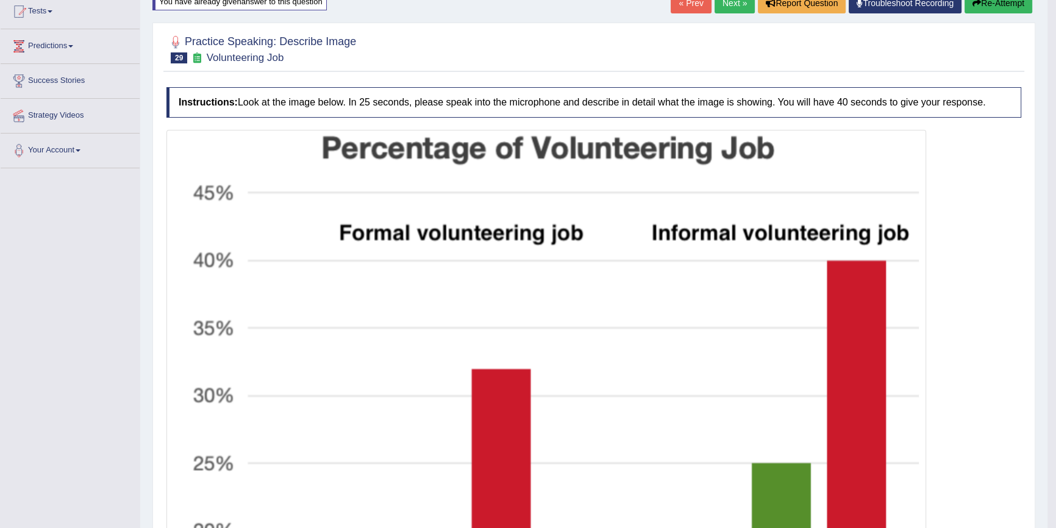
scroll to position [0, 0]
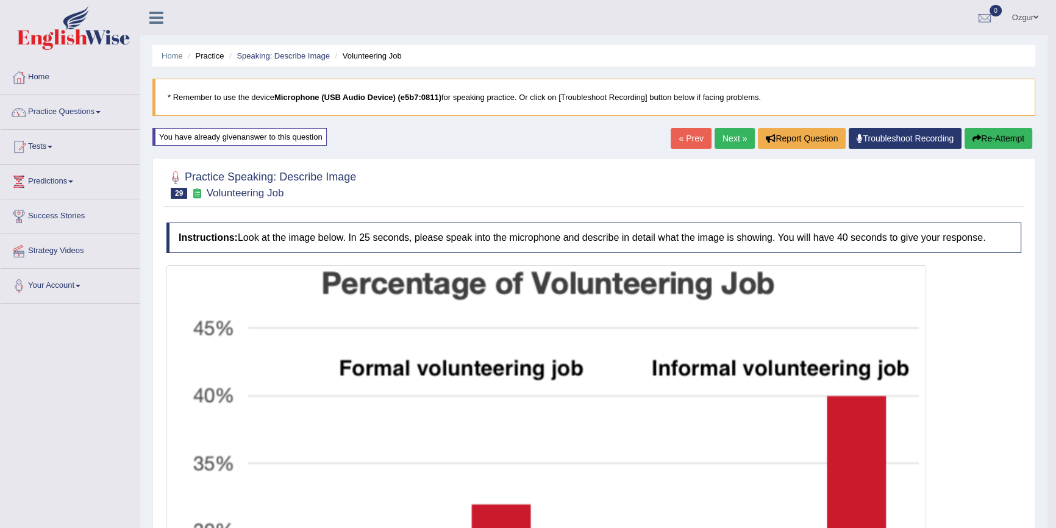
click at [1007, 134] on button "Re-Attempt" at bounding box center [998, 138] width 68 height 21
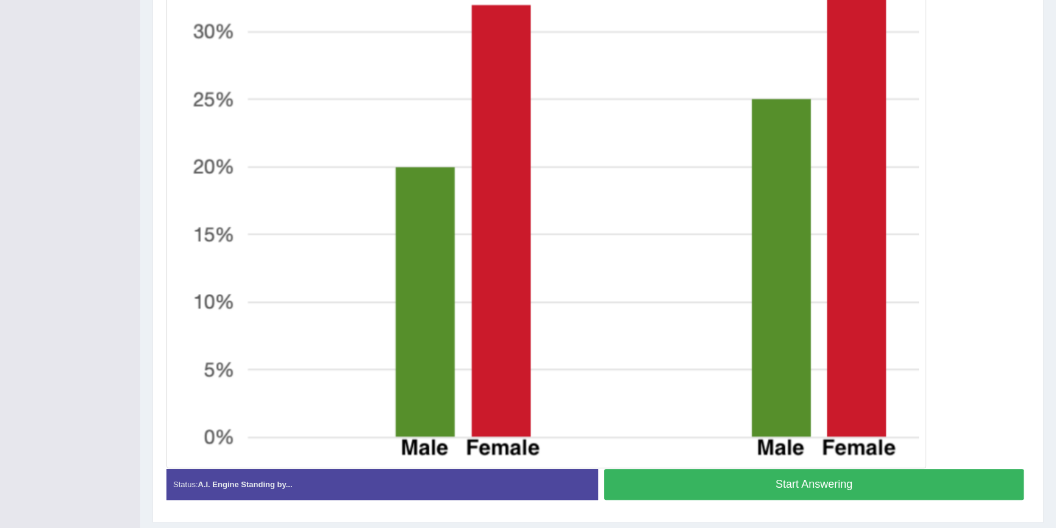
scroll to position [542, 0]
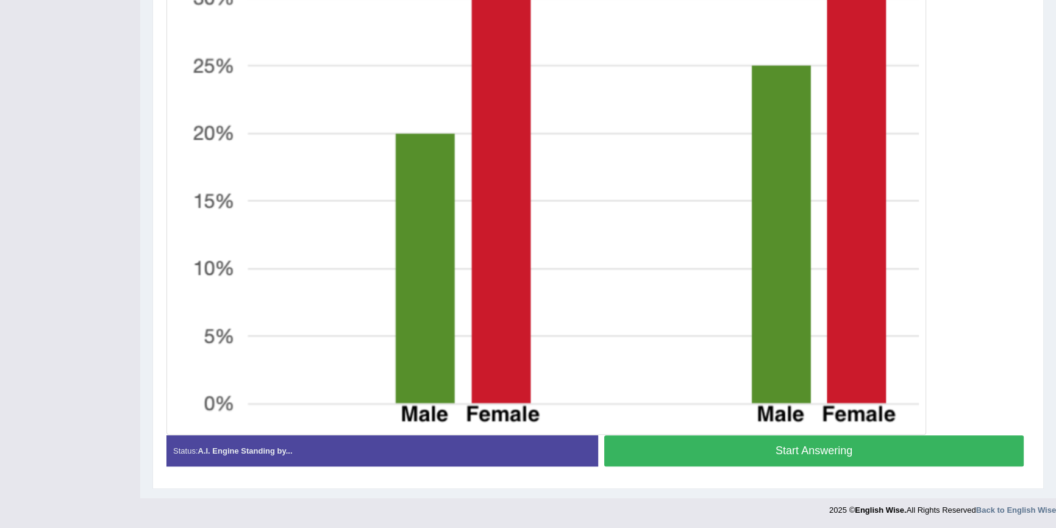
click at [769, 455] on button "Start Answering" at bounding box center [813, 450] width 419 height 31
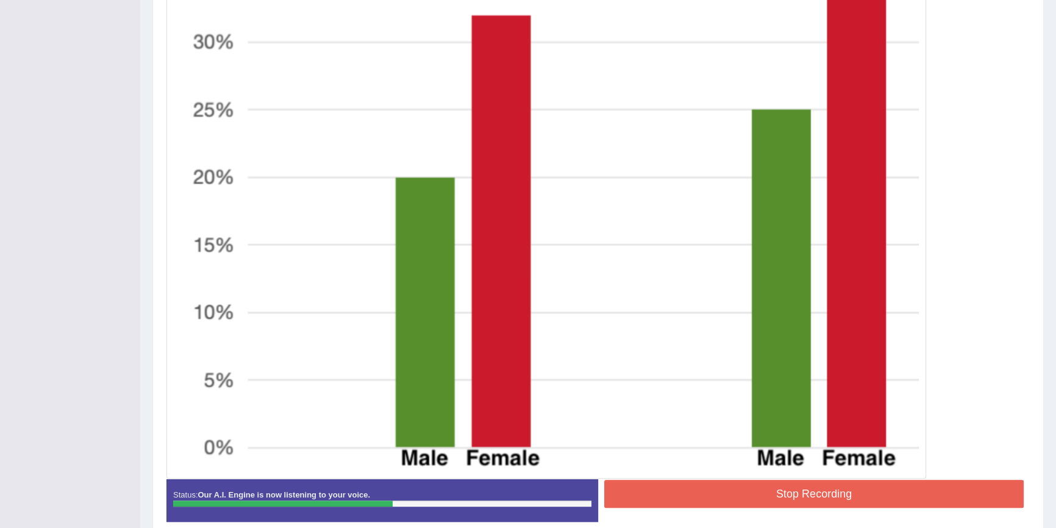
scroll to position [544, 0]
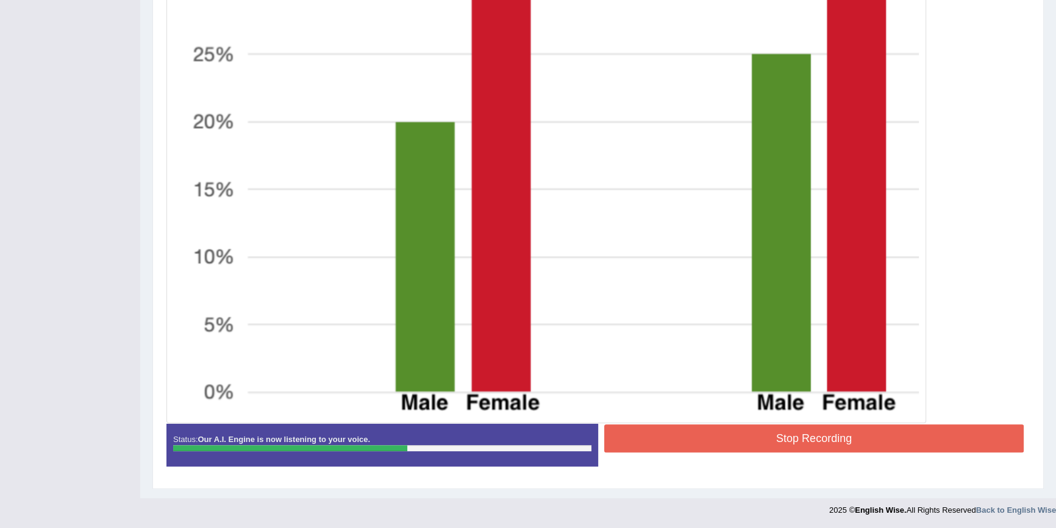
drag, startPoint x: 684, startPoint y: 419, endPoint x: 694, endPoint y: 446, distance: 28.5
click at [685, 419] on img at bounding box center [545, 72] width 753 height 696
click at [694, 446] on button "Stop Recording" at bounding box center [813, 438] width 419 height 28
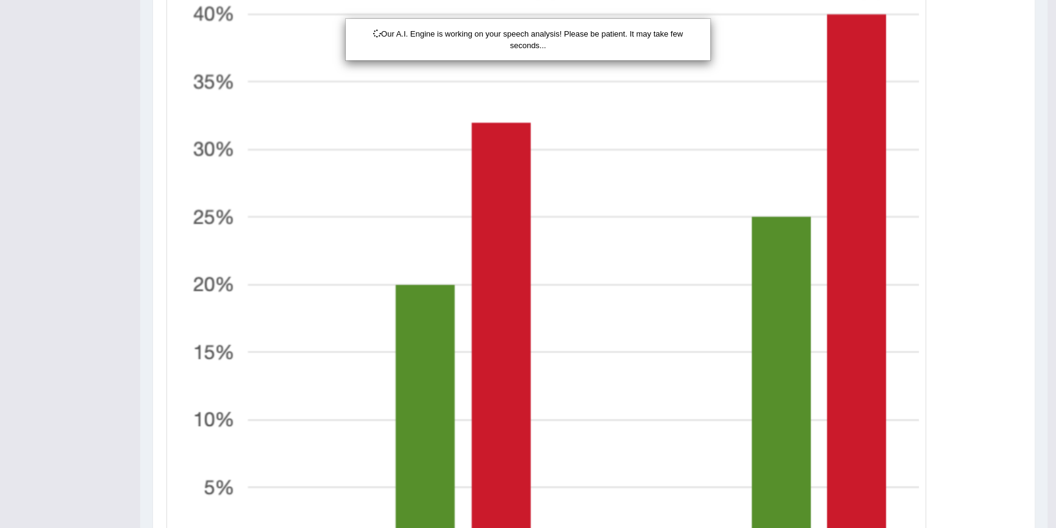
drag, startPoint x: 993, startPoint y: 314, endPoint x: 1000, endPoint y: 313, distance: 6.8
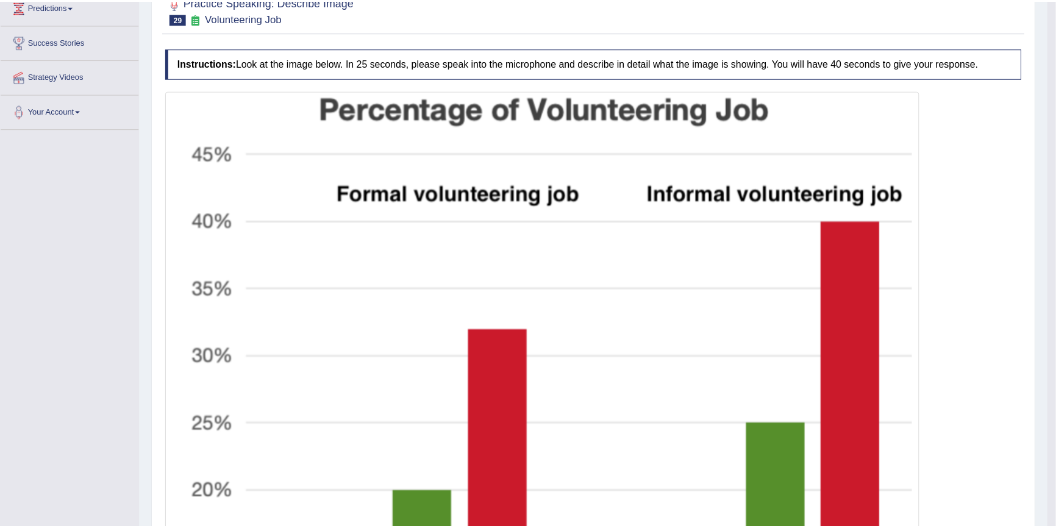
scroll to position [0, 0]
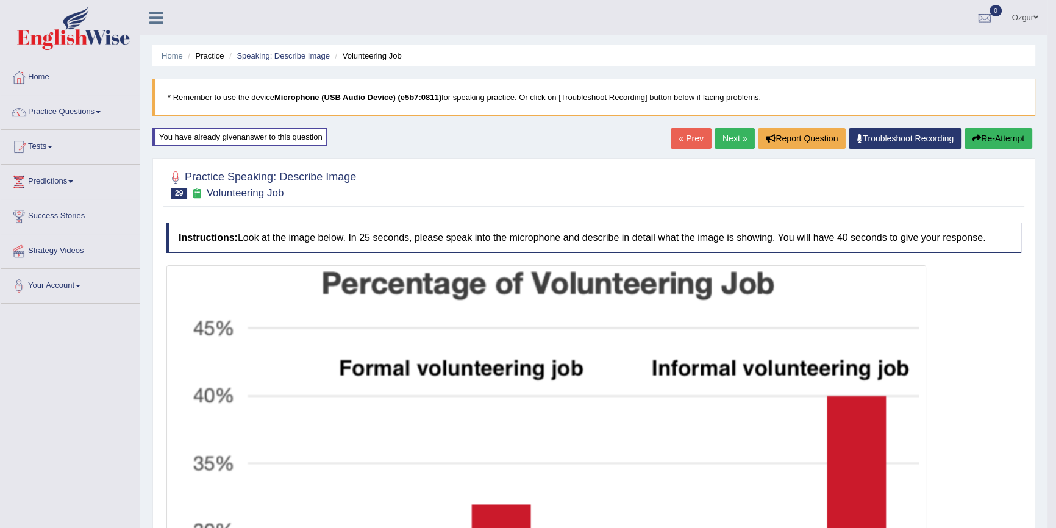
click at [984, 133] on button "Re-Attempt" at bounding box center [998, 138] width 68 height 21
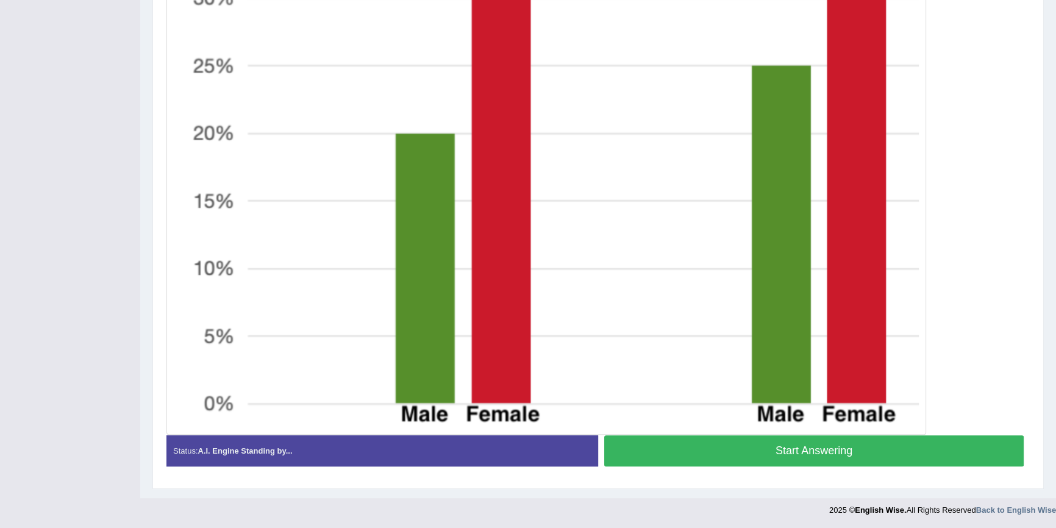
click at [719, 450] on button "Start Answering" at bounding box center [813, 450] width 419 height 31
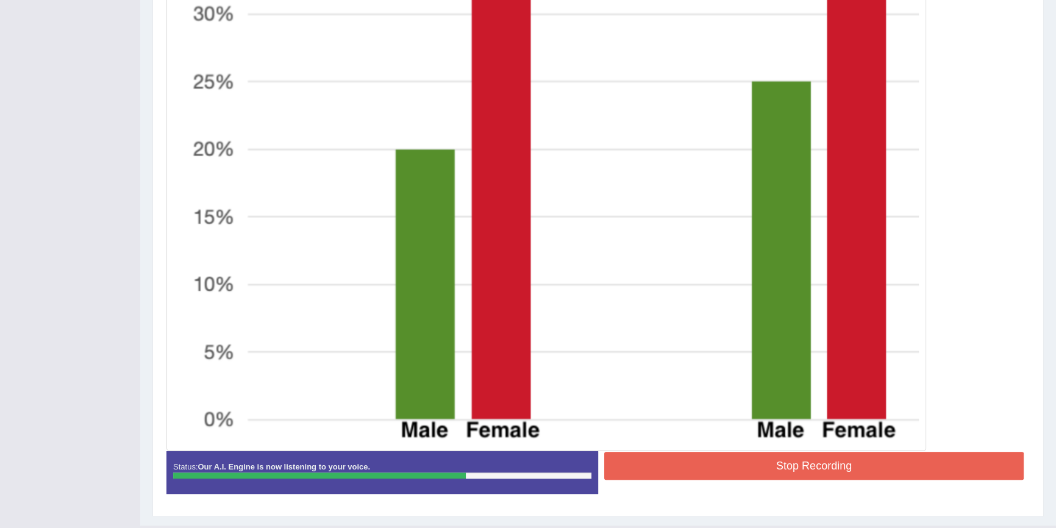
scroll to position [544, 0]
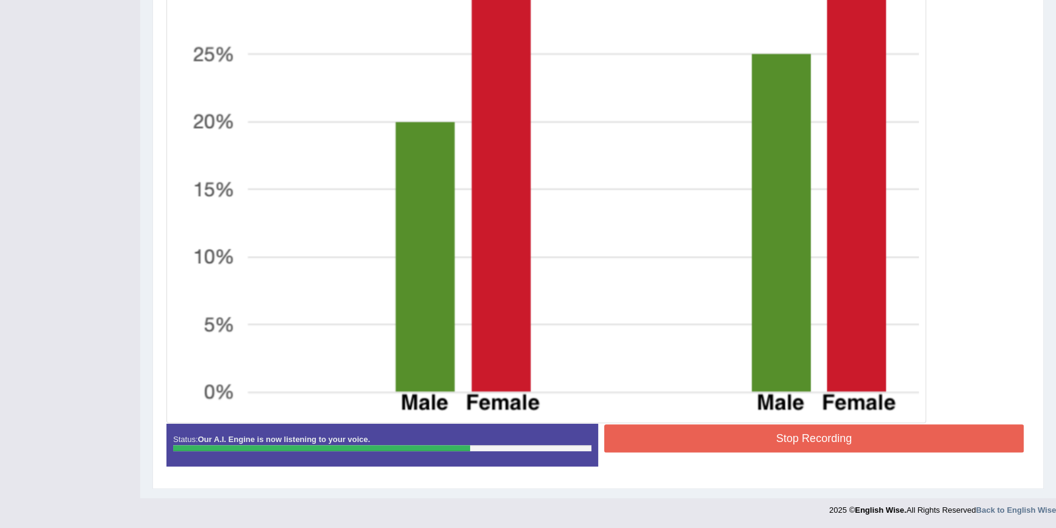
click at [684, 445] on button "Stop Recording" at bounding box center [813, 438] width 419 height 28
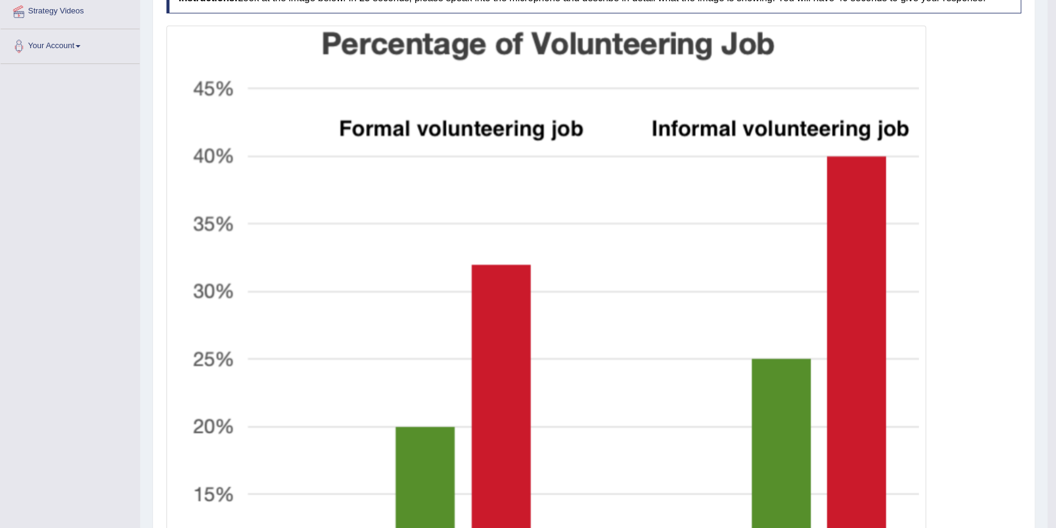
scroll to position [71, 0]
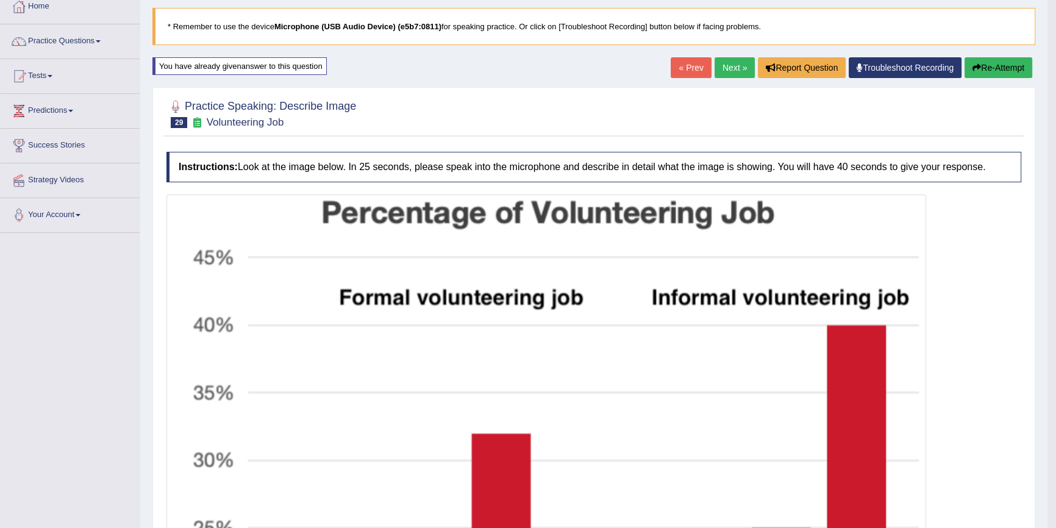
click at [731, 71] on link "Next »" at bounding box center [734, 67] width 40 height 21
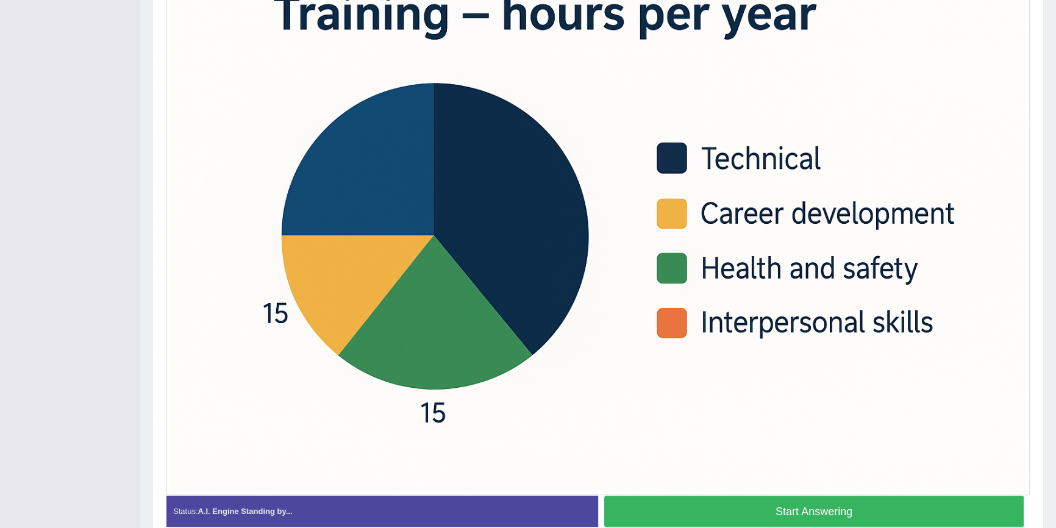
scroll to position [388, 0]
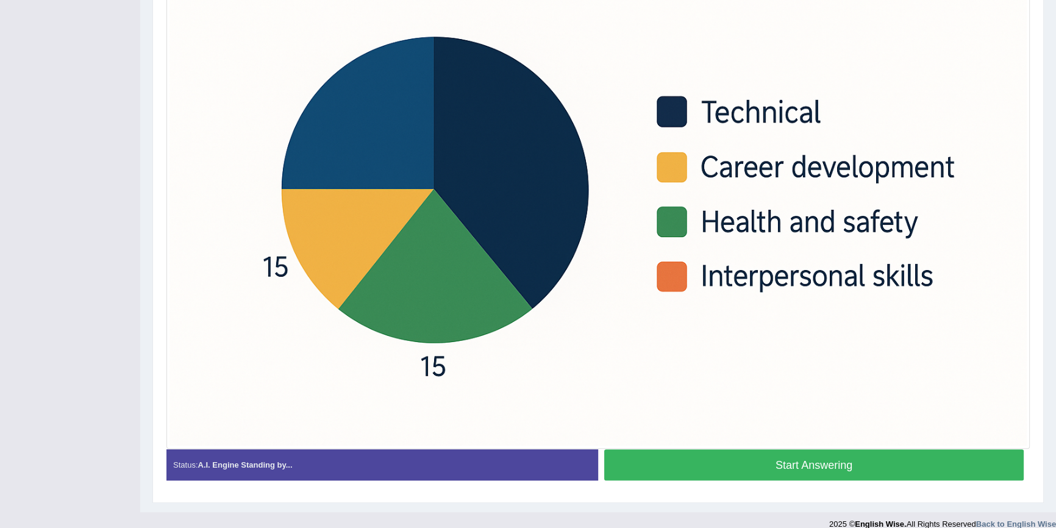
click at [669, 459] on button "Start Answering" at bounding box center [813, 464] width 419 height 31
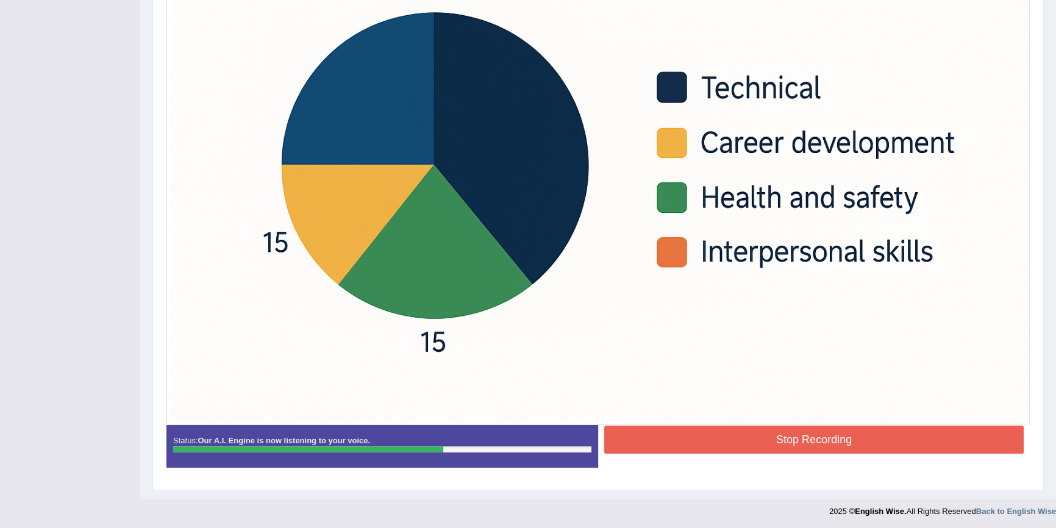
scroll to position [413, 0]
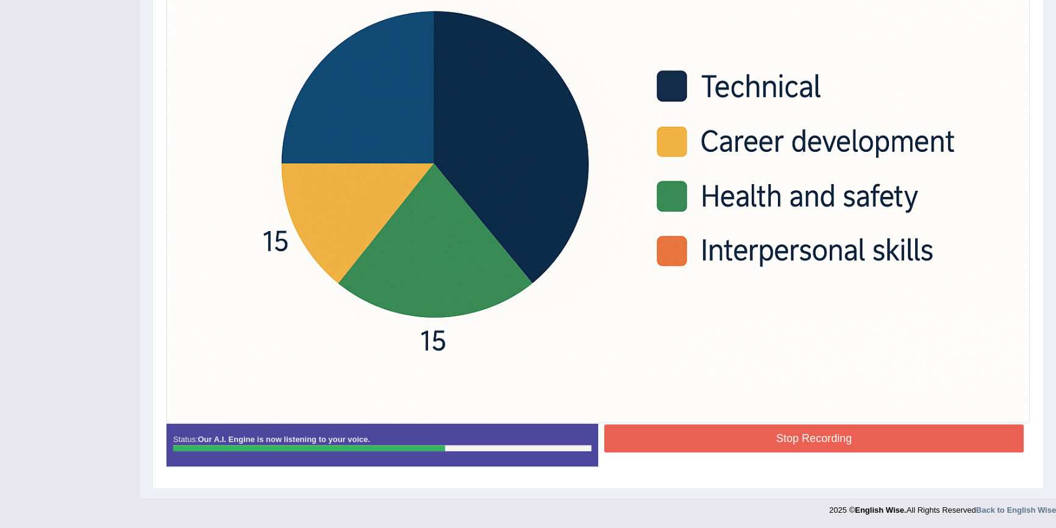
click at [726, 424] on button "Stop Recording" at bounding box center [813, 438] width 419 height 28
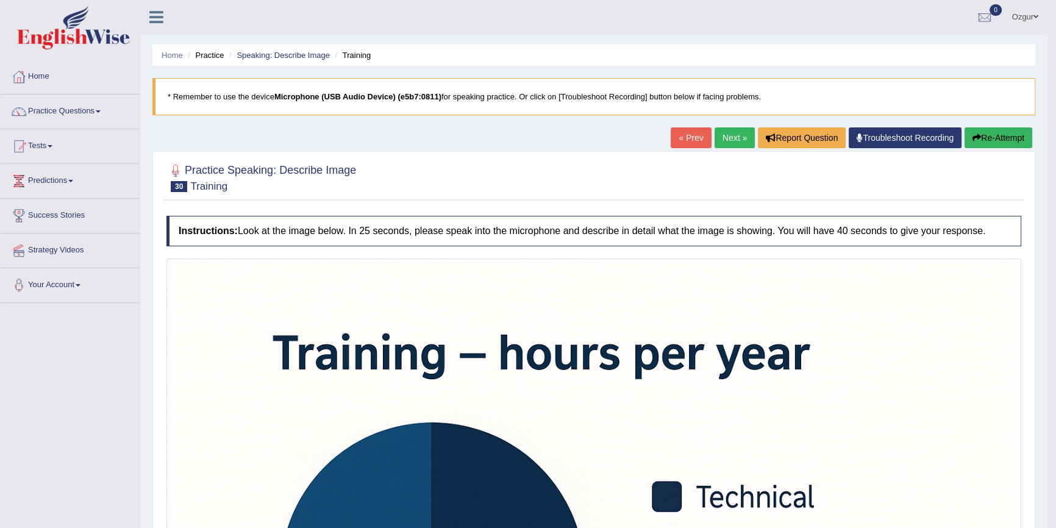
scroll to position [0, 0]
click at [1004, 136] on button "Re-Attempt" at bounding box center [998, 138] width 68 height 21
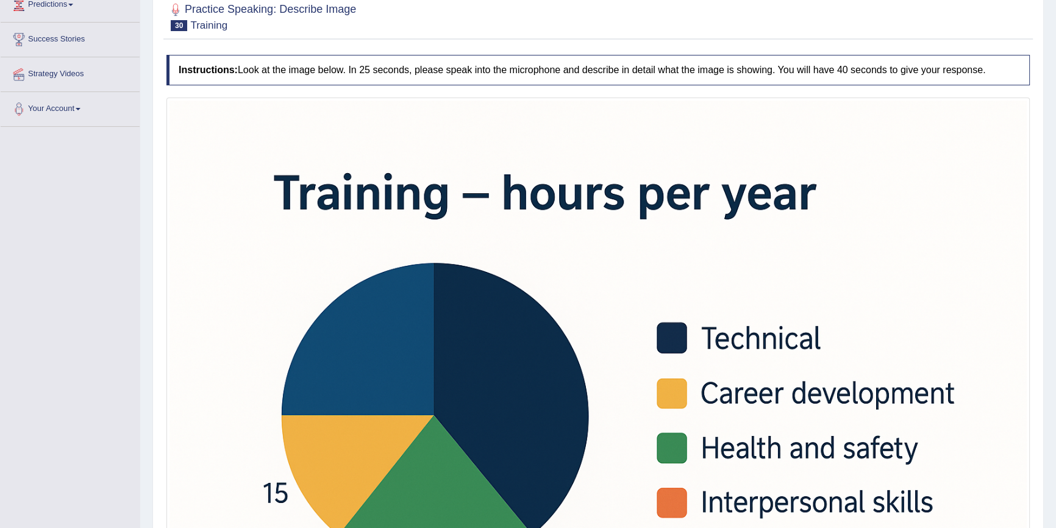
scroll to position [417, 0]
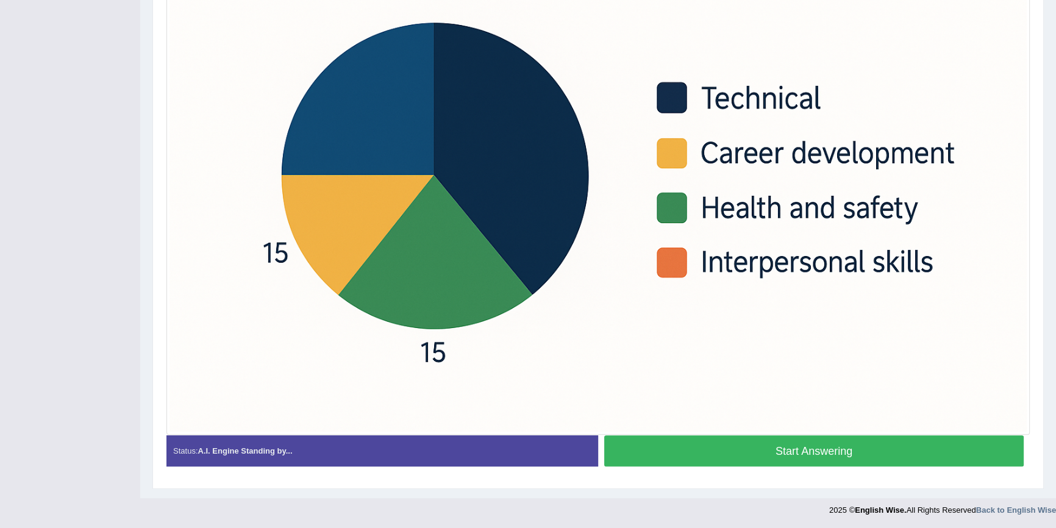
drag, startPoint x: 725, startPoint y: 438, endPoint x: 717, endPoint y: 427, distance: 14.0
click at [725, 439] on button "Start Answering" at bounding box center [813, 450] width 419 height 31
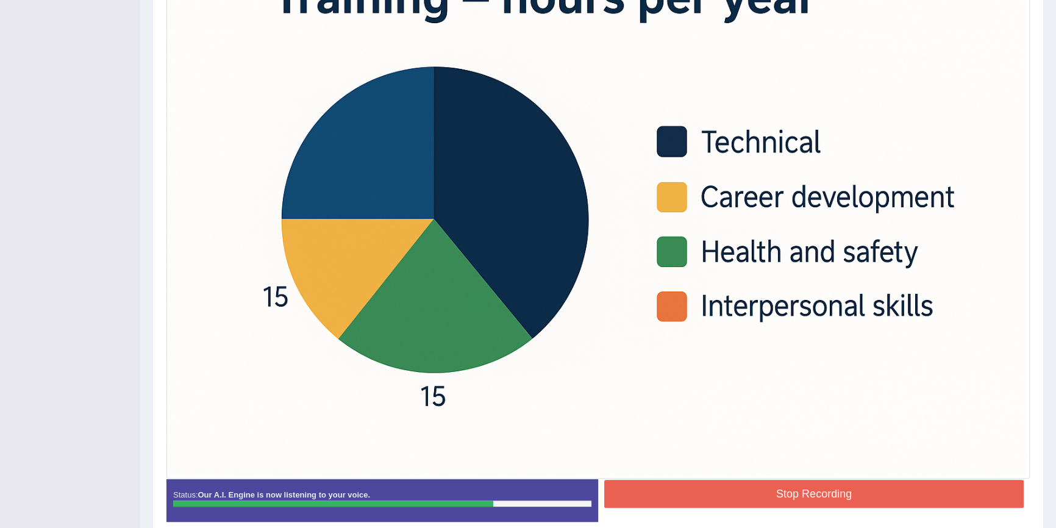
scroll to position [364, 0]
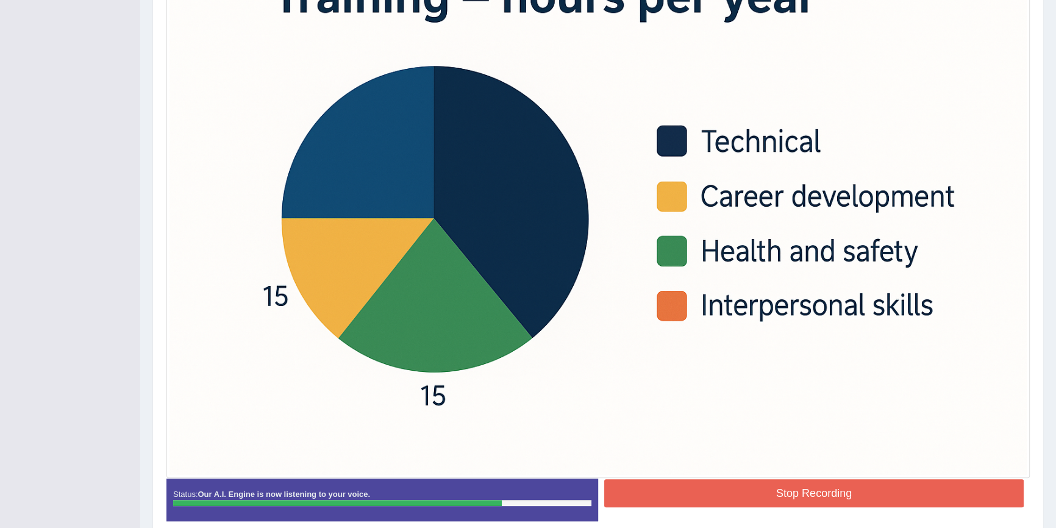
click at [691, 484] on button "Stop Recording" at bounding box center [813, 493] width 419 height 28
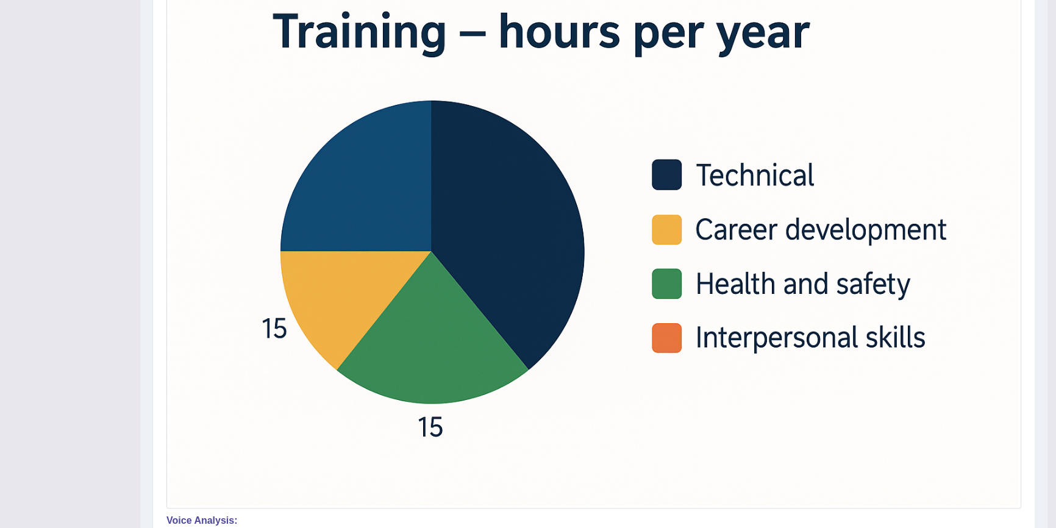
scroll to position [107, 0]
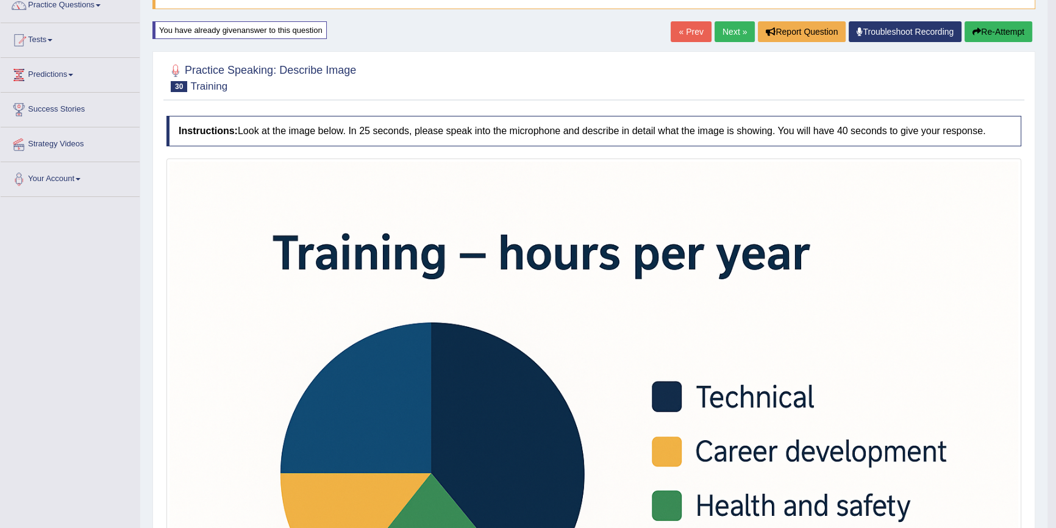
click at [1008, 24] on button "Re-Attempt" at bounding box center [998, 31] width 68 height 21
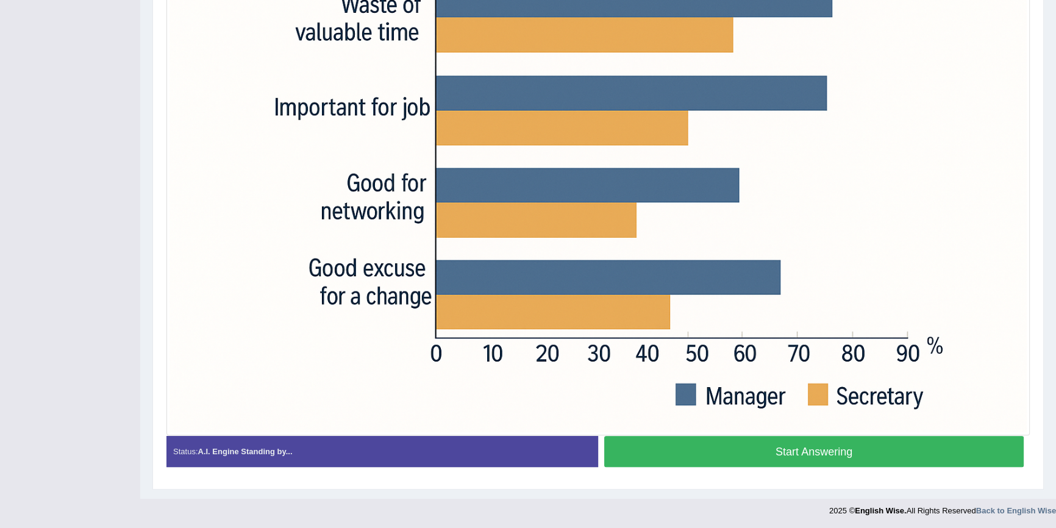
scroll to position [402, 0]
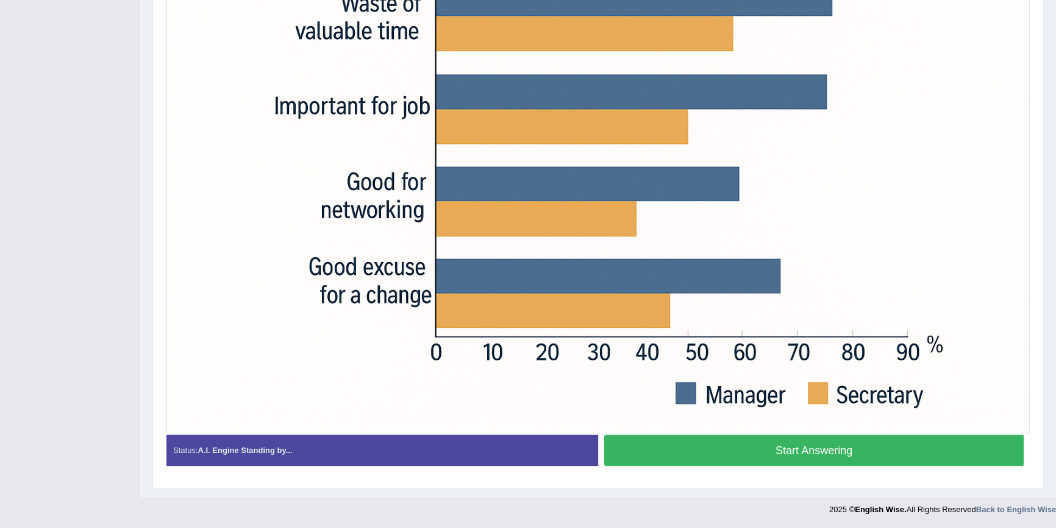
click at [768, 458] on button "Start Answering" at bounding box center [813, 450] width 419 height 31
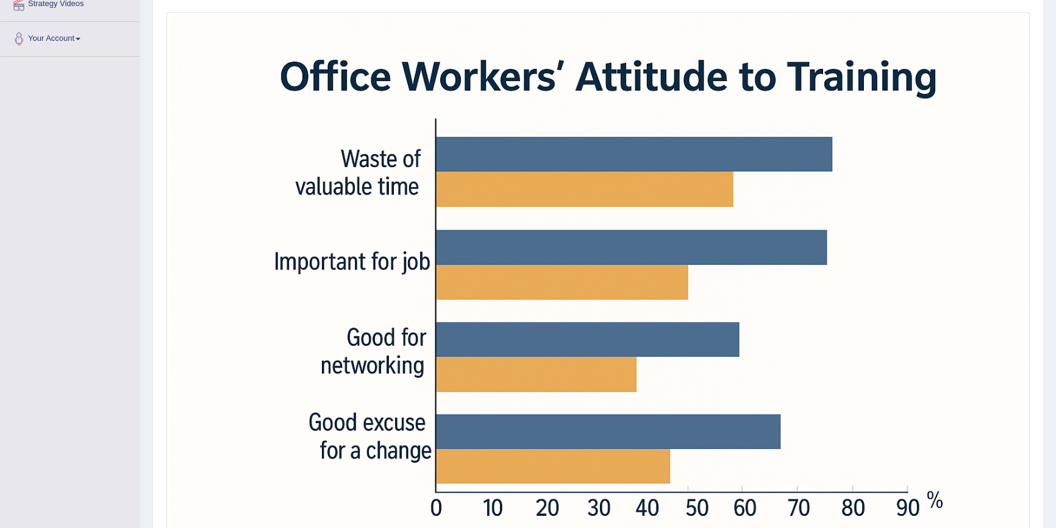
scroll to position [413, 0]
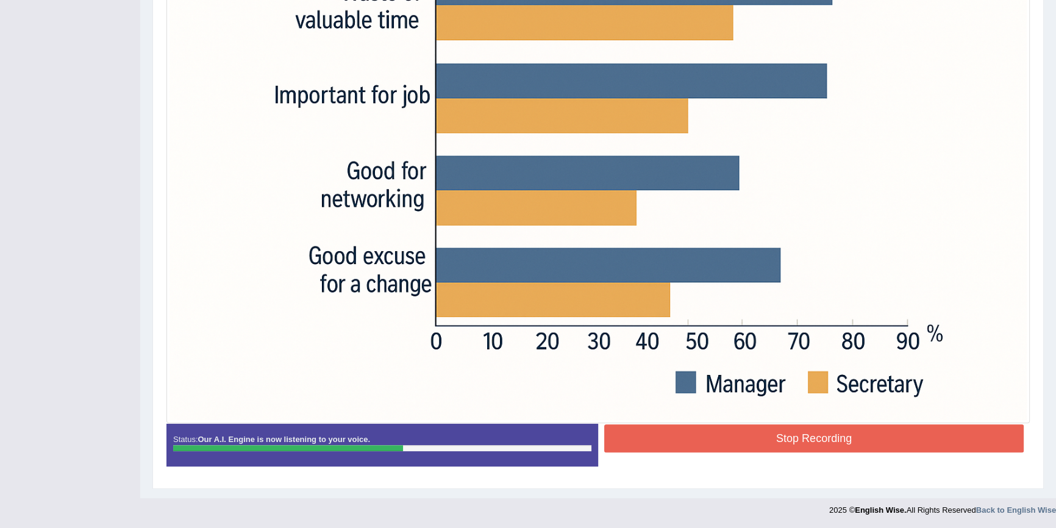
drag, startPoint x: 719, startPoint y: 419, endPoint x: 719, endPoint y: 436, distance: 17.7
click at [720, 421] on div at bounding box center [597, 134] width 863 height 577
click at [719, 436] on button "Stop Recording" at bounding box center [813, 438] width 419 height 28
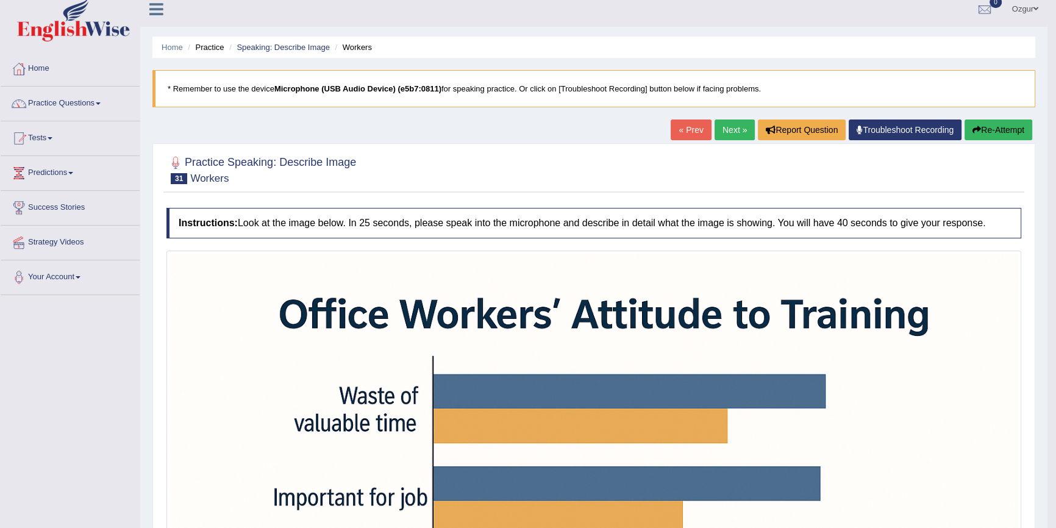
scroll to position [0, 0]
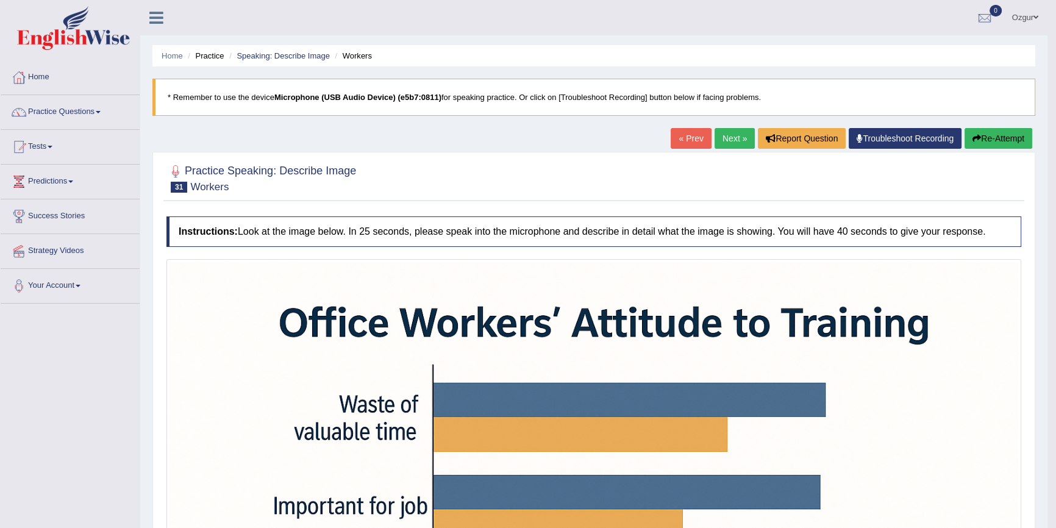
click at [741, 141] on link "Next »" at bounding box center [734, 138] width 40 height 21
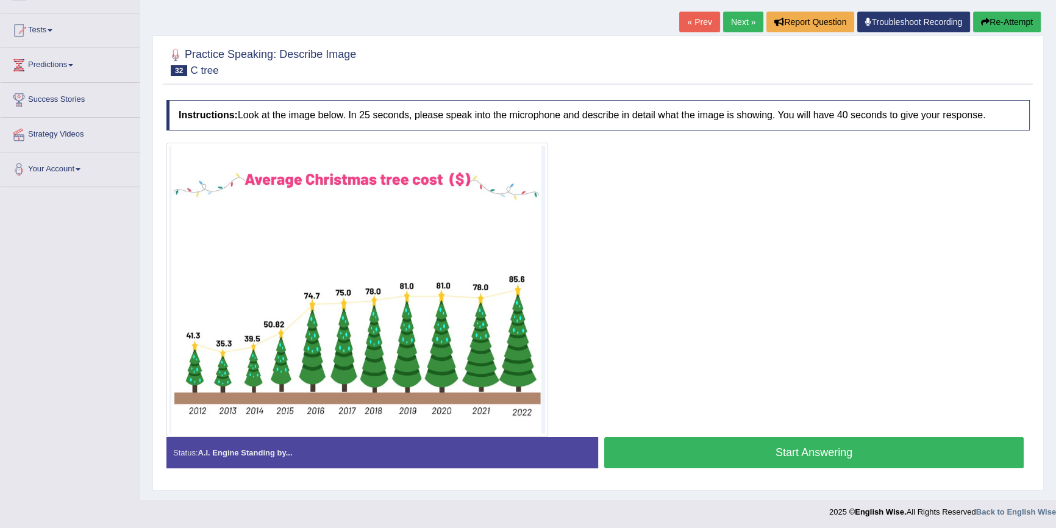
scroll to position [118, 0]
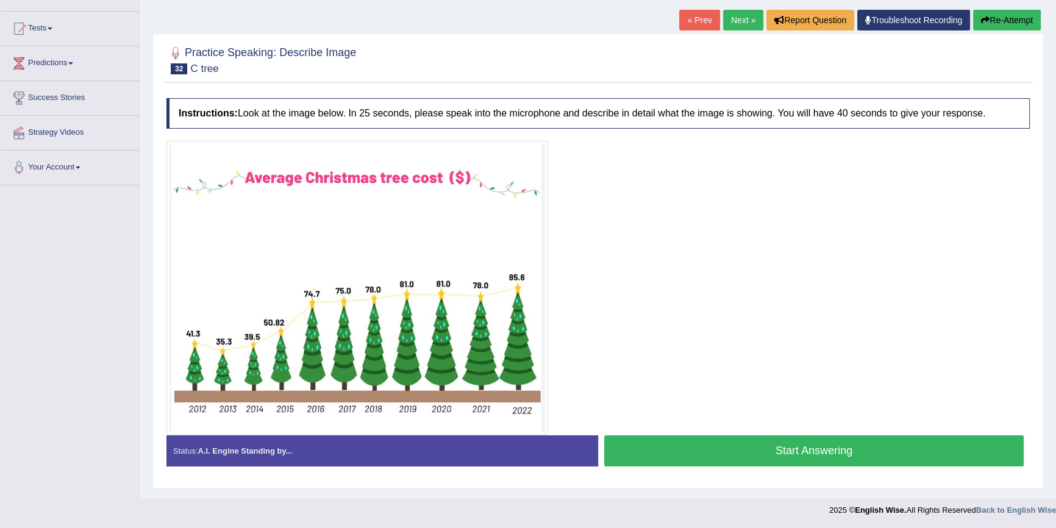
click at [708, 461] on button "Start Answering" at bounding box center [813, 450] width 419 height 31
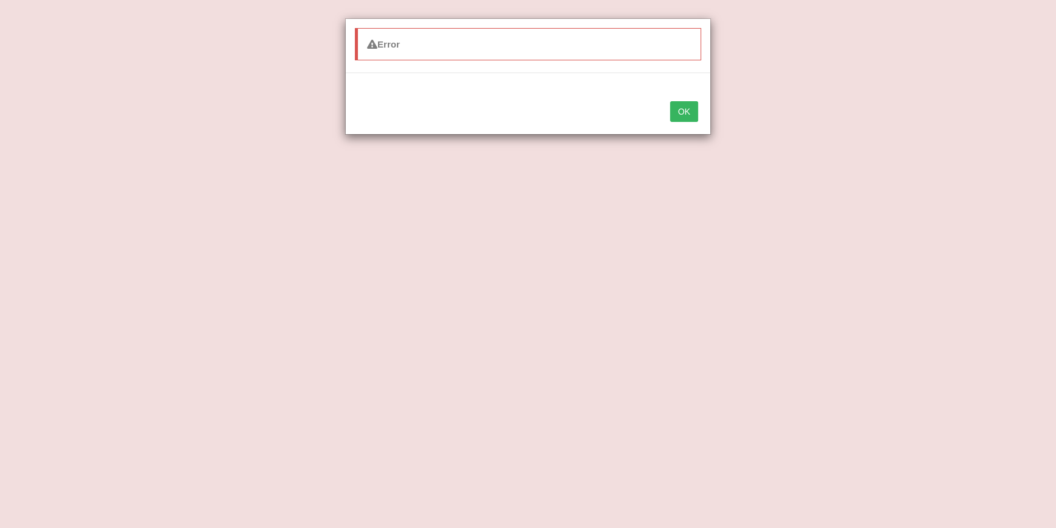
click at [680, 110] on button "OK" at bounding box center [684, 111] width 28 height 21
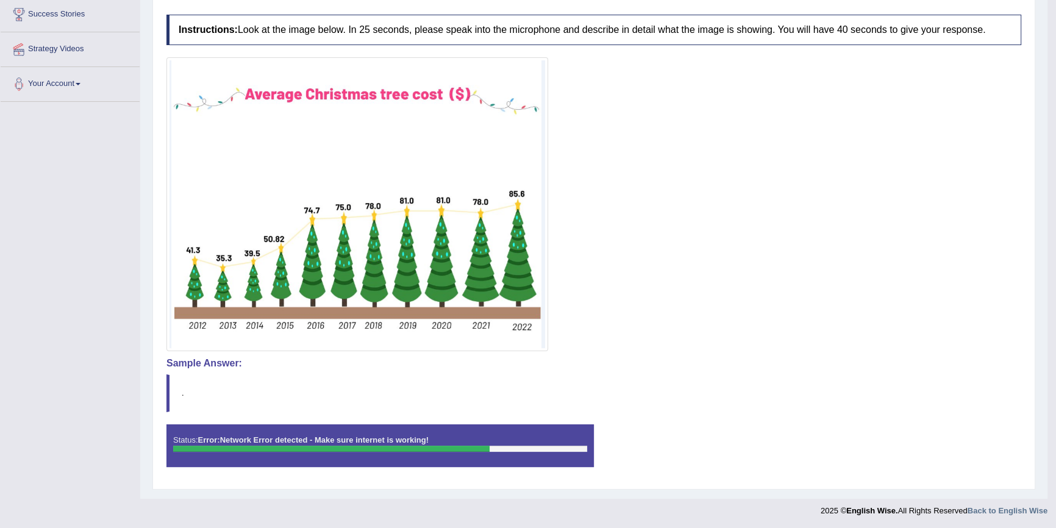
scroll to position [0, 0]
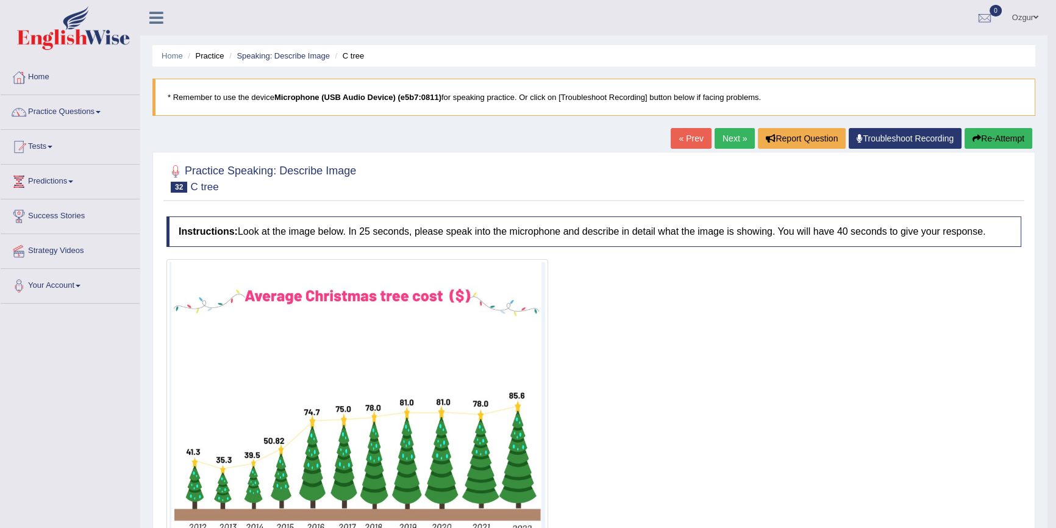
click at [1023, 136] on button "Re-Attempt" at bounding box center [998, 138] width 68 height 21
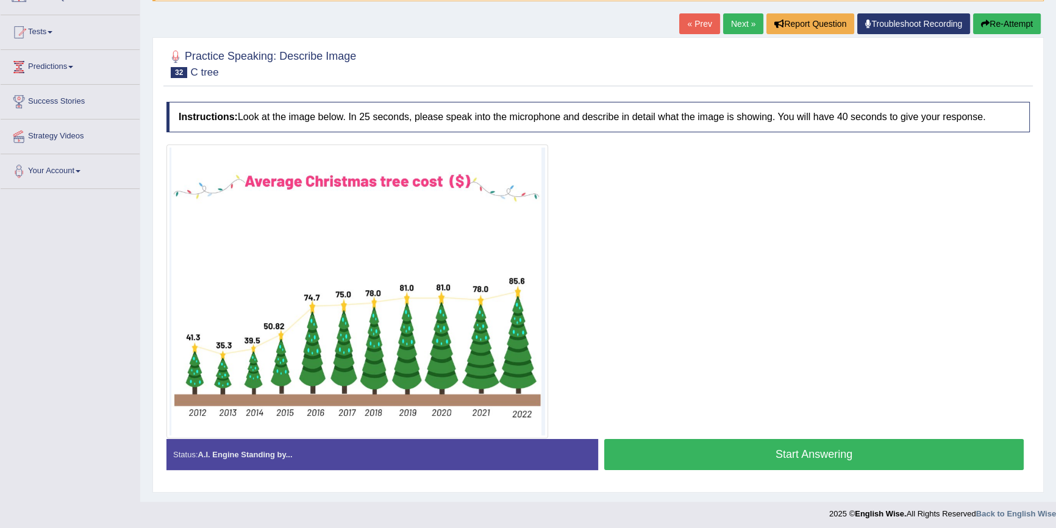
scroll to position [118, 0]
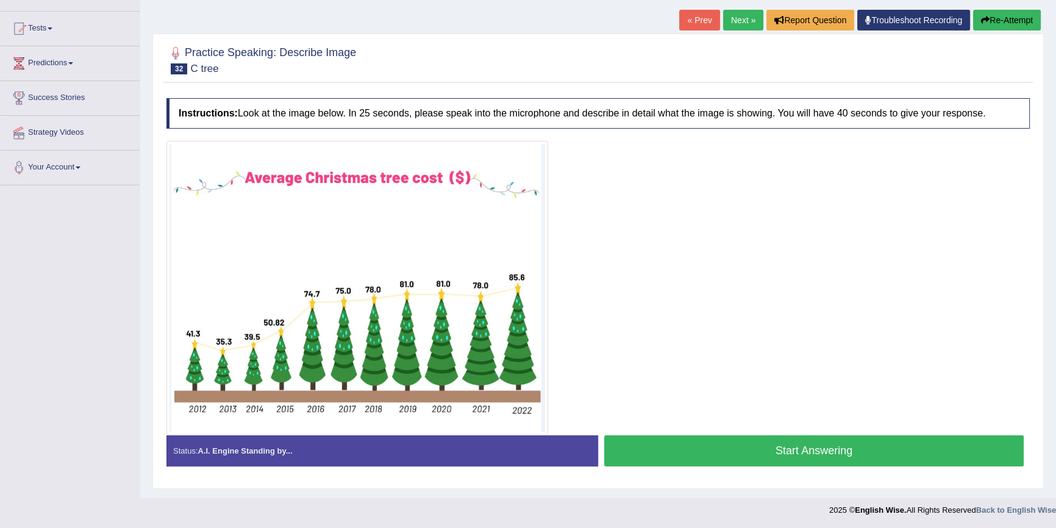
click at [669, 449] on button "Start Answering" at bounding box center [813, 450] width 419 height 31
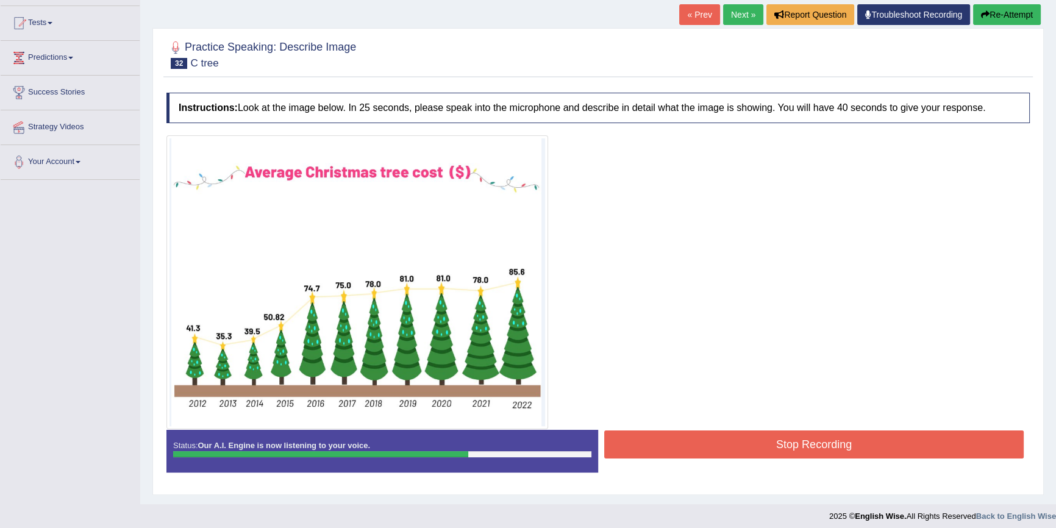
scroll to position [129, 0]
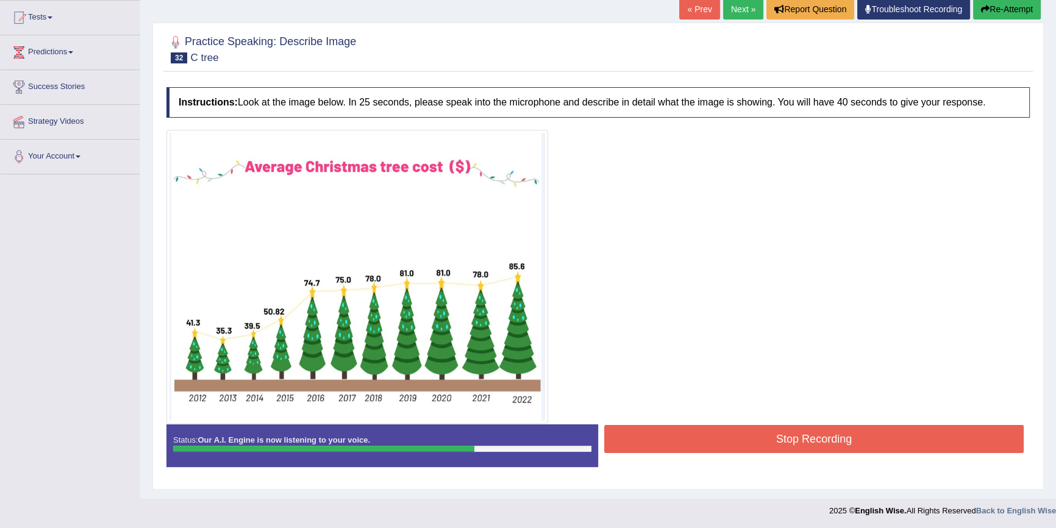
click at [659, 433] on button "Stop Recording" at bounding box center [813, 439] width 419 height 28
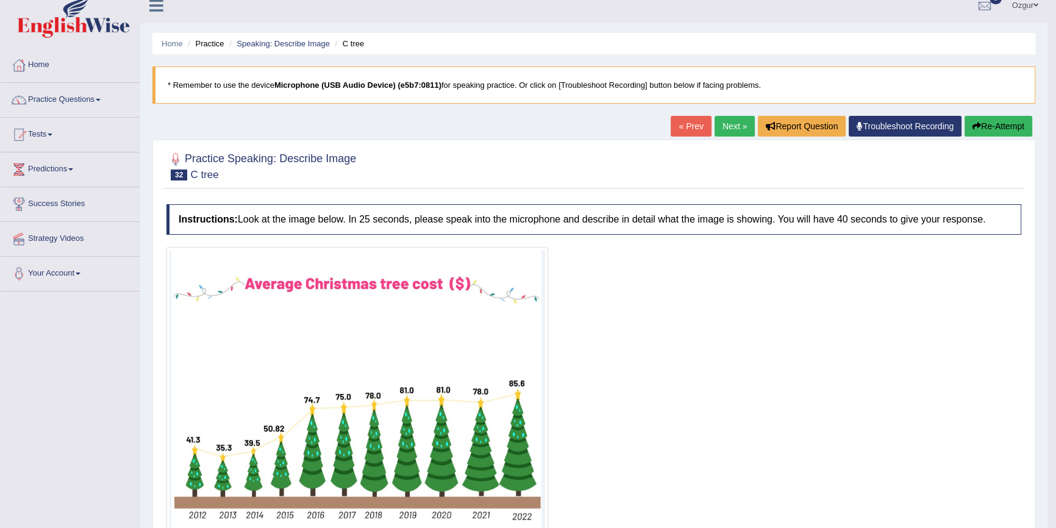
scroll to position [0, 0]
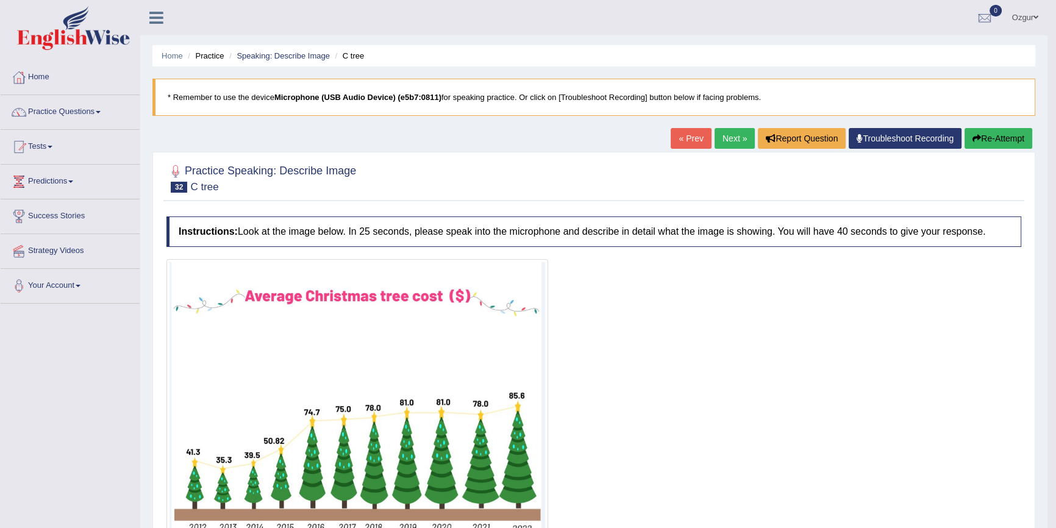
click at [737, 140] on link "Next »" at bounding box center [734, 138] width 40 height 21
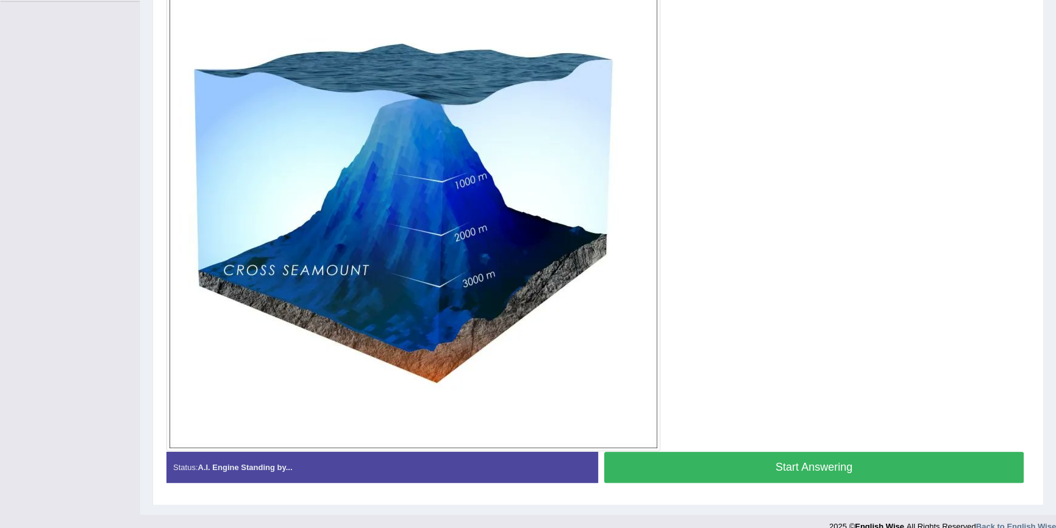
scroll to position [318, 0]
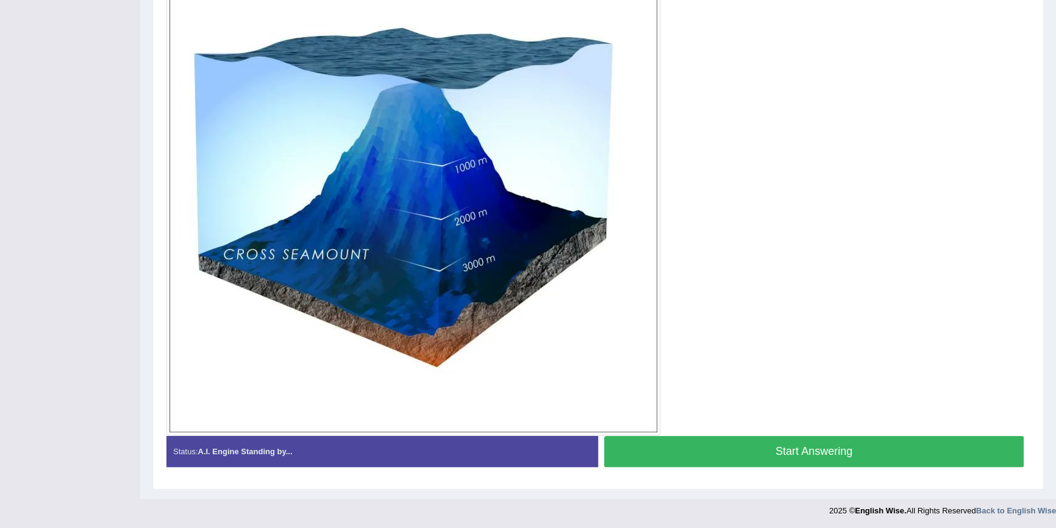
click at [753, 450] on button "Start Answering" at bounding box center [813, 451] width 419 height 31
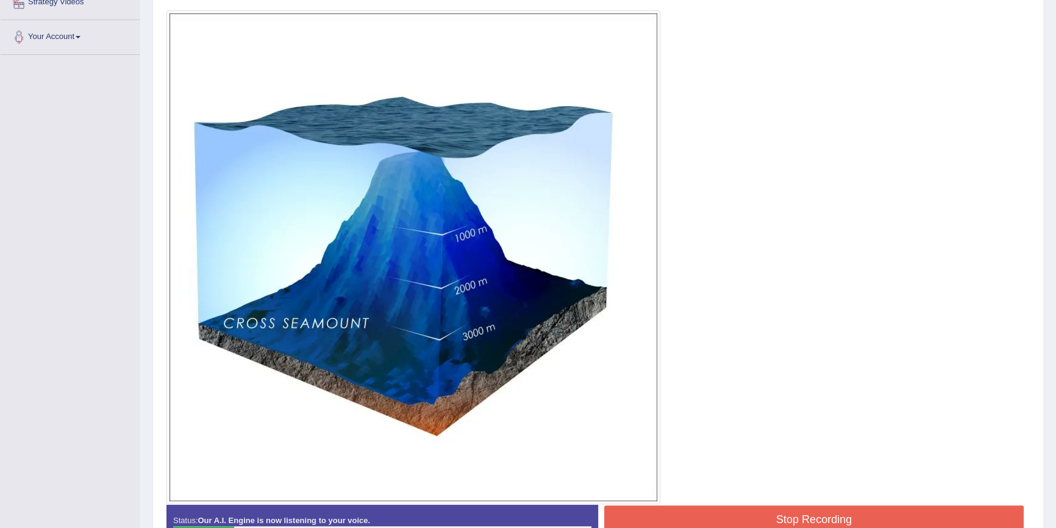
scroll to position [274, 0]
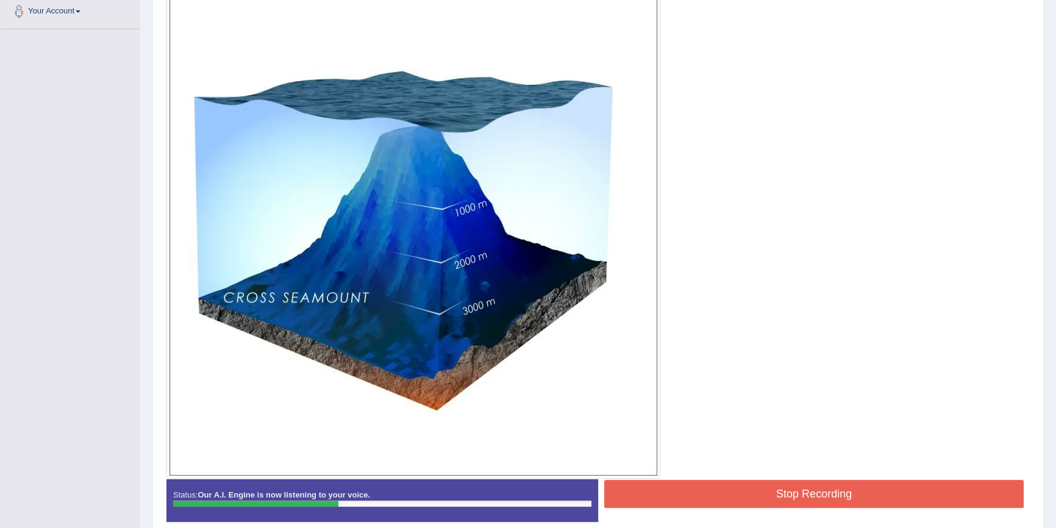
click at [719, 491] on button "Stop Recording" at bounding box center [813, 494] width 419 height 28
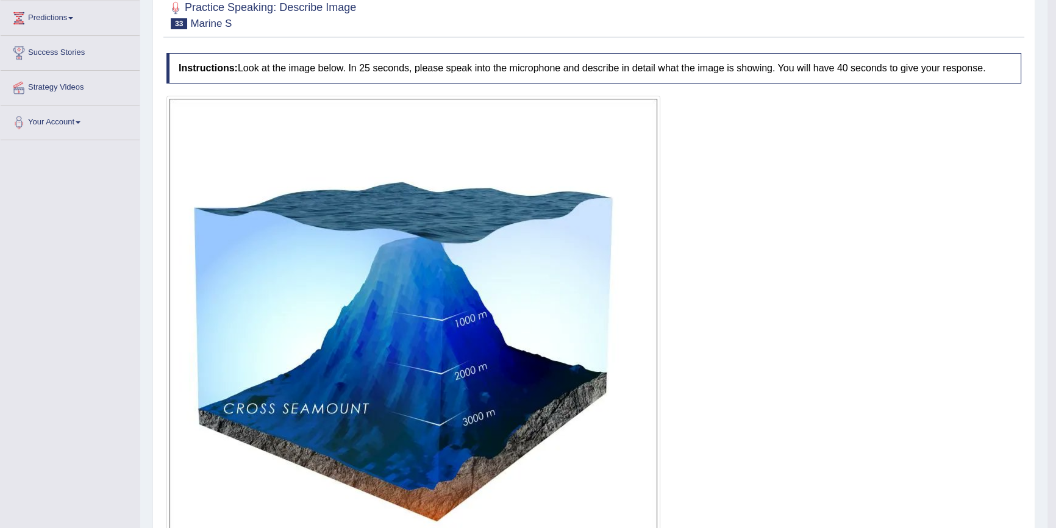
scroll to position [0, 0]
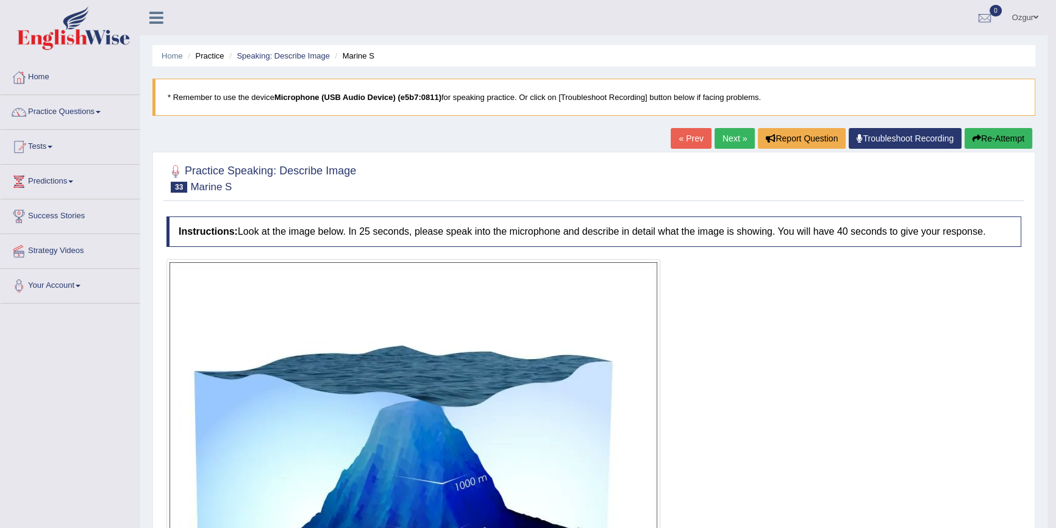
click at [737, 134] on link "Next »" at bounding box center [734, 138] width 40 height 21
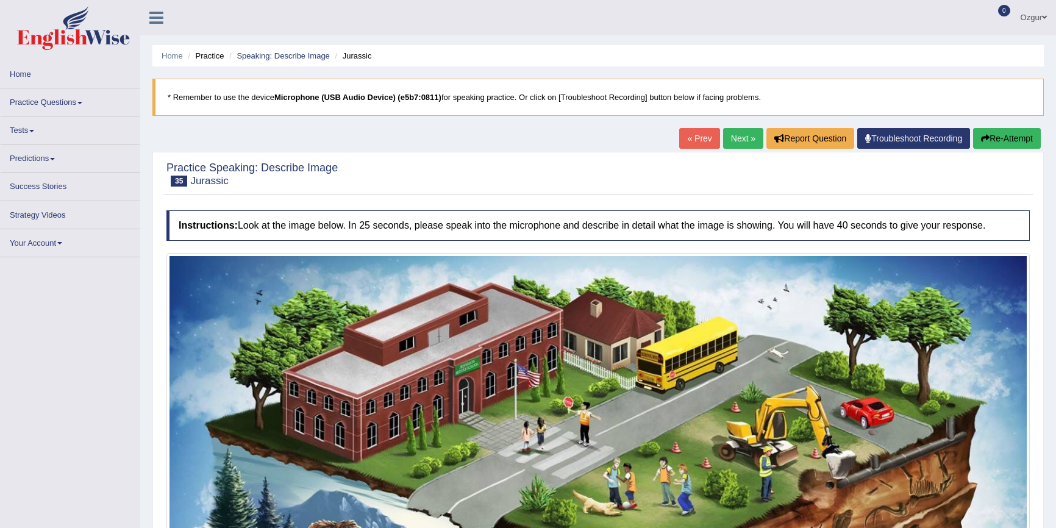
click at [685, 134] on link "« Prev" at bounding box center [699, 138] width 40 height 21
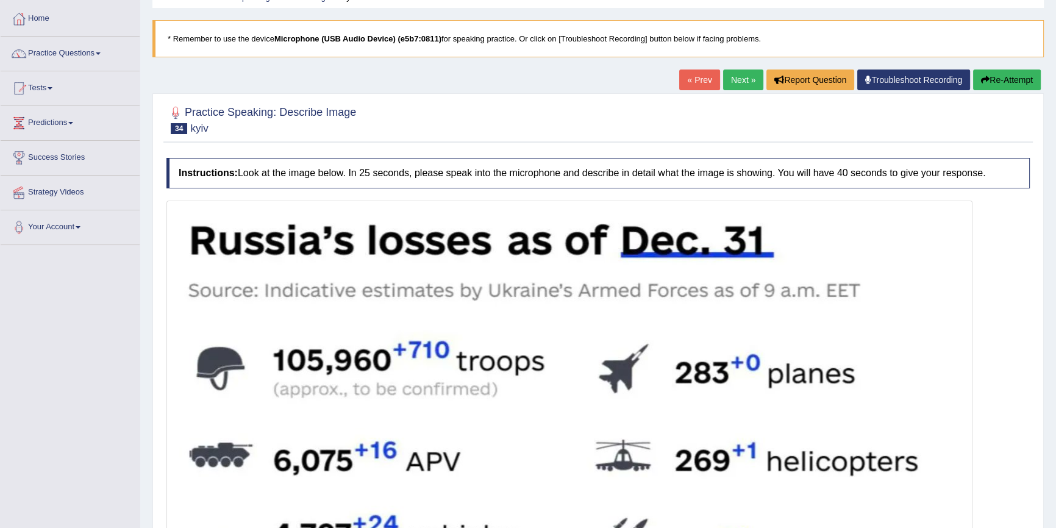
scroll to position [79, 0]
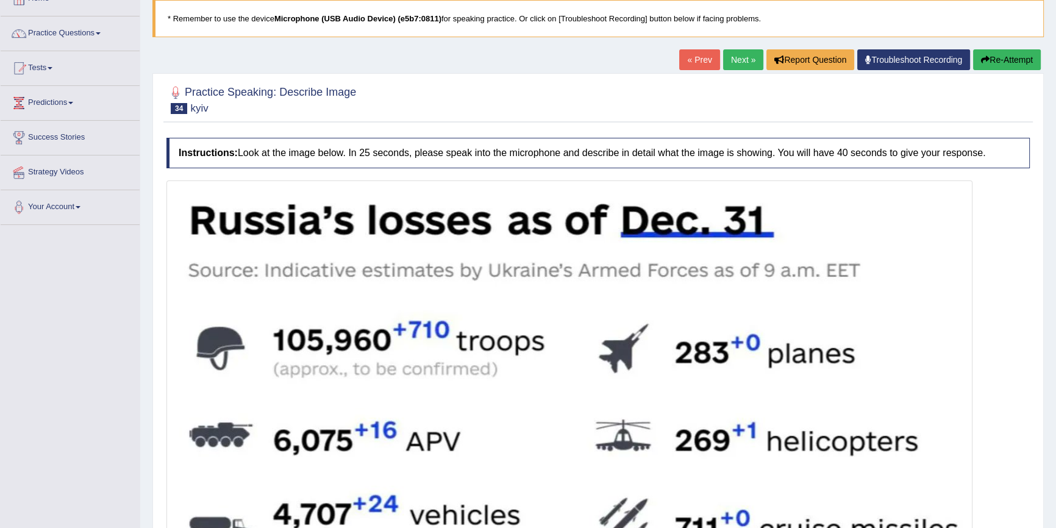
click at [1005, 62] on button "Re-Attempt" at bounding box center [1007, 59] width 68 height 21
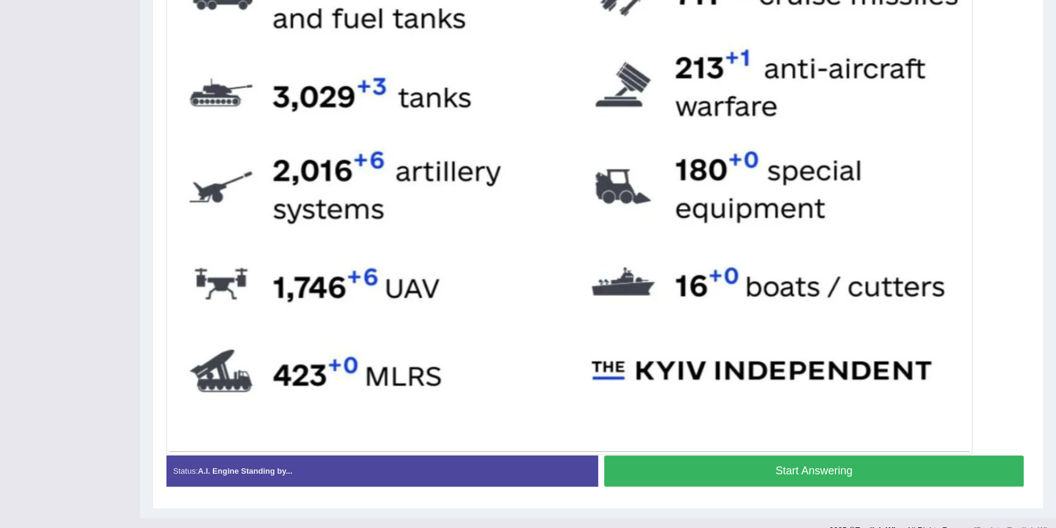
scroll to position [633, 0]
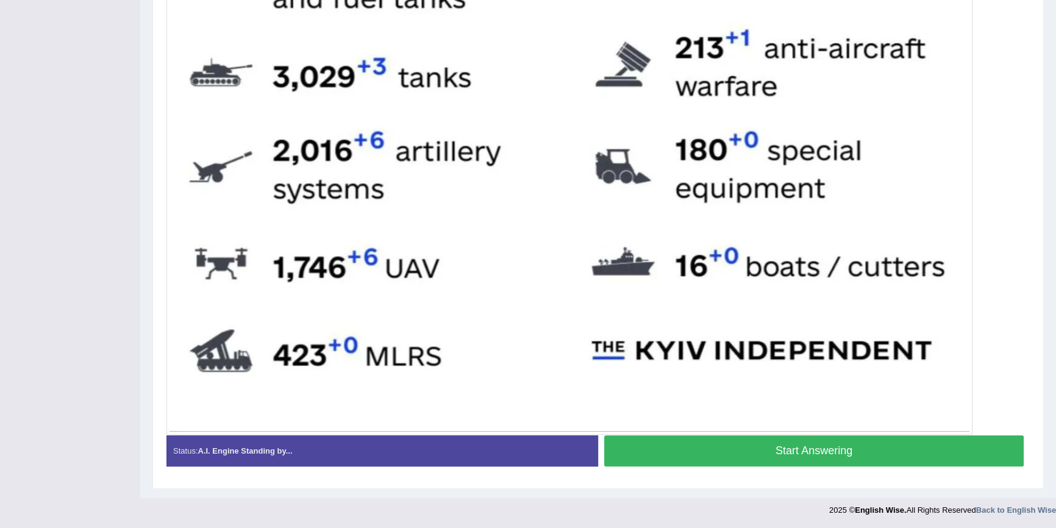
click at [684, 445] on button "Start Answering" at bounding box center [813, 450] width 419 height 31
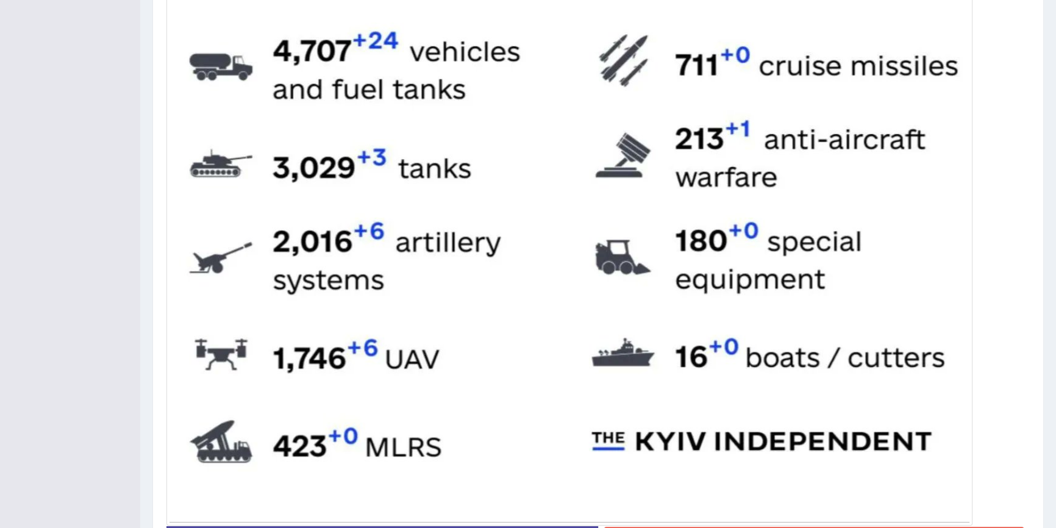
scroll to position [644, 0]
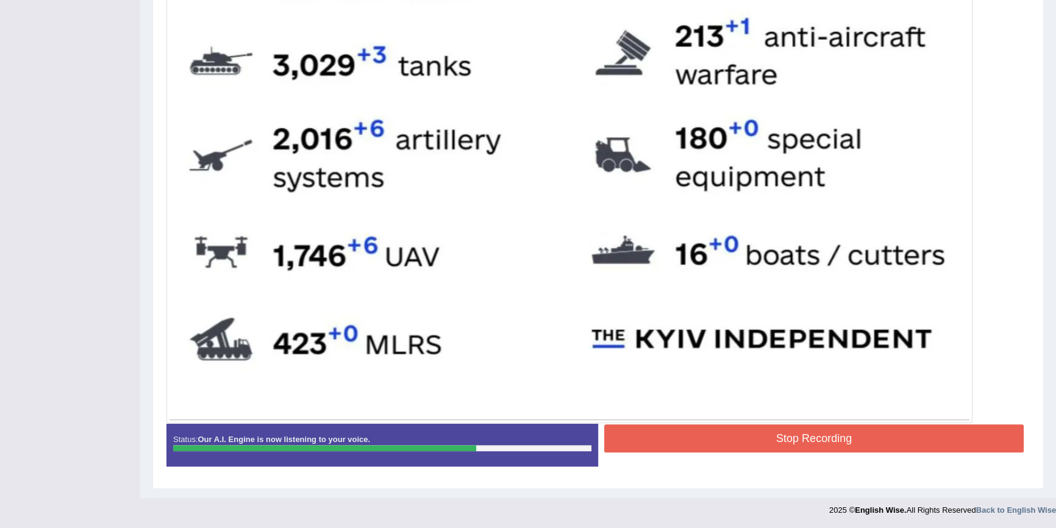
click at [671, 437] on button "Stop Recording" at bounding box center [813, 438] width 419 height 28
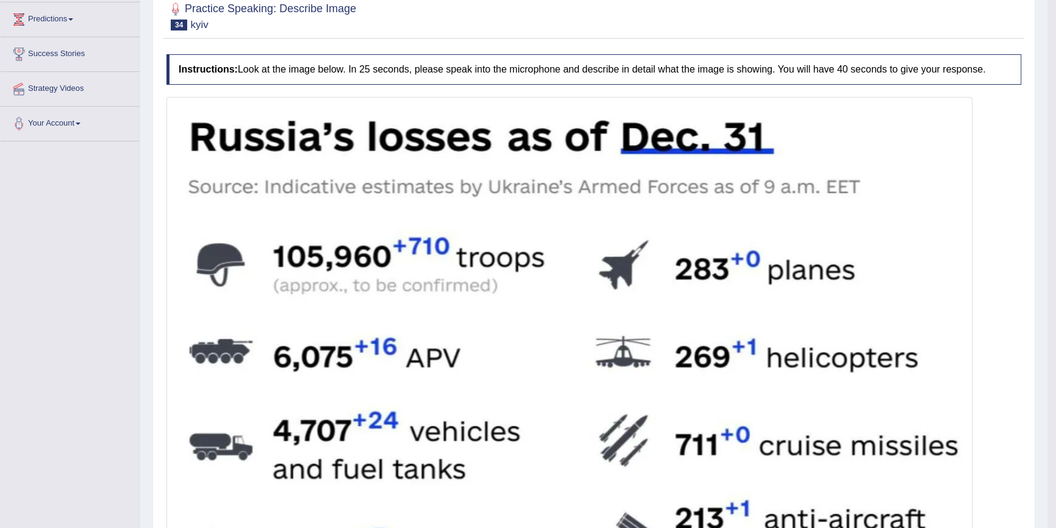
scroll to position [0, 0]
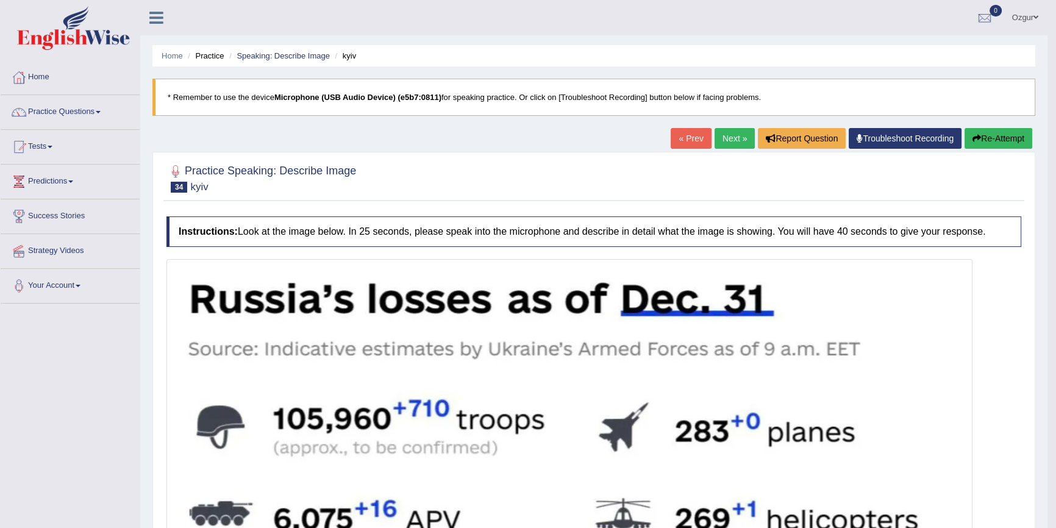
click at [724, 132] on link "Next »" at bounding box center [734, 138] width 40 height 21
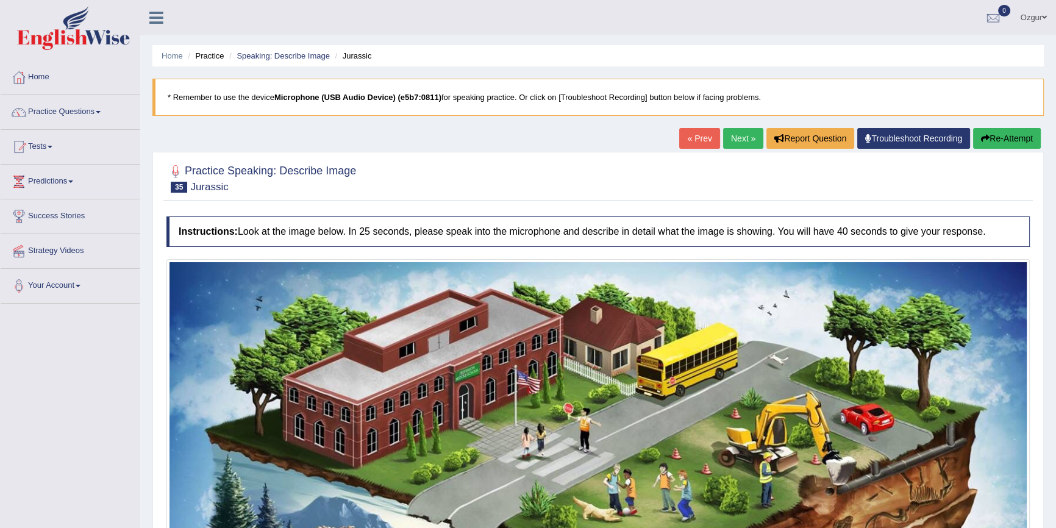
click at [741, 139] on link "Next »" at bounding box center [743, 138] width 40 height 21
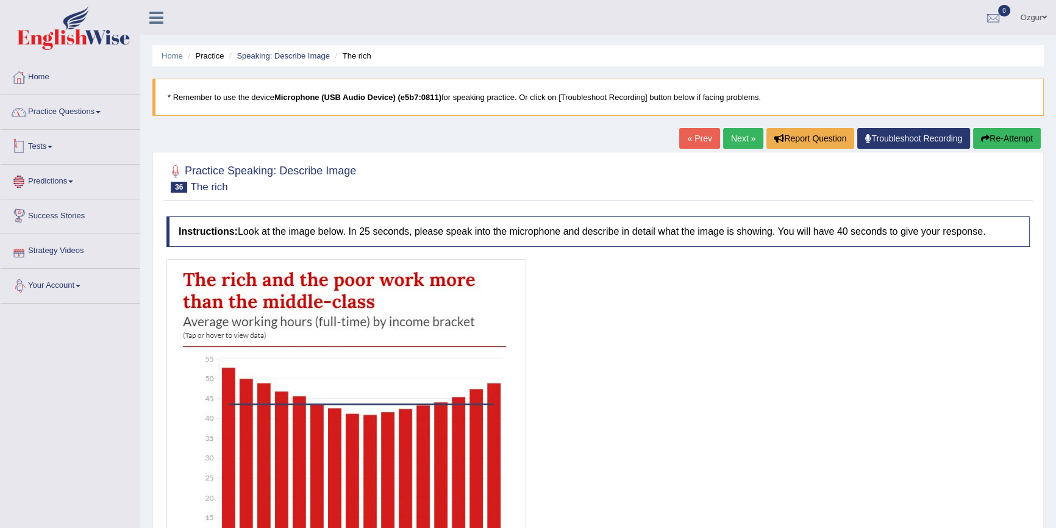
click at [58, 119] on link "Practice Questions" at bounding box center [70, 110] width 139 height 30
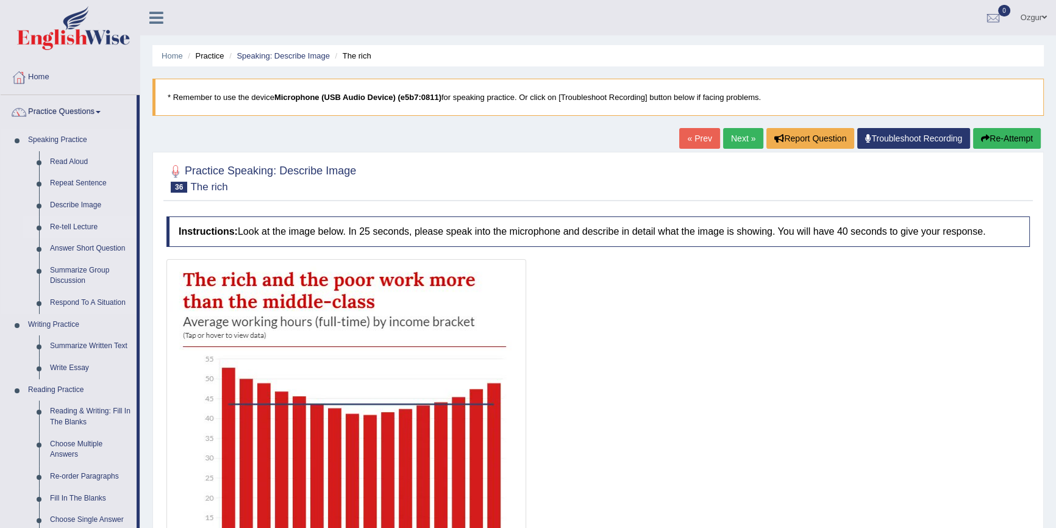
click at [67, 232] on link "Re-tell Lecture" at bounding box center [90, 227] width 92 height 22
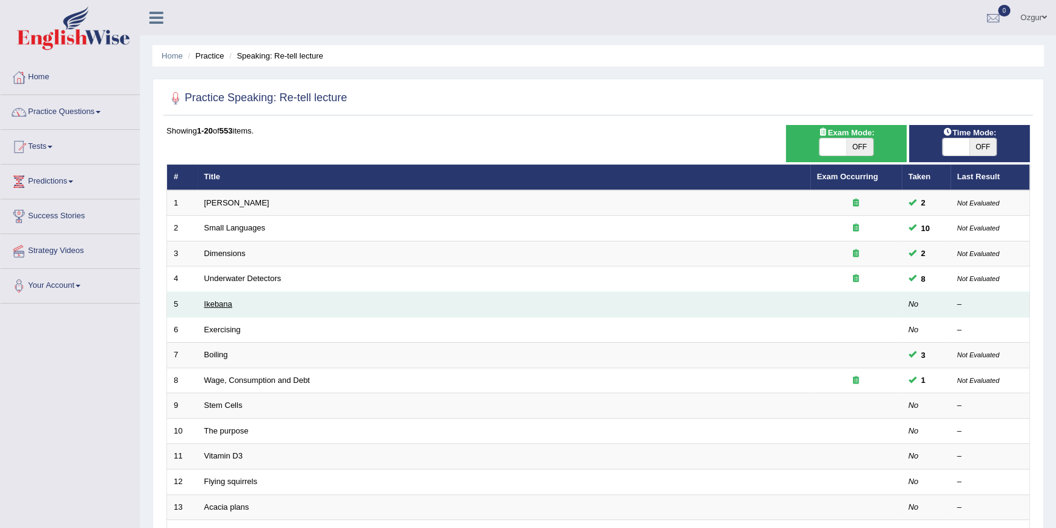
click at [226, 304] on link "Ikebana" at bounding box center [218, 303] width 28 height 9
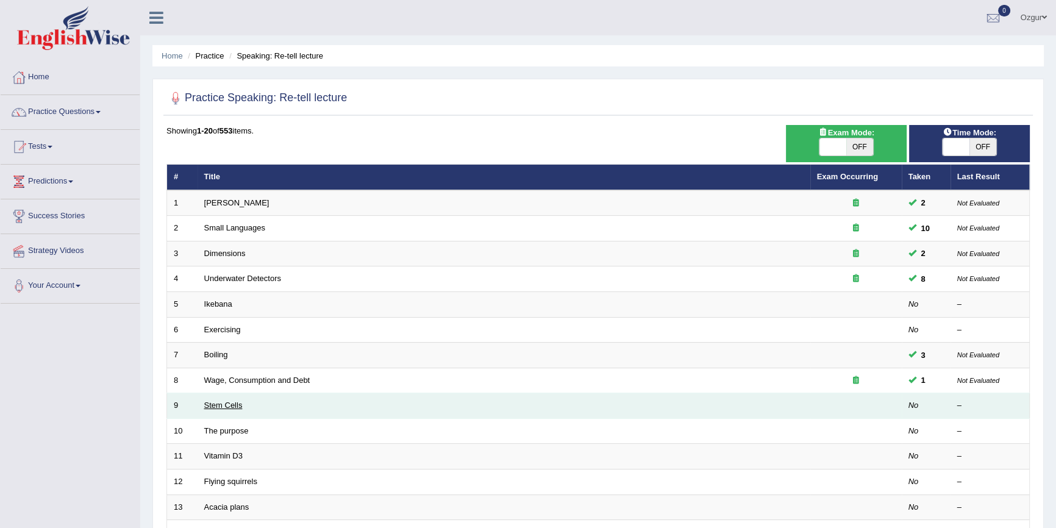
click at [230, 403] on link "Stem Cells" at bounding box center [223, 404] width 38 height 9
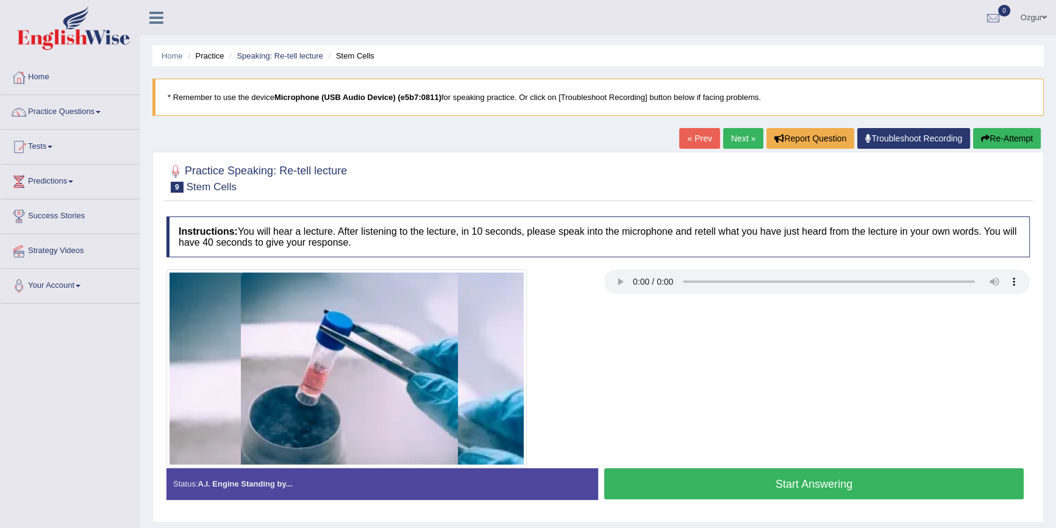
click at [734, 481] on button "Start Answering" at bounding box center [813, 483] width 419 height 31
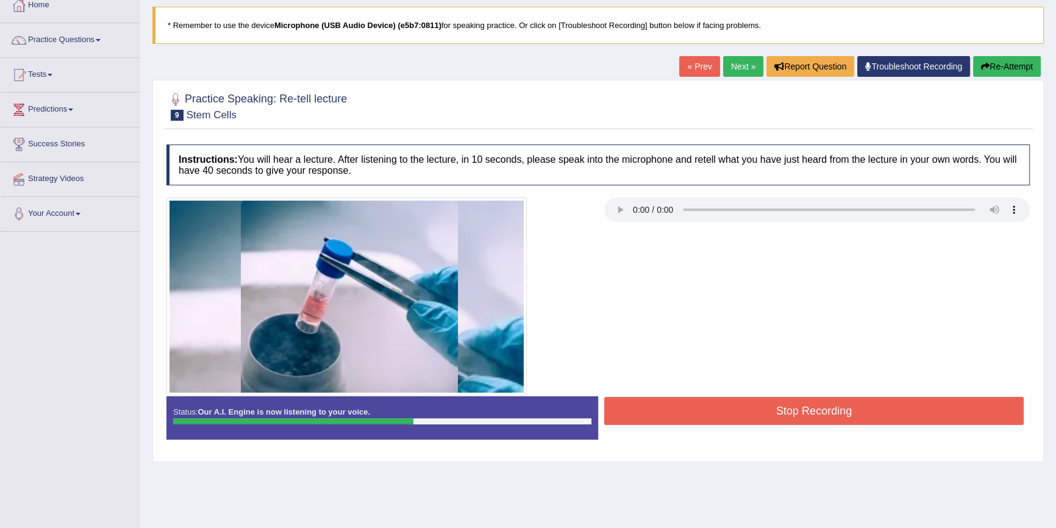
scroll to position [110, 0]
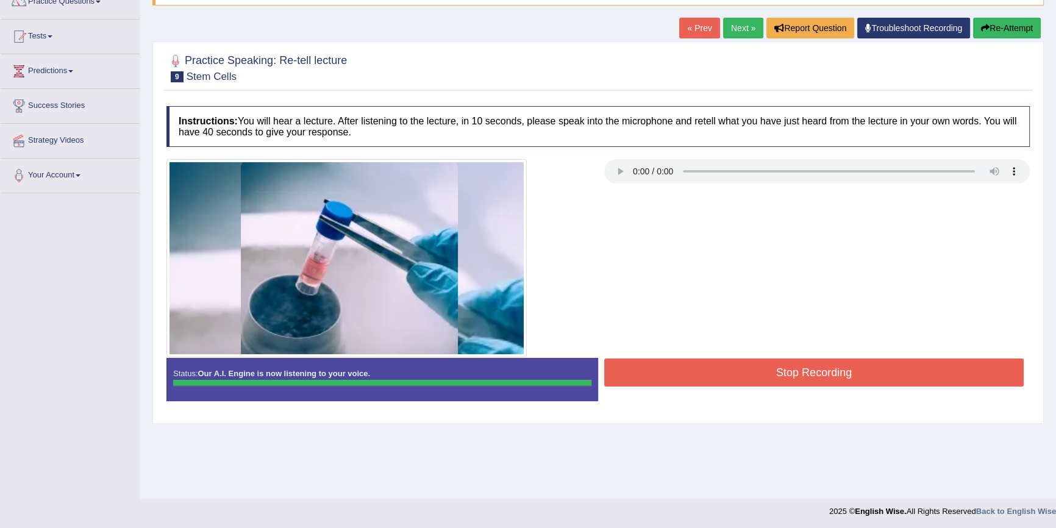
click at [0, 0] on blockquote "." at bounding box center [0, 0] width 0 height 0
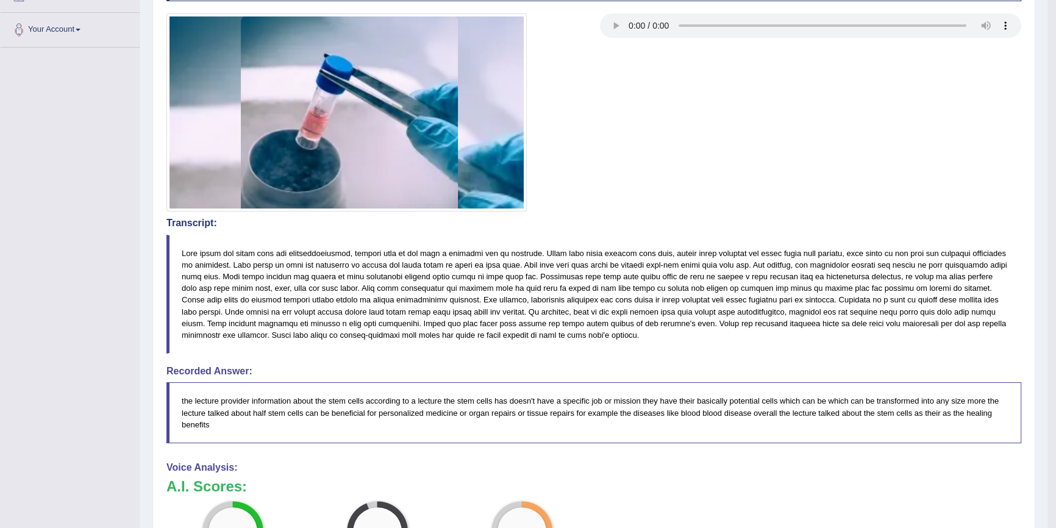
scroll to position [27, 0]
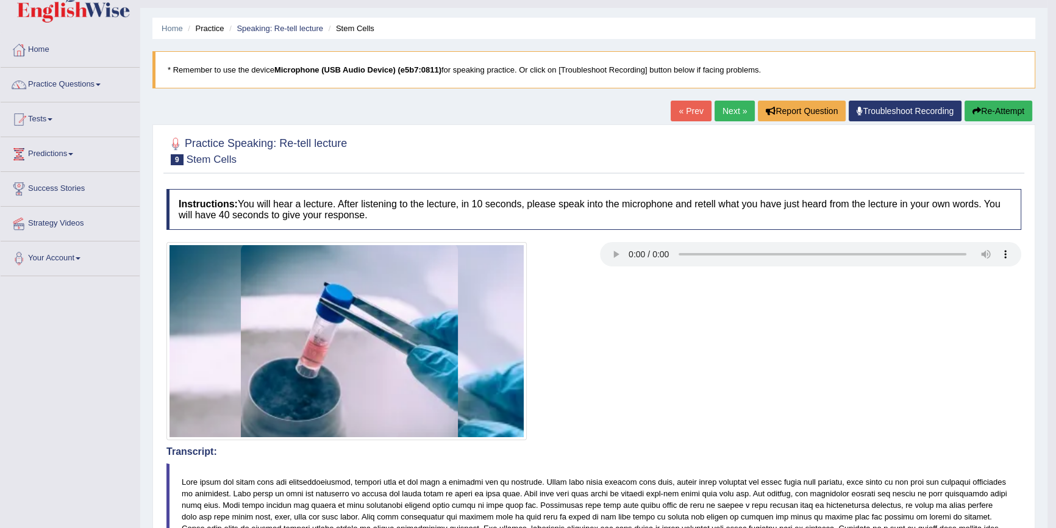
click at [987, 104] on button "Re-Attempt" at bounding box center [998, 111] width 68 height 21
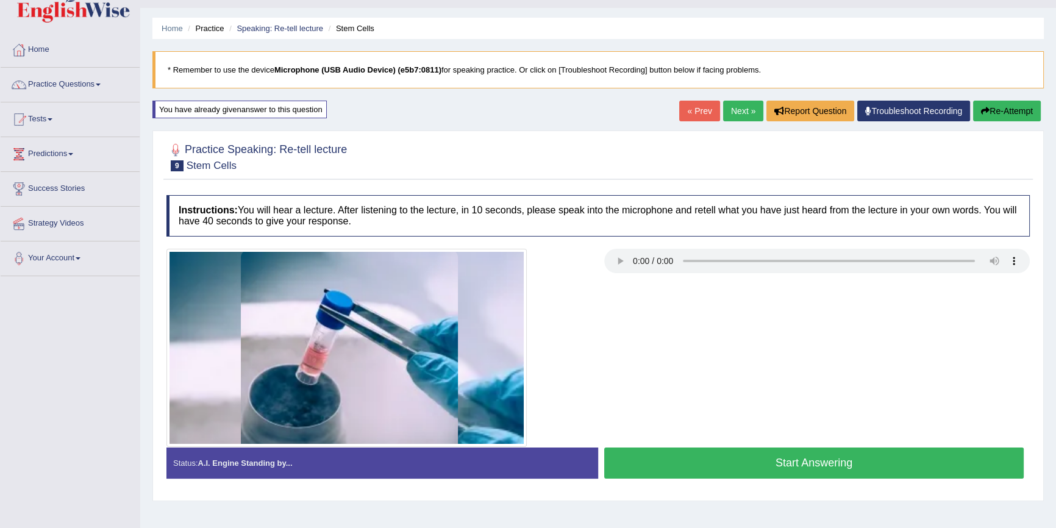
click at [693, 475] on button "Start Answering" at bounding box center [813, 462] width 419 height 31
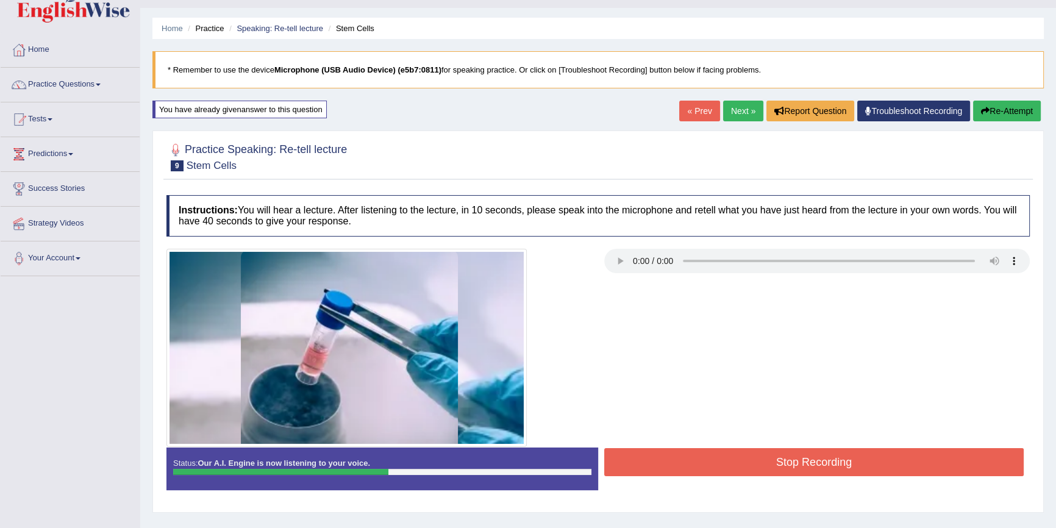
click at [1000, 102] on button "Re-Attempt" at bounding box center [1007, 111] width 68 height 21
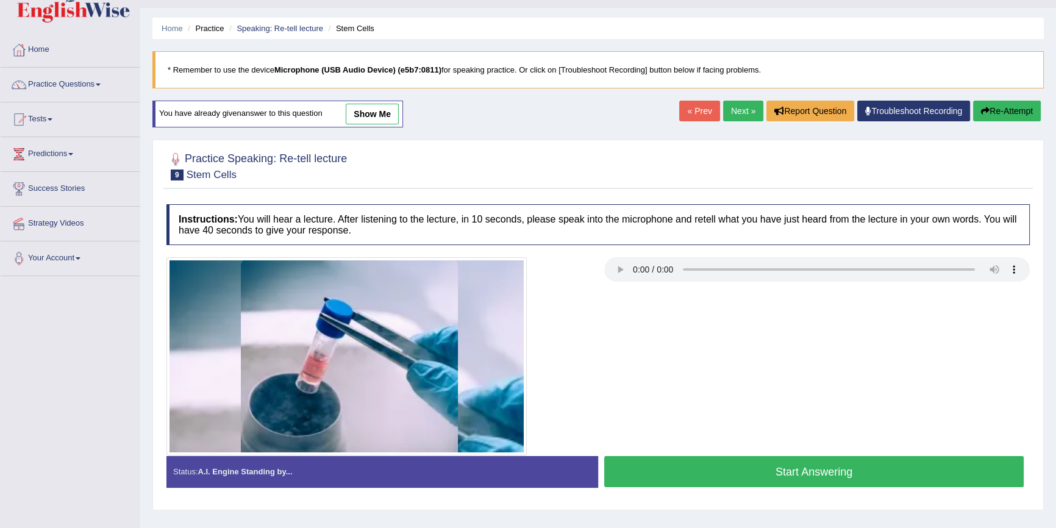
click at [666, 480] on button "Start Answering" at bounding box center [813, 471] width 419 height 31
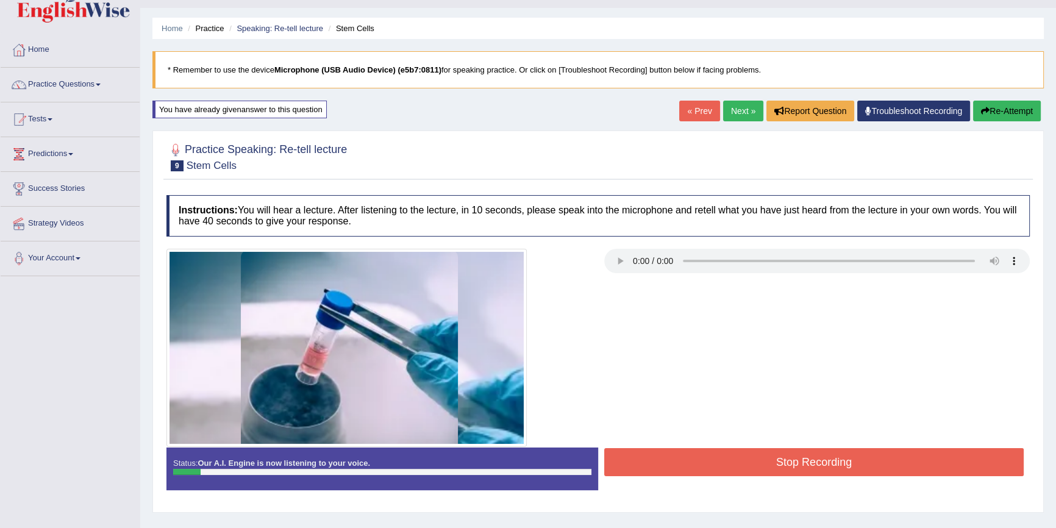
click at [983, 129] on div "Home Practice Speaking: Re-tell lecture Stem Cells * Remember to use the device…" at bounding box center [597, 277] width 915 height 609
click at [988, 116] on button "Re-Attempt" at bounding box center [1007, 111] width 68 height 21
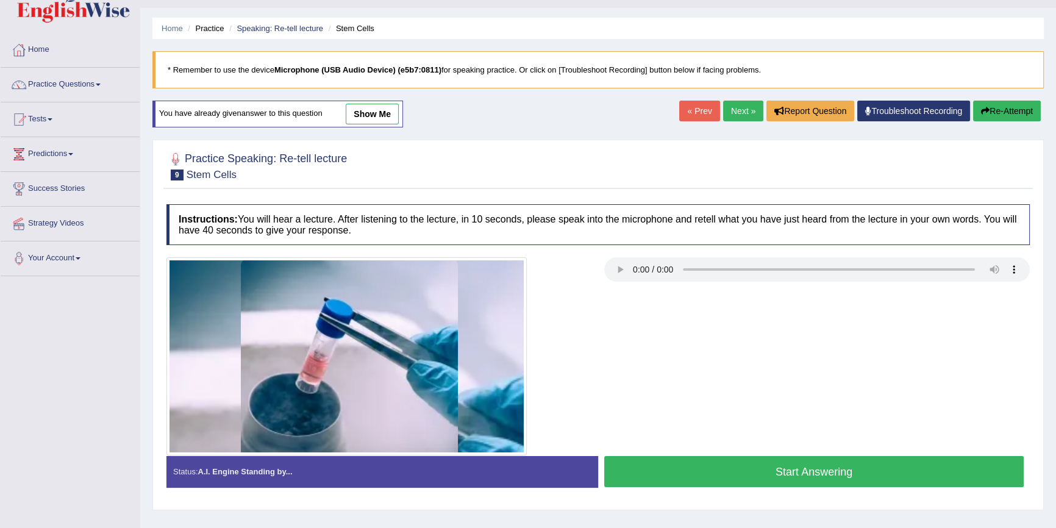
click at [737, 475] on button "Start Answering" at bounding box center [813, 471] width 419 height 31
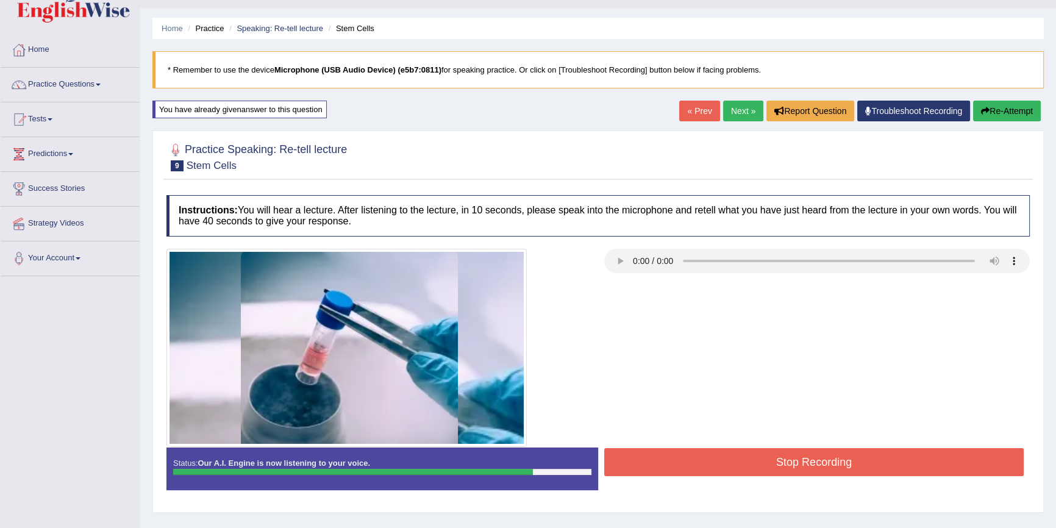
click at [797, 440] on div at bounding box center [597, 348] width 875 height 198
click at [784, 454] on button "Stop Recording" at bounding box center [813, 462] width 419 height 28
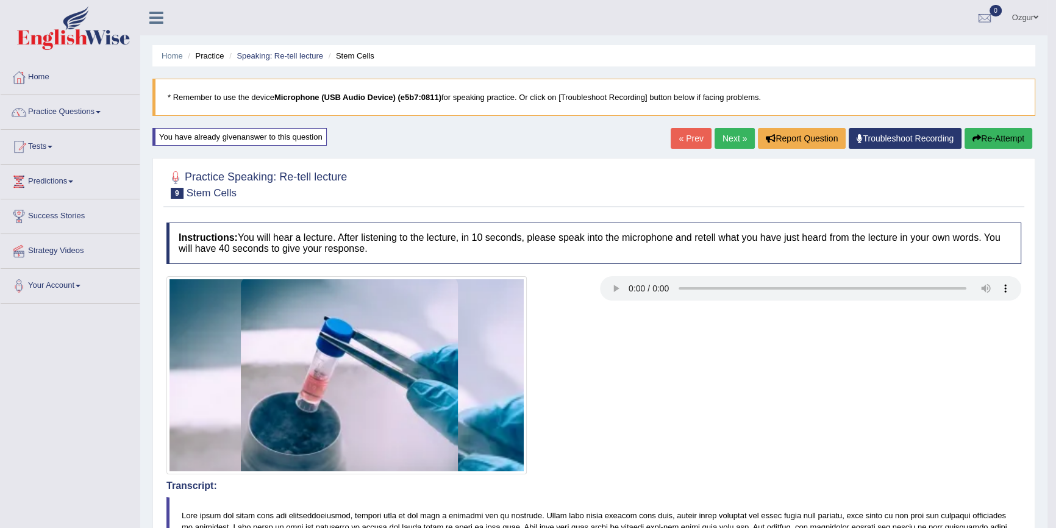
click at [741, 140] on link "Next »" at bounding box center [734, 138] width 40 height 21
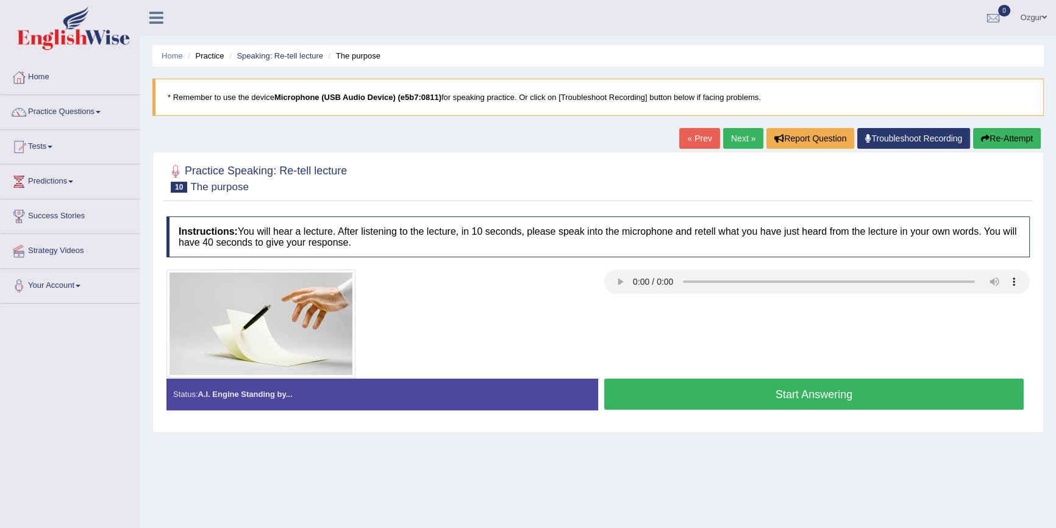
click at [683, 395] on button "Start Answering" at bounding box center [813, 393] width 419 height 31
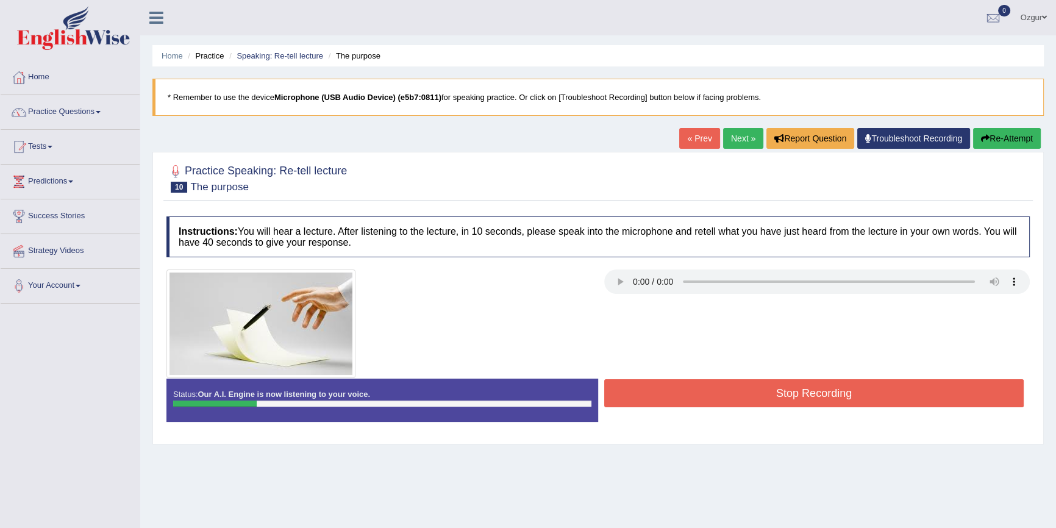
click at [995, 140] on button "Re-Attempt" at bounding box center [1007, 138] width 68 height 21
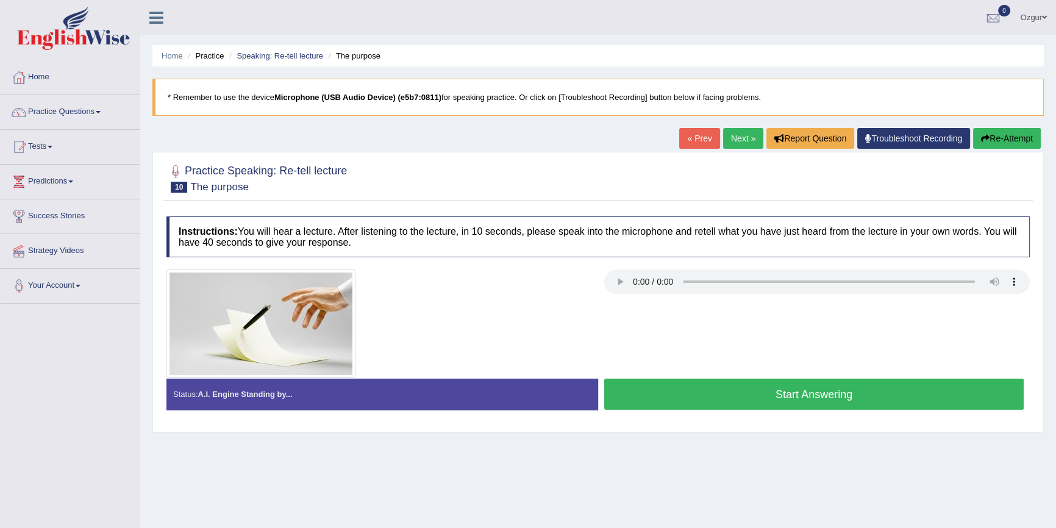
click at [808, 391] on button "Start Answering" at bounding box center [813, 393] width 419 height 31
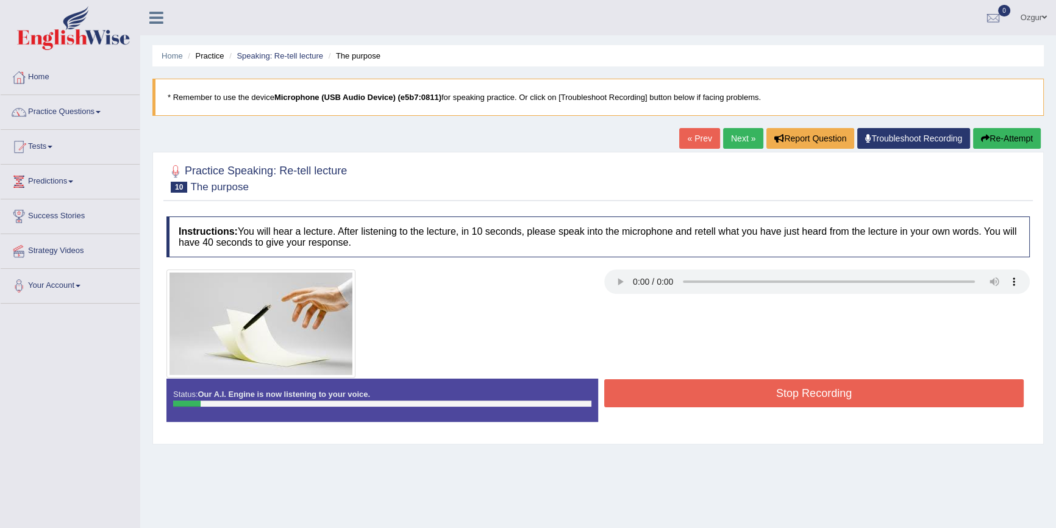
click at [1000, 131] on button "Re-Attempt" at bounding box center [1007, 138] width 68 height 21
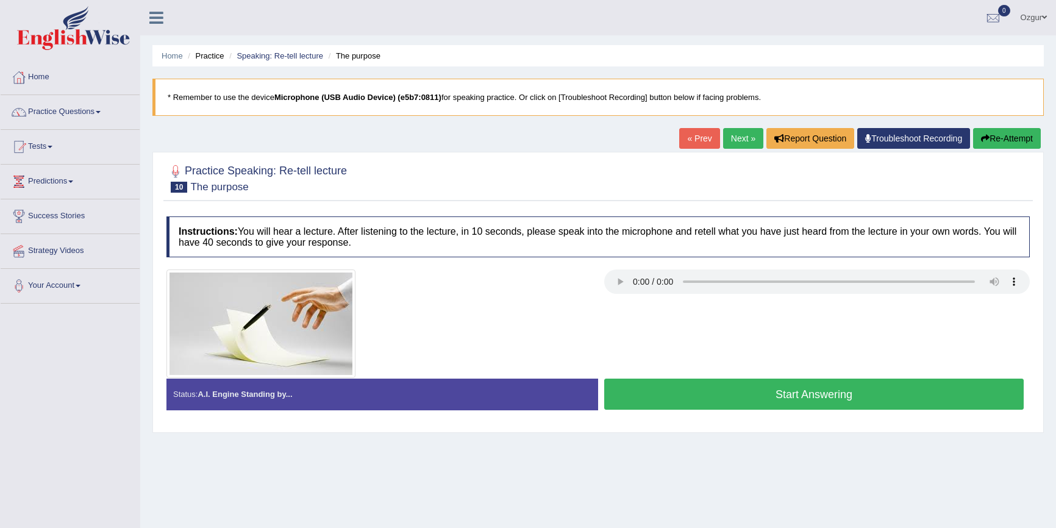
click at [707, 390] on button "Start Answering" at bounding box center [813, 393] width 419 height 31
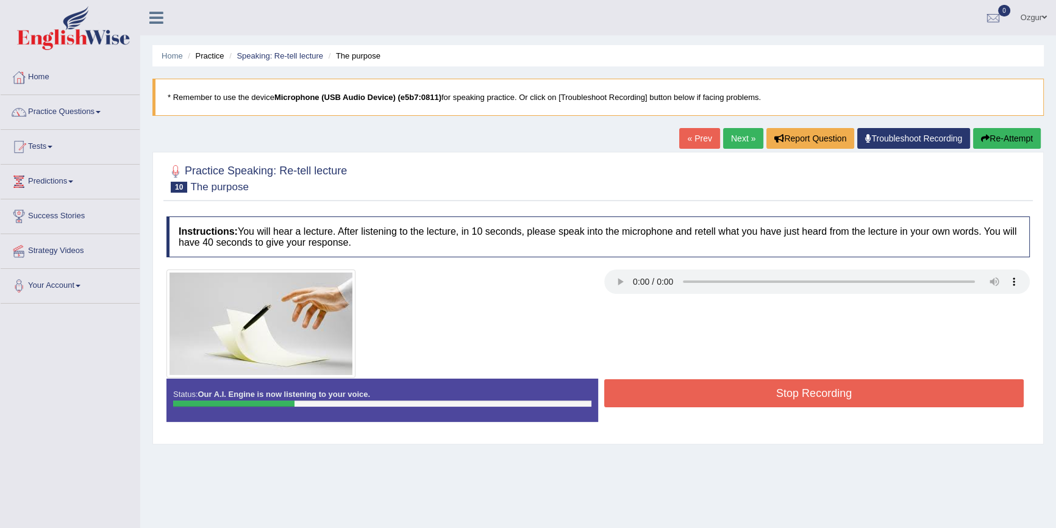
click at [745, 400] on button "Stop Recording" at bounding box center [813, 393] width 419 height 28
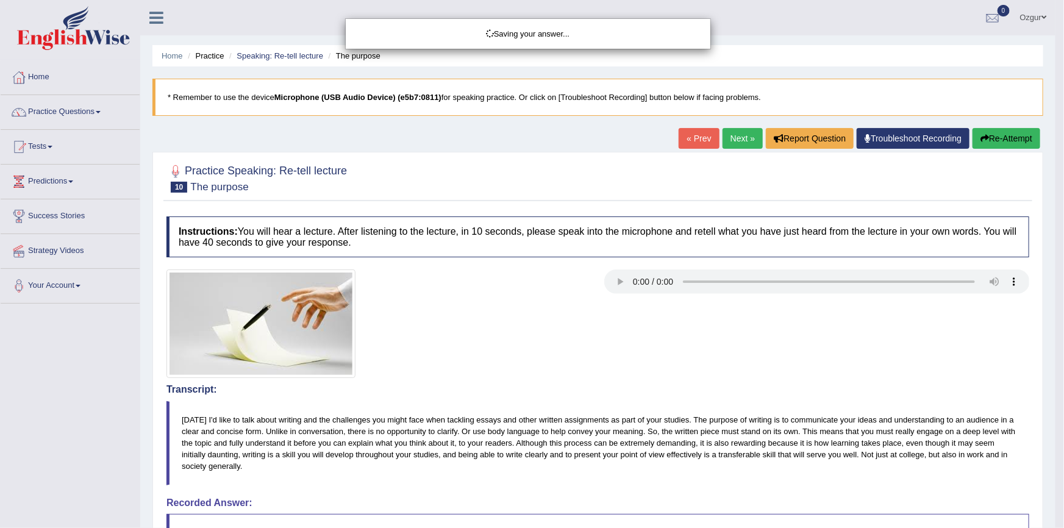
click at [1006, 146] on div "Saving your answer..." at bounding box center [532, 264] width 1064 height 528
click at [1008, 138] on div "Saving your answer..." at bounding box center [532, 264] width 1064 height 528
click at [1006, 140] on div "Saving your answer..." at bounding box center [532, 264] width 1064 height 528
click at [1004, 141] on div "Saving your answer..." at bounding box center [532, 264] width 1064 height 528
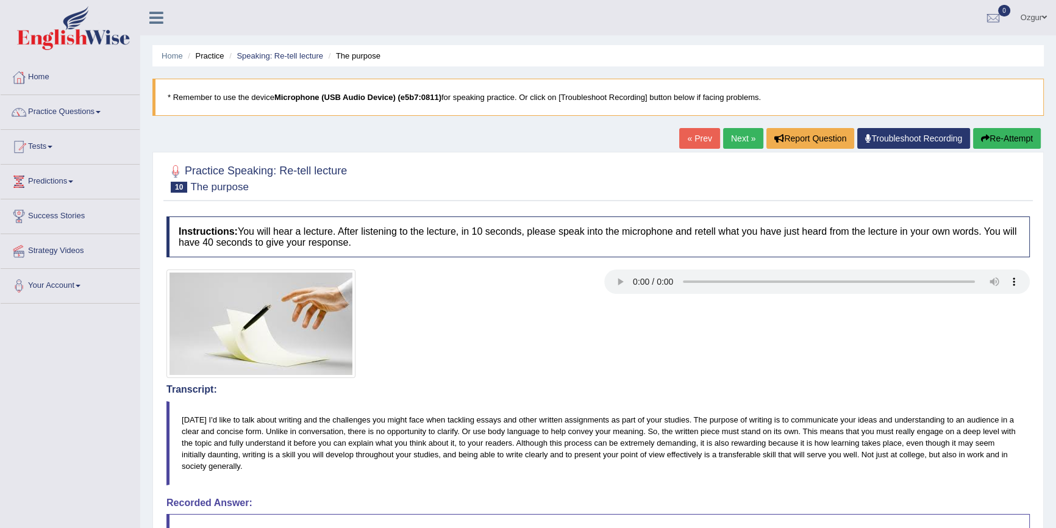
click at [1000, 141] on body "Toggle navigation Home Practice Questions Speaking Practice Read Aloud Repeat S…" at bounding box center [528, 264] width 1056 height 528
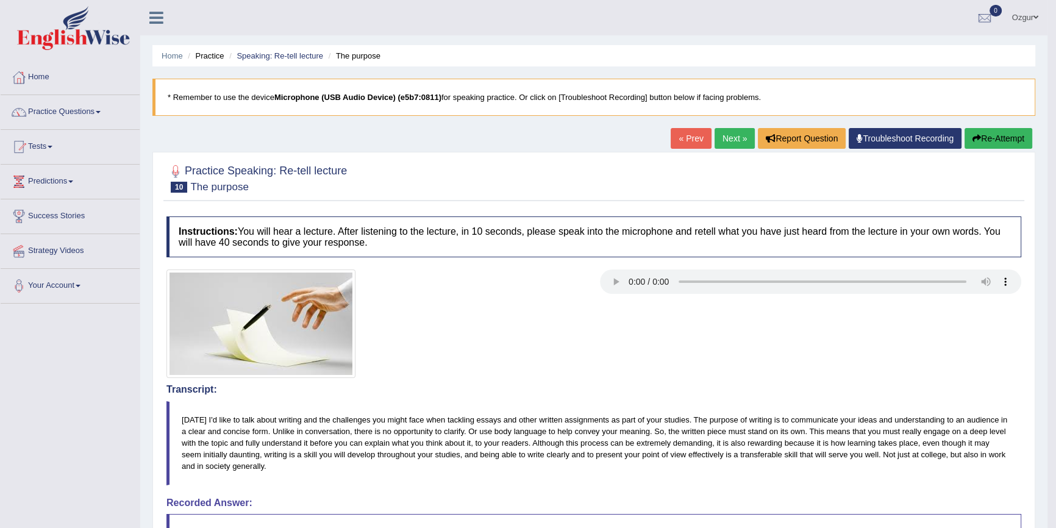
click at [976, 140] on icon "button" at bounding box center [976, 138] width 9 height 9
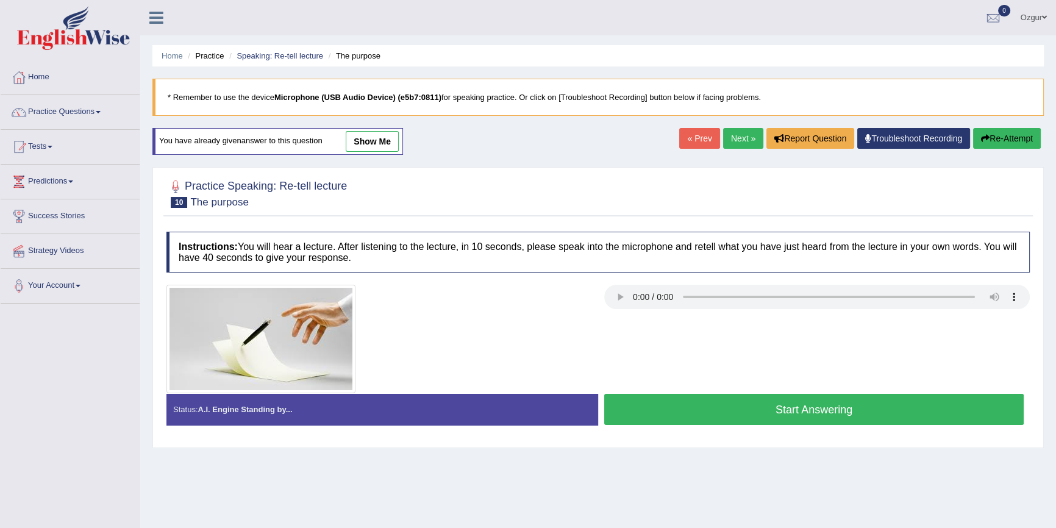
click at [734, 407] on button "Start Answering" at bounding box center [813, 409] width 419 height 31
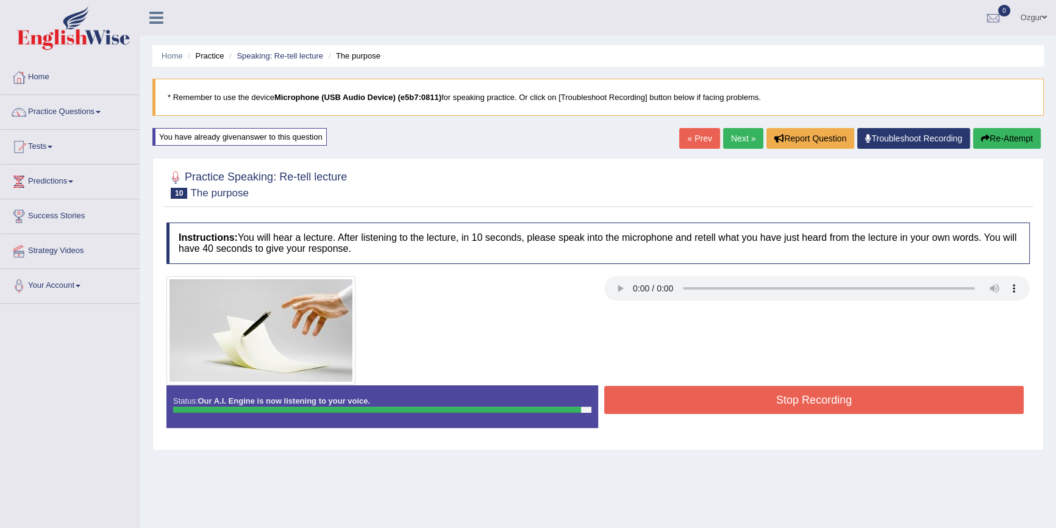
drag, startPoint x: 652, startPoint y: 383, endPoint x: 660, endPoint y: 391, distance: 10.8
click at [658, 385] on div "Created with Highcharts 7.1.2 Great Too slow Too fast Time Speech pace meter: 0…" at bounding box center [817, 385] width 438 height 1
click at [659, 393] on button "Stop Recording" at bounding box center [813, 400] width 419 height 28
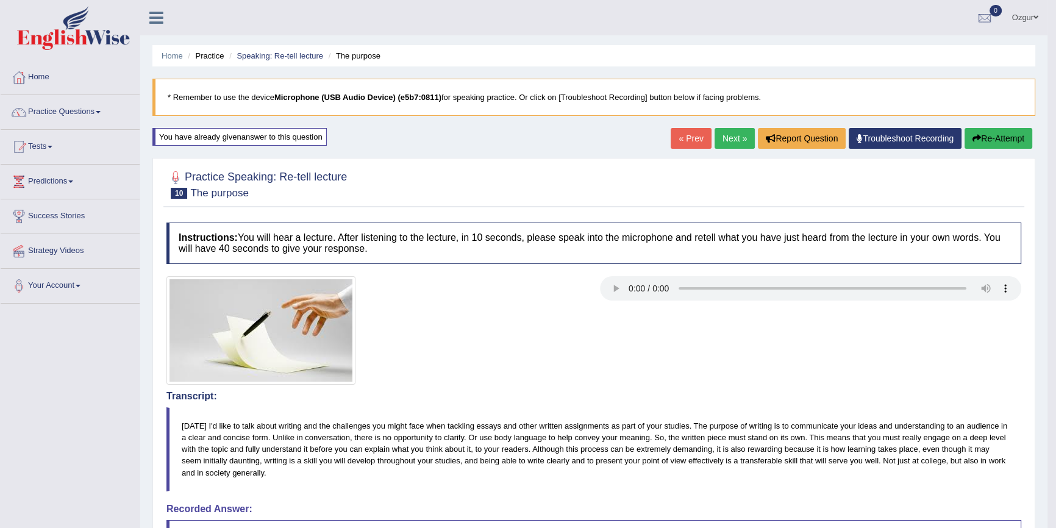
click at [1000, 138] on button "Re-Attempt" at bounding box center [998, 138] width 68 height 21
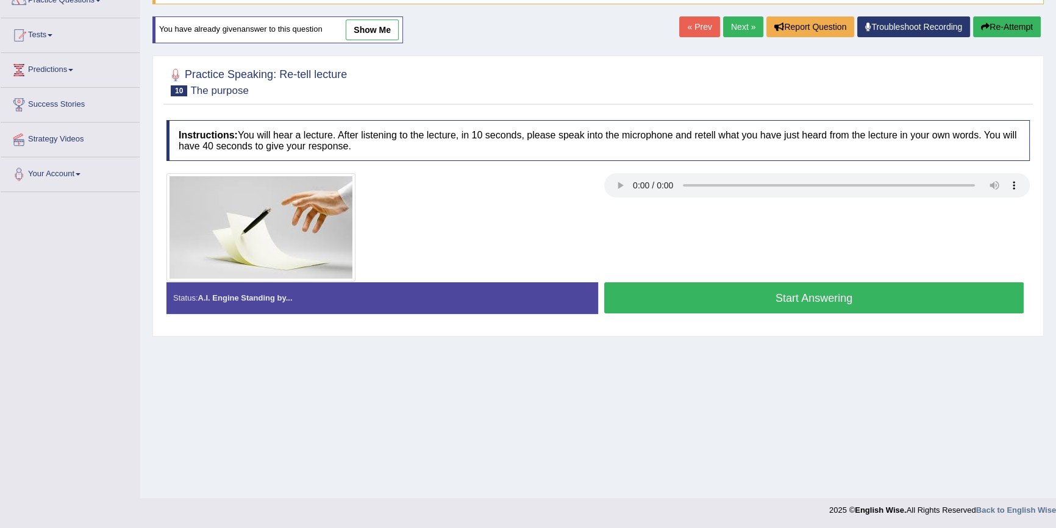
drag, startPoint x: 0, startPoint y: 0, endPoint x: 740, endPoint y: 307, distance: 800.9
click at [741, 307] on button "Start Answering" at bounding box center [813, 297] width 419 height 31
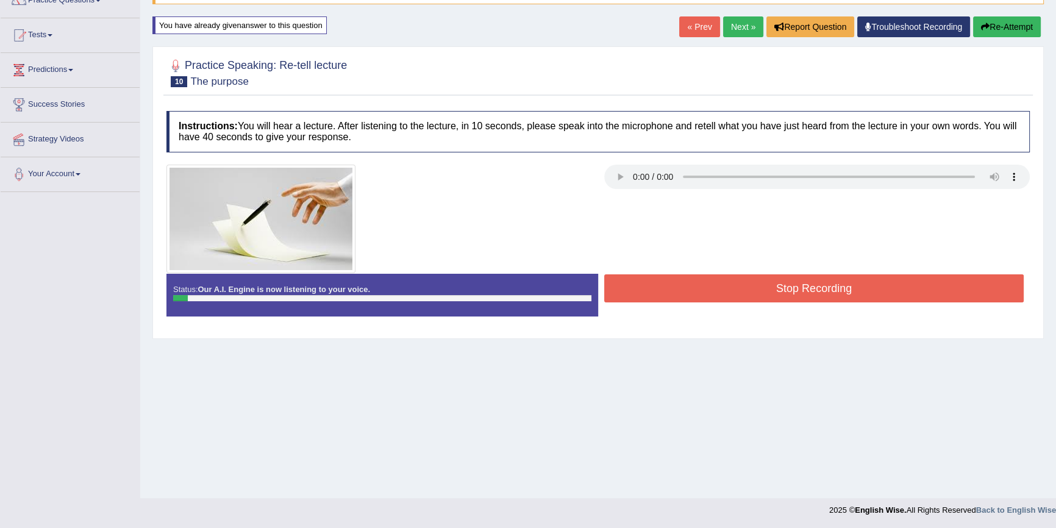
click at [1014, 27] on button "Re-Attempt" at bounding box center [1007, 26] width 68 height 21
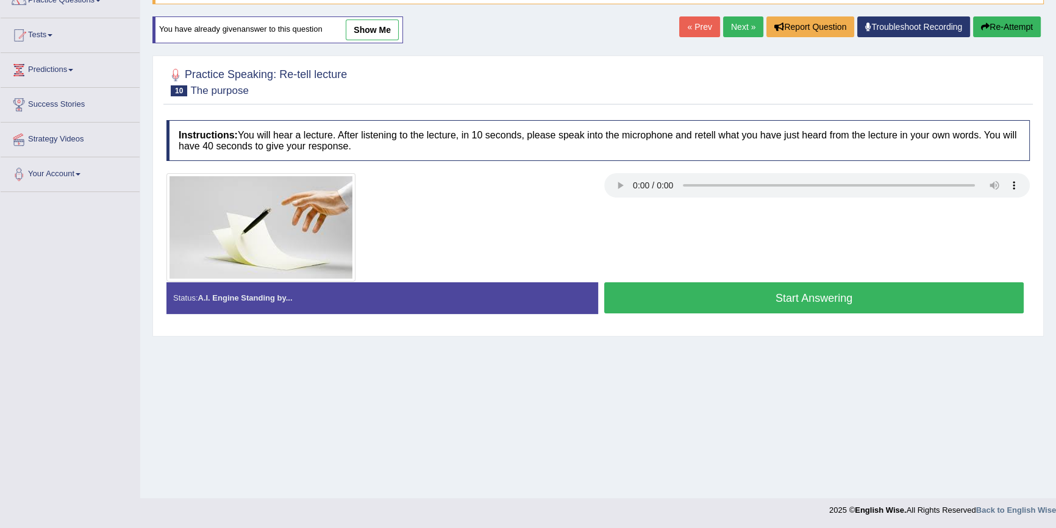
scroll to position [112, 0]
click at [778, 302] on button "Start Answering" at bounding box center [813, 297] width 419 height 31
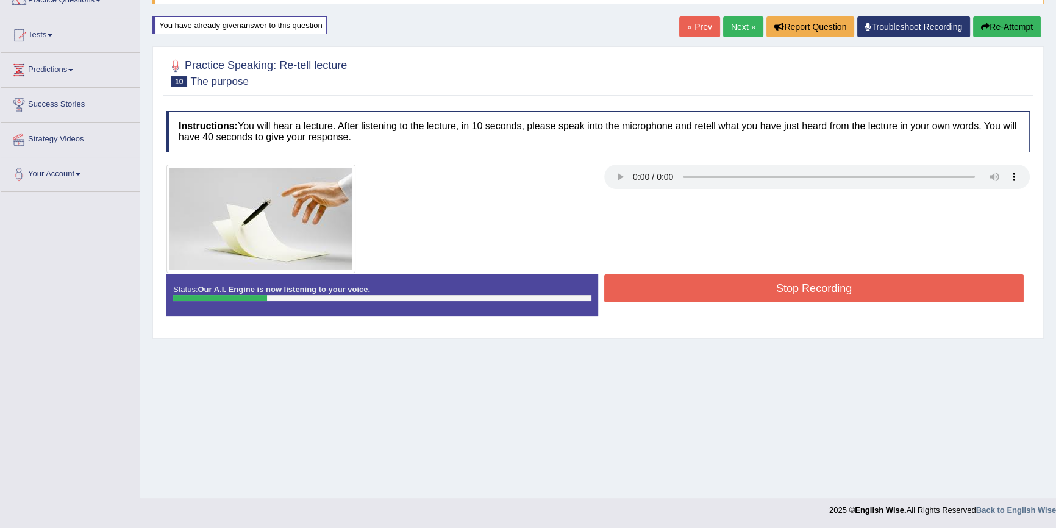
click at [699, 292] on button "Stop Recording" at bounding box center [813, 288] width 419 height 28
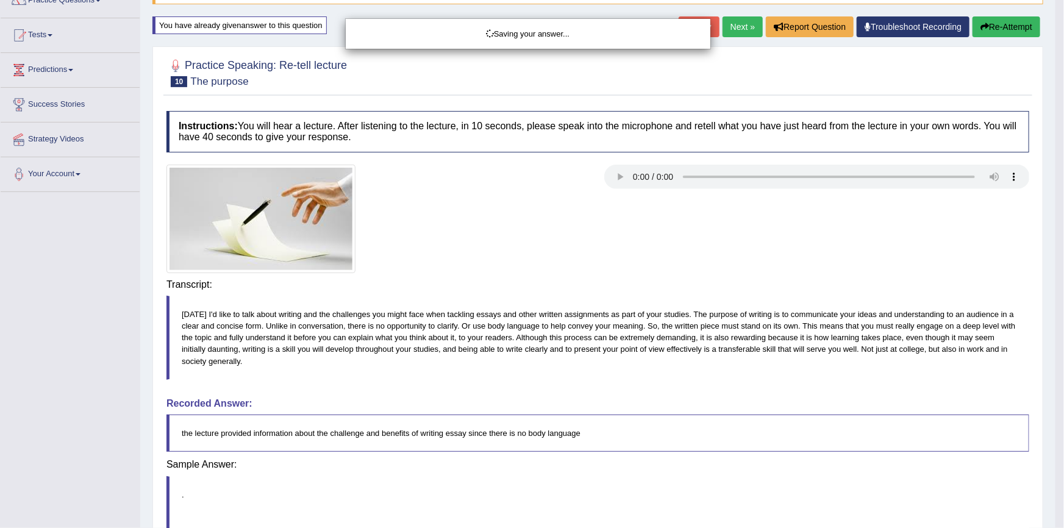
click at [1015, 20] on div "Saving your answer..." at bounding box center [532, 264] width 1064 height 528
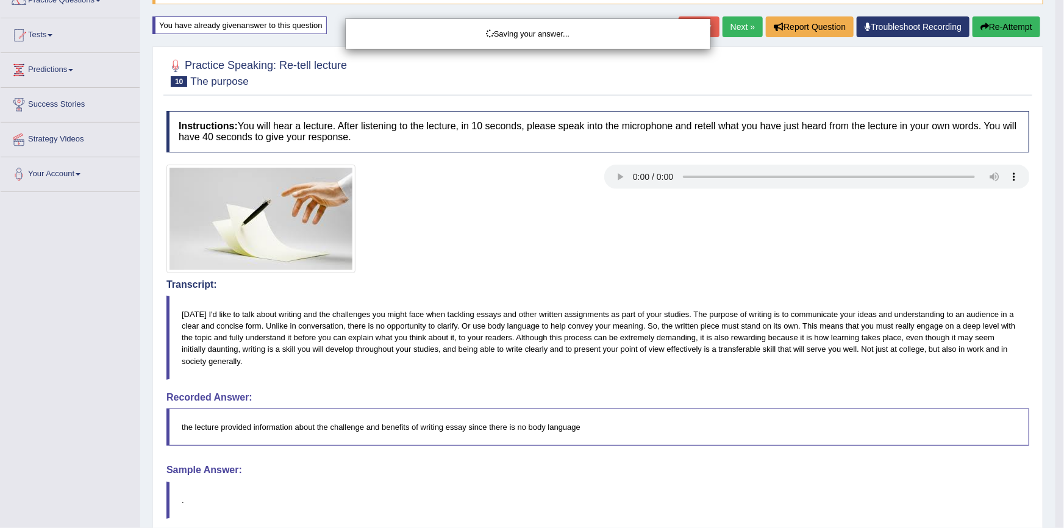
click at [1013, 20] on div "Saving your answer..." at bounding box center [532, 264] width 1064 height 528
click at [1012, 20] on div "Saving your answer..." at bounding box center [532, 264] width 1064 height 528
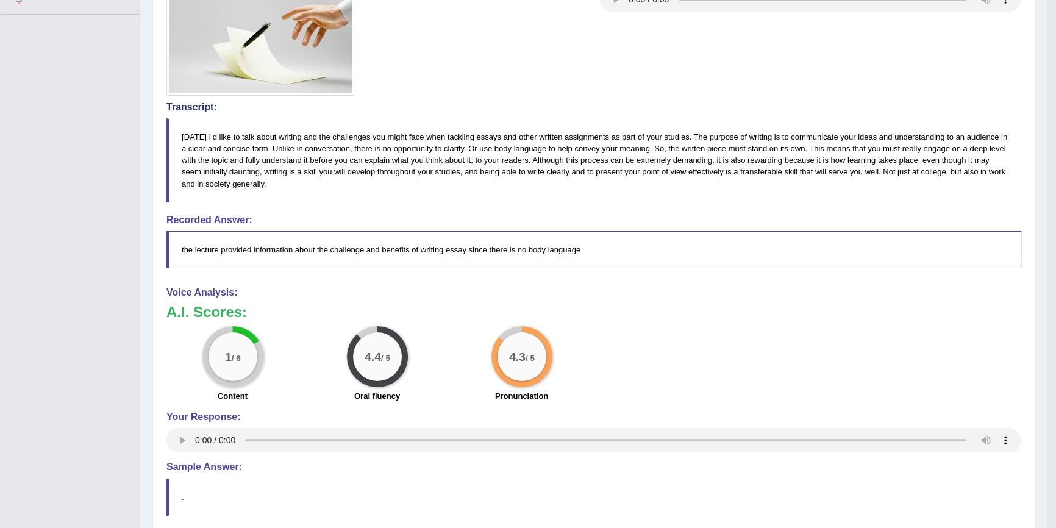
scroll to position [56, 0]
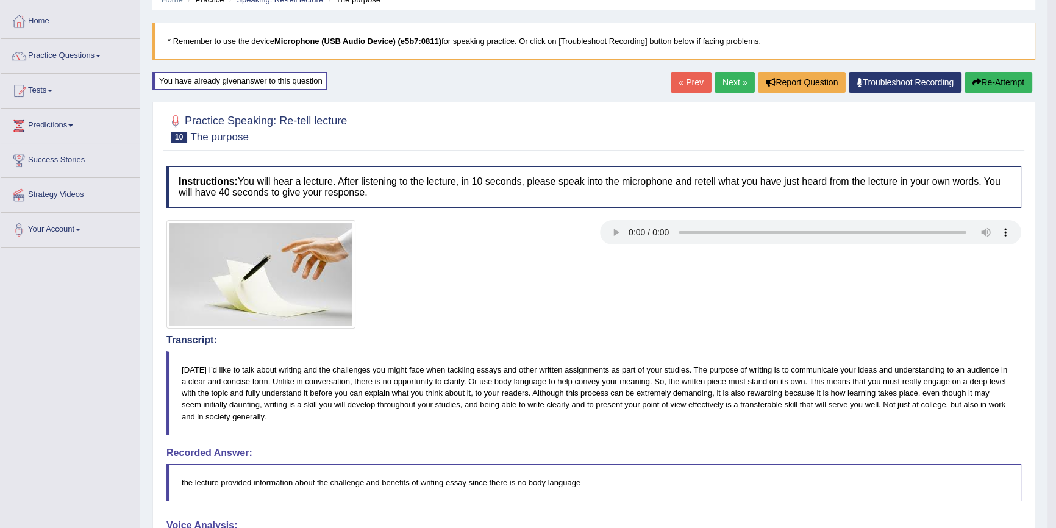
click at [1034, 61] on div "Home Practice Speaking: Re-tell lecture The purpose * Remember to use the devic…" at bounding box center [593, 389] width 907 height 891
click at [1016, 83] on button "Re-Attempt" at bounding box center [998, 82] width 68 height 21
click at [1015, 83] on button "Re-Attempt" at bounding box center [998, 82] width 68 height 21
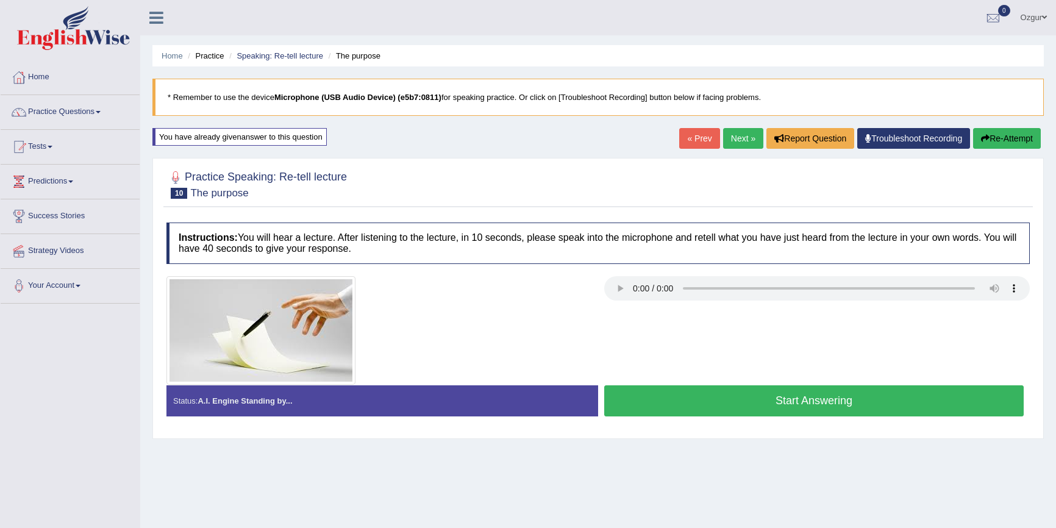
click at [742, 385] on div "Status: A.I. Engine Standing by... Start Answering Stop Recording" at bounding box center [597, 406] width 863 height 43
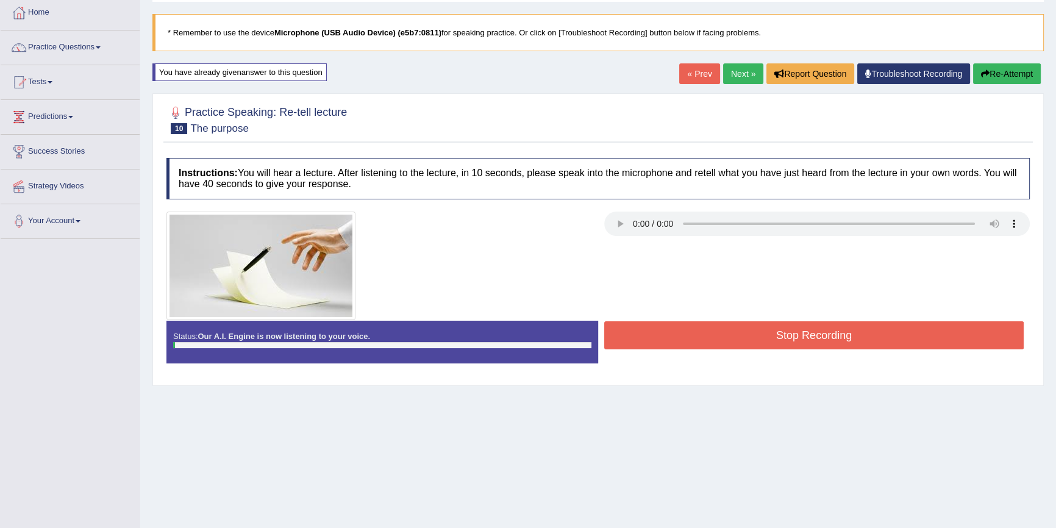
click at [985, 59] on div "Home Practice Speaking: Re-tell lecture The purpose * Remember to use the devic…" at bounding box center [597, 239] width 915 height 609
click at [989, 76] on button "Re-Attempt" at bounding box center [1007, 73] width 68 height 21
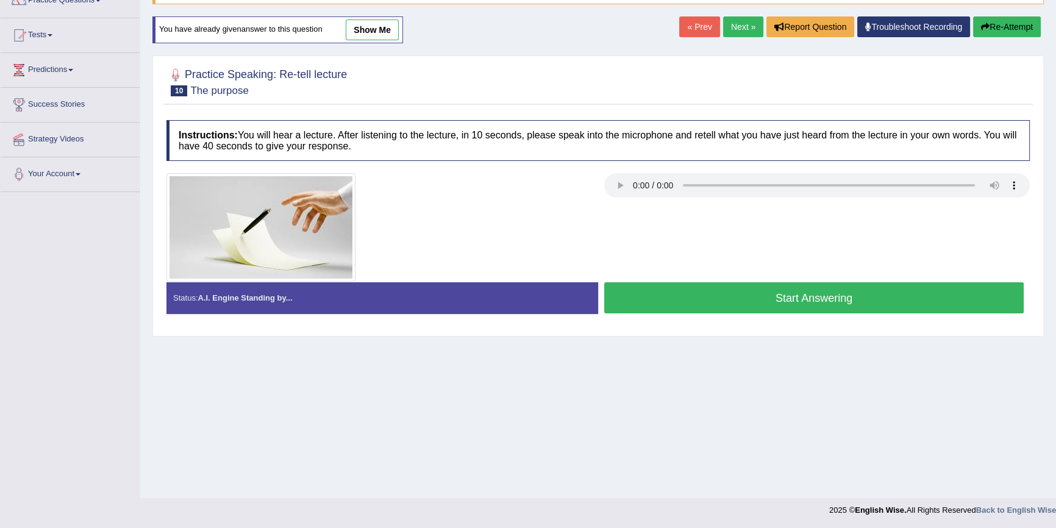
click at [747, 290] on button "Start Answering" at bounding box center [813, 297] width 419 height 31
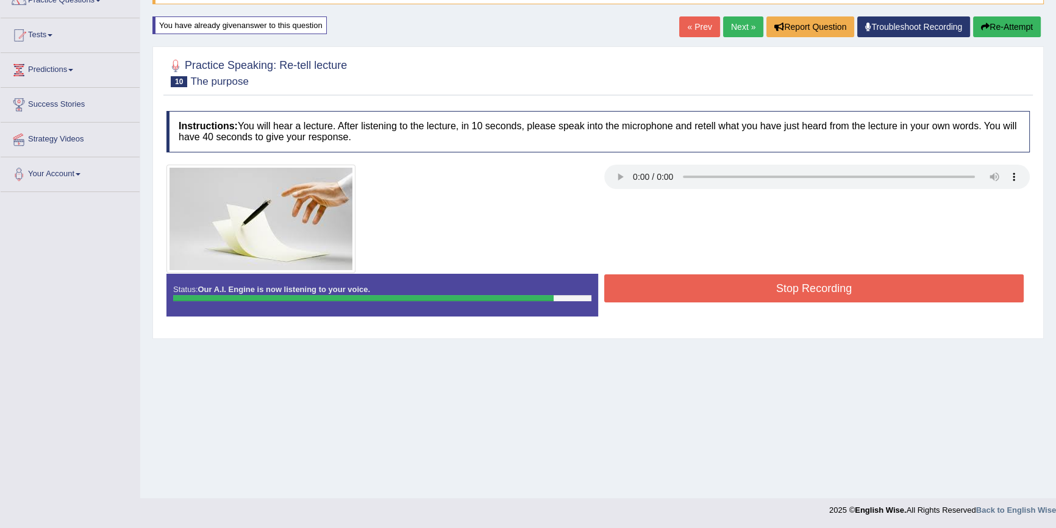
click at [667, 287] on button "Stop Recording" at bounding box center [813, 288] width 419 height 28
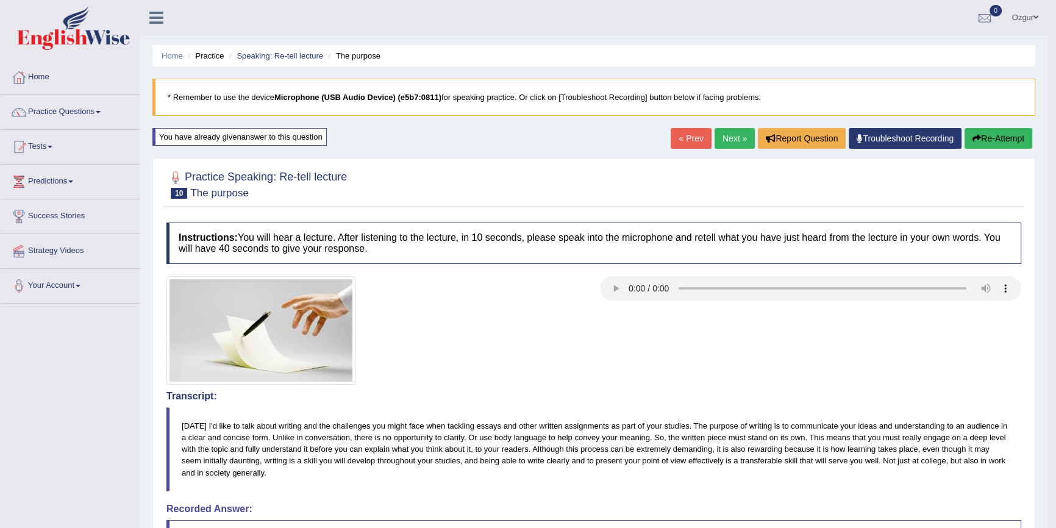
click at [975, 133] on button "Re-Attempt" at bounding box center [998, 138] width 68 height 21
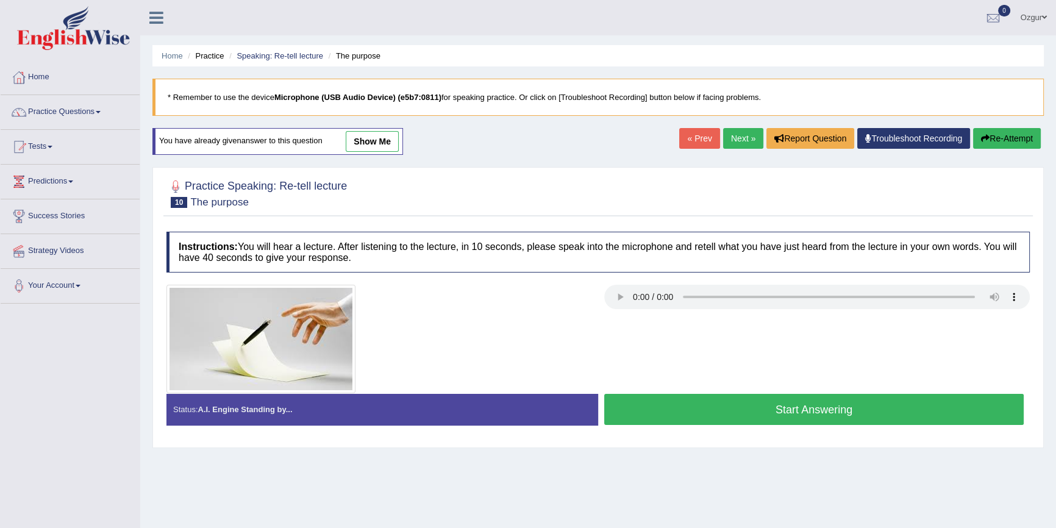
click at [820, 401] on button "Start Answering" at bounding box center [813, 409] width 419 height 31
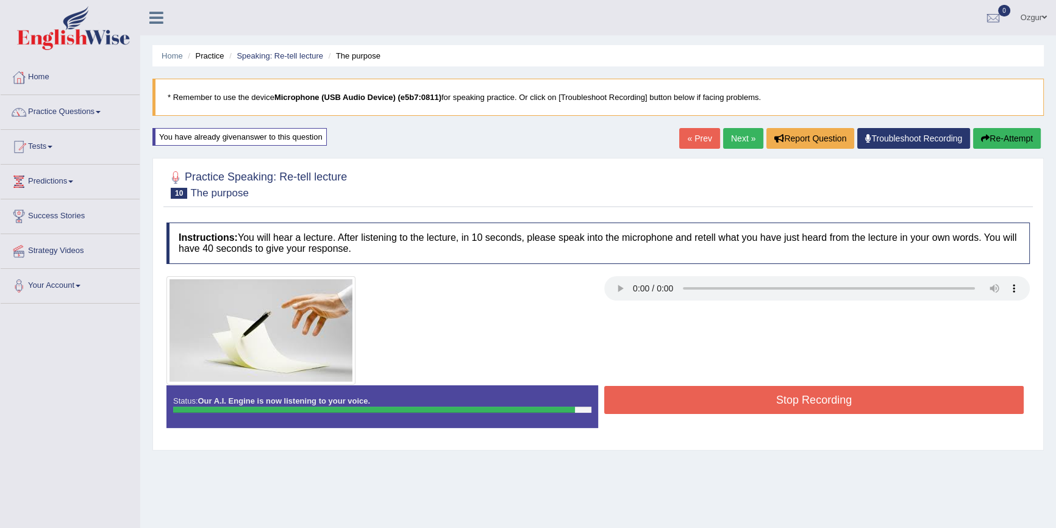
click at [658, 402] on button "Stop Recording" at bounding box center [813, 400] width 419 height 28
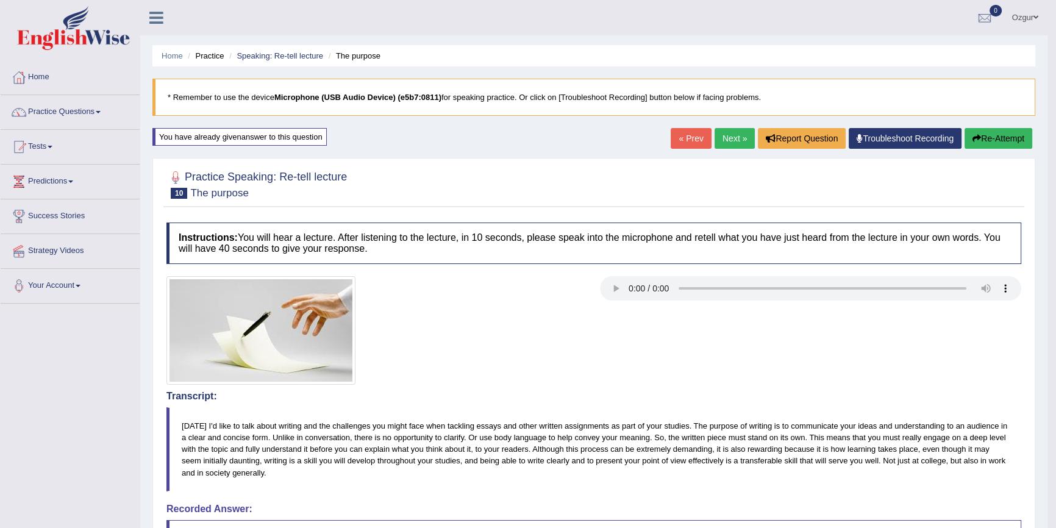
click at [990, 138] on button "Re-Attempt" at bounding box center [998, 138] width 68 height 21
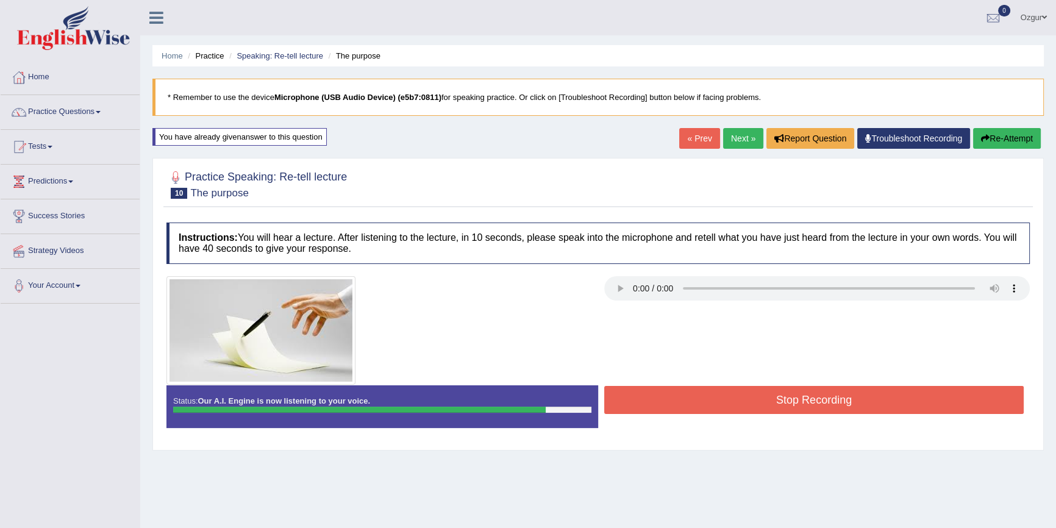
click at [670, 393] on button "Stop Recording" at bounding box center [813, 400] width 419 height 28
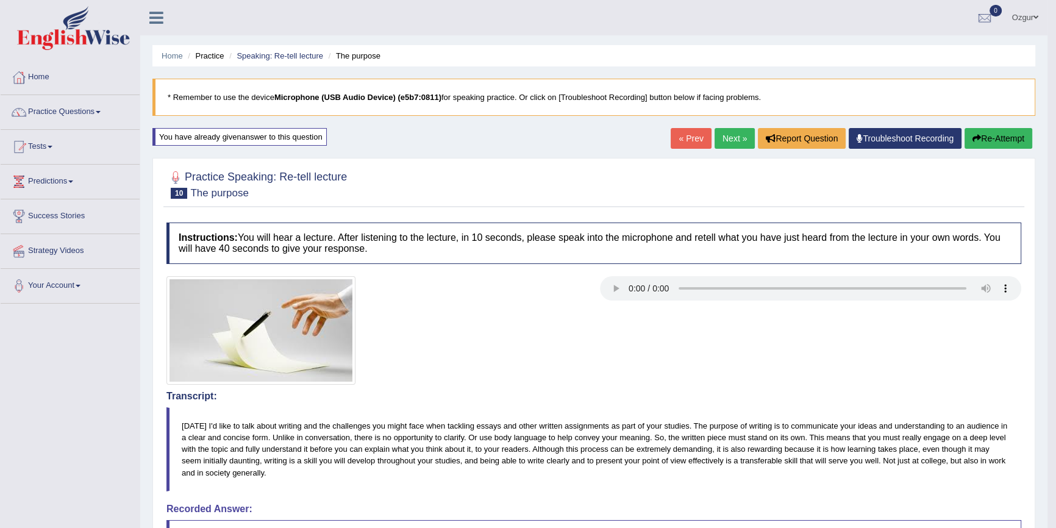
click at [728, 140] on link "Next »" at bounding box center [734, 138] width 40 height 21
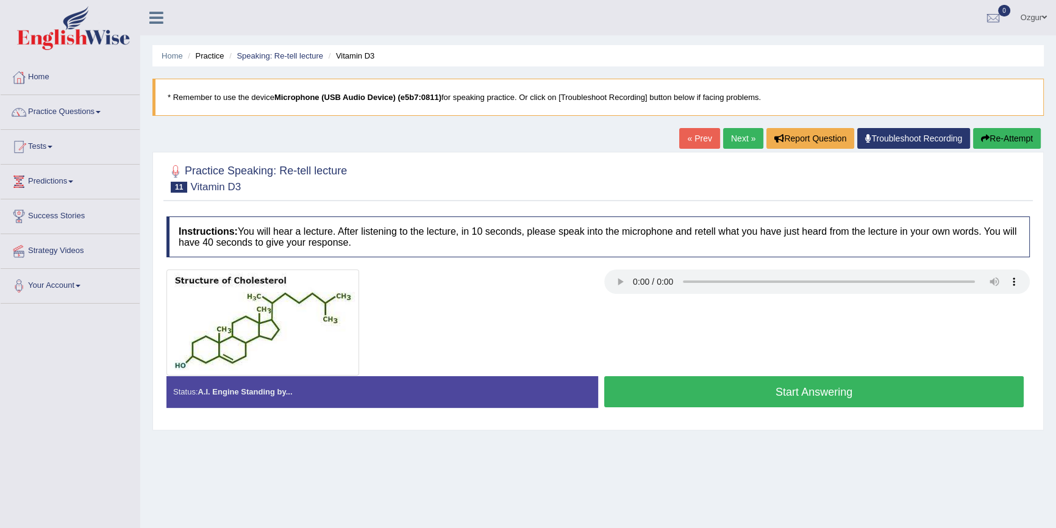
click at [647, 397] on button "Start Answering" at bounding box center [813, 391] width 419 height 31
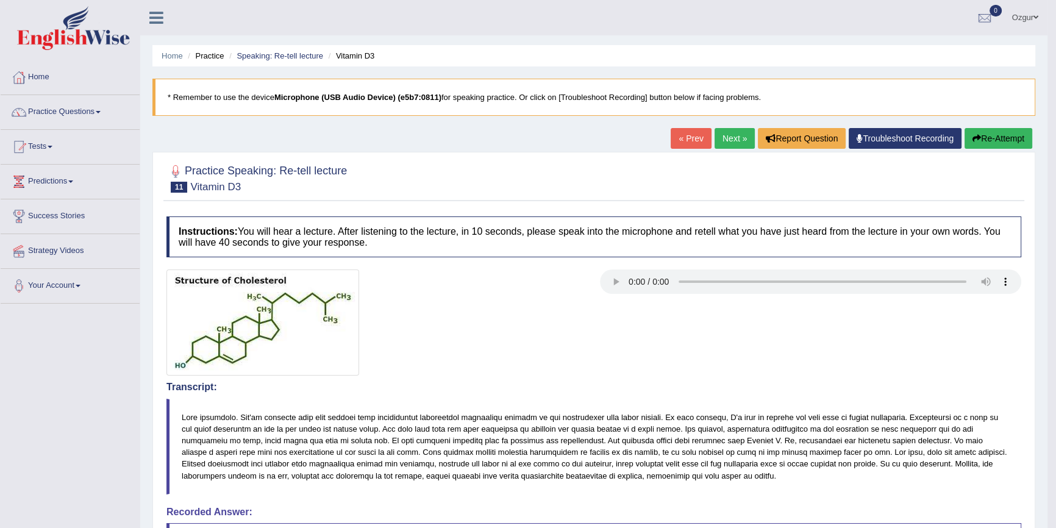
click at [1009, 142] on button "Re-Attempt" at bounding box center [998, 138] width 68 height 21
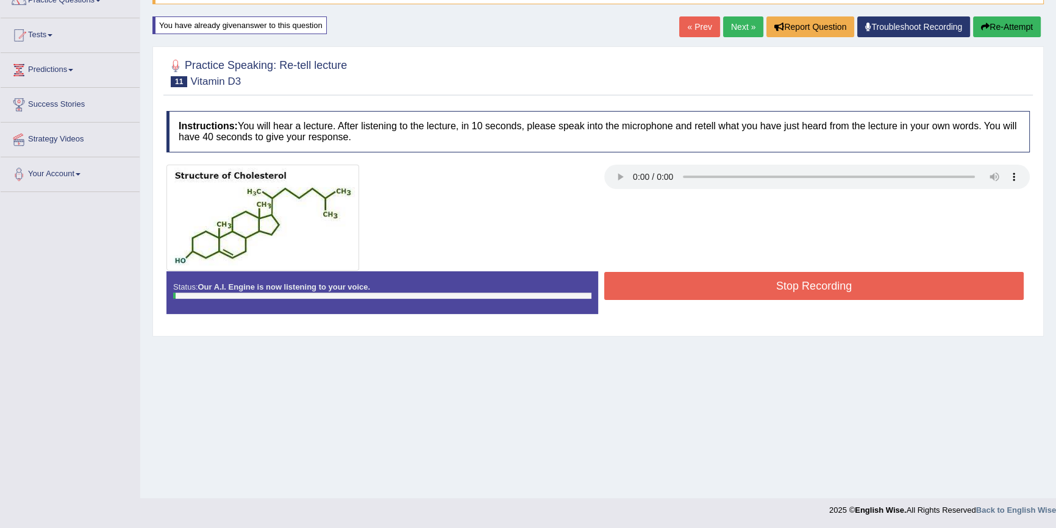
scroll to position [112, 0]
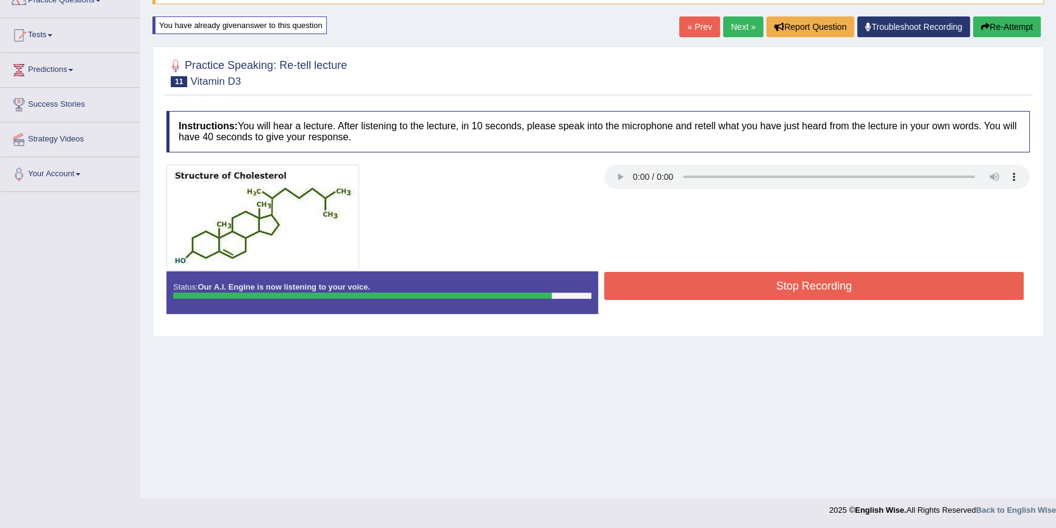
click at [745, 280] on button "Stop Recording" at bounding box center [813, 286] width 419 height 28
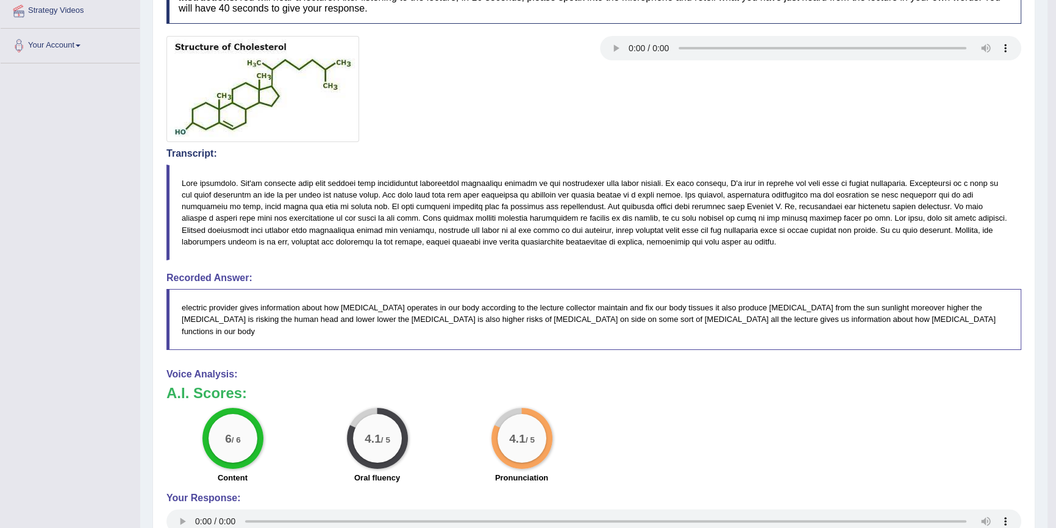
scroll to position [82, 0]
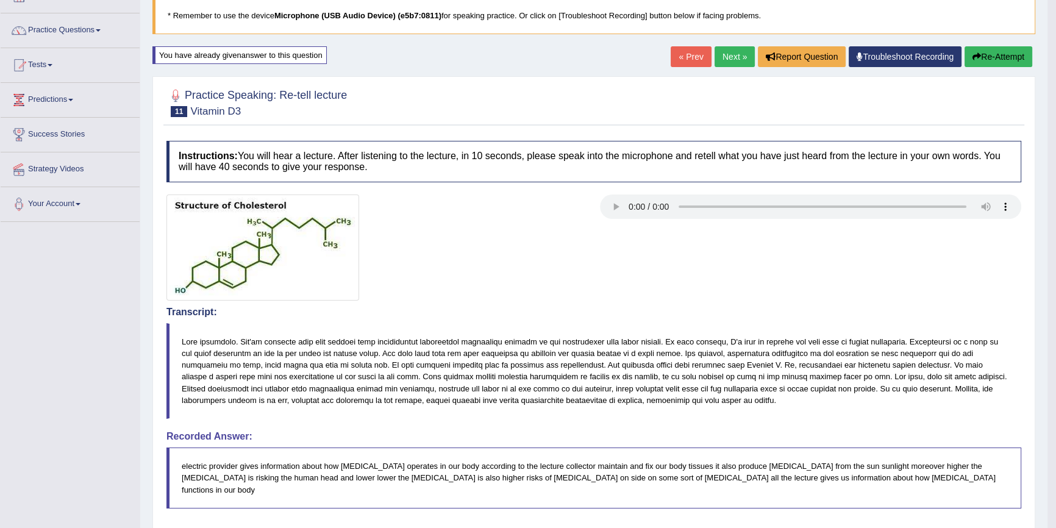
click at [1001, 57] on button "Re-Attempt" at bounding box center [998, 56] width 68 height 21
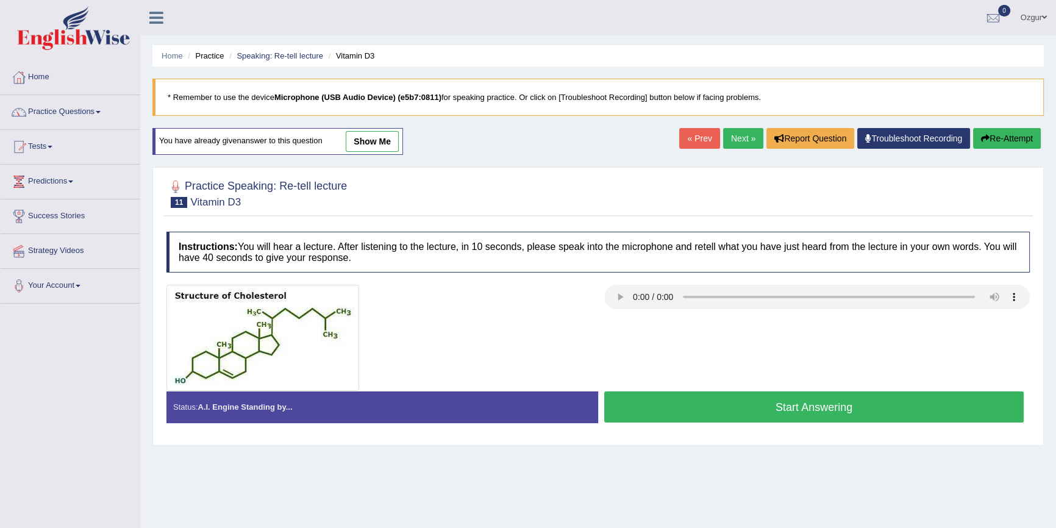
click at [715, 396] on button "Start Answering" at bounding box center [813, 406] width 419 height 31
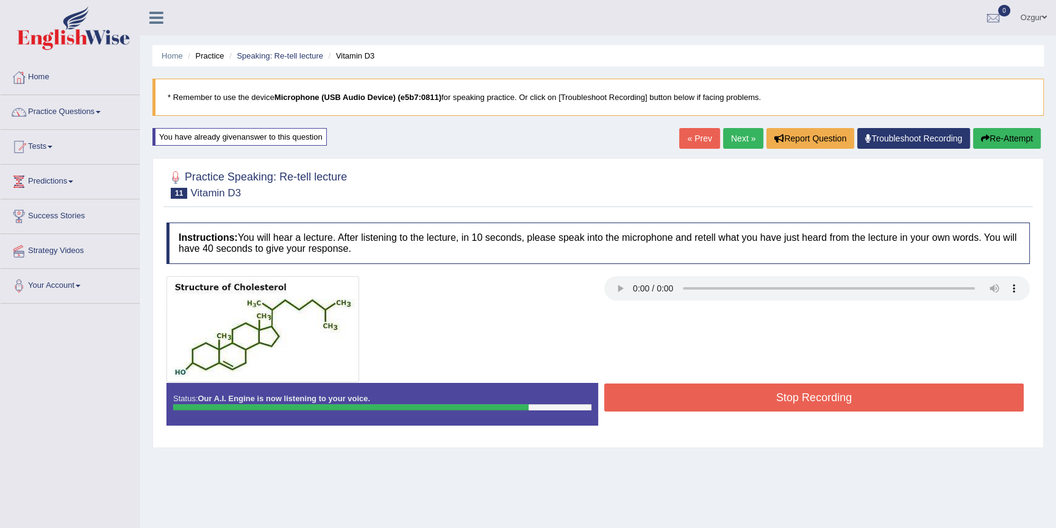
click at [796, 394] on button "Stop Recording" at bounding box center [813, 397] width 419 height 28
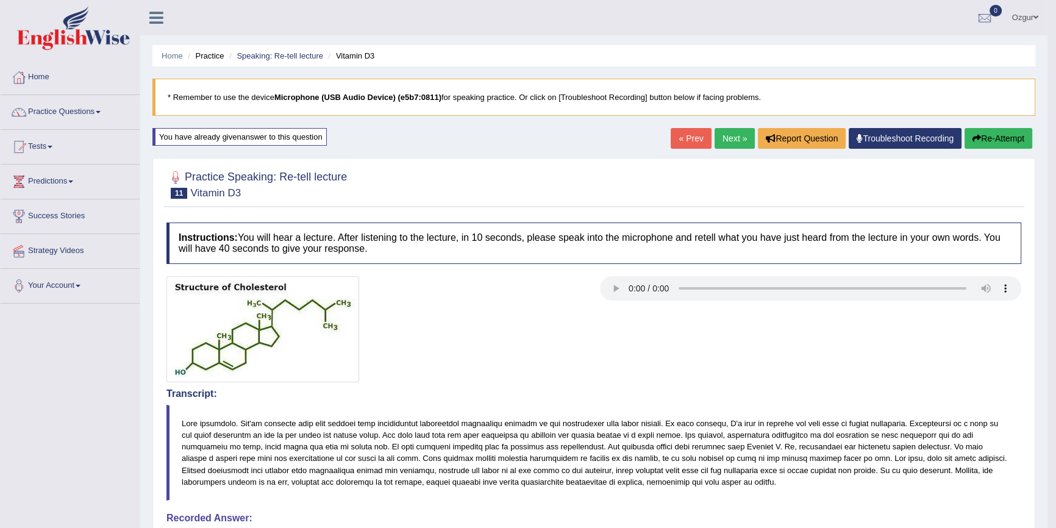
click at [738, 135] on link "Next »" at bounding box center [734, 138] width 40 height 21
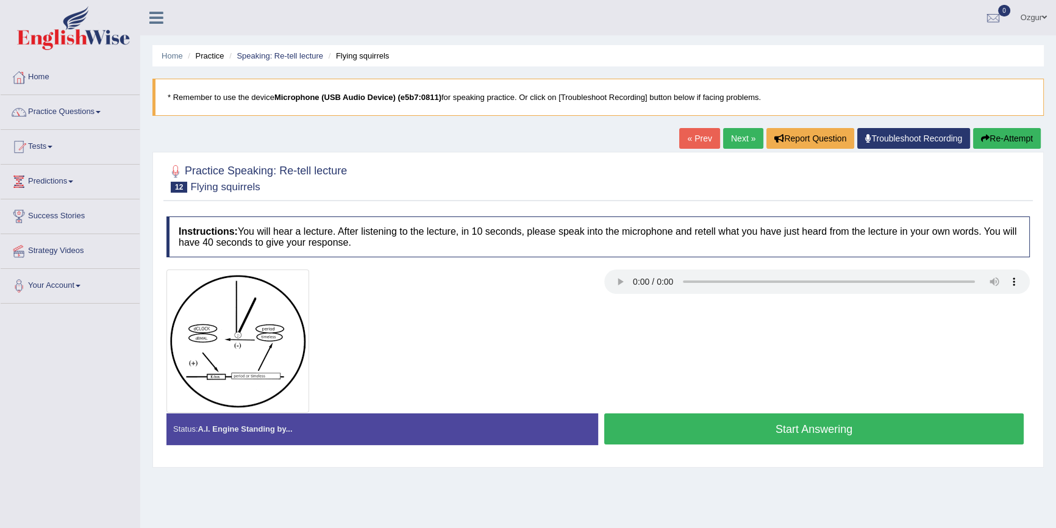
click at [686, 455] on div "Status: A.I. Engine Standing by... Start Answering Stop Recording" at bounding box center [597, 434] width 863 height 43
click at [683, 422] on button "Start Answering" at bounding box center [813, 428] width 419 height 31
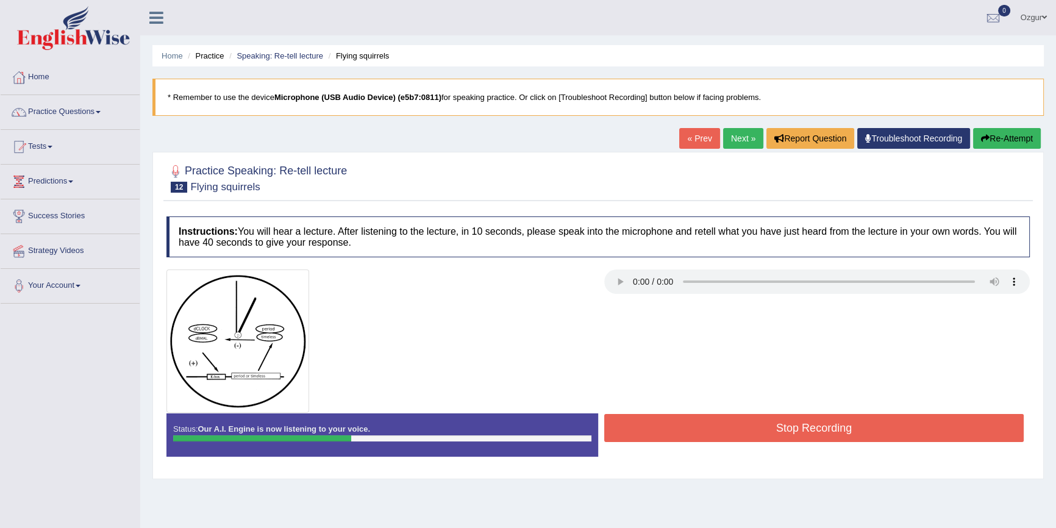
click at [651, 407] on div at bounding box center [597, 340] width 875 height 143
drag, startPoint x: 653, startPoint y: 415, endPoint x: 646, endPoint y: 431, distance: 17.2
click at [653, 416] on button "Stop Recording" at bounding box center [813, 428] width 419 height 28
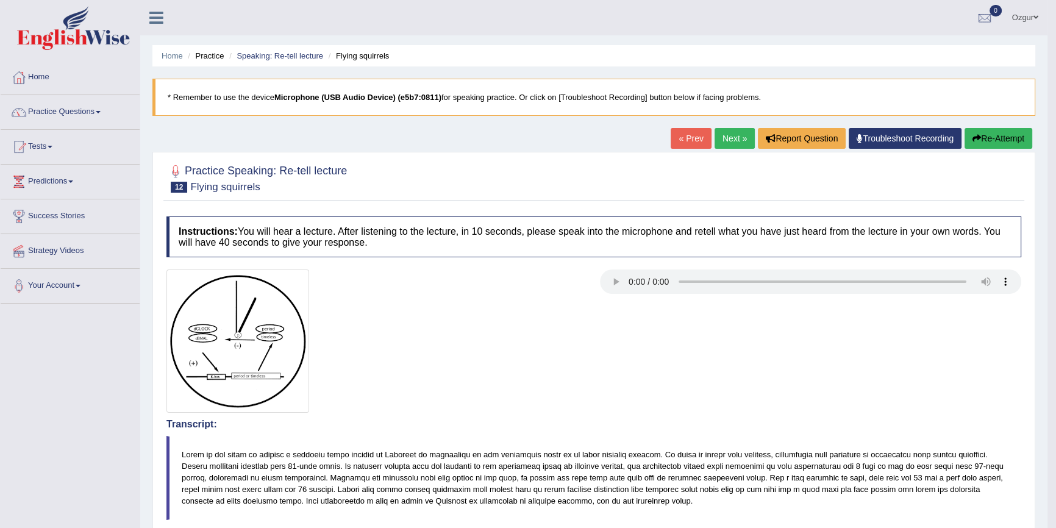
click at [1004, 140] on button "Re-Attempt" at bounding box center [998, 138] width 68 height 21
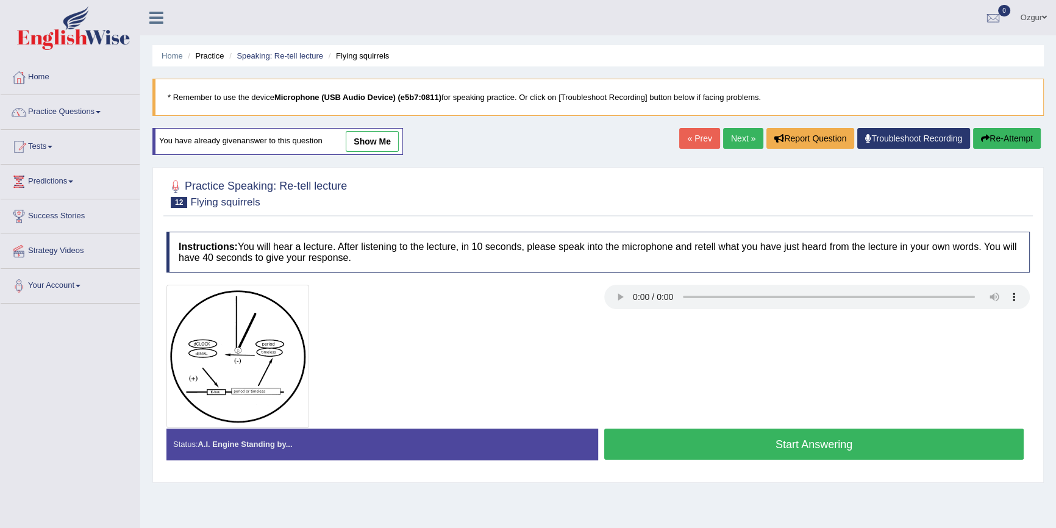
click at [656, 445] on button "Start Answering" at bounding box center [813, 443] width 419 height 31
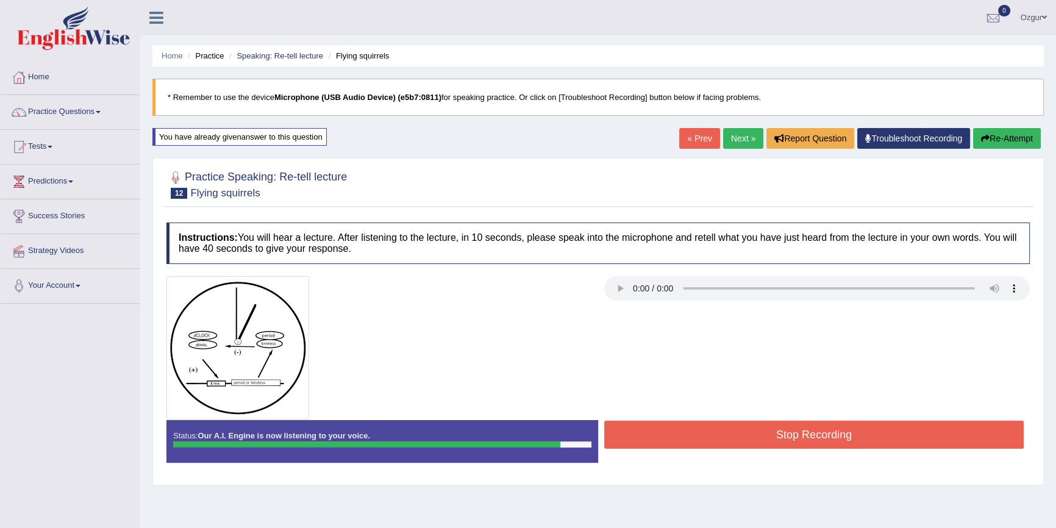
click at [714, 436] on button "Stop Recording" at bounding box center [813, 435] width 419 height 28
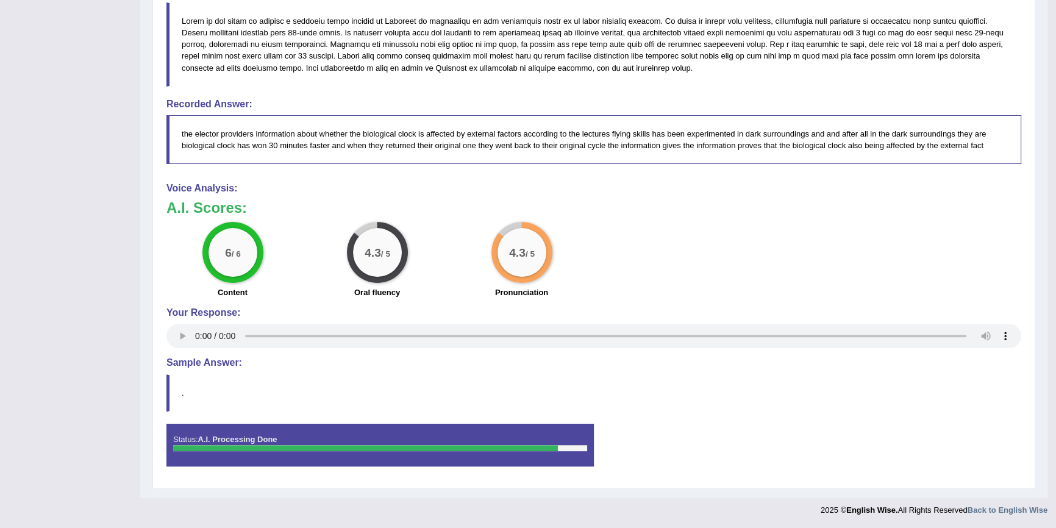
scroll to position [107, 0]
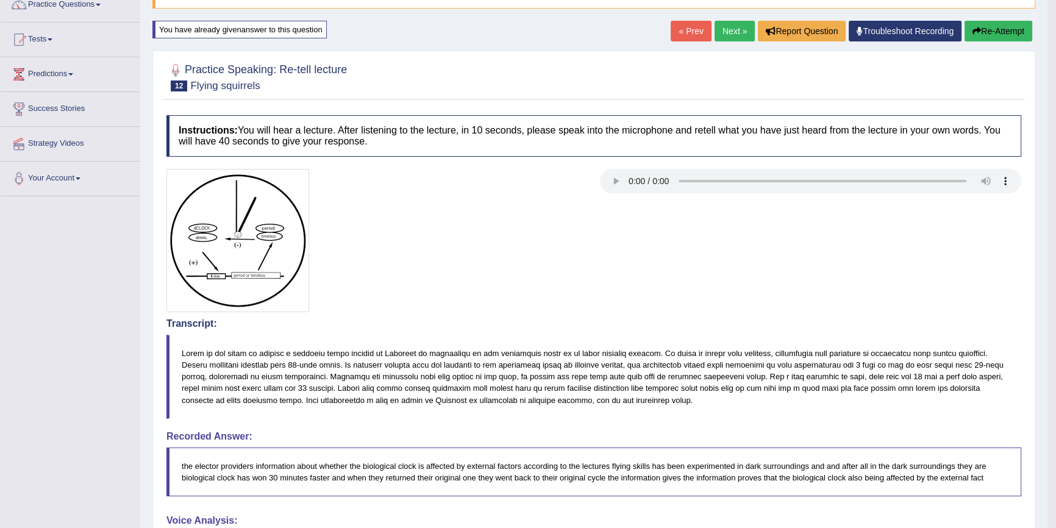
click at [729, 30] on link "Next »" at bounding box center [734, 31] width 40 height 21
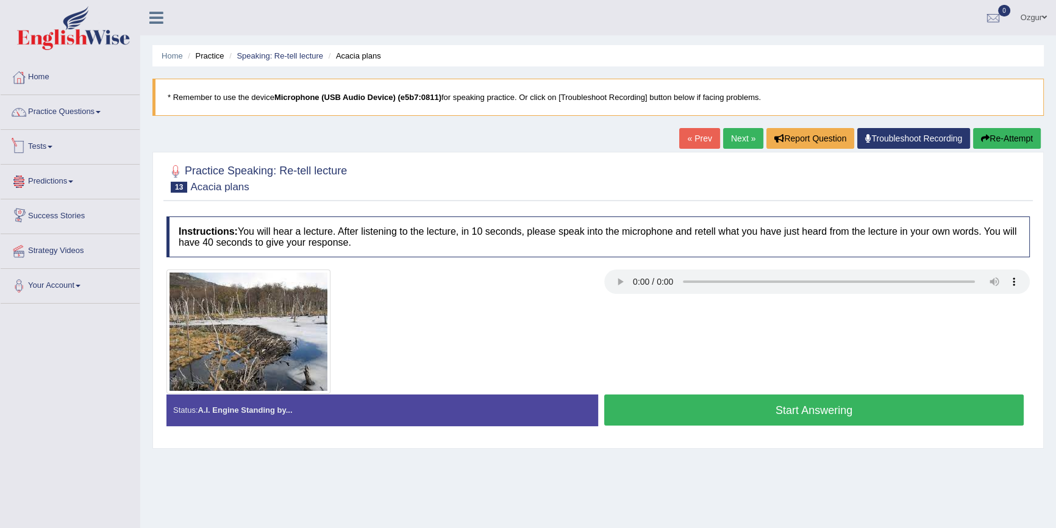
click at [55, 124] on link "Practice Questions" at bounding box center [70, 110] width 139 height 30
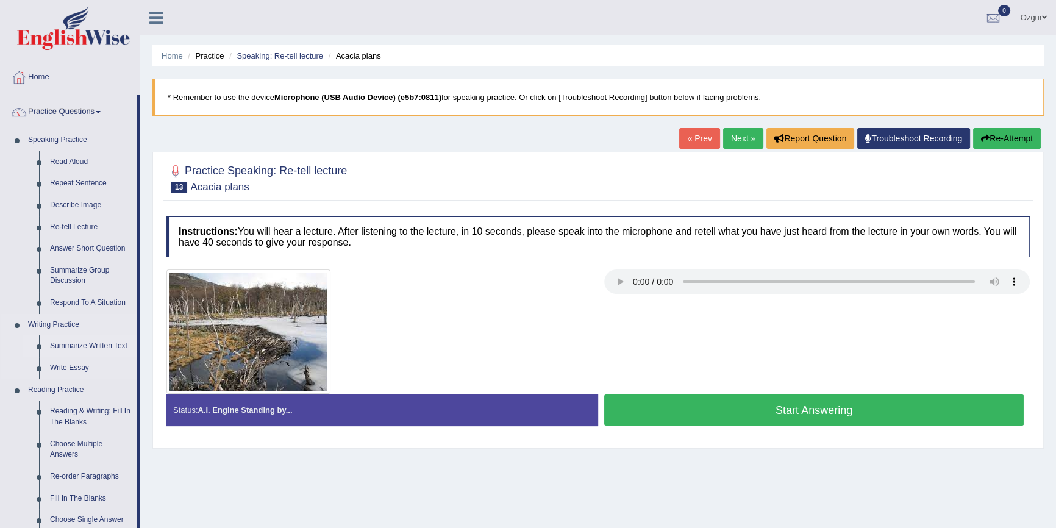
click at [89, 346] on link "Summarize Written Text" at bounding box center [90, 346] width 92 height 22
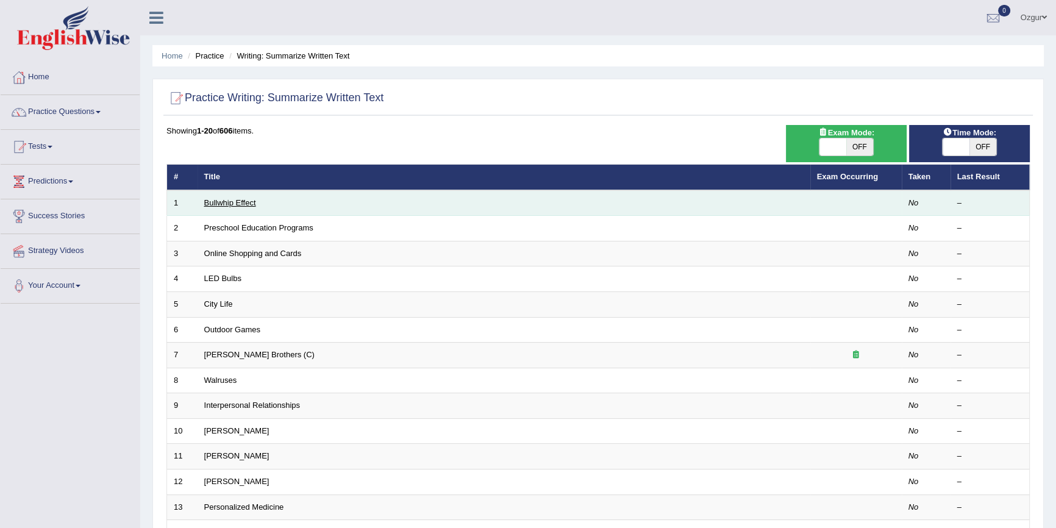
click at [231, 201] on link "Bullwhip Effect" at bounding box center [230, 202] width 52 height 9
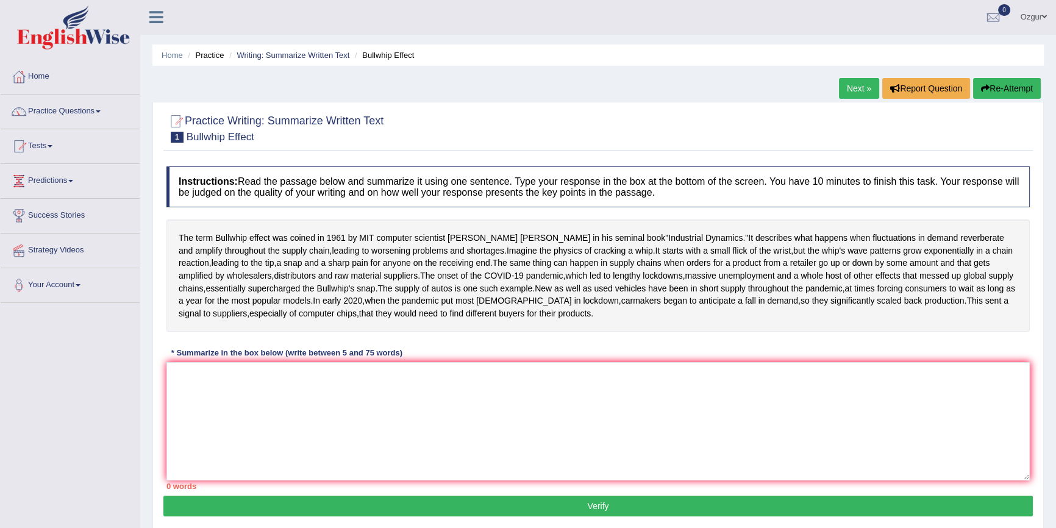
scroll to position [112, 0]
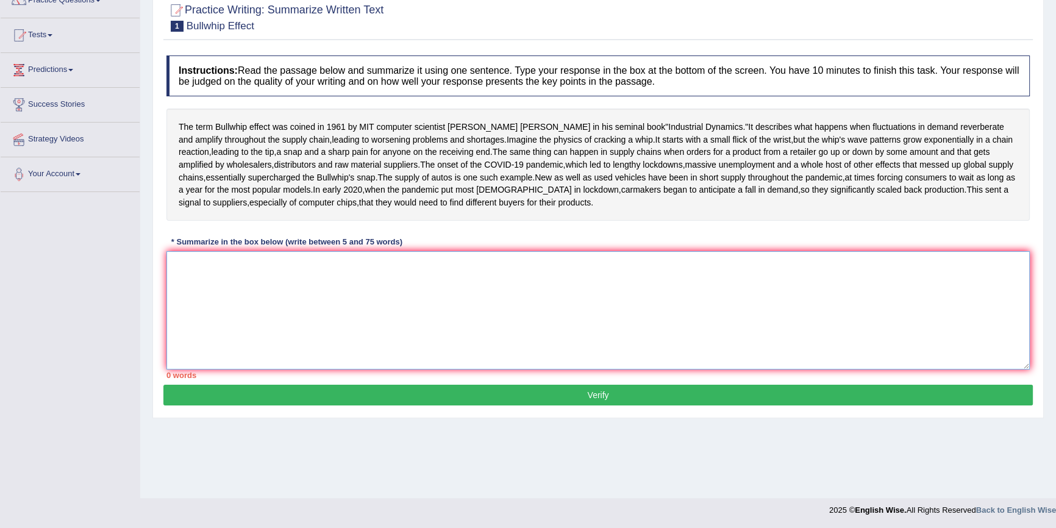
click at [273, 336] on textarea at bounding box center [597, 310] width 863 height 118
click at [272, 336] on textarea at bounding box center [597, 310] width 863 height 118
click at [268, 338] on textarea at bounding box center [597, 310] width 863 height 118
click at [248, 329] on textarea at bounding box center [597, 310] width 863 height 118
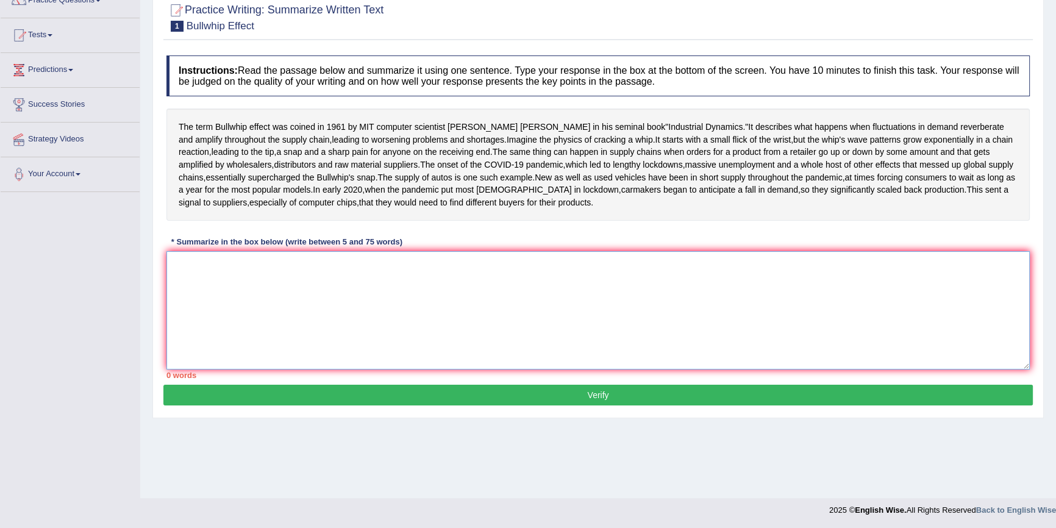
click at [248, 329] on textarea at bounding box center [597, 310] width 863 height 118
type textarea "tHE NtE"
type textarea "T"
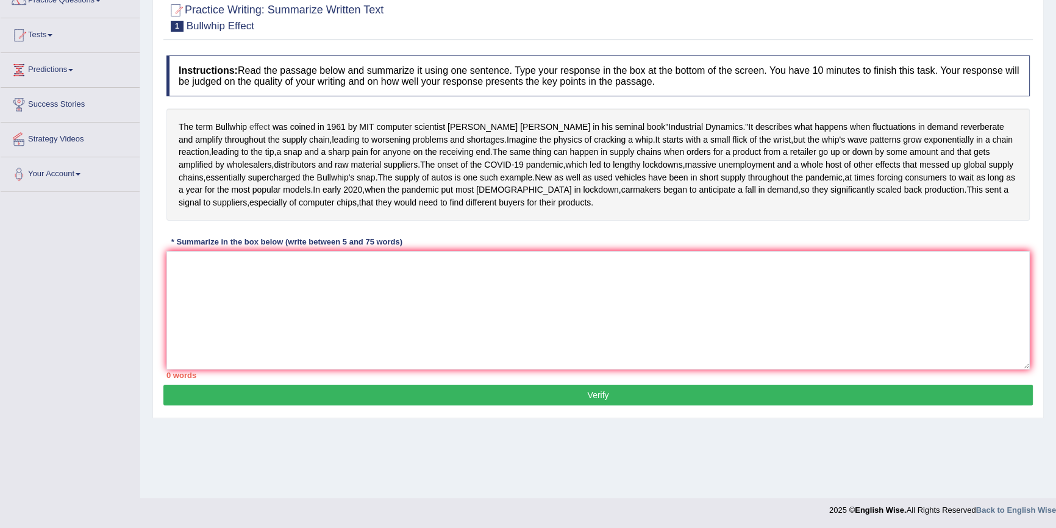
drag, startPoint x: 180, startPoint y: 123, endPoint x: 249, endPoint y: 127, distance: 68.4
click at [249, 128] on div "The term Bullwhip effect was coined in 1961 by MIT computer scientist Jay Forre…" at bounding box center [597, 164] width 863 height 112
drag, startPoint x: 170, startPoint y: 125, endPoint x: 367, endPoint y: 126, distance: 196.9
click at [360, 124] on div "The term Bullwhip effect was coined in 1961 by MIT computer scientist Jay Forre…" at bounding box center [597, 164] width 863 height 112
click at [341, 369] on textarea at bounding box center [597, 310] width 863 height 118
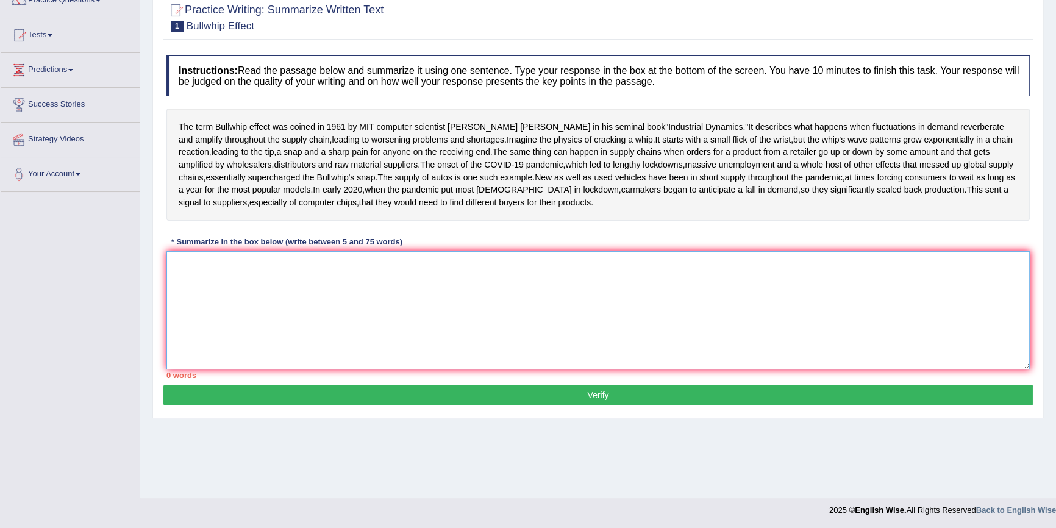
click at [386, 343] on textarea at bounding box center [597, 310] width 863 height 118
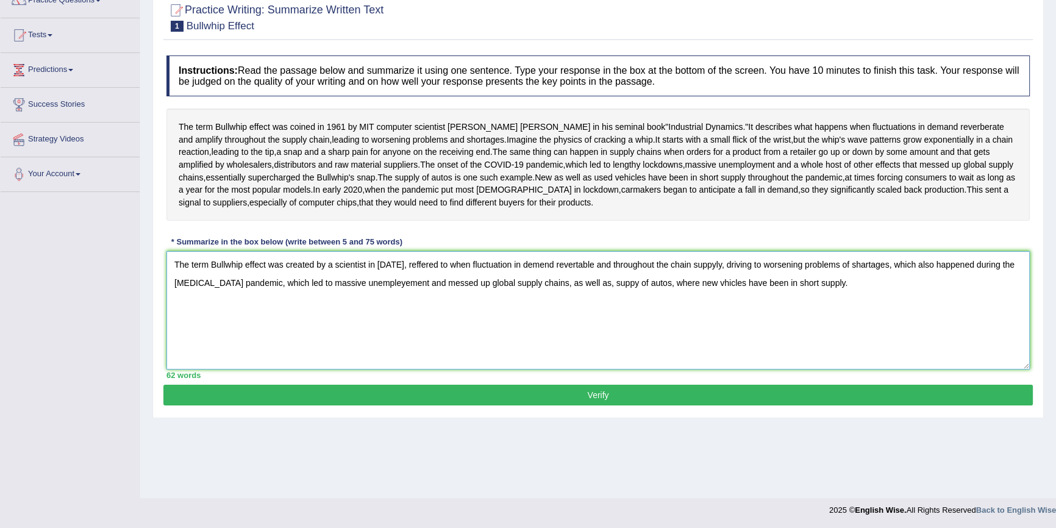
type textarea "The term Bullwhip effect was created by a scientist in 1961, reffered to when f…"
click at [512, 405] on button "Verify" at bounding box center [597, 395] width 869 height 21
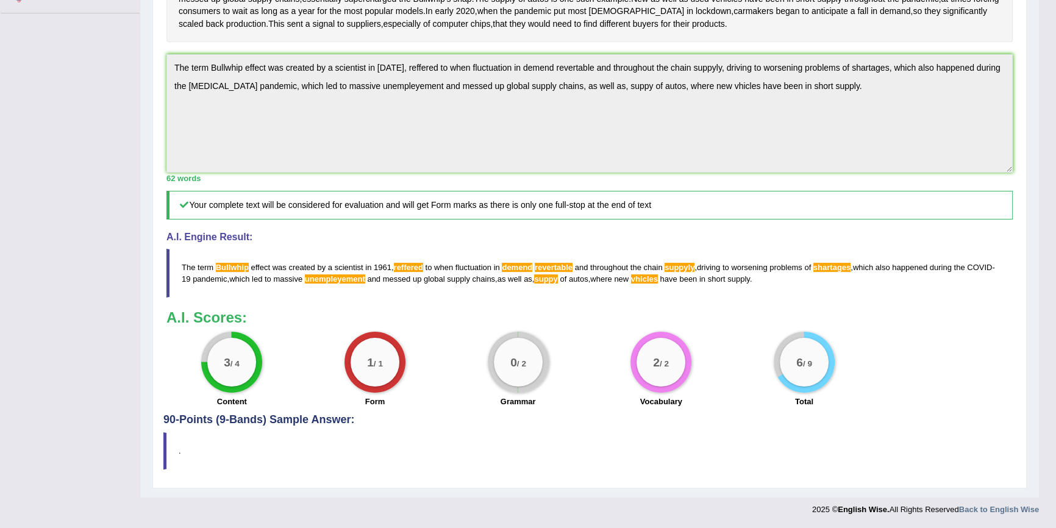
scroll to position [338, 0]
click at [407, 268] on span "reffered" at bounding box center [408, 267] width 29 height 9
drag, startPoint x: 321, startPoint y: 280, endPoint x: 479, endPoint y: 283, distance: 158.5
click at [507, 297] on blockquote "The term Bullwhip effect was created by a scientist in 1961 , reffered to when …" at bounding box center [589, 273] width 846 height 49
click at [182, 267] on span "The" at bounding box center [188, 267] width 13 height 9
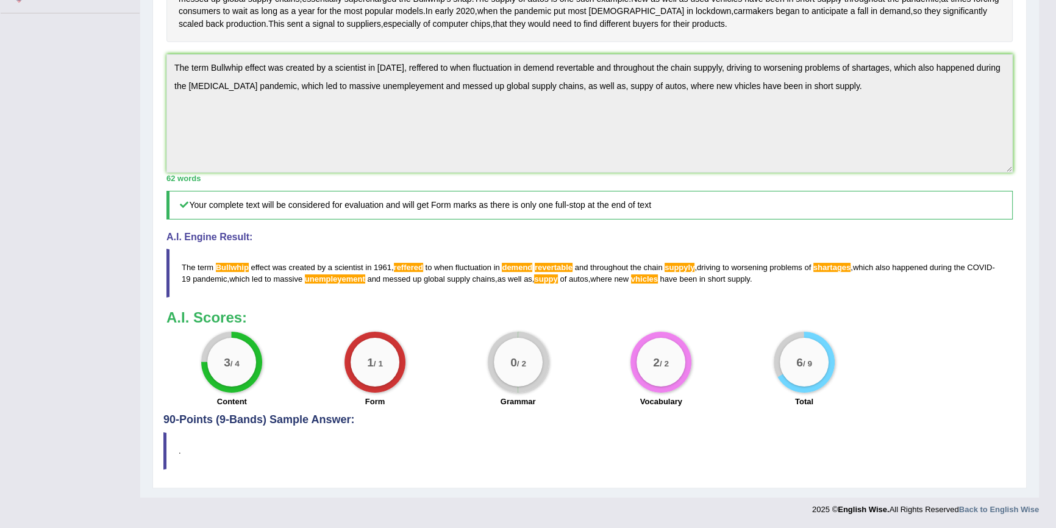
click at [183, 267] on span "The" at bounding box center [188, 267] width 13 height 9
click at [188, 266] on span "The" at bounding box center [188, 267] width 13 height 9
click at [189, 266] on span "The" at bounding box center [188, 267] width 13 height 9
click at [190, 266] on span "The" at bounding box center [188, 267] width 13 height 9
drag, startPoint x: 197, startPoint y: 264, endPoint x: 229, endPoint y: 266, distance: 32.4
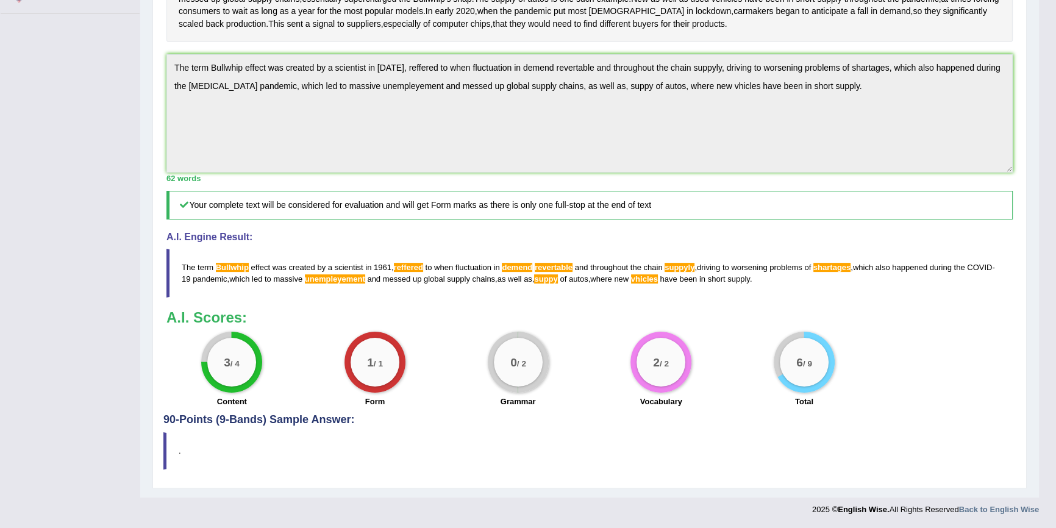
click at [205, 264] on blockquote "The term Bullwhip effect was created by a scientist in 1961 , reffered to when …" at bounding box center [589, 273] width 846 height 49
drag, startPoint x: 795, startPoint y: 286, endPoint x: 578, endPoint y: 262, distance: 218.3
click at [594, 265] on blockquote "The term Bullwhip effect was created by a scientist in 1961 , reffered to when …" at bounding box center [589, 273] width 846 height 49
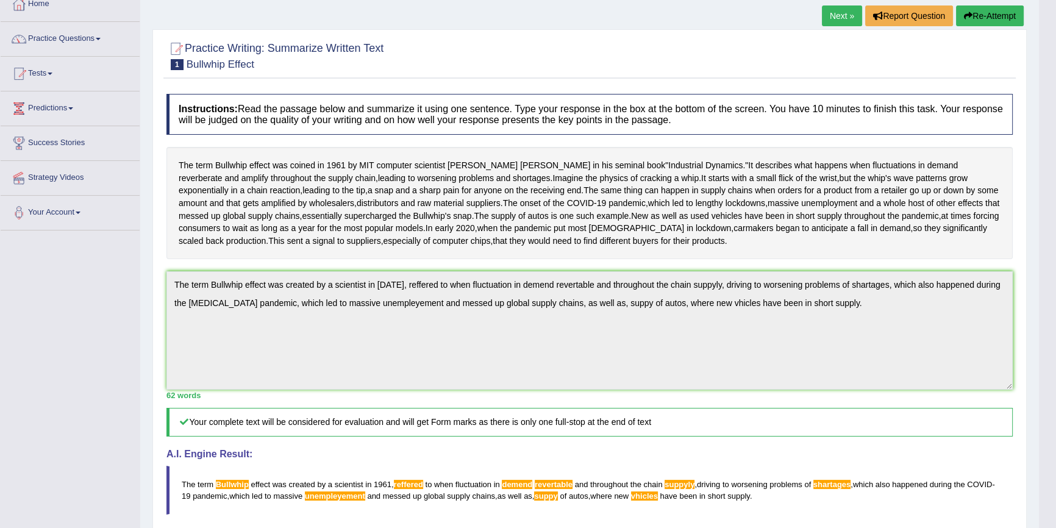
scroll to position [7, 0]
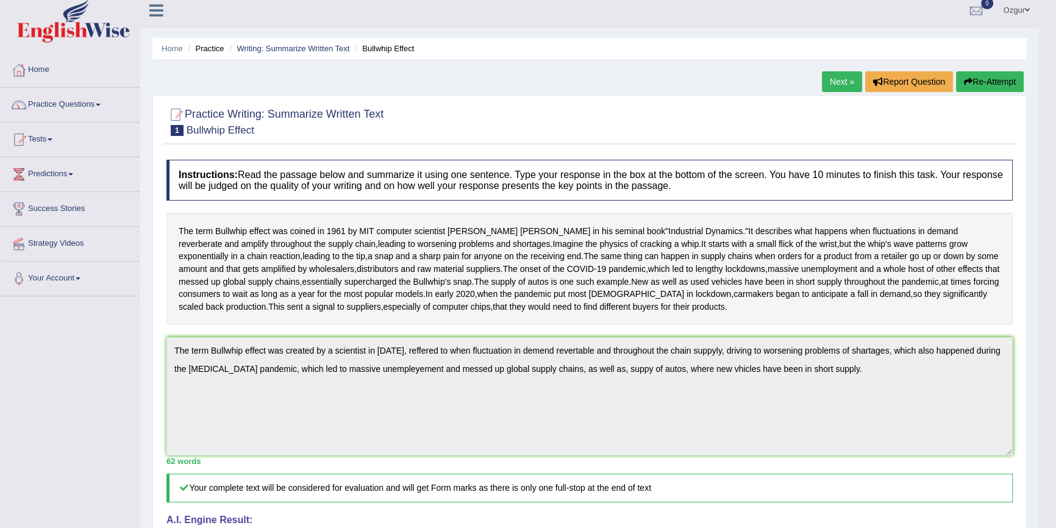
click at [1007, 72] on button "Re-Attempt" at bounding box center [990, 81] width 68 height 21
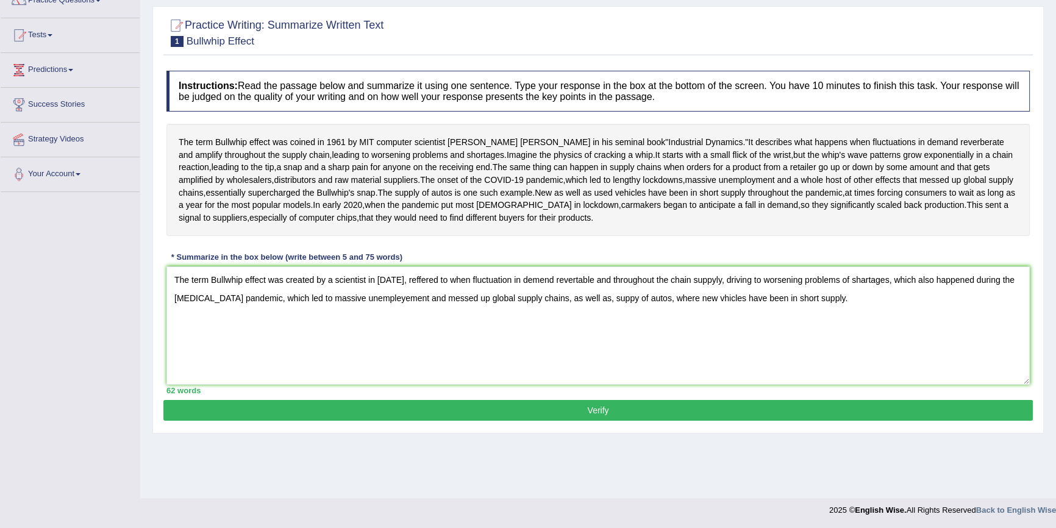
click at [422, 329] on textarea "The term Bullwhip effect was created by a scientist in [DATE], reffered to when…" at bounding box center [597, 325] width 863 height 118
click at [412, 329] on textarea "The term Bullwhip effect was created by a scientist in 1961, reffered to when f…" at bounding box center [597, 325] width 863 height 118
click at [533, 328] on textarea "The term Bullwhip effect was created by a scientist in 1961, refered to when fl…" at bounding box center [597, 325] width 863 height 118
click at [702, 327] on textarea "The term Bullwhip effect was created by a scientist in 1961, refered to when fl…" at bounding box center [597, 325] width 863 height 118
click at [851, 328] on textarea "The term Bullwhip effect was created by a scientist in 1961, refered to when fl…" at bounding box center [597, 325] width 863 height 118
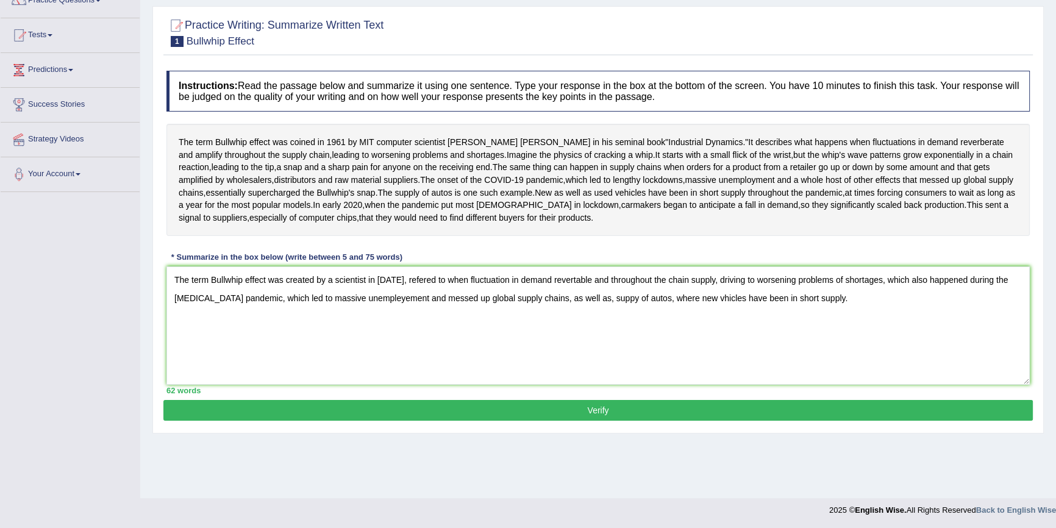
click at [356, 343] on textarea "The term Bullwhip effect was created by a scientist in 1961, refered to when fl…" at bounding box center [597, 325] width 863 height 118
click at [347, 346] on textarea "The term Bullwhip effect was created by a scientist in 1961, refered to when fl…" at bounding box center [597, 325] width 863 height 118
click at [349, 347] on textarea "The term Bullwhip effect was created by a scientist in 1961, refered to when fl…" at bounding box center [597, 325] width 863 height 118
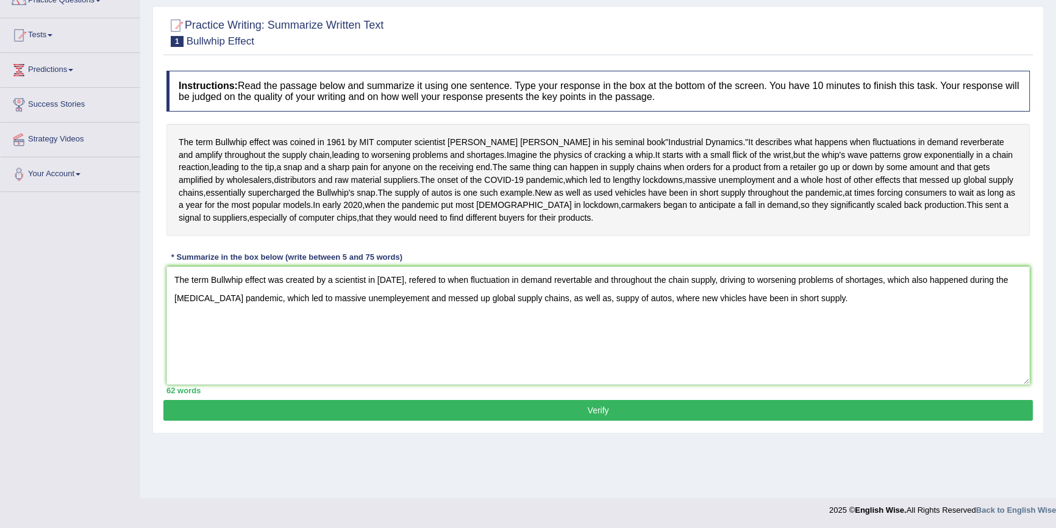
click at [353, 347] on textarea "The term Bullwhip effect was created by a scientist in 1961, refered to when fl…" at bounding box center [597, 325] width 863 height 118
click at [372, 345] on textarea "The term Bullwhip effect was created by a scientist in 1961, refered to when fl…" at bounding box center [597, 325] width 863 height 118
click at [349, 347] on textarea "The term Bullwhip effect was created by a scientist in 1961, refered to when fl…" at bounding box center [597, 325] width 863 height 118
click at [351, 347] on textarea "The term Bullwhip effect was created by a scientist in 1961, refered to when fl…" at bounding box center [597, 325] width 863 height 118
click at [603, 347] on textarea "The term Bullwhip effect was created by a scientist in 1961, refered to when fl…" at bounding box center [597, 325] width 863 height 118
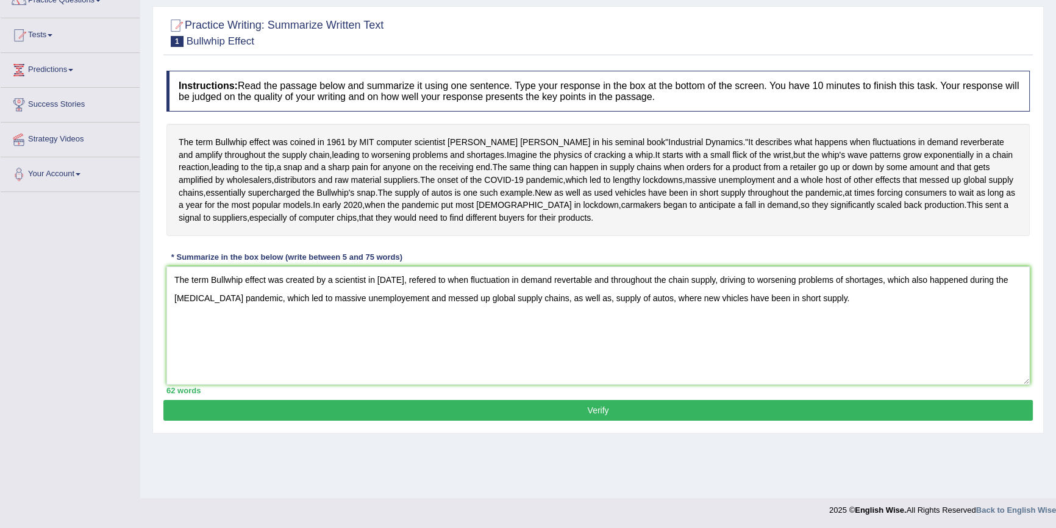
drag, startPoint x: 181, startPoint y: 329, endPoint x: 622, endPoint y: 427, distance: 451.5
click at [618, 385] on textarea "The term Bullwhip effect was created by a scientist in 1961, refered to when fl…" at bounding box center [597, 325] width 863 height 118
drag, startPoint x: 622, startPoint y: 427, endPoint x: 289, endPoint y: 368, distance: 338.0
click at [616, 385] on textarea "The term Bullwhip effect was created by a scientist in 1961, refered to when fl…" at bounding box center [597, 325] width 863 height 118
click at [185, 324] on textarea "The term Bullwhip effect was created by a scientist in 1961, refered to when fl…" at bounding box center [597, 325] width 863 height 118
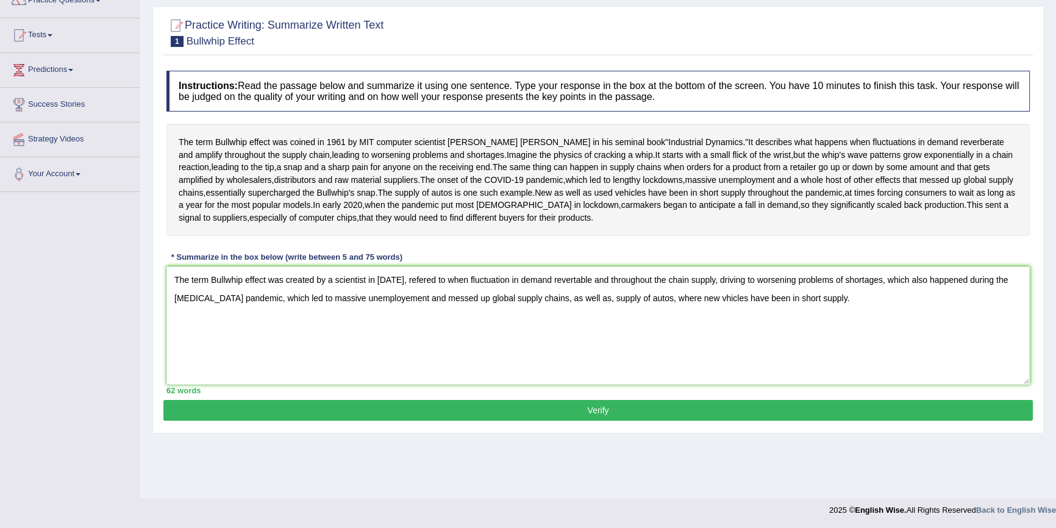
click at [185, 324] on textarea "The term Bullwhip effect was created by a scientist in 1961, refered to when fl…" at bounding box center [597, 325] width 863 height 118
click at [187, 324] on textarea "The term Bullwhip effect was created by a scientist in 1961, refered to when fl…" at bounding box center [597, 325] width 863 height 118
type textarea "The term Bullwhip effect was created by a scientist in 1961, refered to when fl…"
click at [553, 421] on button "Verify" at bounding box center [597, 410] width 869 height 21
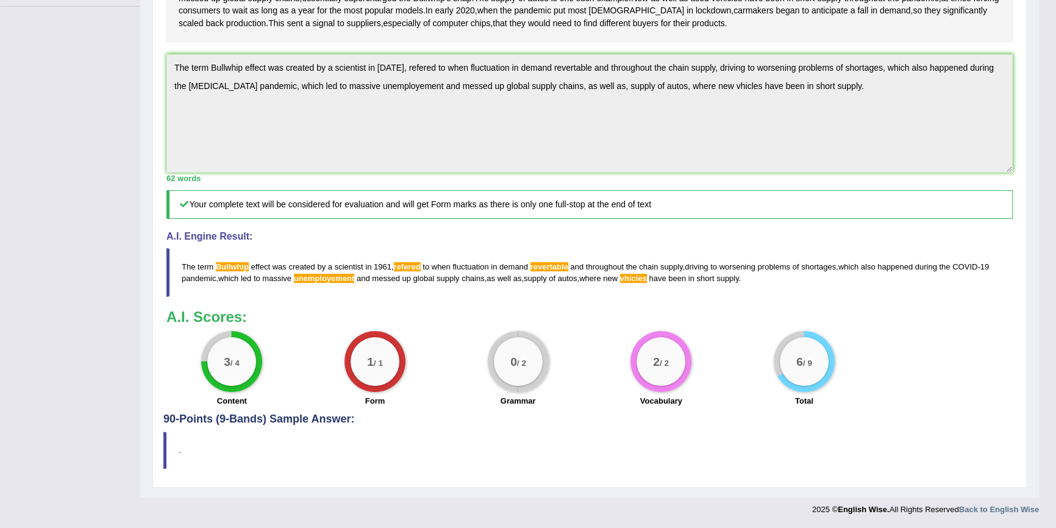
scroll to position [13, 0]
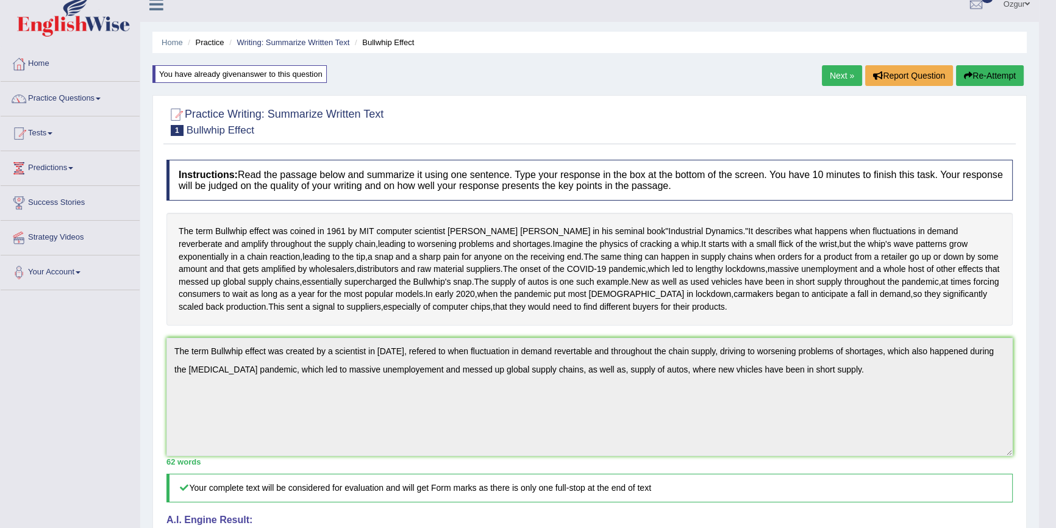
click at [827, 75] on link "Next »" at bounding box center [842, 75] width 40 height 21
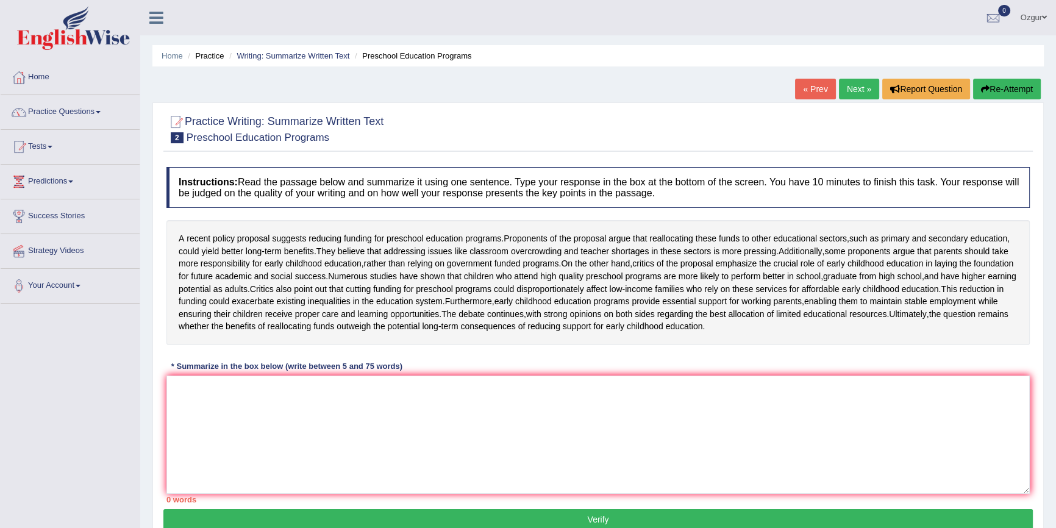
drag, startPoint x: 167, startPoint y: 223, endPoint x: 445, endPoint y: 384, distance: 321.1
click at [521, 397] on div "Instructions: Read the passage below and summarize it using one sentence. Type …" at bounding box center [597, 335] width 869 height 348
drag, startPoint x: 452, startPoint y: 366, endPoint x: 136, endPoint y: 207, distance: 354.1
click at [140, 213] on div "Toggle navigation Home Practice Questions Speaking Practice Read Aloud Repeat S…" at bounding box center [528, 317] width 1056 height 634
drag, startPoint x: 469, startPoint y: 373, endPoint x: 166, endPoint y: 270, distance: 320.5
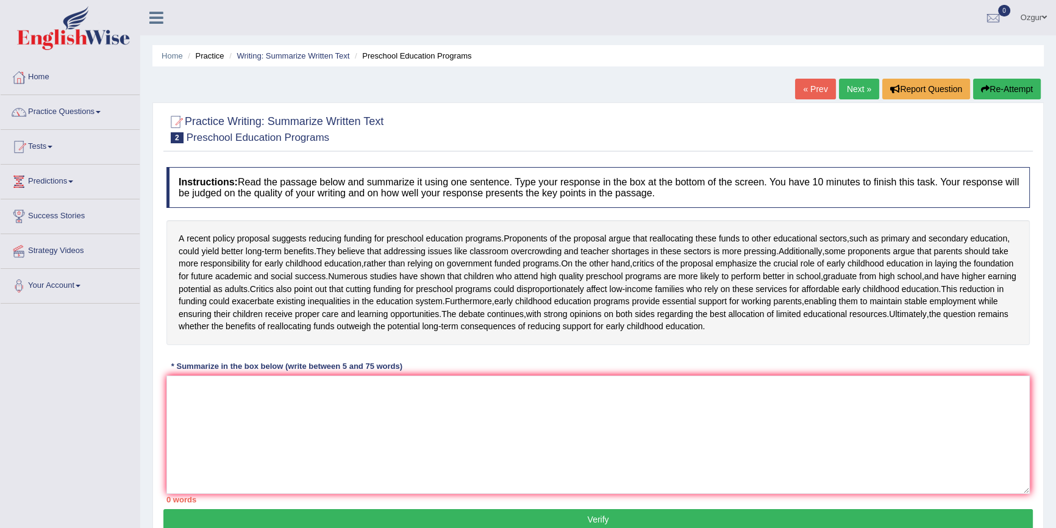
click at [171, 298] on div "A recent policy proposal suggests reducing funding for preschool education prog…" at bounding box center [597, 282] width 863 height 125
drag, startPoint x: 174, startPoint y: 228, endPoint x: 570, endPoint y: 400, distance: 431.5
click at [568, 412] on div "Instructions: Read the passage below and summarize it using one sentence. Type …" at bounding box center [597, 335] width 869 height 348
drag, startPoint x: 421, startPoint y: 376, endPoint x: 187, endPoint y: 251, distance: 264.8
click at [195, 263] on div "A recent policy proposal suggests reducing funding for preschool education prog…" at bounding box center [597, 282] width 863 height 125
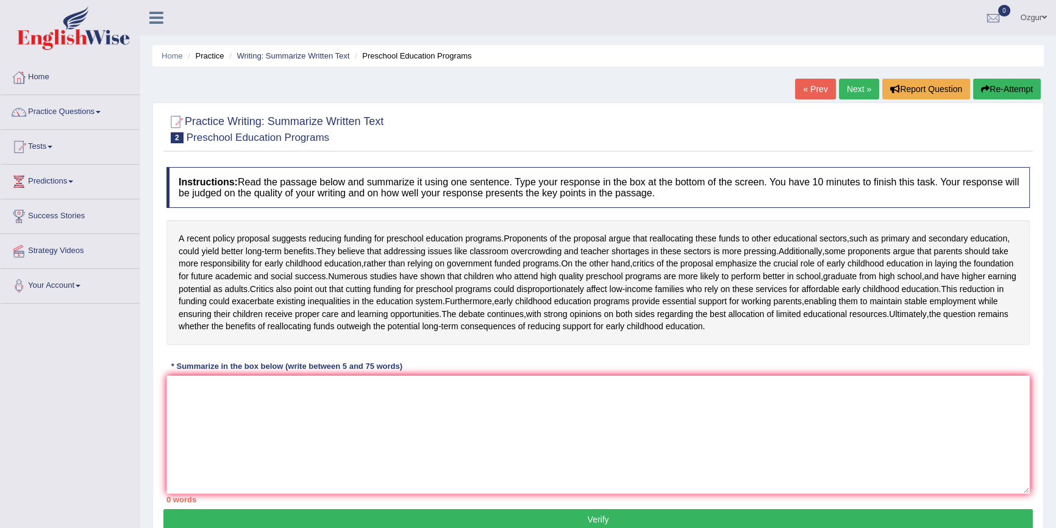
drag, startPoint x: 683, startPoint y: 252, endPoint x: 684, endPoint y: 274, distance: 22.0
click at [684, 274] on div "A recent policy proposal suggests reducing funding for preschool education prog…" at bounding box center [597, 282] width 863 height 125
drag, startPoint x: 684, startPoint y: 274, endPoint x: 683, endPoint y: 286, distance: 12.3
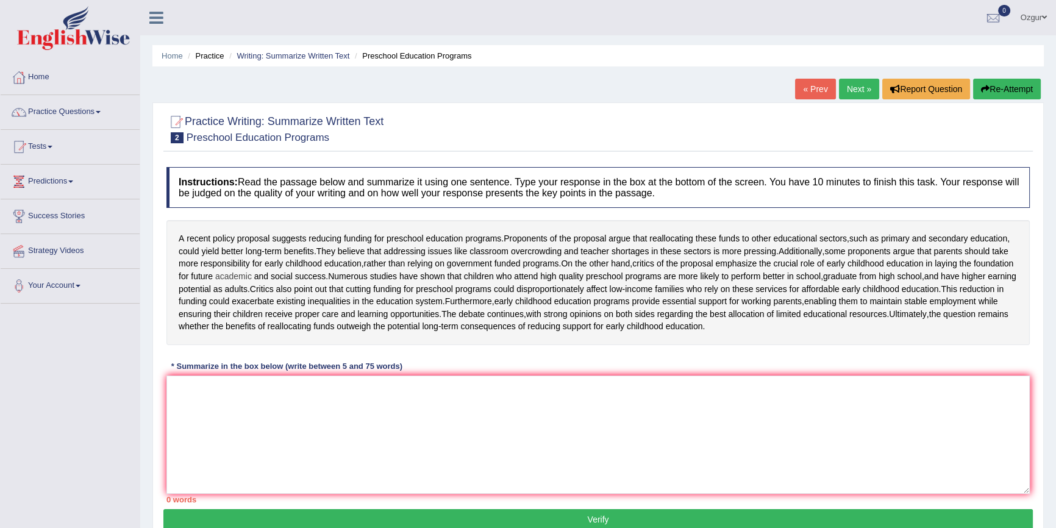
click at [683, 279] on div "A recent policy proposal suggests reducing funding for preschool education prog…" at bounding box center [597, 282] width 863 height 125
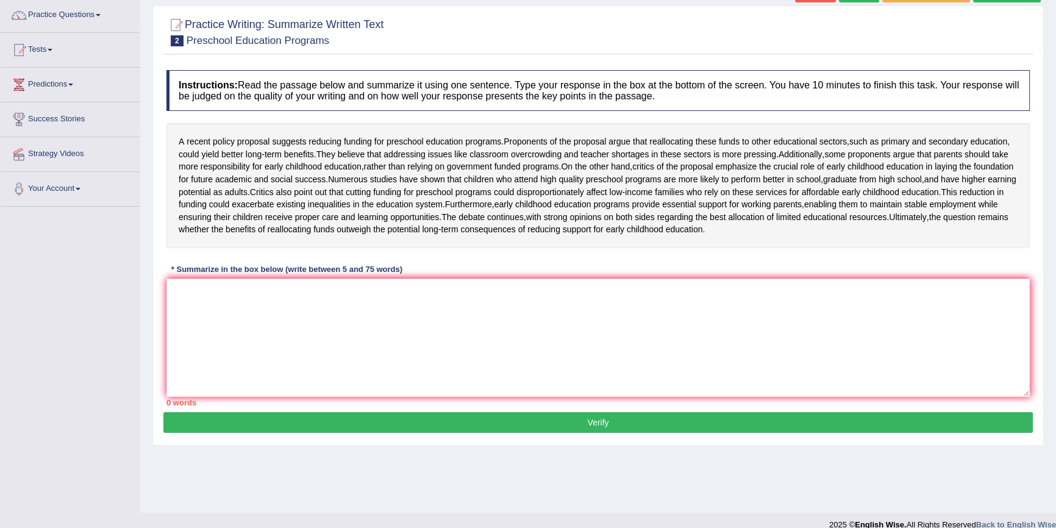
scroll to position [112, 0]
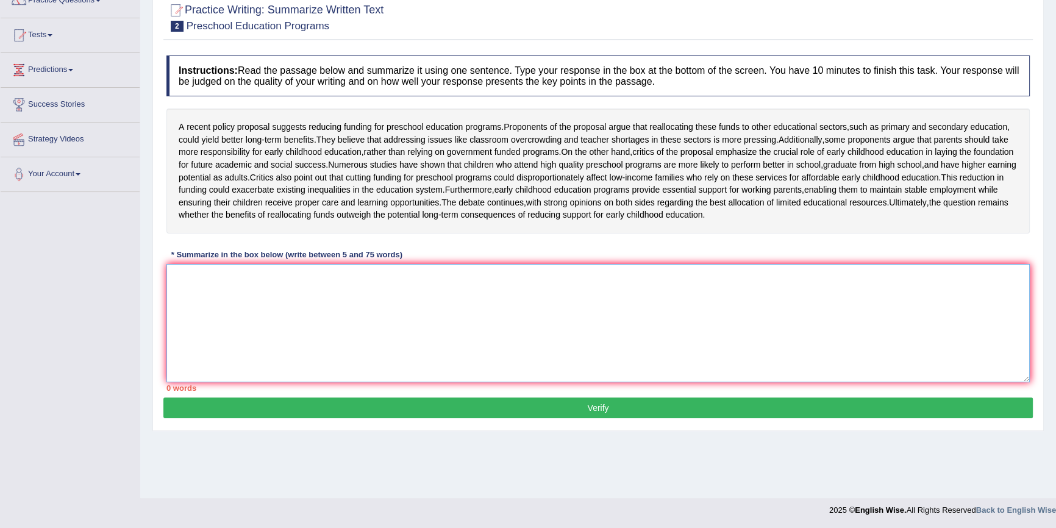
click at [325, 312] on textarea at bounding box center [597, 323] width 863 height 118
click at [355, 322] on textarea at bounding box center [597, 323] width 863 height 118
type textarea "R"
type textarea "W"
type textarea "t"
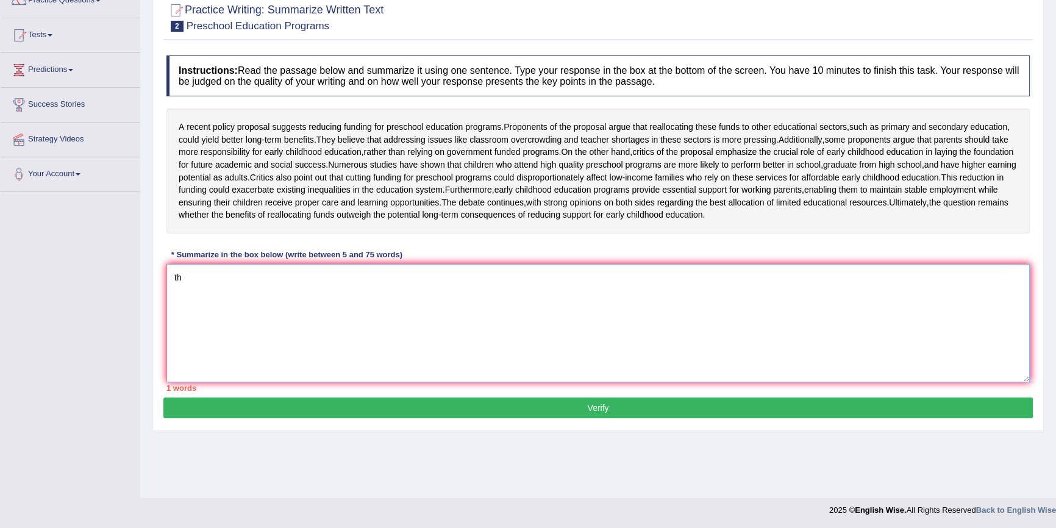
type textarea "t"
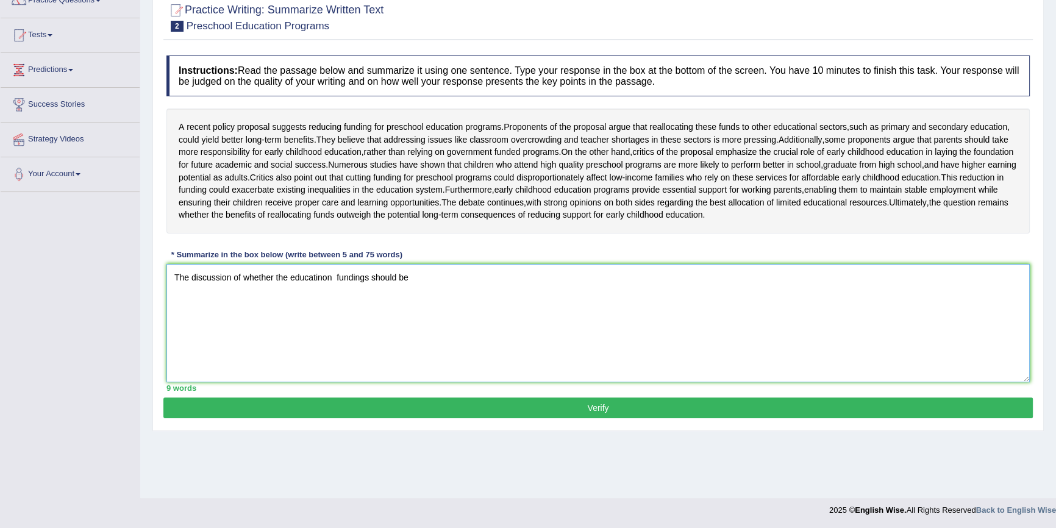
click at [288, 316] on textarea "The discussion of whether the educatinon fundings should be" at bounding box center [597, 323] width 863 height 118
click at [379, 320] on textarea "The discussion of whether the preschool educatinon fundings should be" at bounding box center [597, 323] width 863 height 118
click at [449, 316] on textarea "The discussion of whether the preschool educatinon fundings should be" at bounding box center [597, 323] width 863 height 118
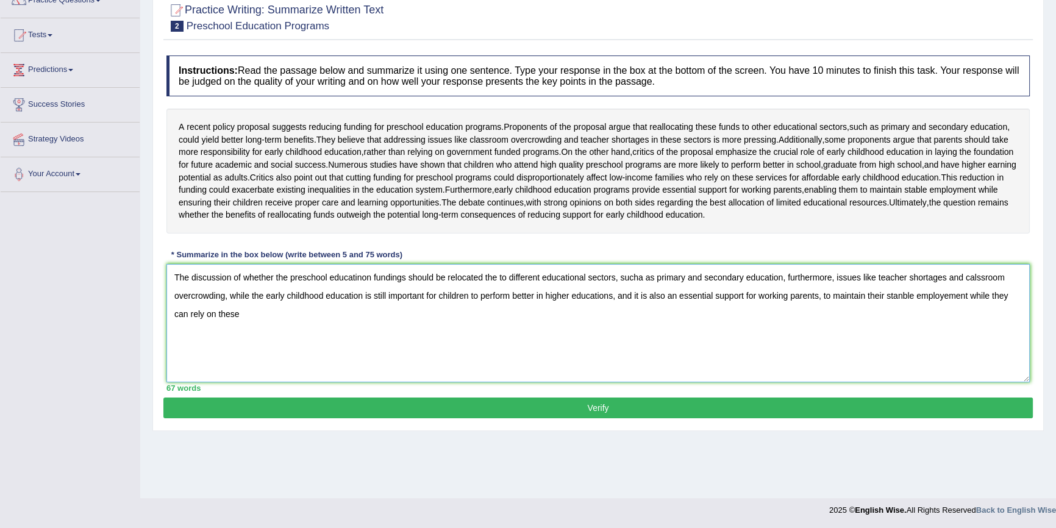
click at [817, 333] on textarea "The discussion of whether the preschool educatinon fundings should be relocated…" at bounding box center [597, 323] width 863 height 118
click at [815, 335] on textarea "The discussion of whether the preschool educatinon fundings should be relocated…" at bounding box center [597, 323] width 863 height 118
click at [820, 335] on textarea "The discussion of whether the preschool educatinon fundings should be relocated…" at bounding box center [597, 323] width 863 height 118
click at [829, 333] on textarea "The discussion of whether the preschool educatinon fundings should be relocated…" at bounding box center [597, 323] width 863 height 118
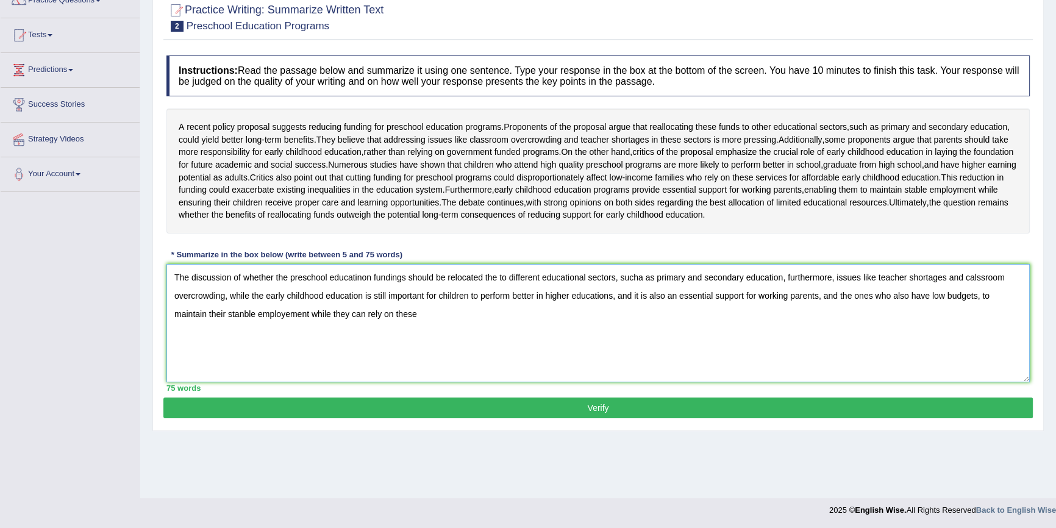
click at [415, 351] on textarea "The discussion of whether the preschool educatinon fundings should be relocated…" at bounding box center [597, 323] width 863 height 118
drag, startPoint x: 252, startPoint y: 349, endPoint x: 307, endPoint y: 354, distance: 55.6
click at [307, 354] on textarea "The discussion of whether the preschool educatinon fundings should be relocated…" at bounding box center [597, 323] width 863 height 118
click at [820, 333] on textarea "The discussion of whether the preschool educatinon fundings should be relocated…" at bounding box center [597, 323] width 863 height 118
click at [816, 333] on textarea "The discussion of whether the preschool educatinon fundings should be relocated…" at bounding box center [597, 323] width 863 height 118
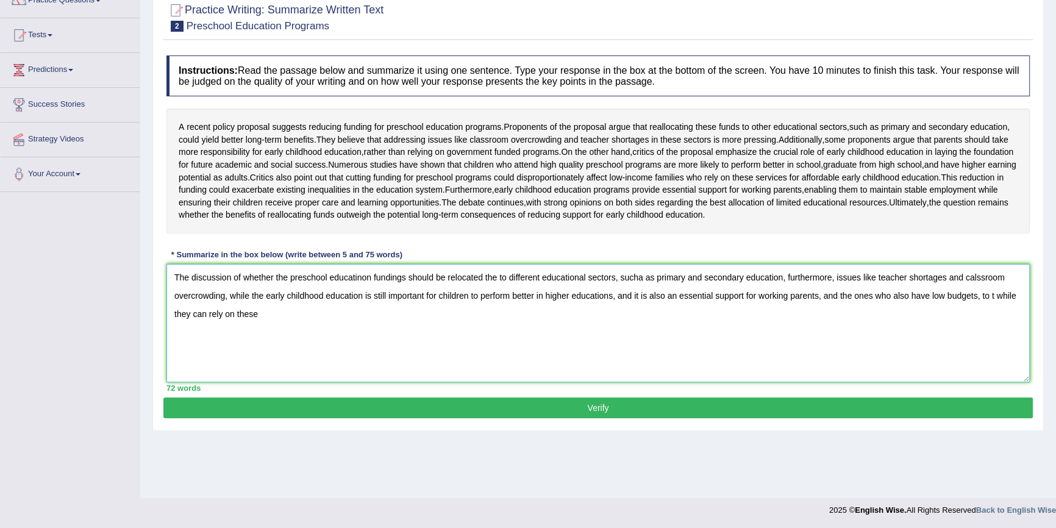
paste textarea "maintain their stanble employemen"
click at [815, 330] on textarea "The discussion of whether the preschool educatinon fundings should be relocated…" at bounding box center [597, 323] width 863 height 118
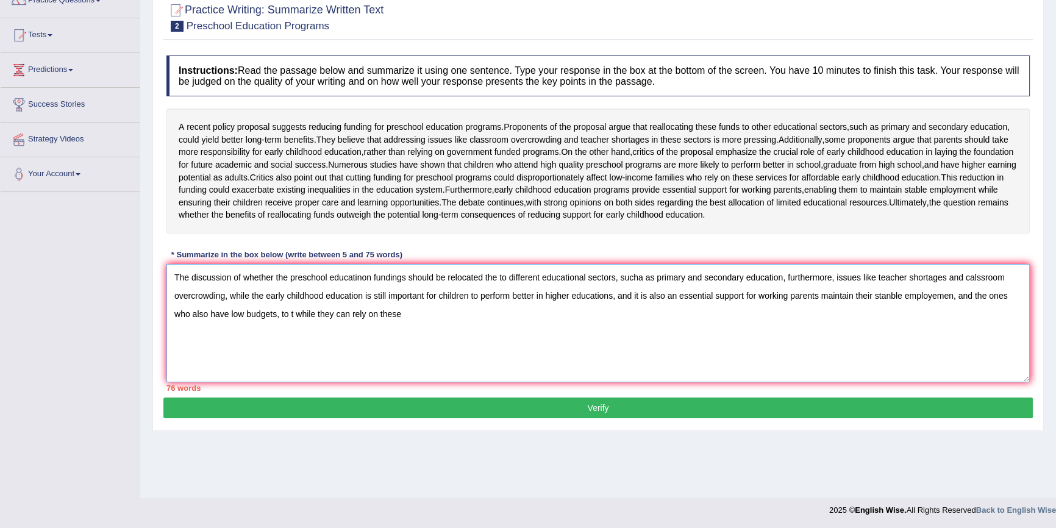
click at [613, 363] on textarea "The discussion of whether the preschool educatinon fundings should be relocated…" at bounding box center [597, 323] width 863 height 118
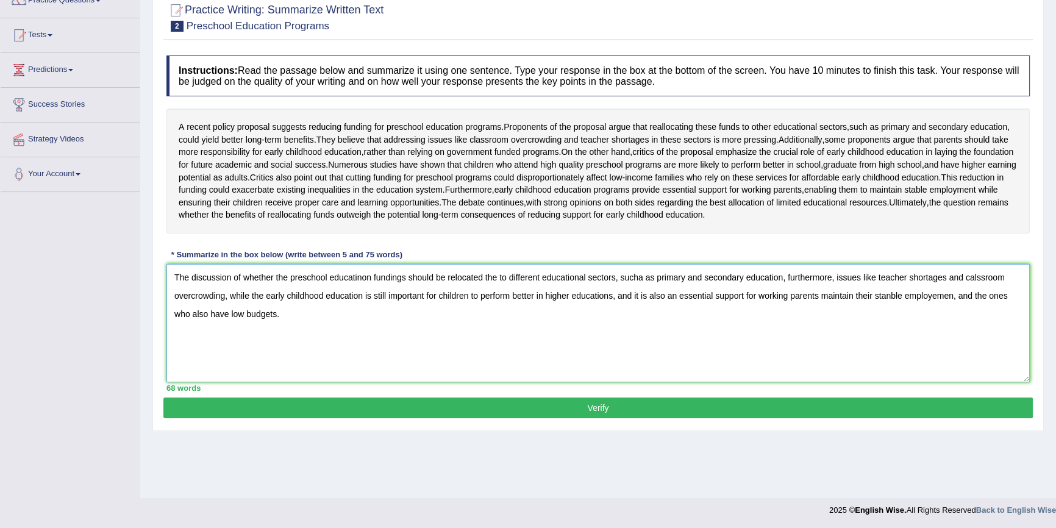
click at [817, 334] on textarea "The discussion of whether the preschool educatinon fundings should be relocated…" at bounding box center [597, 323] width 863 height 118
click at [996, 329] on textarea "The discussion of whether the preschool educatinon fundings should be relocated…" at bounding box center [597, 323] width 863 height 118
click at [432, 374] on textarea "The discussion of whether the preschool educatinon fundings should be relocated…" at bounding box center [597, 323] width 863 height 118
type textarea "The discussion of whether the preschool educatinon fundings should be relocated…"
click at [544, 418] on button "Verify" at bounding box center [597, 407] width 869 height 21
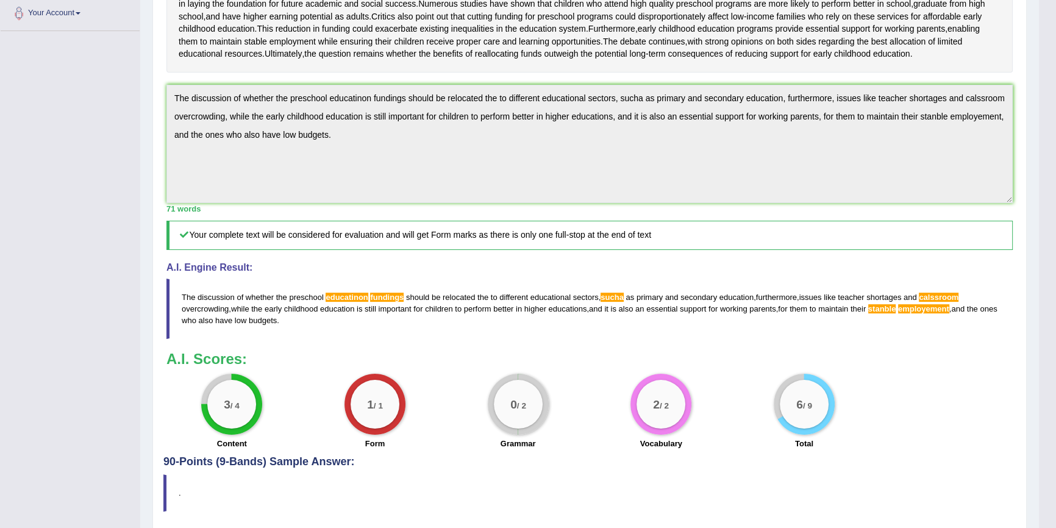
scroll to position [282, 0]
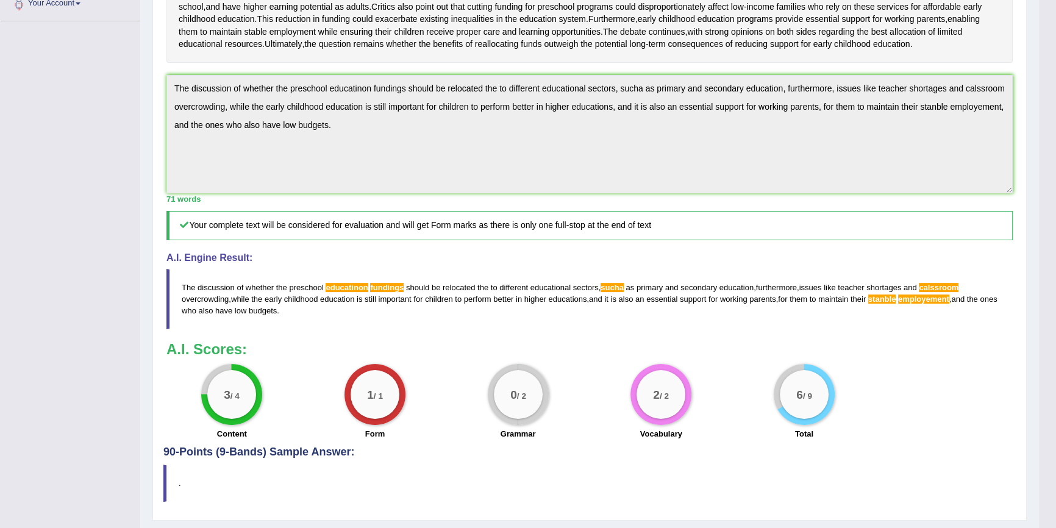
drag, startPoint x: 211, startPoint y: 318, endPoint x: 294, endPoint y: 341, distance: 85.3
click at [294, 329] on blockquote "The discussion of whether the preschool educatinon fundings should be relocated…" at bounding box center [589, 299] width 846 height 60
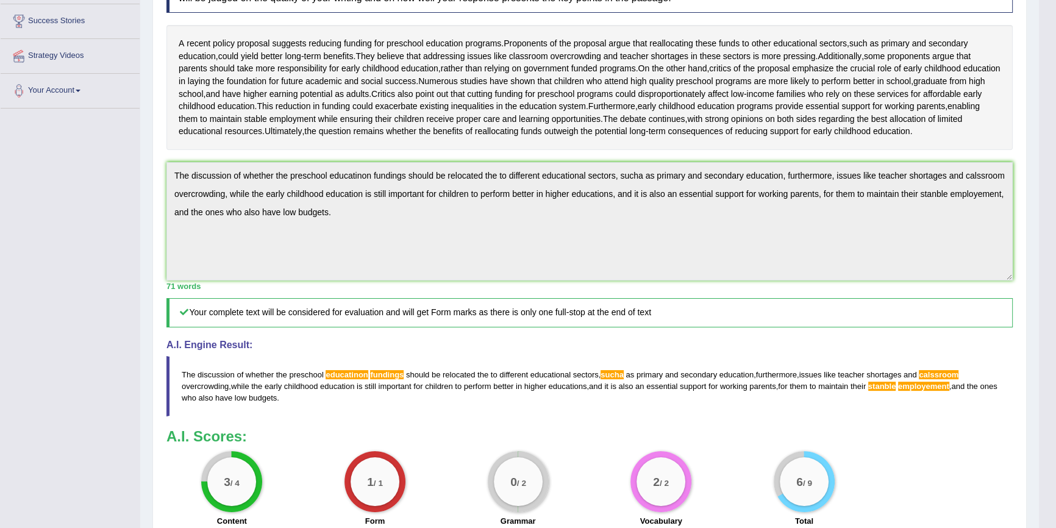
scroll to position [0, 0]
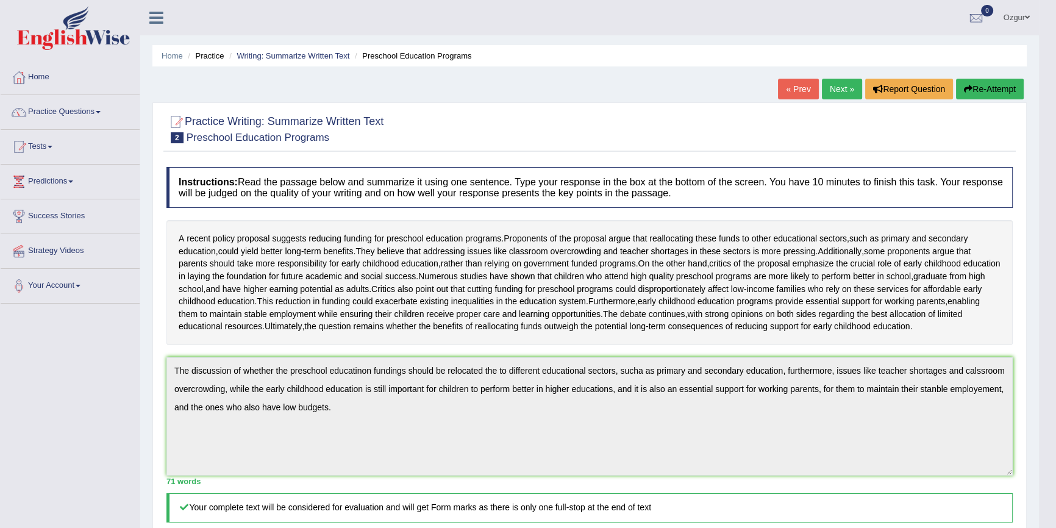
click at [976, 98] on button "Re-Attempt" at bounding box center [990, 89] width 68 height 21
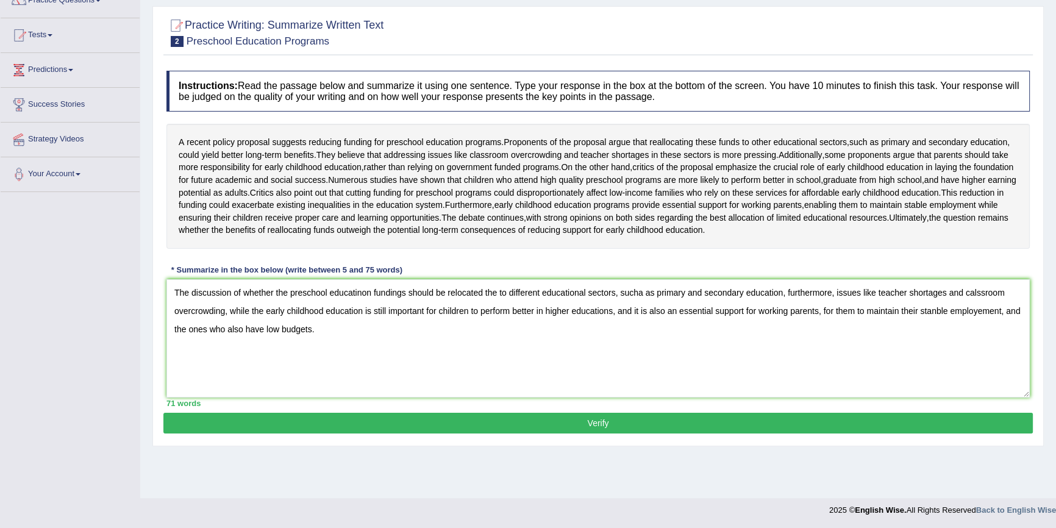
scroll to position [112, 0]
click at [358, 328] on textarea "The discussion of whether the preschool educatinon fundings should be relocated…" at bounding box center [597, 338] width 863 height 118
click at [630, 333] on textarea "The discussion of whether the preschool education fundings should be relocated …" at bounding box center [597, 338] width 863 height 118
click at [637, 327] on textarea "The discussion of whether the preschool education fundings should be relocated …" at bounding box center [597, 338] width 863 height 118
click at [1002, 327] on textarea "The discussion of whether the preschool education fundings should be relocated …" at bounding box center [597, 338] width 863 height 118
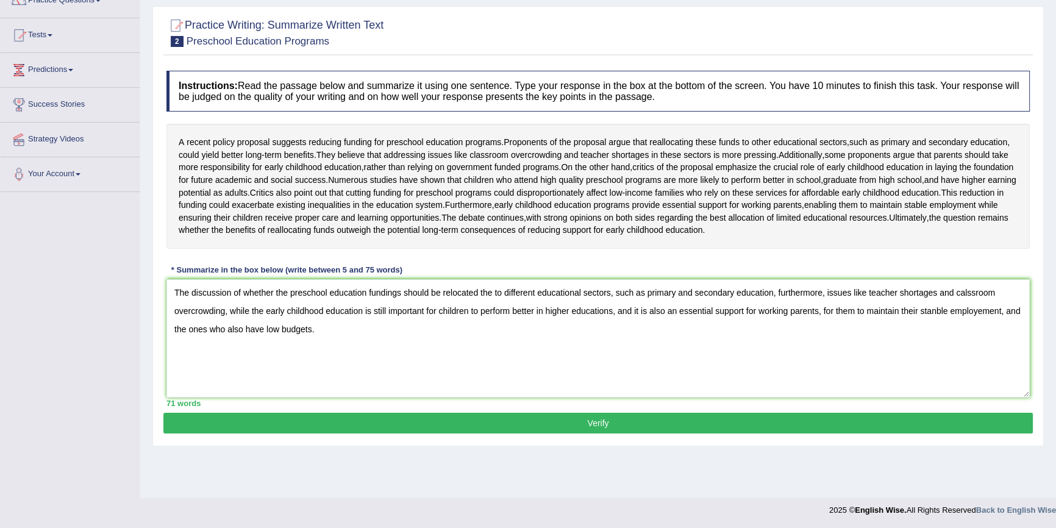
click at [993, 331] on textarea "The discussion of whether the preschool education fundings should be relocated …" at bounding box center [597, 338] width 863 height 118
click at [973, 332] on textarea "The discussion of whether the preschool education fundings should be relocated …" at bounding box center [597, 338] width 863 height 118
click at [960, 329] on textarea "The discussion of whether the preschool education fundings should be relocated …" at bounding box center [597, 338] width 863 height 118
click at [967, 327] on textarea "The discussion of whether the preschool education fundings should be relocated …" at bounding box center [597, 338] width 863 height 118
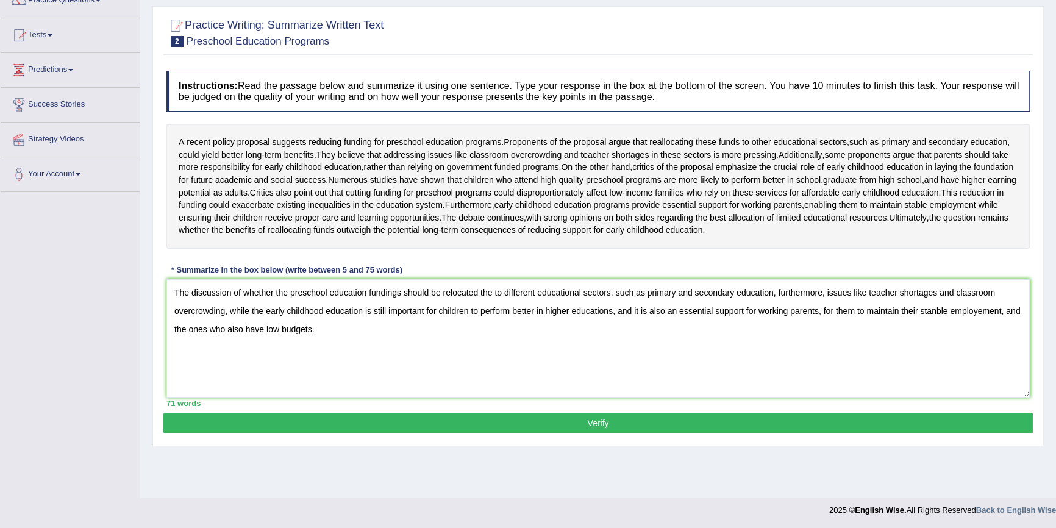
click at [934, 347] on textarea "The discussion of whether the preschool education fundings should be relocated …" at bounding box center [597, 338] width 863 height 118
click at [323, 364] on textarea "The discussion of whether the preschool education fundings should be relocated …" at bounding box center [597, 338] width 863 height 118
click at [396, 327] on textarea "The discussion of whether the preschool education fundings should be relocated …" at bounding box center [597, 338] width 863 height 118
click at [967, 348] on textarea "The discussion of whether the preschool education fundings should be relocated …" at bounding box center [597, 338] width 863 height 118
click at [976, 346] on textarea "The discussion of whether the preschool education fundings should be relocated …" at bounding box center [597, 338] width 863 height 118
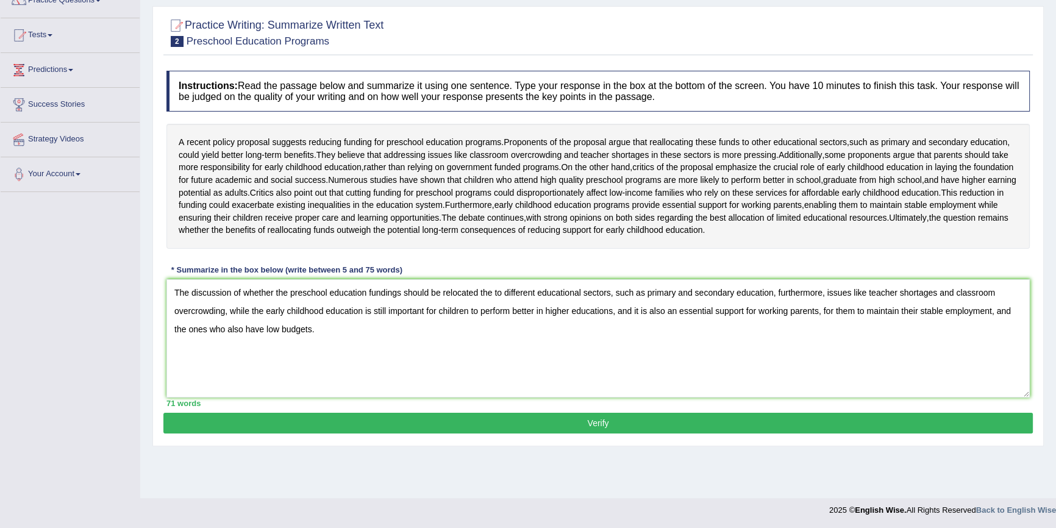
click at [902, 385] on textarea "The discussion of whether the preschool education fundings should be relocated …" at bounding box center [597, 338] width 863 height 118
click at [490, 329] on textarea "The discussion of whether the preschool education fundings should be relocated …" at bounding box center [597, 338] width 863 height 118
click at [498, 326] on textarea "The discussion of whether the preschool education fundings should be relocated …" at bounding box center [597, 338] width 863 height 118
click at [503, 326] on textarea "The discussion of whether the preschool education fundings should be relocated …" at bounding box center [597, 338] width 863 height 118
click at [489, 330] on textarea "The discussion of whether the preschool education fundings should be relocated …" at bounding box center [597, 338] width 863 height 118
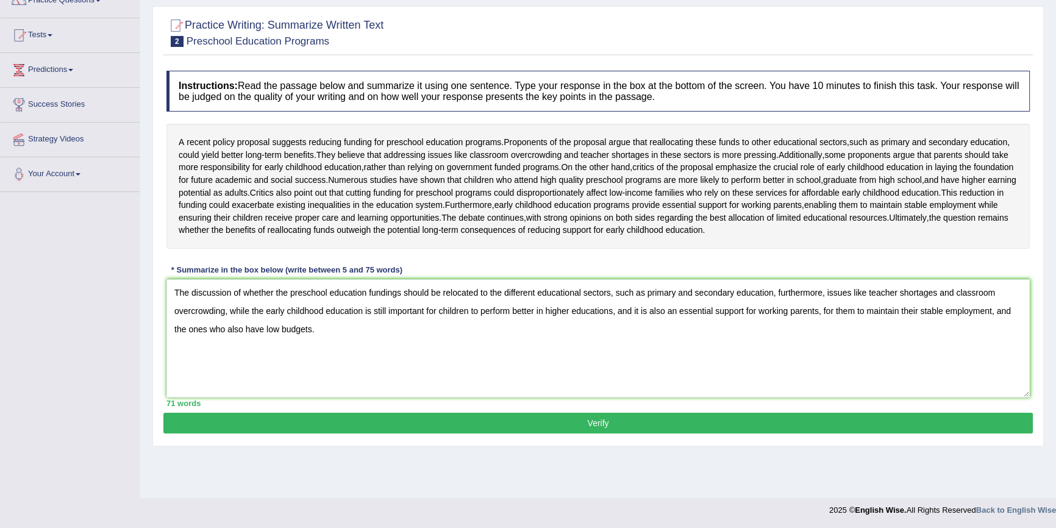
type textarea "The discussion of whether the preschool education fundings should be relocated …"
click at [383, 433] on button "Verify" at bounding box center [597, 423] width 869 height 21
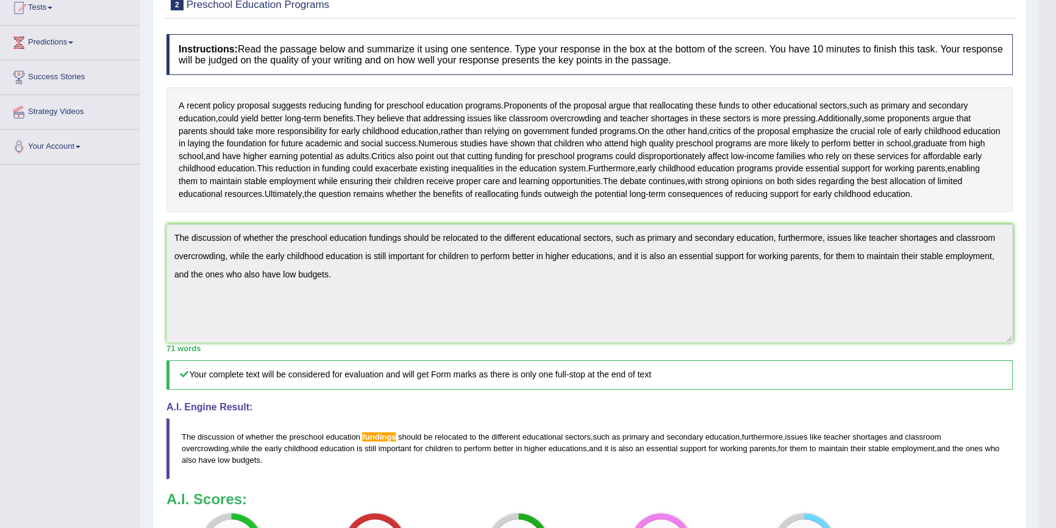
scroll to position [25, 0]
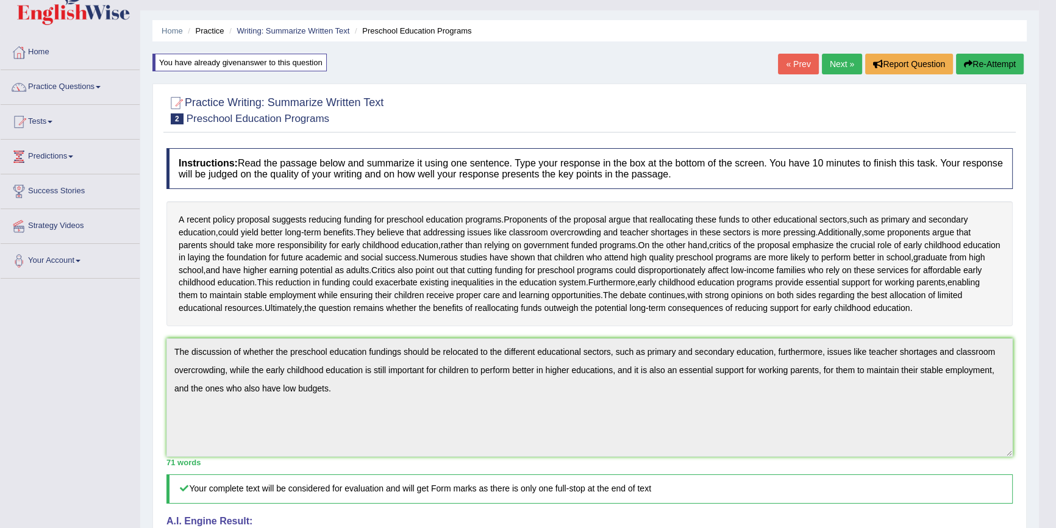
click at [964, 57] on button "Re-Attempt" at bounding box center [990, 64] width 68 height 21
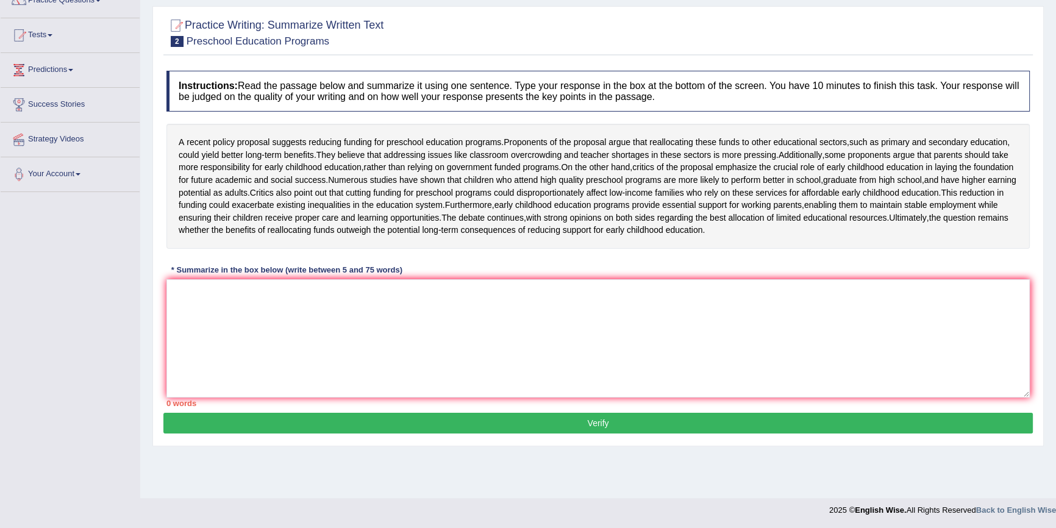
scroll to position [112, 0]
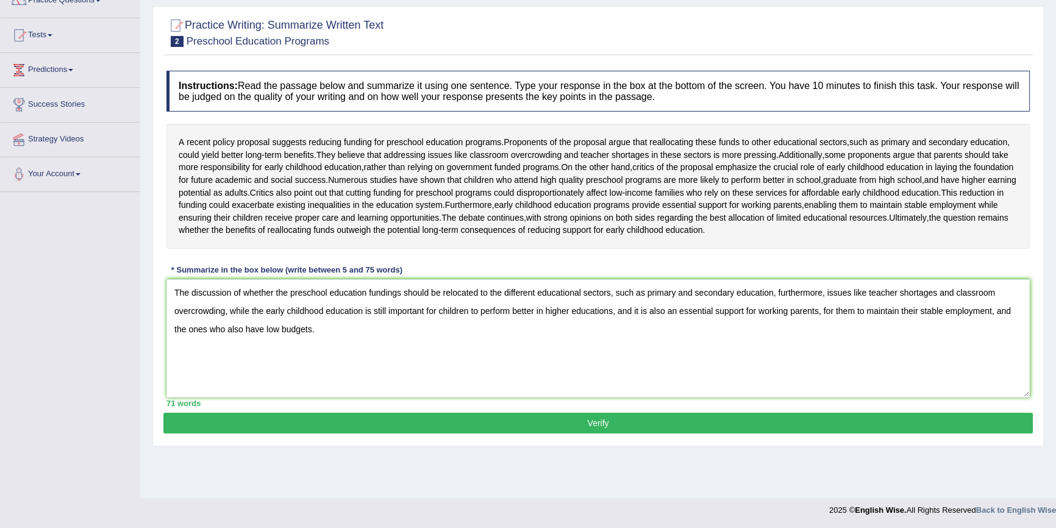
click at [331, 380] on textarea "The discussion of whether the preschool education fundings should be relocated …" at bounding box center [597, 338] width 863 height 118
click at [370, 321] on textarea "The discussion of whether the preschool education fundings should be relocated …" at bounding box center [597, 338] width 863 height 118
click at [347, 343] on textarea "The discussion of whether the preschool education fundings should be relocated …" at bounding box center [597, 338] width 863 height 118
click at [268, 356] on textarea "The discussion of whether the preschool education fundings should be relocated …" at bounding box center [597, 338] width 863 height 118
click at [209, 369] on textarea "The discussion of whether the preschool education fundings should be relocated …" at bounding box center [597, 338] width 863 height 118
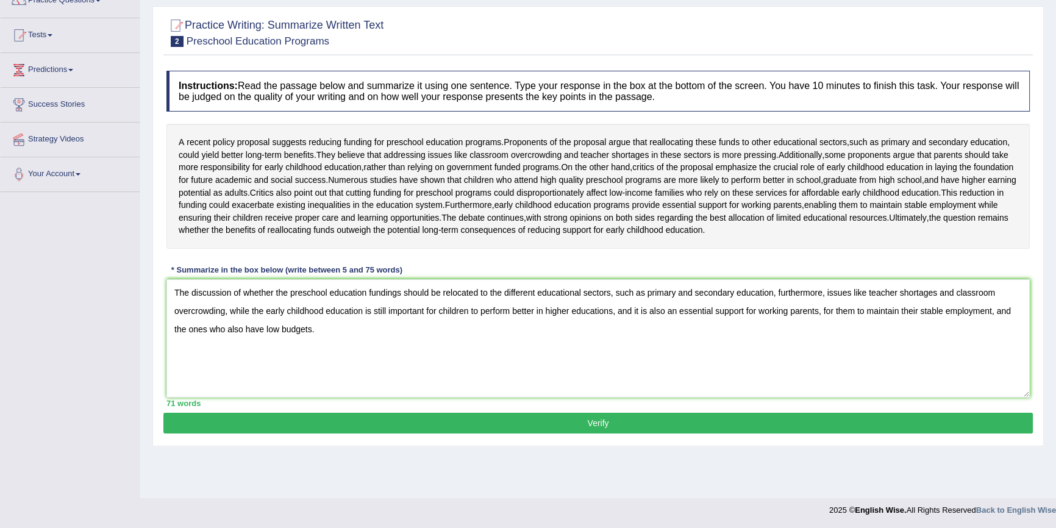
click at [382, 328] on textarea "The discussion of whether the preschool education fundings should be relocated …" at bounding box center [597, 338] width 863 height 118
click at [399, 331] on textarea "The discussion of whether the preschool education fundings should be relocated …" at bounding box center [597, 338] width 863 height 118
click at [543, 397] on textarea "The discussion of whether the preschool education funding should be relocated t…" at bounding box center [597, 338] width 863 height 118
type textarea "The discussion of whether the preschool education funding should be relocated t…"
click at [570, 433] on button "Verify" at bounding box center [597, 423] width 869 height 21
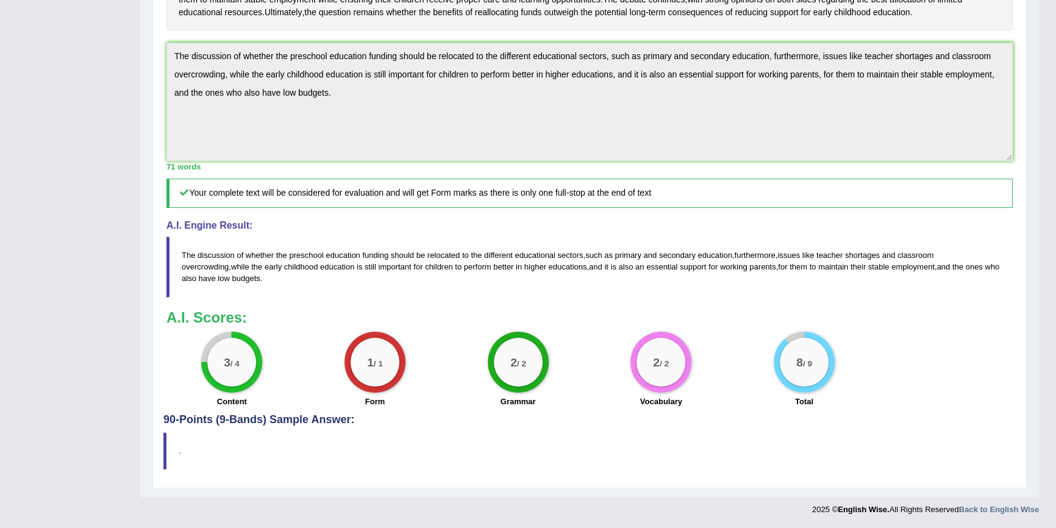
scroll to position [80, 0]
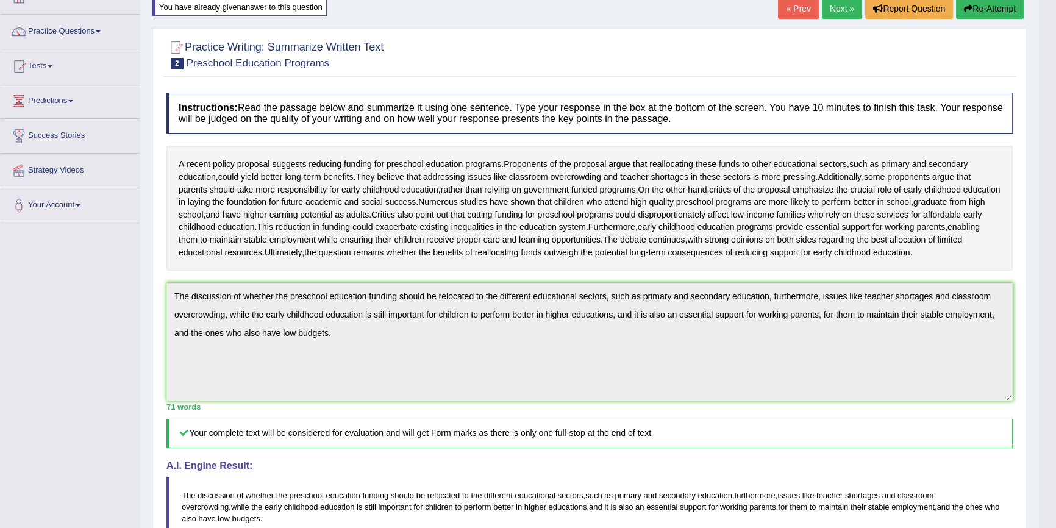
click at [848, 13] on link "Next »" at bounding box center [842, 8] width 40 height 21
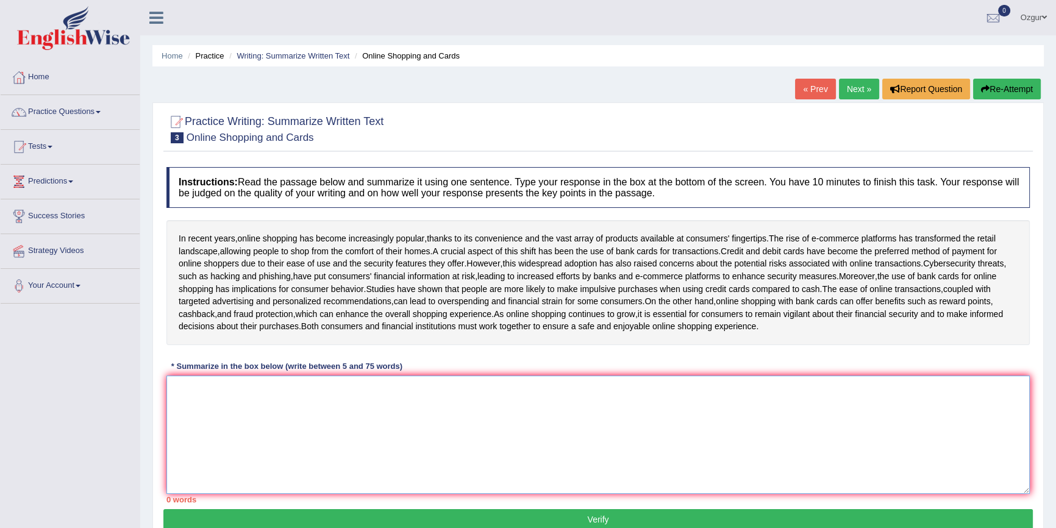
click at [376, 416] on textarea at bounding box center [597, 434] width 863 height 118
type textarea "t"
type textarea "E"
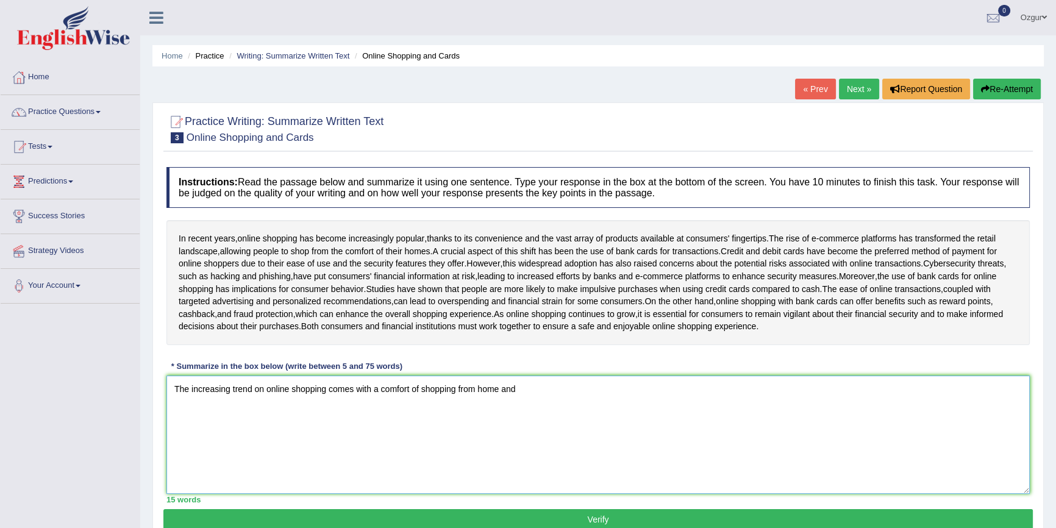
drag, startPoint x: 488, startPoint y: 420, endPoint x: 329, endPoint y: 435, distance: 159.8
click at [333, 441] on textarea "The increasing trend on online shopping comes with a comfort of shopping from h…" at bounding box center [597, 434] width 863 height 118
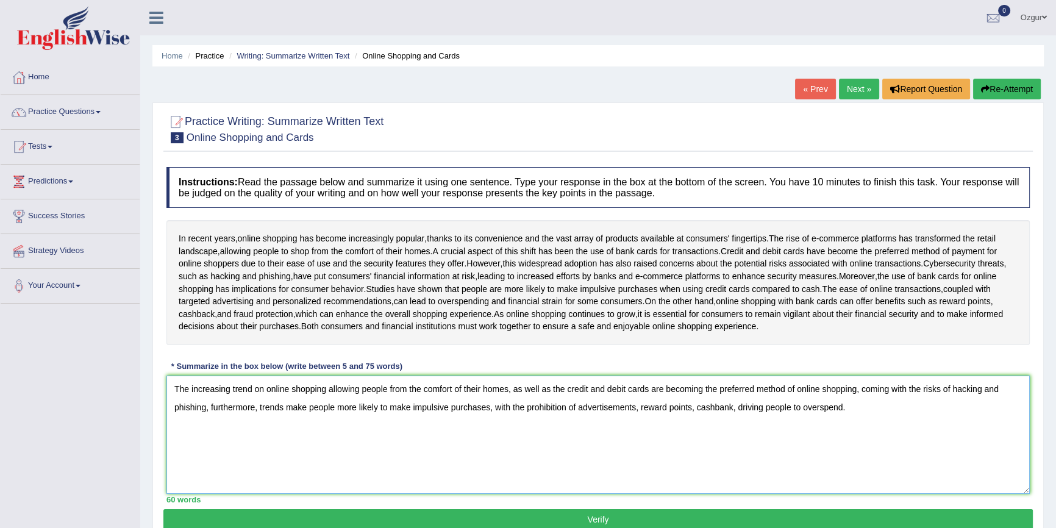
click at [385, 401] on textarea "The increasing trend on online shopping allowing people from the comfort of the…" at bounding box center [597, 434] width 863 height 118
click at [970, 402] on textarea "The increasing trend on online shopping allowing people shop from the comfort o…" at bounding box center [597, 434] width 863 height 118
click at [840, 421] on textarea "The increasing trend on online shopping allowing people shop from the comfort o…" at bounding box center [597, 434] width 863 height 118
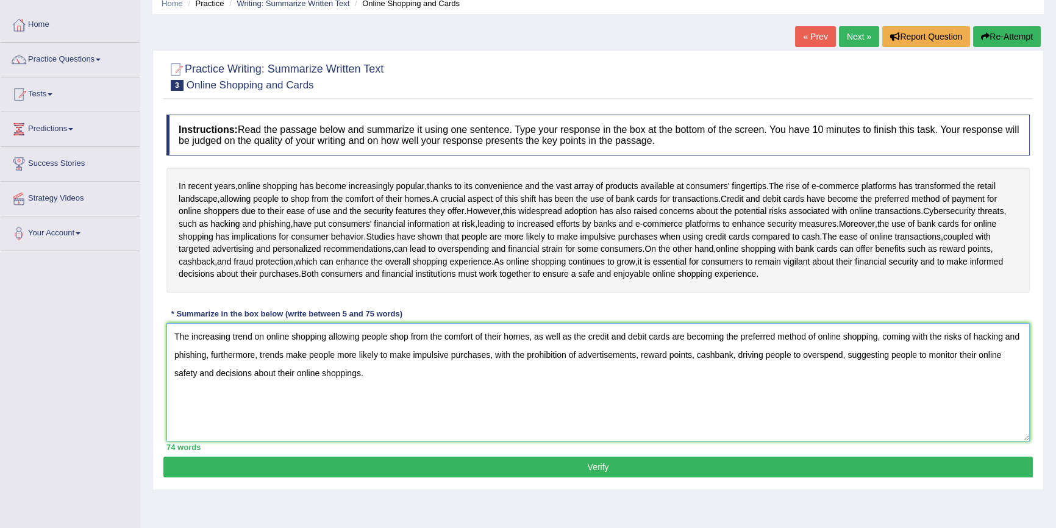
scroll to position [112, 0]
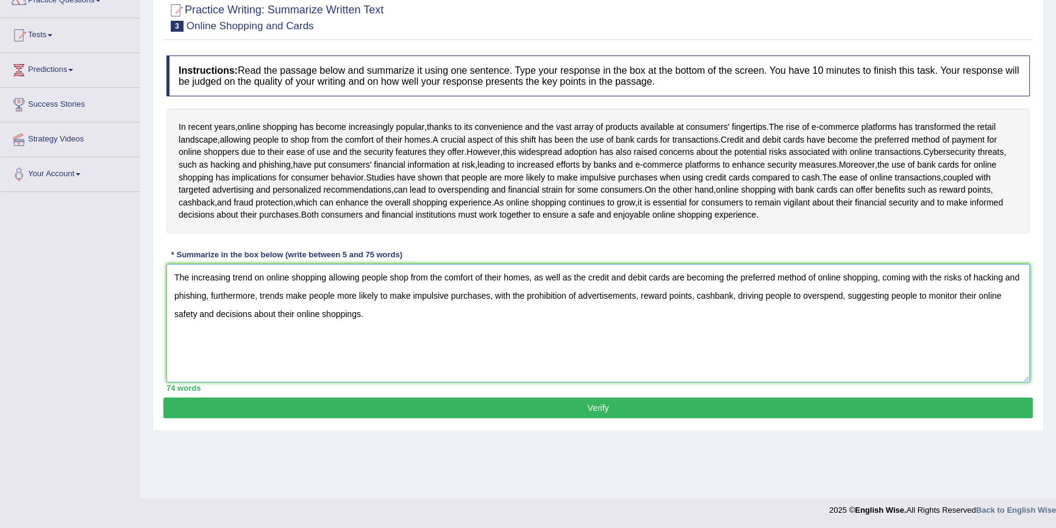
type textarea "The increasing trend on online shopping allowing people shop from the comfort o…"
click at [442, 413] on button "Verify" at bounding box center [597, 407] width 869 height 21
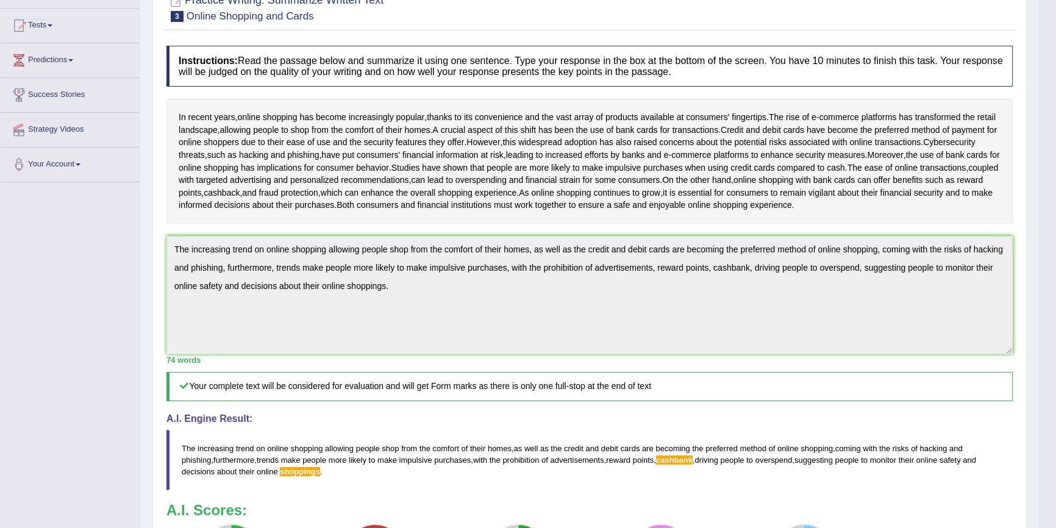
scroll to position [49, 0]
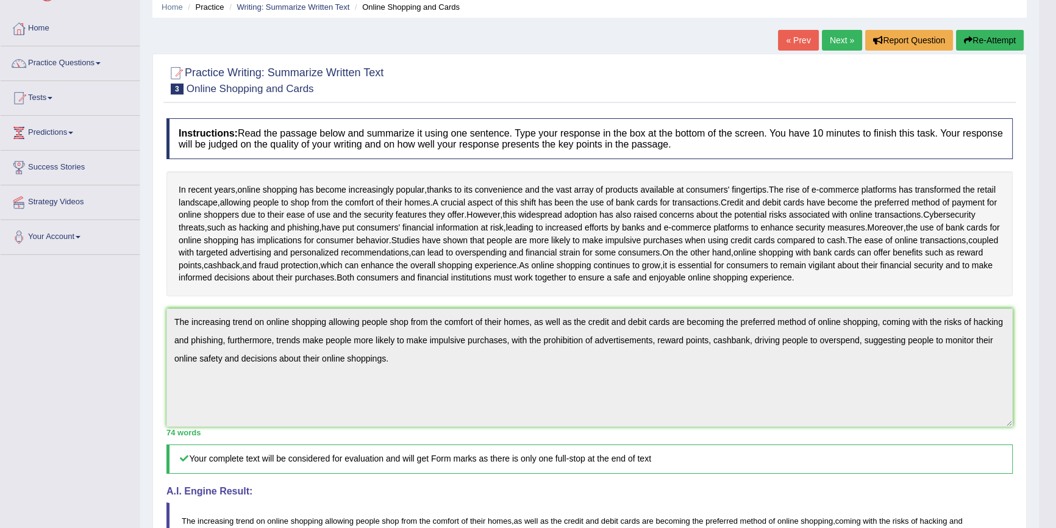
click at [998, 38] on button "Re-Attempt" at bounding box center [990, 40] width 68 height 21
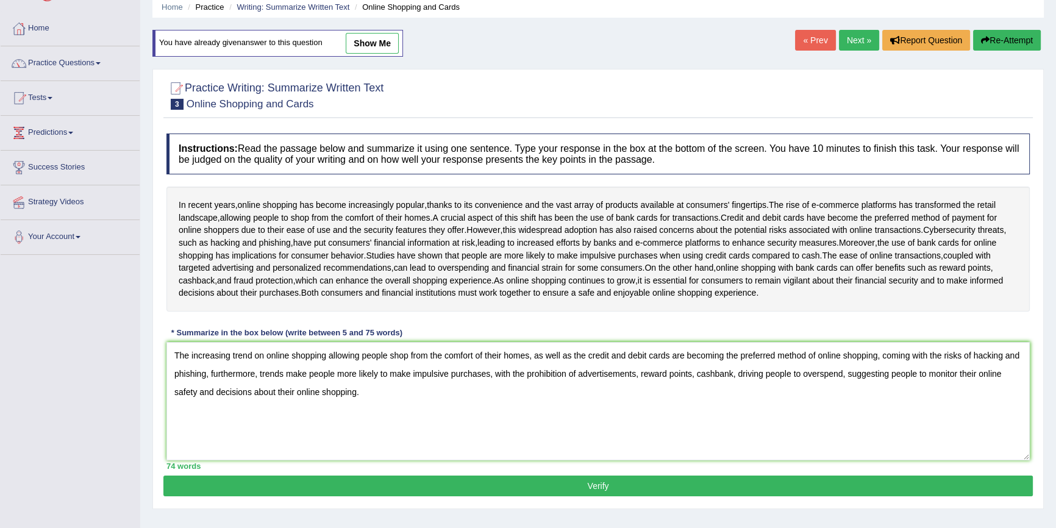
click at [885, 388] on textarea "The increasing trend on online shopping allowing people shop from the comfort o…" at bounding box center [597, 401] width 863 height 118
click at [864, 385] on textarea "The increasing trend on online shopping allowing people shop from the comfort o…" at bounding box center [597, 401] width 863 height 118
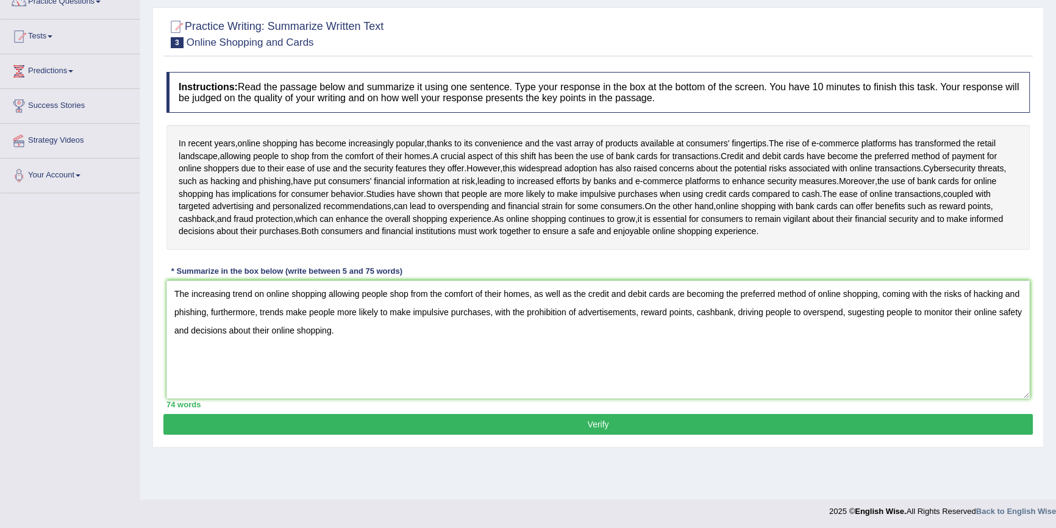
scroll to position [112, 0]
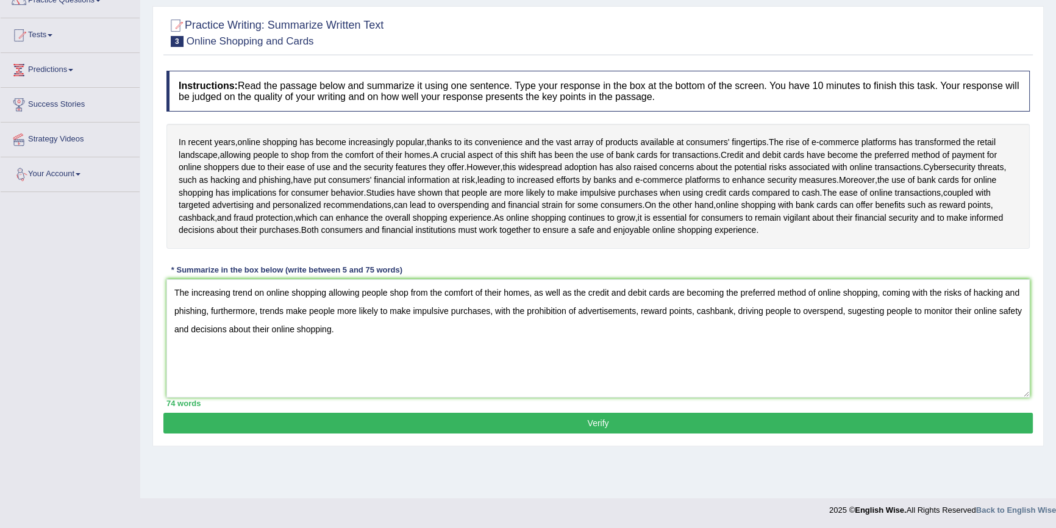
type textarea "The increasing trend on online shopping allowing people shop from the comfort o…"
click at [574, 433] on button "Verify" at bounding box center [597, 423] width 869 height 21
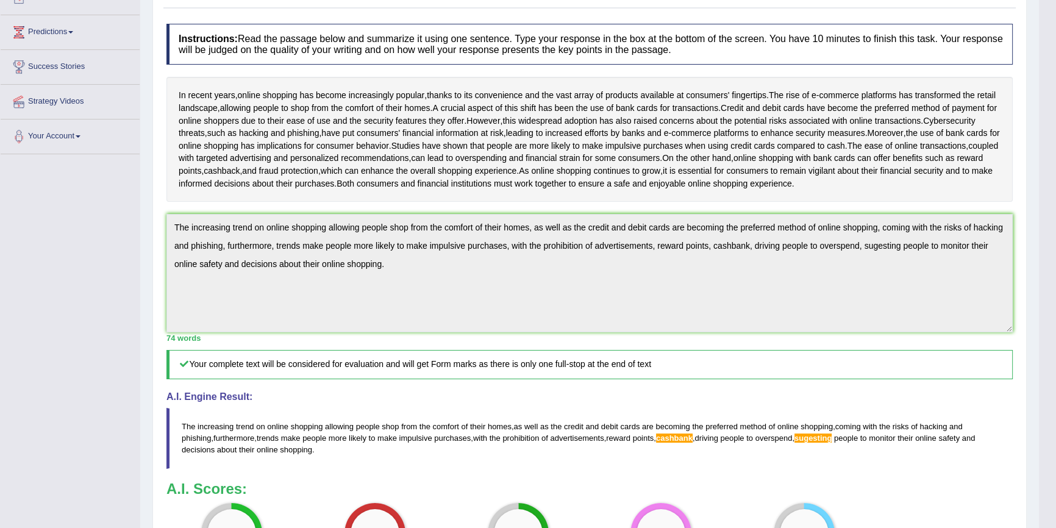
scroll to position [55, 0]
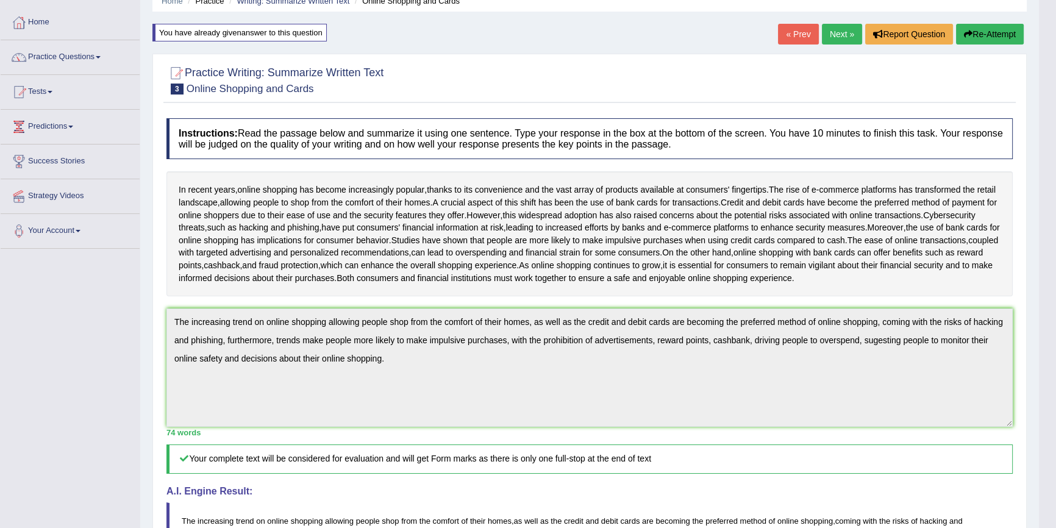
click at [1009, 29] on button "Re-Attempt" at bounding box center [990, 34] width 68 height 21
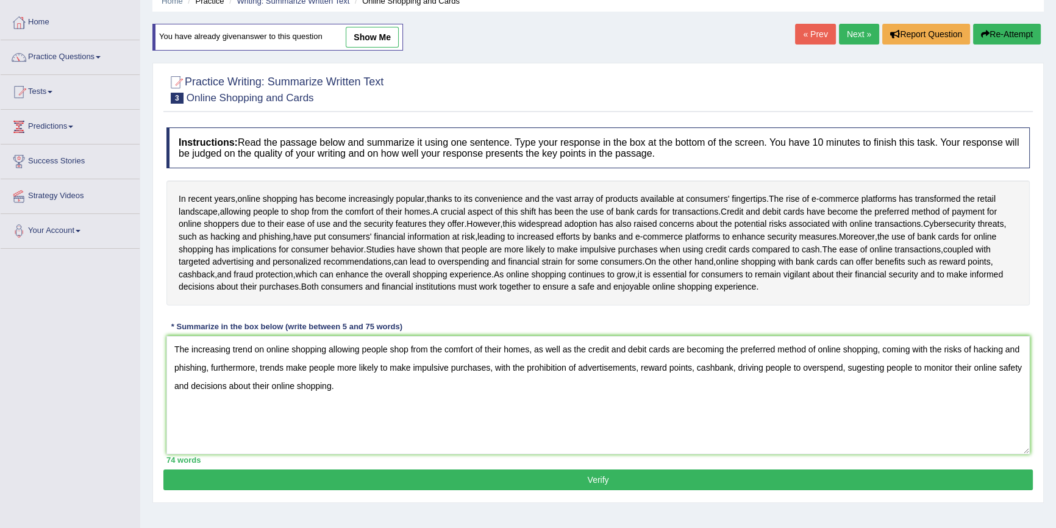
click at [550, 380] on textarea "The increasing trend on online shopping allowing people shop from the comfort o…" at bounding box center [597, 395] width 863 height 118
click at [651, 382] on textarea "The increasing trend on online shopping allowing people shop from the comfort o…" at bounding box center [597, 395] width 863 height 118
click at [781, 392] on textarea "The increasing trend on online shopping allowing people shop from the comfort o…" at bounding box center [597, 395] width 863 height 118
click at [719, 380] on textarea "The increasing trend on online shopping allowing people shop from the comfort o…" at bounding box center [597, 395] width 863 height 118
click at [862, 376] on textarea "The increasing trend on online shopping allowing people shop from the comfort o…" at bounding box center [597, 395] width 863 height 118
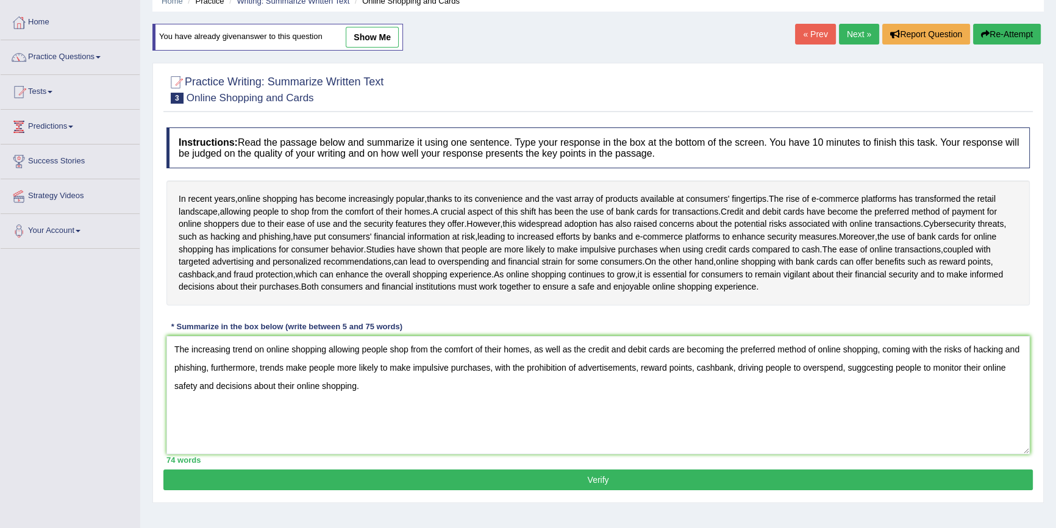
click at [724, 377] on textarea "The increasing trend on online shopping allowing people shop from the comfort o…" at bounding box center [597, 395] width 863 height 118
type textarea "The increasing trend on online shopping allowing people shop from the comfort o…"
click at [677, 490] on button "Verify" at bounding box center [597, 479] width 869 height 21
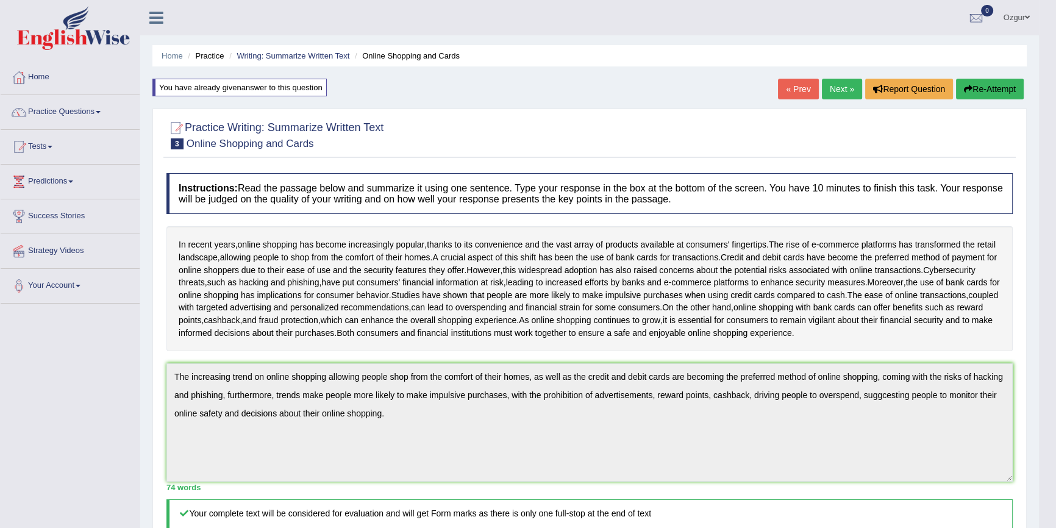
click at [1006, 82] on button "Re-Attempt" at bounding box center [990, 89] width 68 height 21
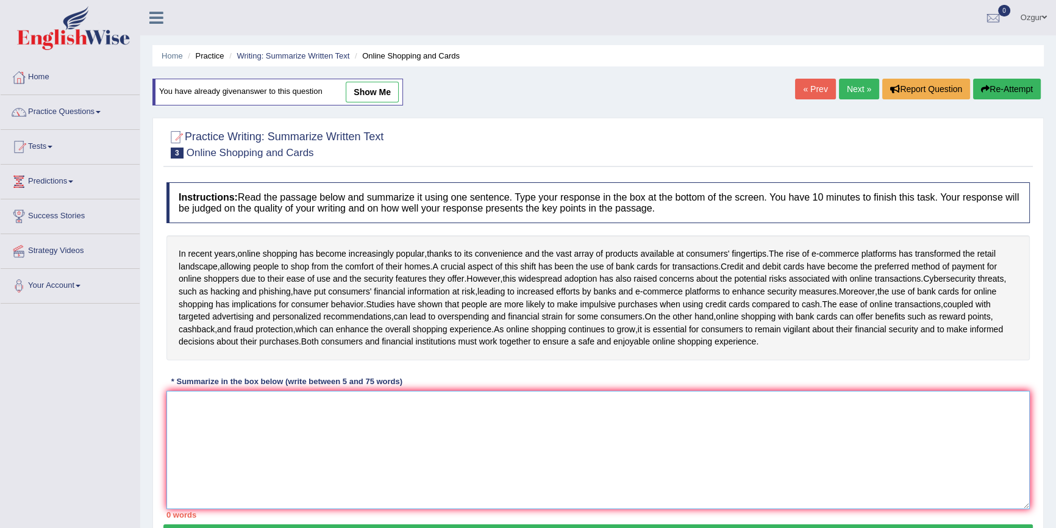
click at [359, 448] on textarea at bounding box center [597, 450] width 863 height 118
paste textarea "The increasing trend on online shopping allowing people shop from the comfort o…"
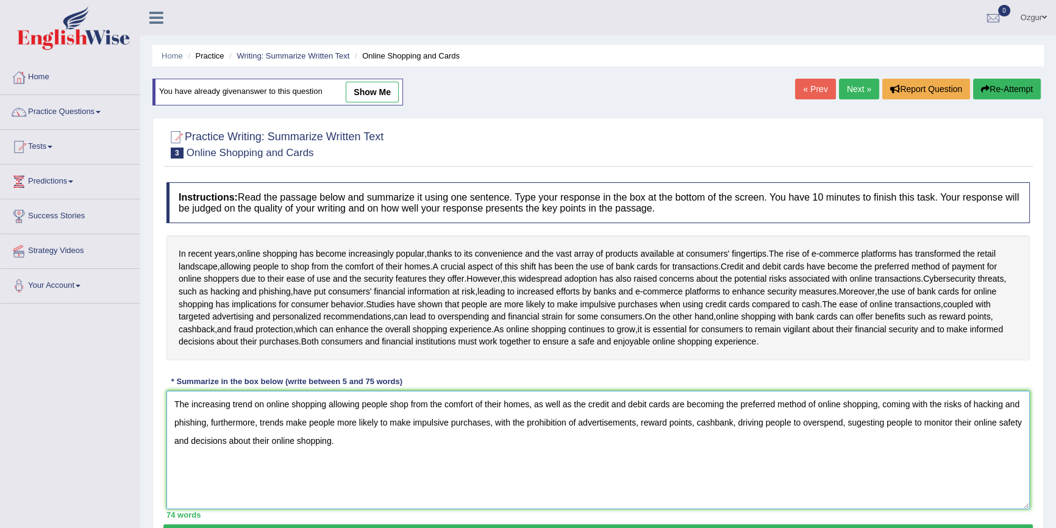
click at [721, 435] on textarea "The increasing trend on online shopping allowing people shop from the comfort o…" at bounding box center [597, 450] width 863 height 118
click at [730, 433] on textarea "The increasing trend on online shopping allowing people shop from the comfort o…" at bounding box center [597, 450] width 863 height 118
click at [859, 435] on textarea "The increasing trend on online shopping allowing people shop from the comfort o…" at bounding box center [597, 450] width 863 height 118
click at [914, 475] on textarea "The increasing trend on online shopping allowing people shop from the comfort o…" at bounding box center [597, 450] width 863 height 118
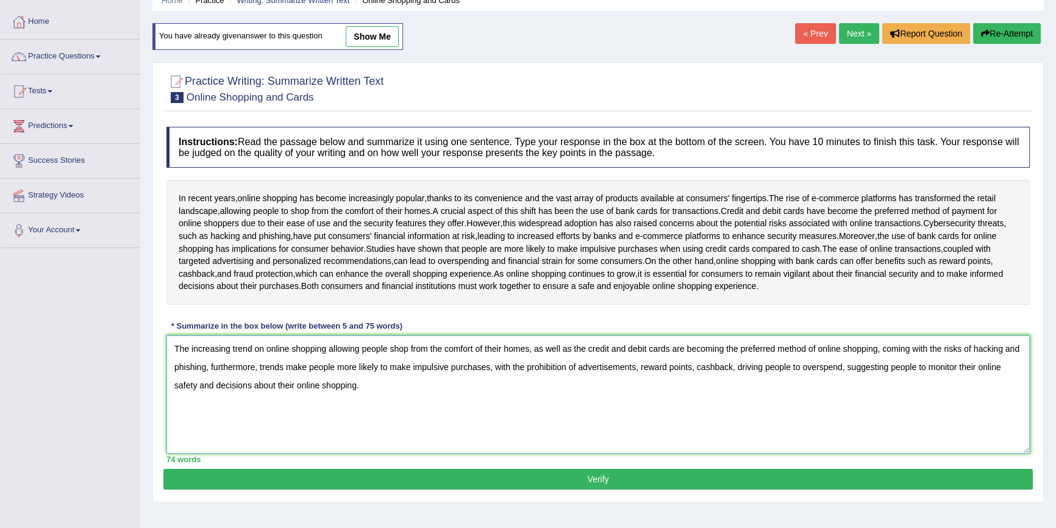
scroll to position [112, 0]
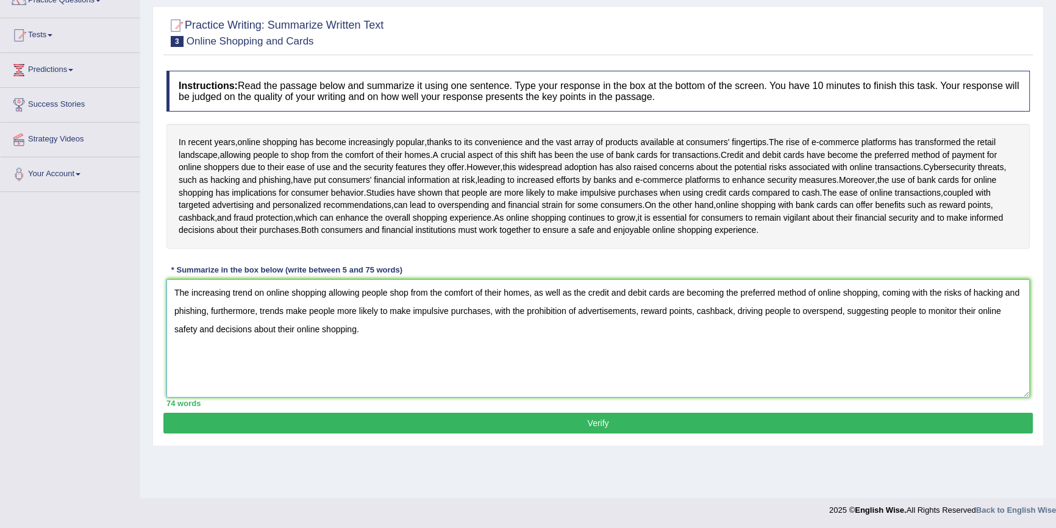
type textarea "The increasing trend on online shopping allowing people shop from the comfort o…"
click at [620, 433] on button "Verify" at bounding box center [597, 423] width 869 height 21
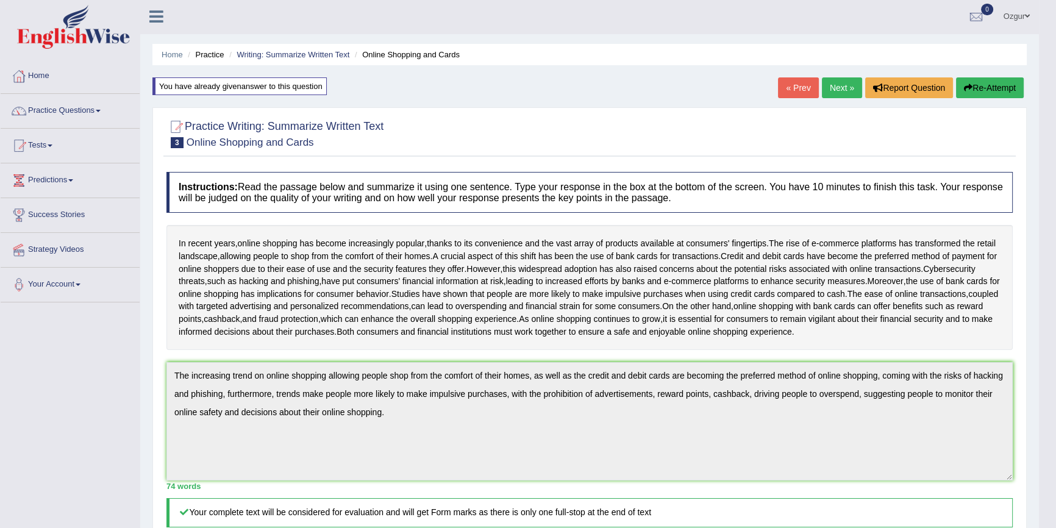
scroll to position [0, 0]
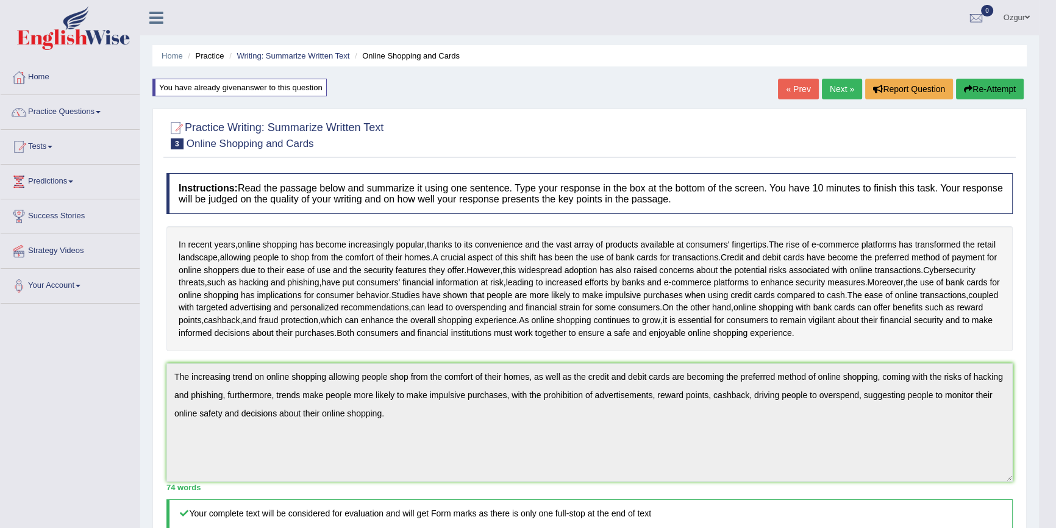
click at [831, 86] on link "Next »" at bounding box center [842, 89] width 40 height 21
